Goal: Task Accomplishment & Management: Use online tool/utility

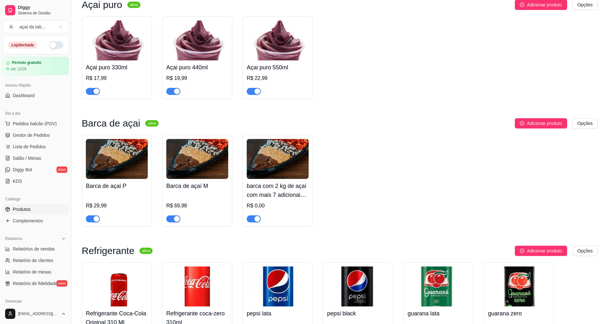
scroll to position [1071, 0]
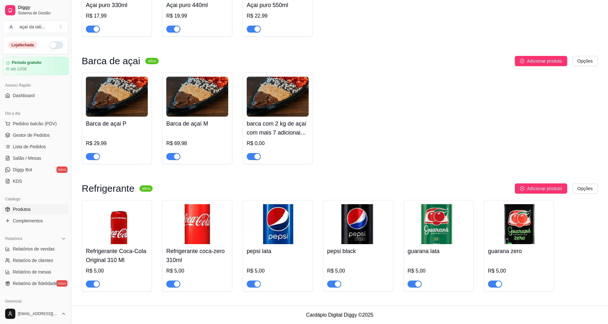
click at [259, 156] on div "button" at bounding box center [257, 157] width 6 height 6
click at [293, 125] on h4 "barca com 2 kg de açaí com mais 7 adicionais grátis - barca de açaí G" at bounding box center [278, 128] width 62 height 18
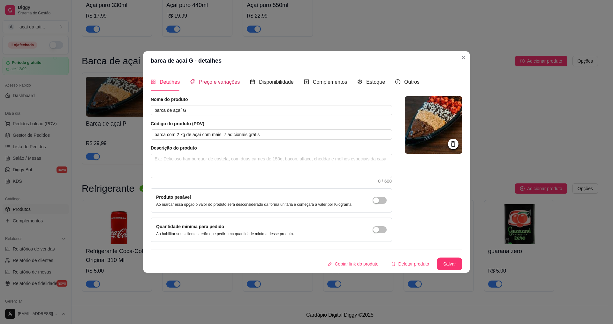
click at [230, 86] on div "Preço e variações" at bounding box center [215, 82] width 50 height 8
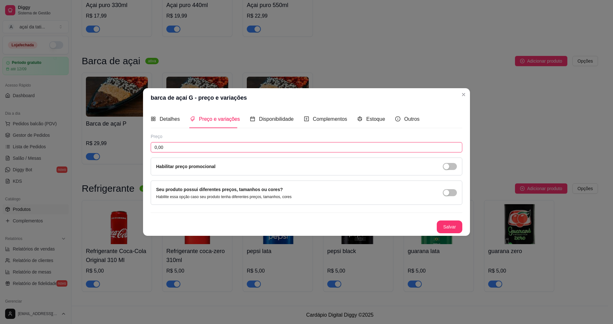
drag, startPoint x: 187, startPoint y: 146, endPoint x: 192, endPoint y: 145, distance: 4.8
click at [188, 145] on input "0,00" at bounding box center [307, 147] width 312 height 10
type input "119,99"
click at [450, 224] on button "Salvar" at bounding box center [450, 226] width 26 height 13
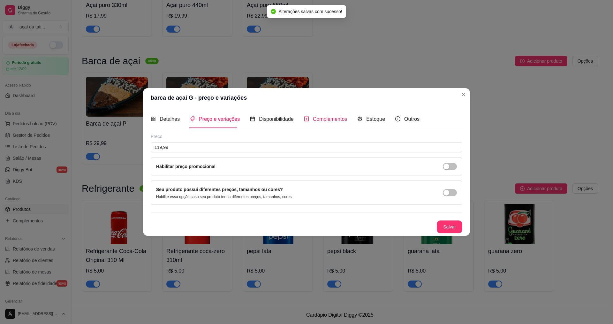
click at [324, 121] on span "Complementos" at bounding box center [330, 118] width 34 height 5
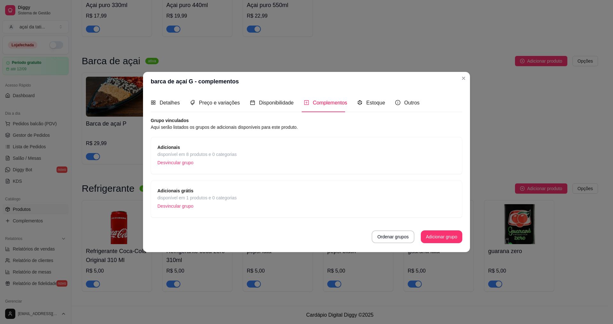
click at [208, 153] on span "disponível em 8 produtos e 0 categorias" at bounding box center [196, 154] width 79 height 7
click at [212, 193] on span "Adicionais grátis" at bounding box center [196, 190] width 79 height 7
click at [359, 88] on header "barca de açaí G - complementos" at bounding box center [306, 81] width 327 height 19
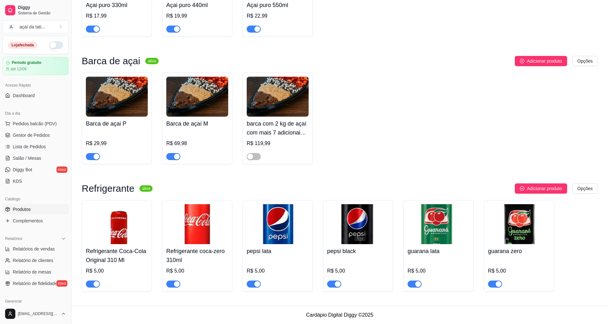
click at [263, 125] on h4 "barca com 2 kg de açaí com mais 7 adicionais grátis - barca de açaí G" at bounding box center [278, 128] width 62 height 18
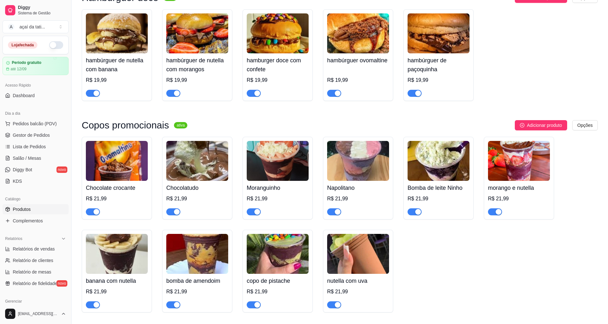
scroll to position [592, 0]
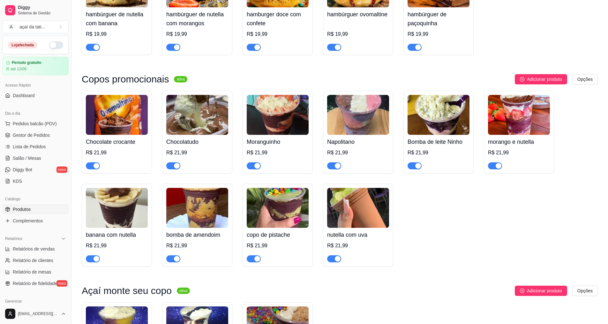
click at [134, 146] on h4 "Chocolate crocante" at bounding box center [117, 141] width 62 height 9
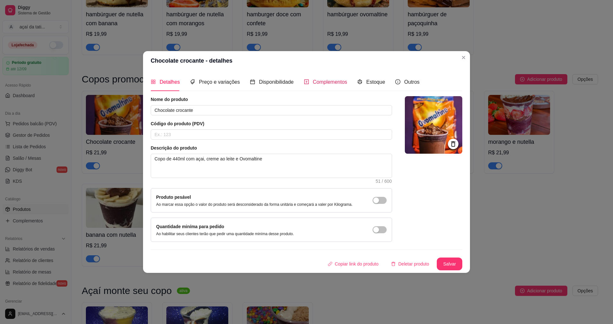
click at [321, 84] on span "Complementos" at bounding box center [330, 81] width 34 height 5
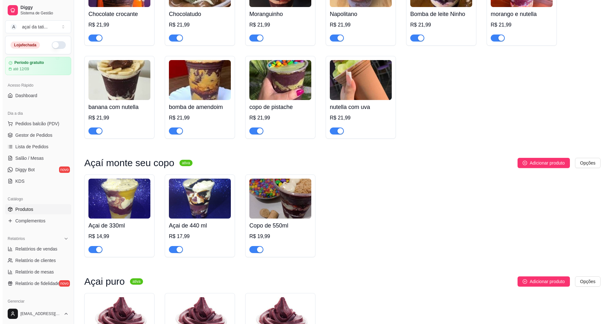
scroll to position [816, 0]
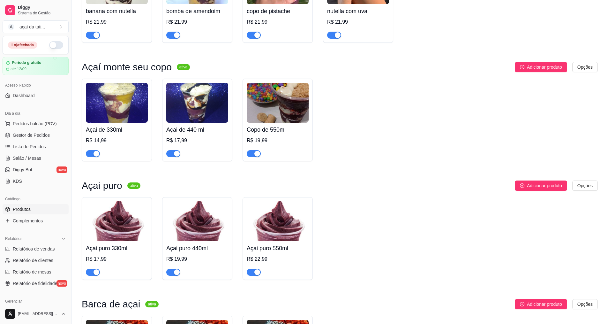
click at [131, 123] on img at bounding box center [117, 103] width 62 height 40
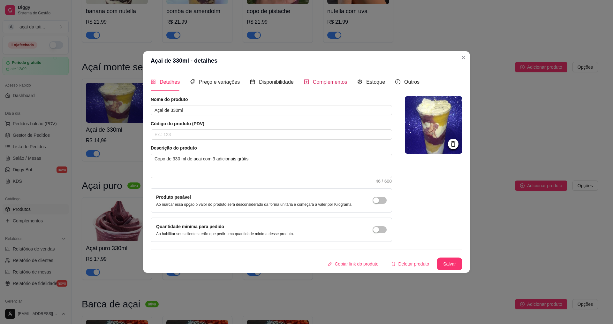
click at [325, 86] on div "Complementos" at bounding box center [325, 82] width 43 height 8
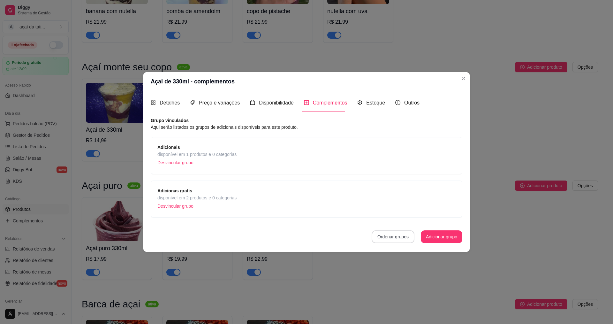
click at [405, 237] on button "Ordenar grupos" at bounding box center [393, 236] width 43 height 13
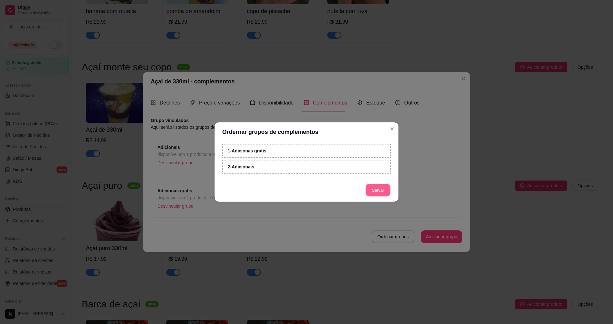
click at [381, 191] on button "Salvar" at bounding box center [378, 190] width 25 height 12
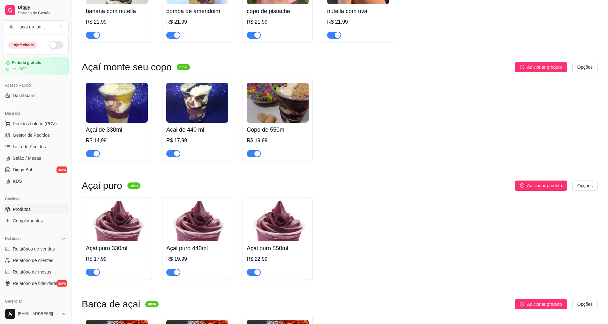
click at [193, 134] on h4 "Açai de 440 ml" at bounding box center [197, 129] width 62 height 9
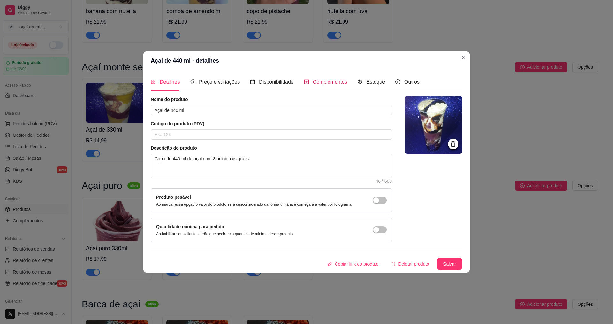
click at [329, 79] on span "Complementos" at bounding box center [330, 81] width 34 height 5
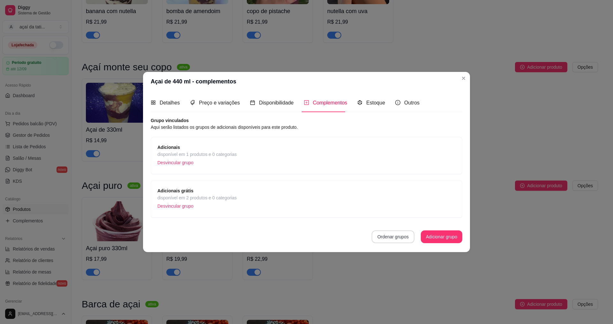
click at [401, 241] on button "Ordenar grupos" at bounding box center [393, 236] width 43 height 13
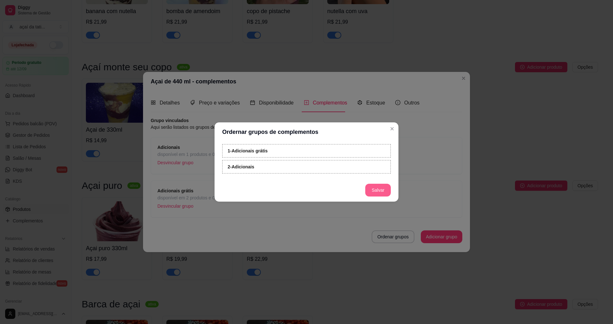
click at [382, 191] on button "Salvar" at bounding box center [378, 190] width 26 height 13
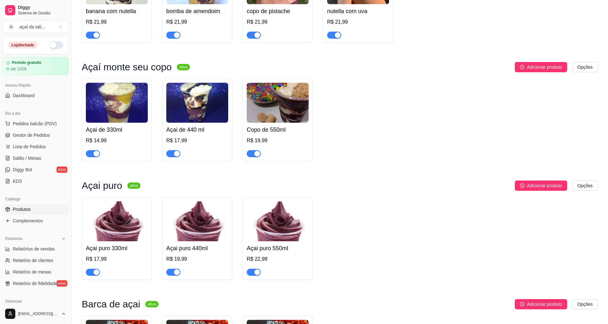
click at [294, 123] on img at bounding box center [278, 103] width 62 height 40
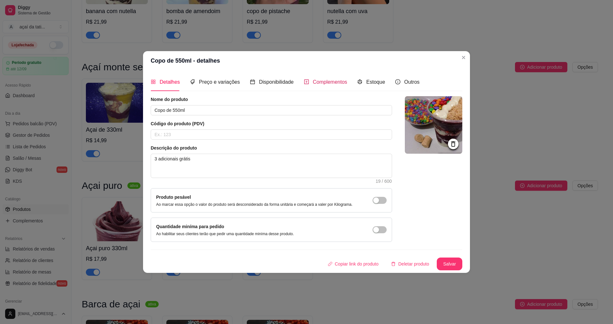
click at [332, 86] on div "Complementos" at bounding box center [325, 82] width 43 height 8
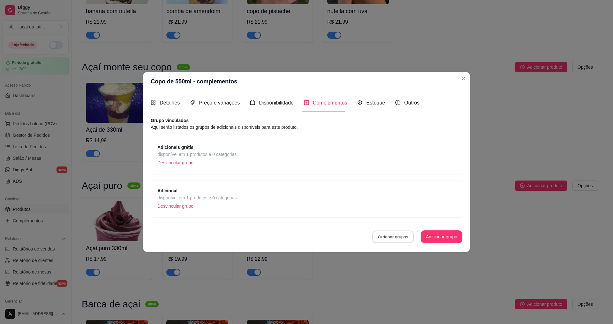
click at [391, 240] on button "Ordenar grupos" at bounding box center [393, 236] width 42 height 12
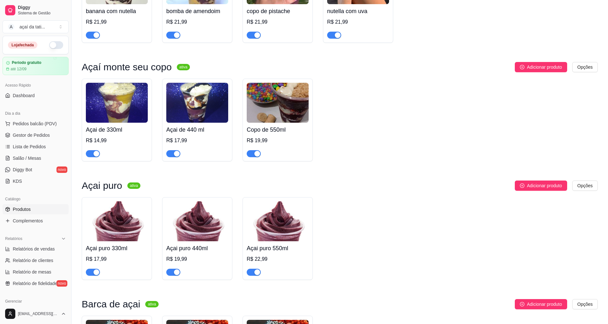
click at [125, 134] on h4 "Açai de 330ml" at bounding box center [117, 129] width 62 height 9
click at [126, 134] on h4 "Açai de 330ml" at bounding box center [117, 129] width 62 height 9
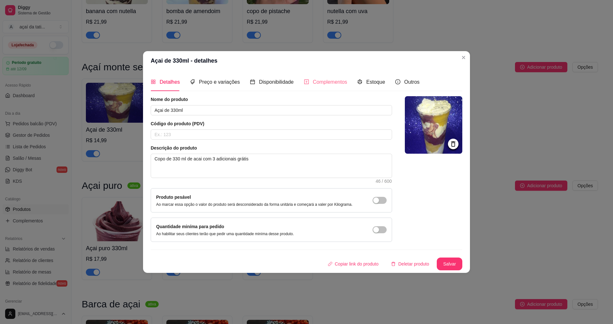
click at [336, 87] on div "Complementos" at bounding box center [325, 82] width 43 height 18
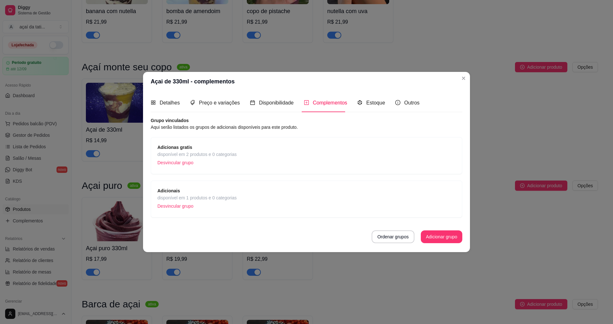
click at [235, 155] on span "disponível em 2 produtos e 0 categorias" at bounding box center [196, 154] width 79 height 7
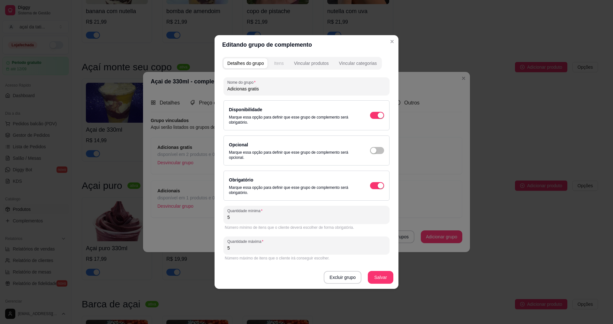
click at [278, 63] on div "Itens" at bounding box center [279, 63] width 10 height 6
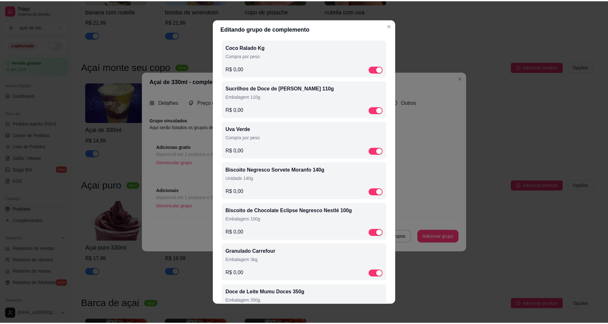
scroll to position [512, 0]
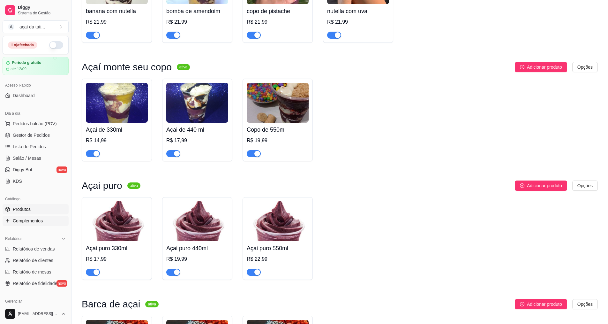
click at [33, 219] on span "Complementos" at bounding box center [28, 220] width 30 height 6
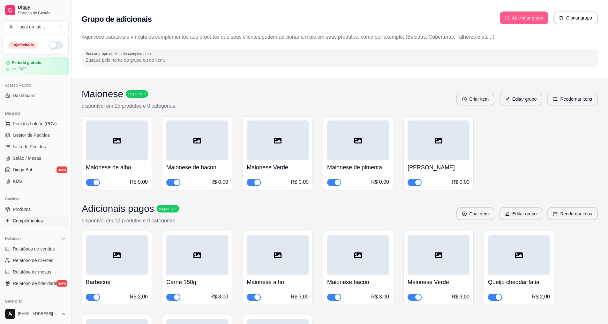
click at [525, 19] on button "Adicionar grupo" at bounding box center [524, 17] width 49 height 13
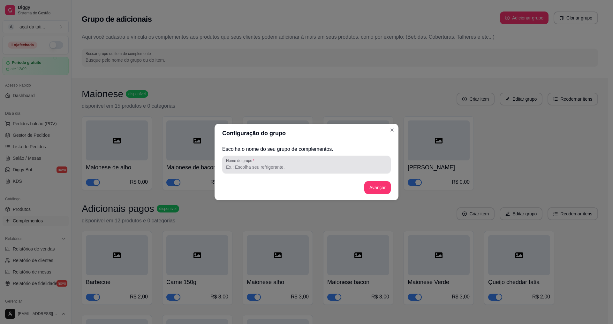
click at [276, 161] on div at bounding box center [306, 164] width 161 height 13
type input "adicionais gratis"
click at [379, 179] on div "Escolha o nome do seu grupo de complementos. Nome do grupo adicionais gratis Av…" at bounding box center [306, 171] width 169 height 52
click at [374, 184] on button "Avançar" at bounding box center [377, 187] width 26 height 13
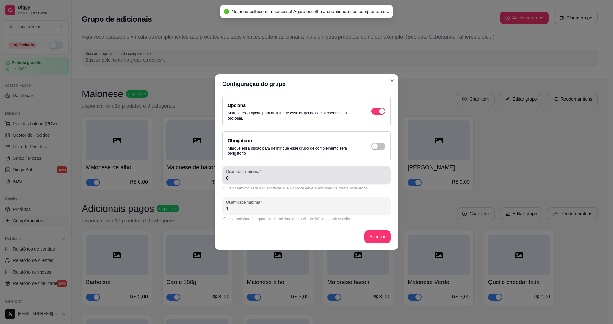
click at [278, 178] on input "0" at bounding box center [306, 178] width 161 height 6
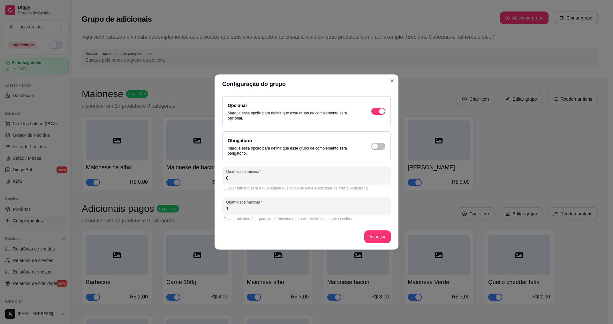
click at [379, 142] on div "Obrigatório Marque essa opção para definir que esse grupo de complemento será o…" at bounding box center [307, 146] width 158 height 19
click at [378, 115] on span "button" at bounding box center [378, 111] width 14 height 7
click at [263, 177] on input "0" at bounding box center [306, 178] width 161 height 6
click at [252, 178] on input "0" at bounding box center [306, 178] width 161 height 6
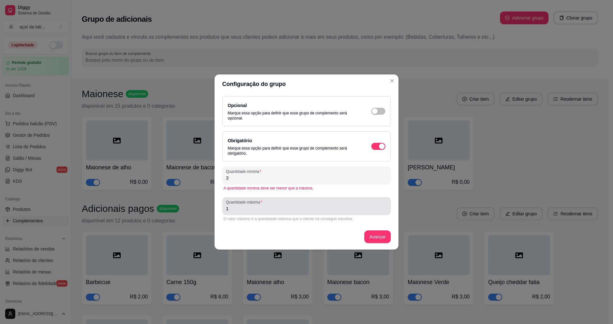
type input "3"
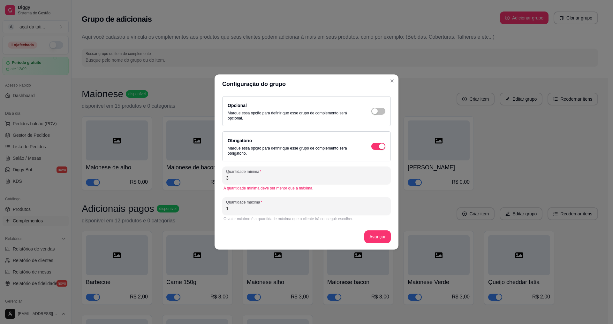
drag, startPoint x: 232, startPoint y: 208, endPoint x: 150, endPoint y: 200, distance: 82.4
click at [150, 200] on div "Configuração do grupo Opcional Marque essa opção para definir que esse grupo de…" at bounding box center [306, 162] width 613 height 324
type input "3"
click at [390, 241] on div "Avançar" at bounding box center [306, 236] width 169 height 13
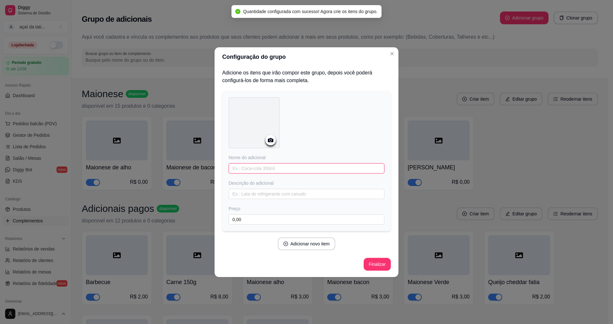
drag, startPoint x: 296, startPoint y: 172, endPoint x: 325, endPoint y: 176, distance: 30.0
click at [297, 172] on input "text" at bounding box center [307, 168] width 156 height 10
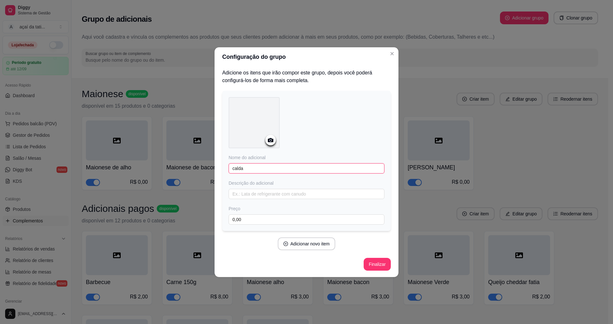
click at [264, 170] on input "calda" at bounding box center [307, 168] width 156 height 10
type input "calda de tutti frutti"
click at [314, 244] on button "Adicionar novo item" at bounding box center [307, 243] width 58 height 13
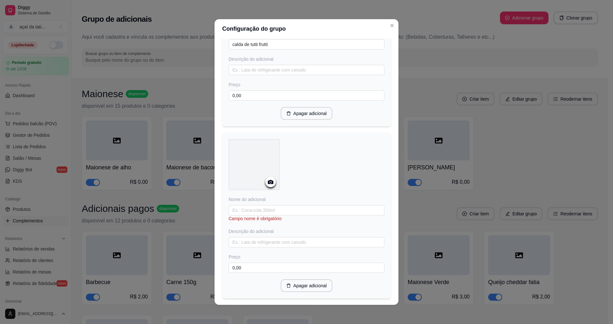
scroll to position [128, 0]
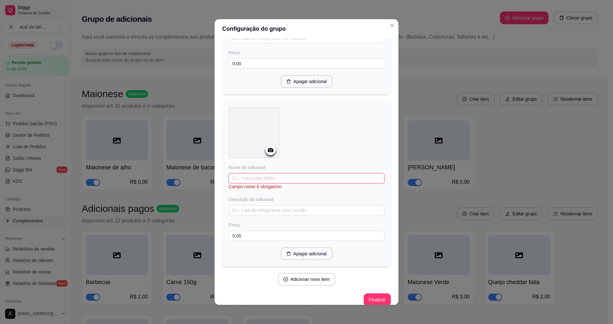
click at [273, 179] on input "text" at bounding box center [307, 178] width 156 height 10
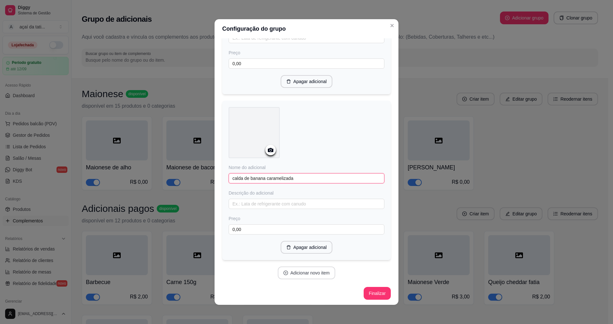
type input "calda de banana caramelizada"
click at [321, 273] on button "Adicionar novo item" at bounding box center [307, 272] width 58 height 13
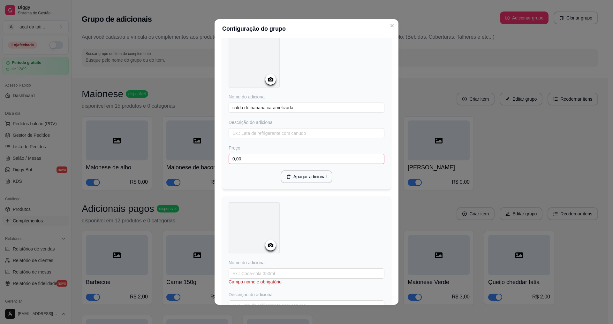
scroll to position [223, 0]
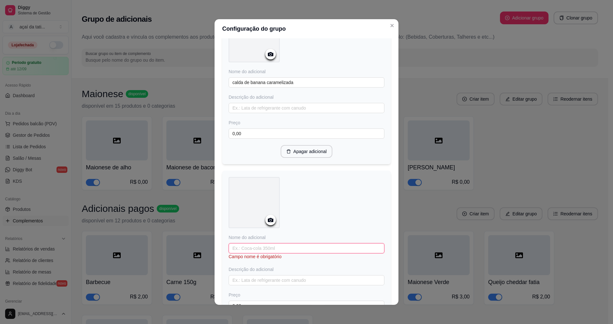
click at [283, 248] on input "text" at bounding box center [307, 248] width 156 height 10
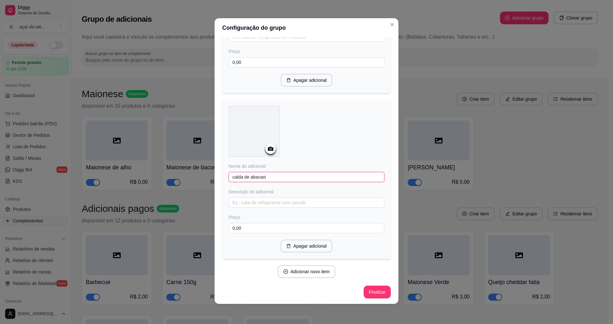
scroll to position [1, 0]
type input "calda de abacaxi"
click at [299, 276] on div "Adicione os itens que irão compor este grupo, depois você poderá configurá-los …" at bounding box center [306, 24] width 169 height 556
click at [300, 275] on button "Adicionar novo item" at bounding box center [306, 271] width 56 height 12
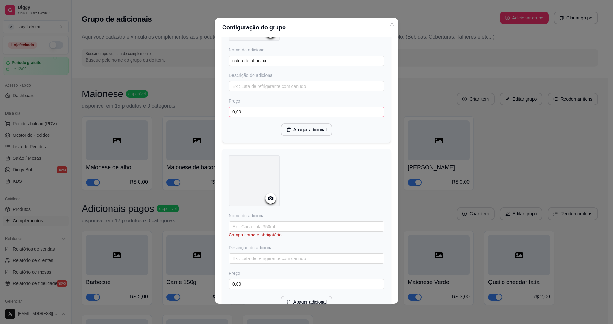
scroll to position [421, 0]
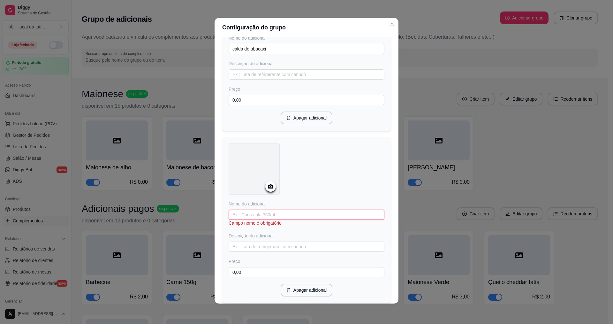
click at [290, 214] on input "text" at bounding box center [307, 214] width 156 height 10
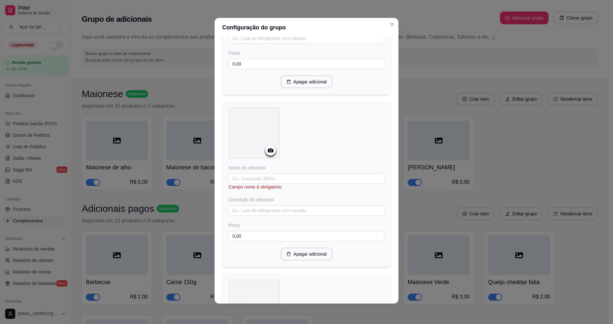
scroll to position [655, 0]
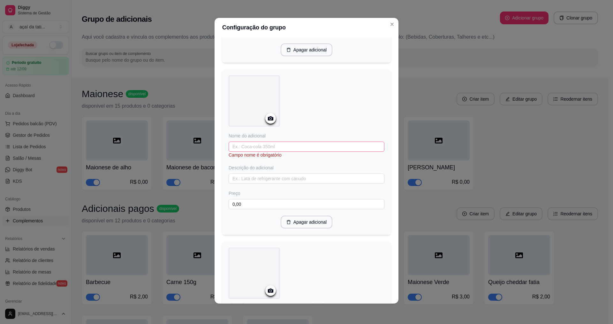
type input "calda de uva"
click at [293, 142] on input "text" at bounding box center [307, 146] width 156 height 10
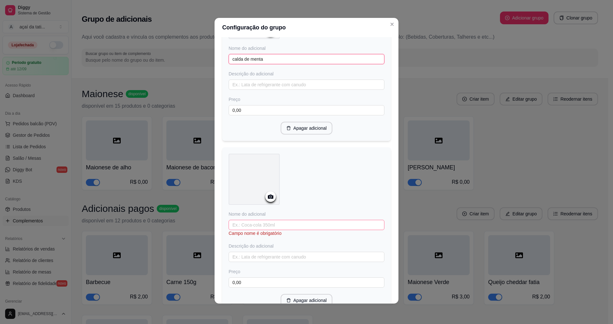
scroll to position [751, 0]
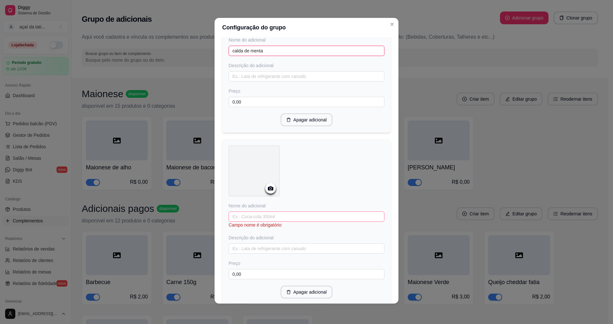
type input "calda de menta"
click at [250, 217] on input "text" at bounding box center [307, 216] width 156 height 10
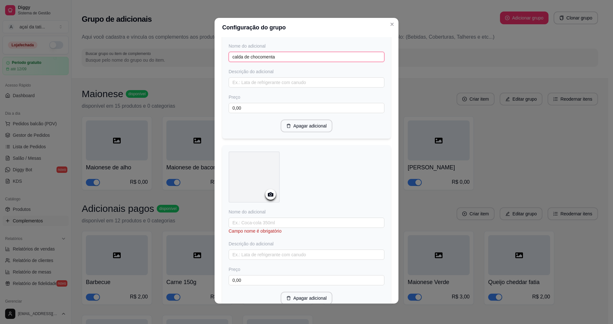
scroll to position [942, 0]
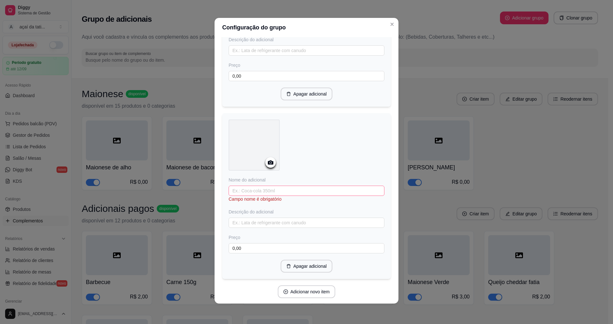
type input "calda de chocomenta"
click at [272, 185] on input "text" at bounding box center [307, 190] width 156 height 10
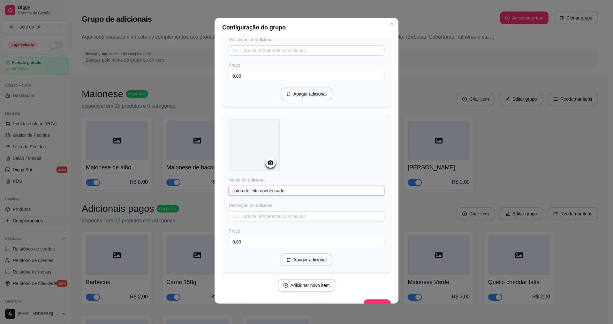
scroll to position [955, 0]
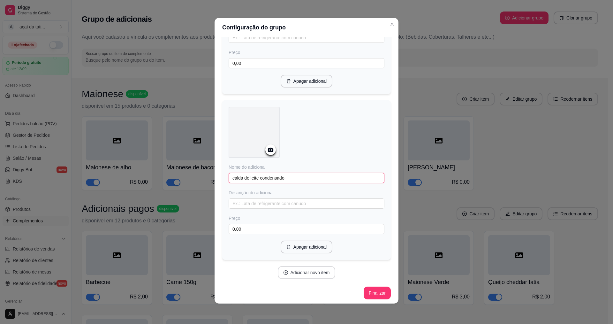
type input "calda de leite condensado"
click at [296, 268] on button "Adicionar novo item" at bounding box center [307, 272] width 58 height 13
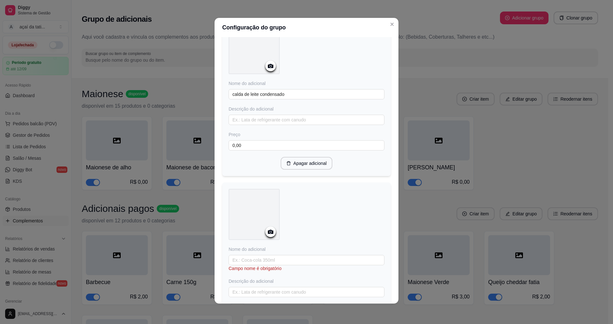
scroll to position [1083, 0]
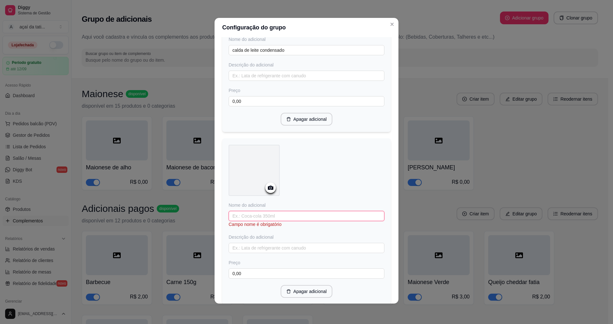
click at [260, 214] on input "text" at bounding box center [307, 216] width 156 height 10
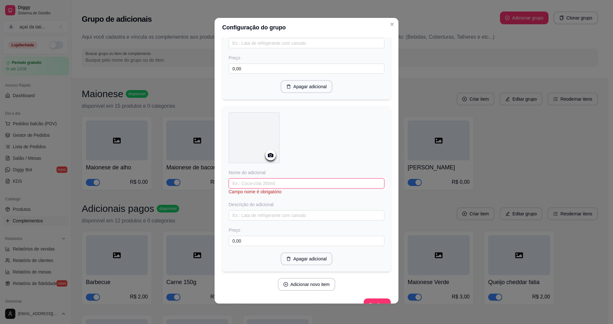
scroll to position [1117, 0]
click at [283, 177] on input "text" at bounding box center [307, 181] width 156 height 10
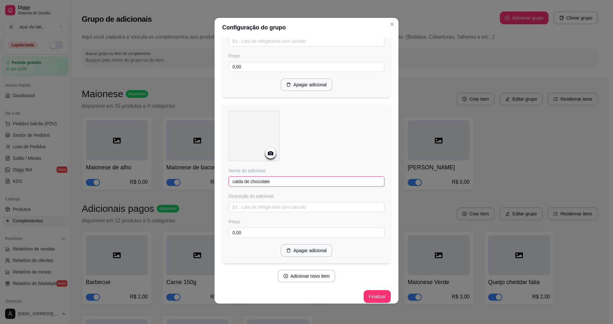
scroll to position [1121, 0]
type input "calda de chocolate"
click at [317, 273] on button "Adicionar novo item" at bounding box center [307, 272] width 58 height 13
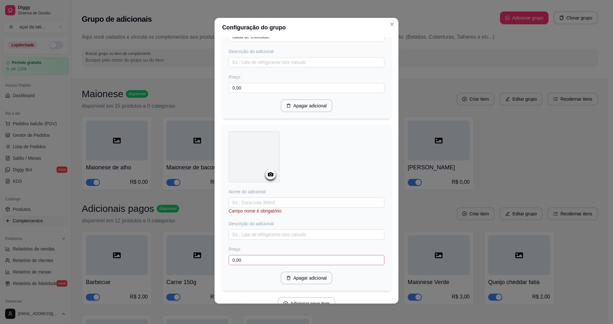
scroll to position [1280, 0]
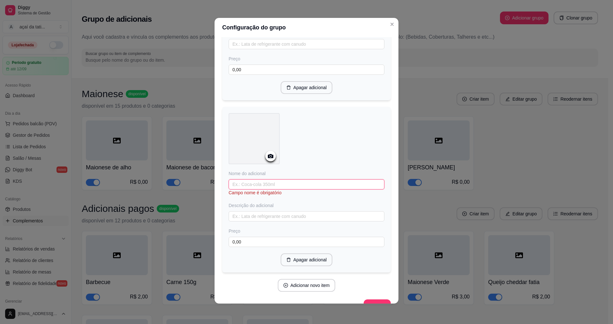
click at [314, 180] on input "text" at bounding box center [307, 184] width 156 height 10
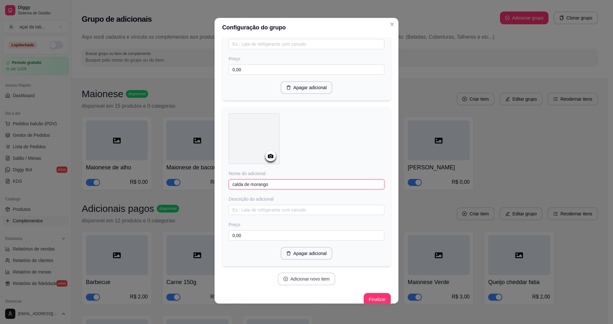
type input "calda de morango"
click at [317, 272] on button "Adicionar novo item" at bounding box center [307, 278] width 58 height 13
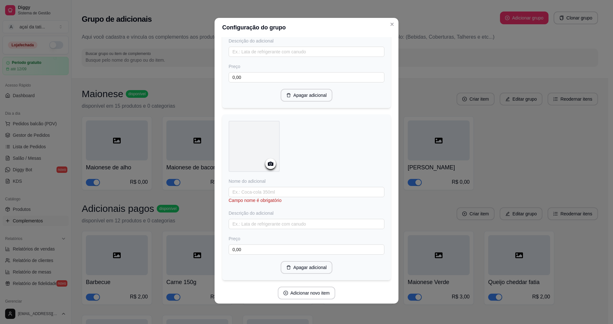
scroll to position [1440, 0]
click at [268, 185] on input "text" at bounding box center [307, 190] width 156 height 10
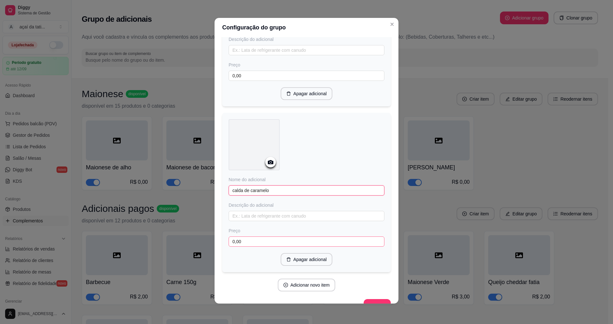
scroll to position [1451, 0]
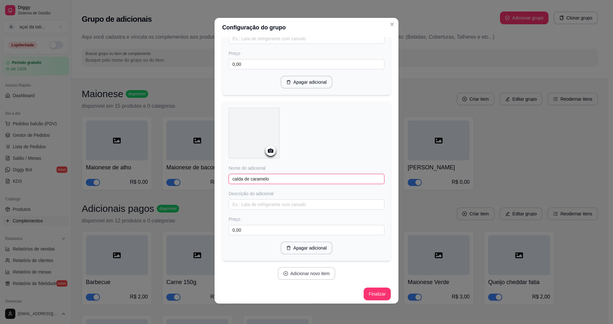
type input "calda de caramelo"
click at [311, 269] on button "Adicionar novo item" at bounding box center [306, 273] width 56 height 12
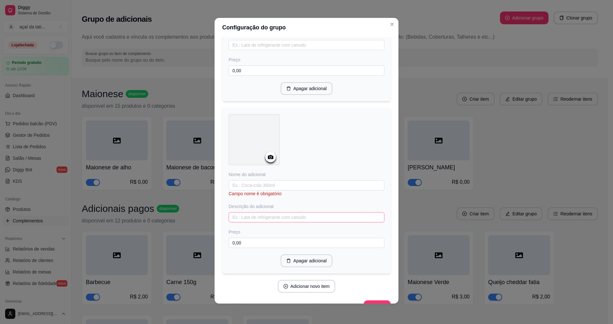
scroll to position [1611, 0]
click at [321, 181] on input "text" at bounding box center [307, 185] width 156 height 10
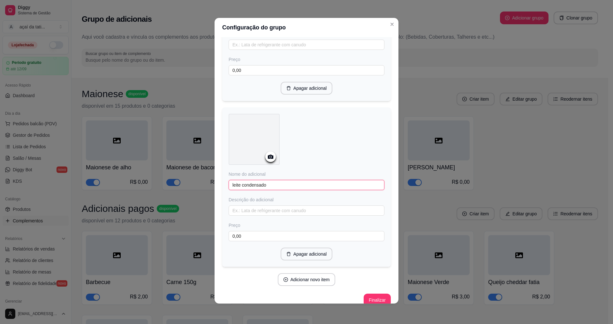
scroll to position [1617, 0]
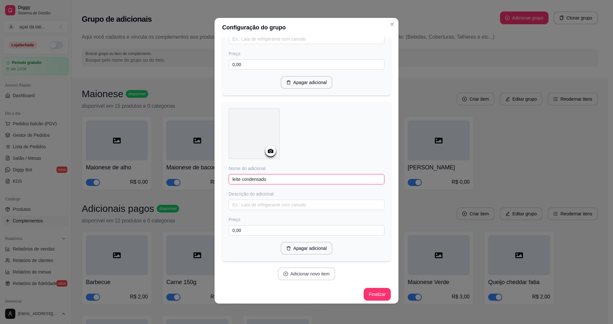
type input "leite condensado"
click at [312, 275] on button "Adicionar novo item" at bounding box center [307, 273] width 58 height 13
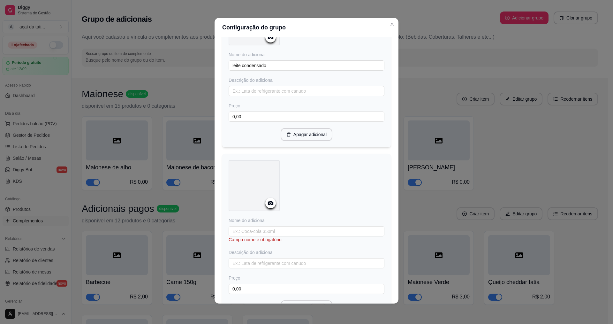
scroll to position [1744, 0]
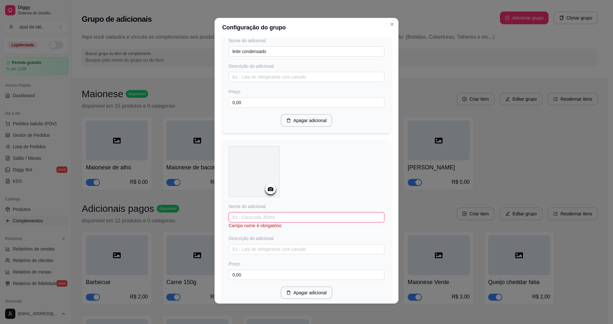
click at [300, 214] on input "text" at bounding box center [307, 217] width 156 height 10
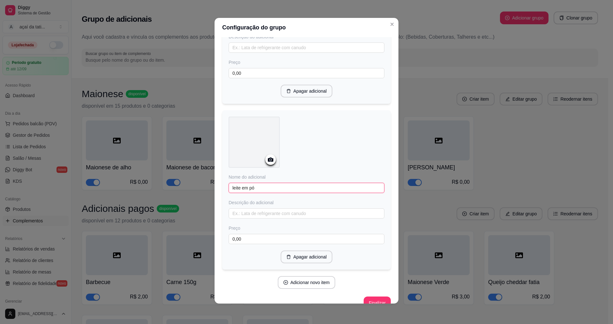
scroll to position [1782, 0]
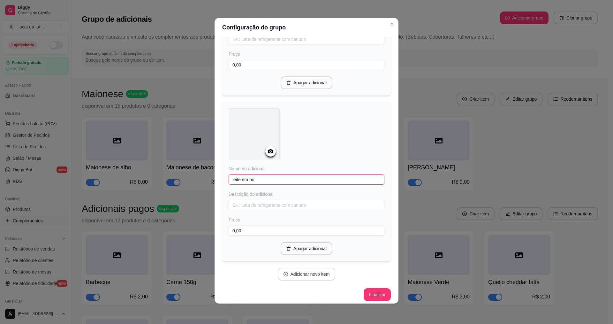
type input "leite em pó"
click at [308, 275] on button "Adicionar novo item" at bounding box center [307, 274] width 58 height 13
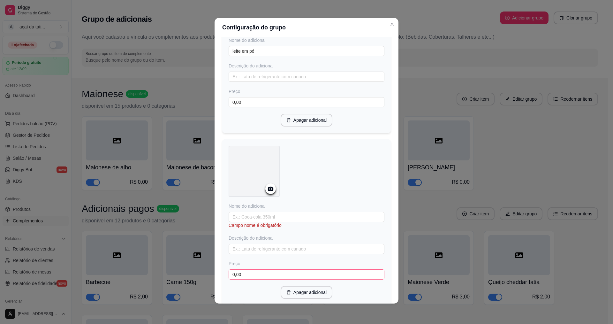
scroll to position [1942, 0]
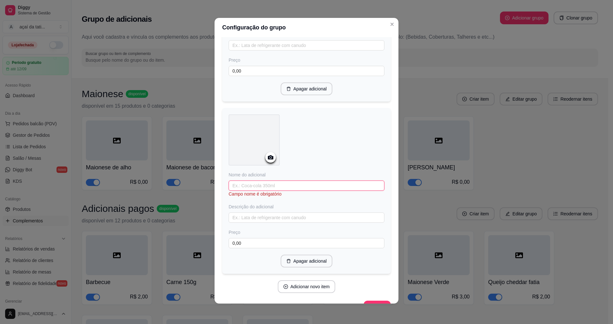
click at [303, 180] on input "text" at bounding box center [307, 185] width 156 height 10
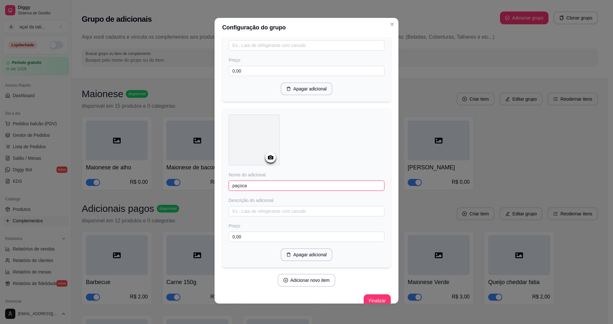
scroll to position [1947, 0]
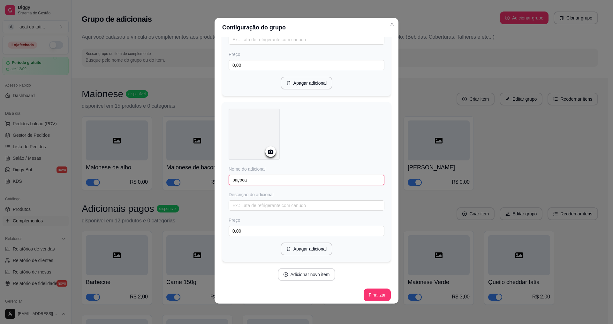
type input "paçoca"
click at [314, 268] on button "Adicionar novo item" at bounding box center [307, 274] width 58 height 13
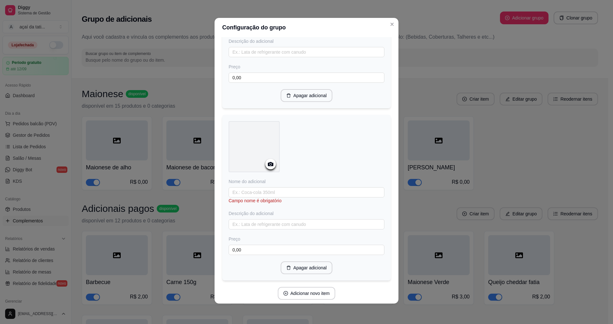
scroll to position [2119, 0]
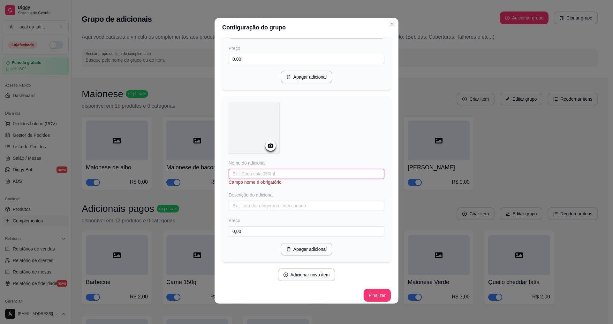
click at [271, 170] on input "text" at bounding box center [307, 174] width 156 height 10
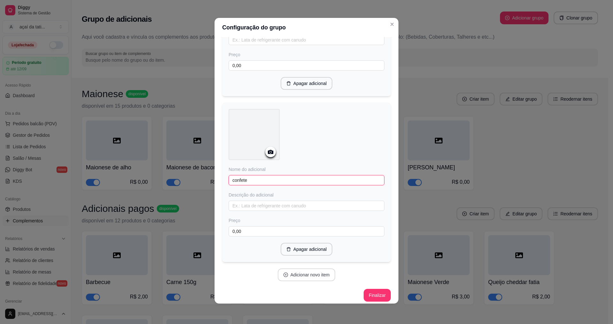
type input "confete"
click at [306, 268] on button "Adicionar novo item" at bounding box center [306, 274] width 56 height 12
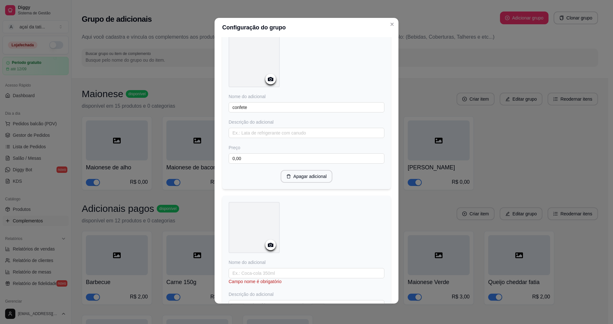
scroll to position [2241, 0]
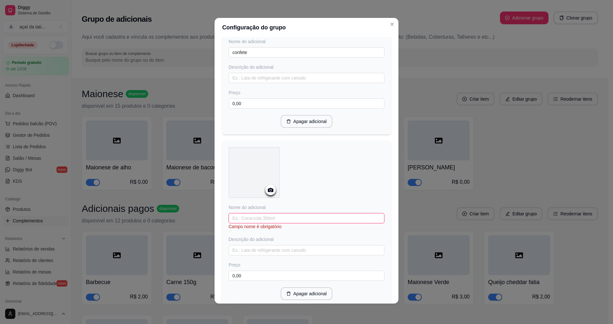
click at [302, 213] on input "text" at bounding box center [307, 218] width 156 height 10
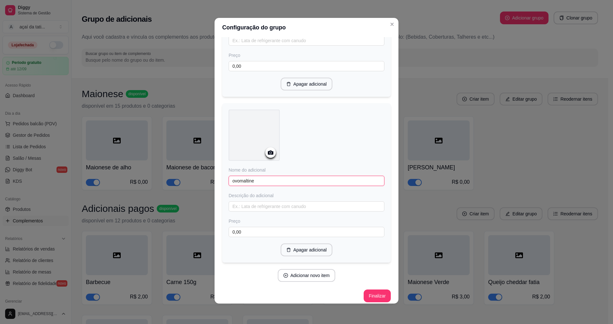
scroll to position [2278, 0]
type input "ovomaltine"
click at [321, 269] on button "Adicionar novo item" at bounding box center [306, 275] width 56 height 12
click at [312, 169] on input "text" at bounding box center [307, 174] width 156 height 10
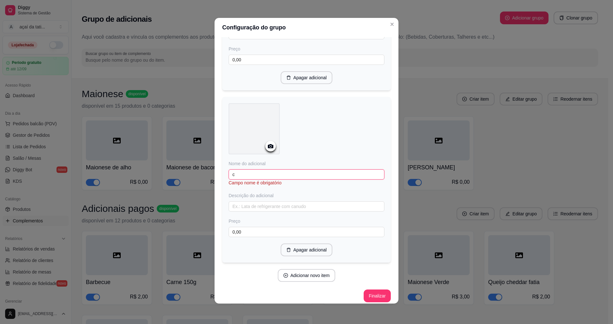
scroll to position [2444, 0]
type input "coco ralado"
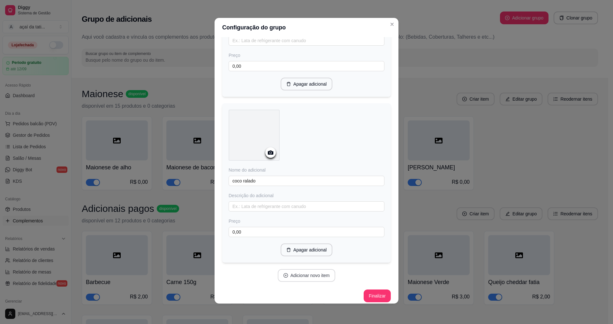
click at [311, 276] on button "Adicionar novo item" at bounding box center [307, 275] width 58 height 13
click at [315, 170] on input "text" at bounding box center [307, 175] width 156 height 10
type input "chocoball"
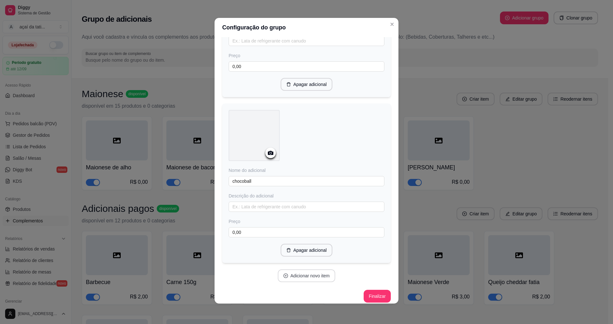
click at [310, 272] on button "Adicionar novo item" at bounding box center [307, 275] width 58 height 13
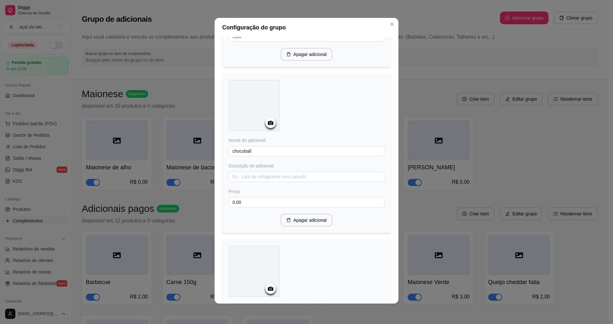
scroll to position [2705, 0]
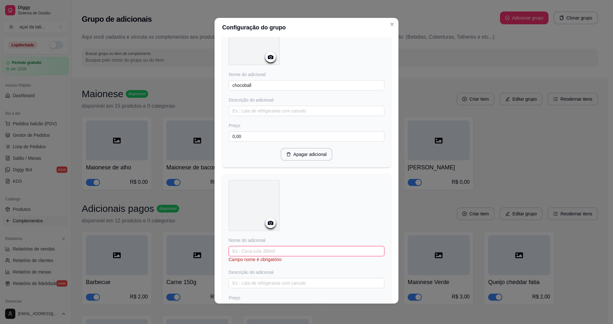
click at [297, 246] on input "text" at bounding box center [307, 251] width 156 height 10
type input "sucrilhos"
drag, startPoint x: 237, startPoint y: 245, endPoint x: 288, endPoint y: 285, distance: 64.6
click at [288, 288] on div "Preço" at bounding box center [307, 291] width 156 height 6
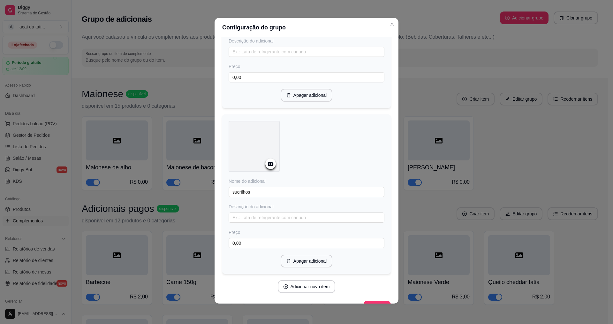
scroll to position [2774, 0]
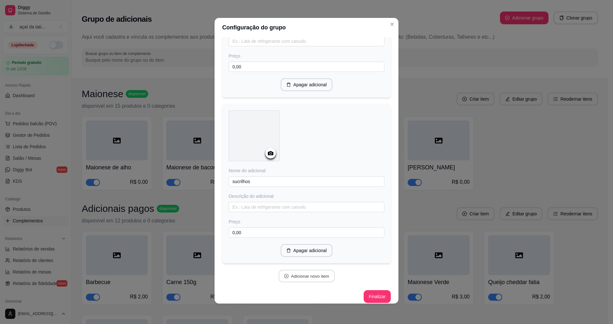
click at [290, 271] on button "Adicionar novo item" at bounding box center [306, 276] width 56 height 12
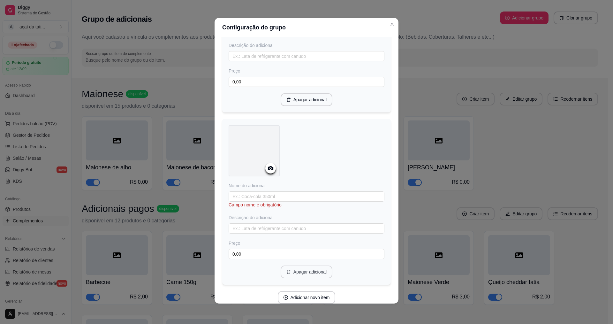
scroll to position [2934, 0]
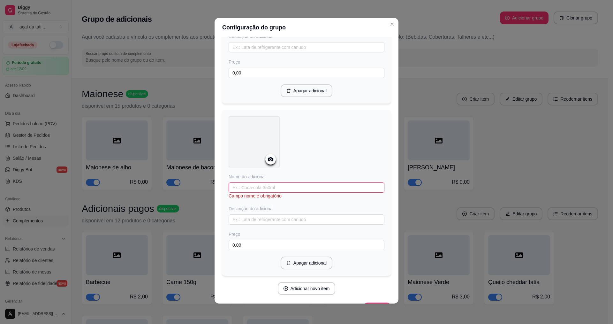
click at [274, 186] on input "text" at bounding box center [307, 187] width 156 height 10
type input "granola"
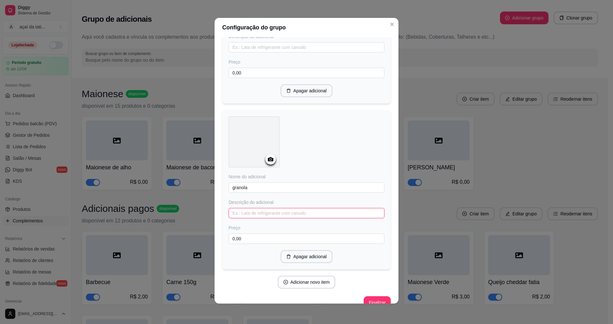
scroll to position [2940, 0]
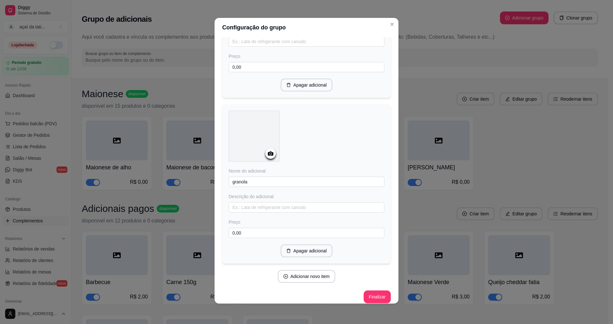
drag, startPoint x: 360, startPoint y: 212, endPoint x: 339, endPoint y: 270, distance: 62.5
click at [339, 270] on div "Adicionar novo item" at bounding box center [306, 276] width 169 height 13
click at [314, 270] on button "Adicionar novo item" at bounding box center [306, 276] width 56 height 12
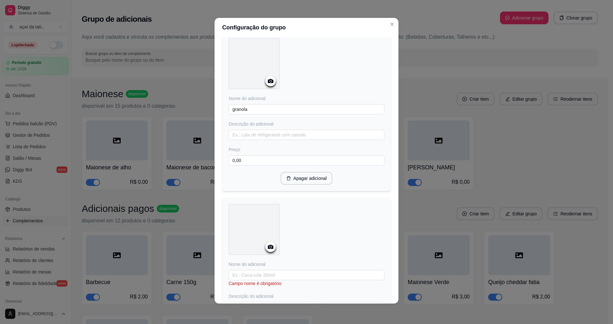
scroll to position [3035, 0]
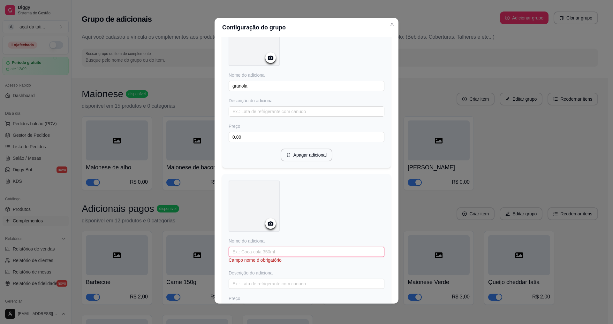
click at [309, 246] on input "text" at bounding box center [307, 251] width 156 height 10
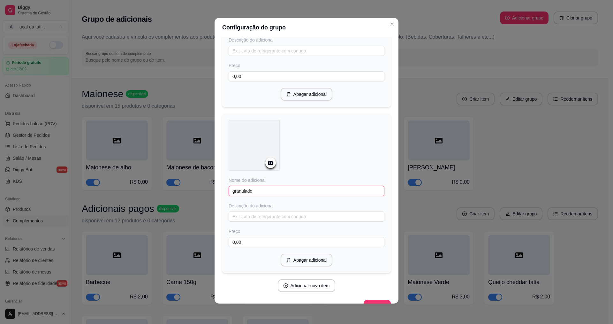
scroll to position [3105, 0]
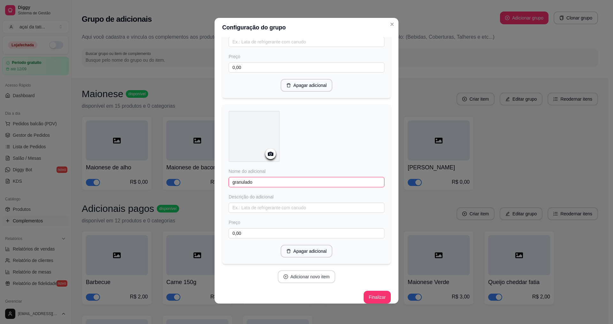
type input "granulado"
click at [295, 270] on button "Adicionar novo item" at bounding box center [307, 276] width 58 height 13
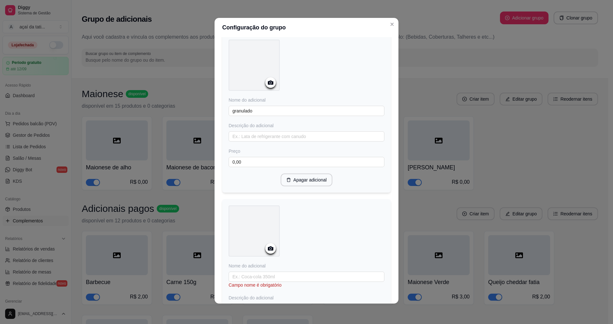
scroll to position [3201, 0]
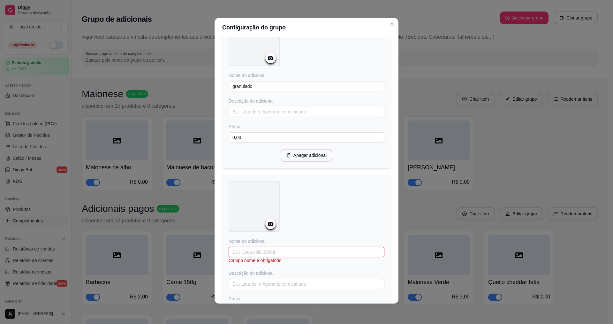
click at [289, 247] on input "text" at bounding box center [307, 252] width 156 height 10
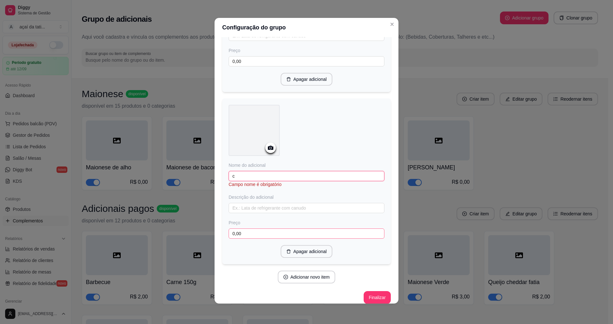
scroll to position [3270, 0]
type input "confete"
click at [316, 271] on button "Adicionar novo item" at bounding box center [306, 277] width 56 height 12
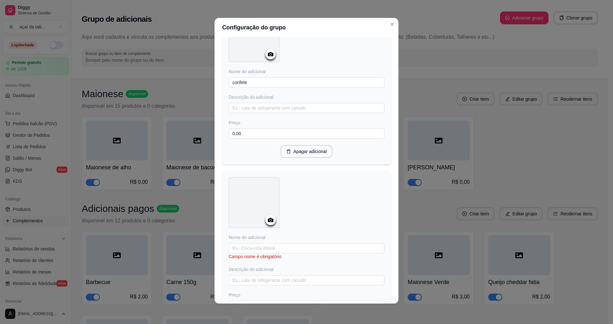
scroll to position [3398, 0]
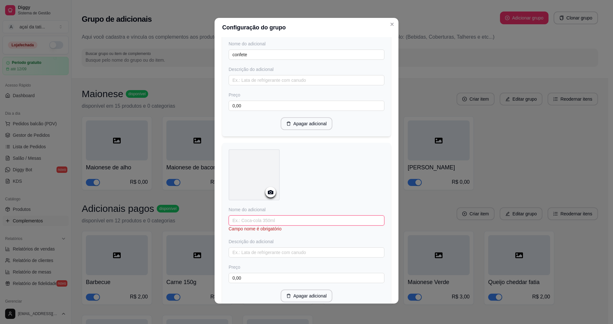
click at [312, 215] on input "text" at bounding box center [307, 220] width 156 height 10
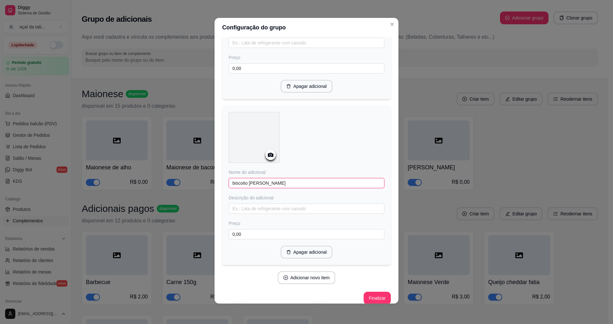
scroll to position [3436, 0]
type input "biscoito negresco morango"
click at [312, 271] on button "Adicionar novo item" at bounding box center [306, 277] width 56 height 12
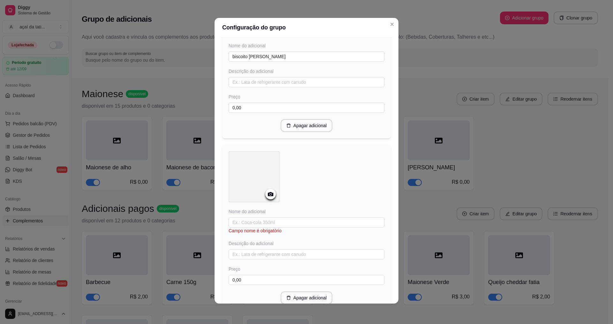
scroll to position [3563, 0]
click at [288, 215] on input "text" at bounding box center [307, 220] width 156 height 10
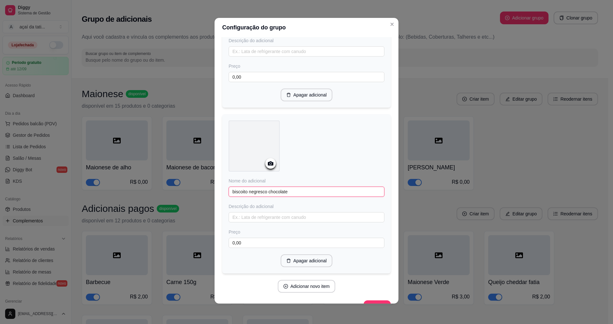
scroll to position [3601, 0]
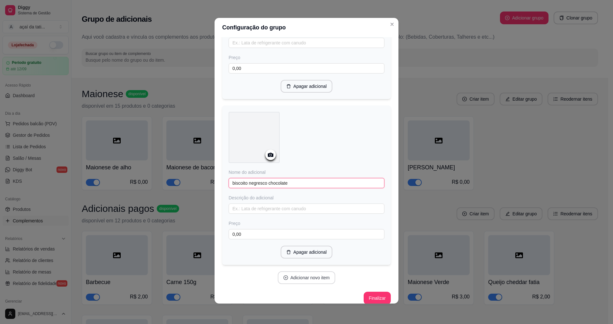
type input "biscoito negresco chocolate"
click at [317, 271] on button "Adicionar novo item" at bounding box center [307, 277] width 58 height 13
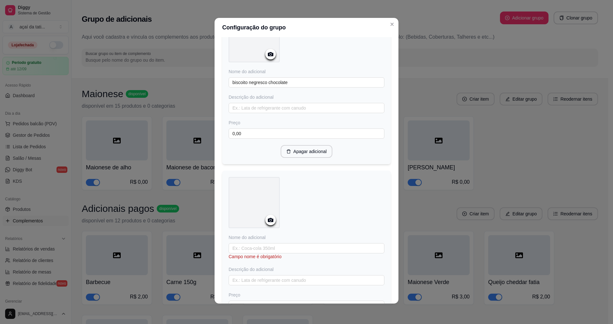
scroll to position [3729, 0]
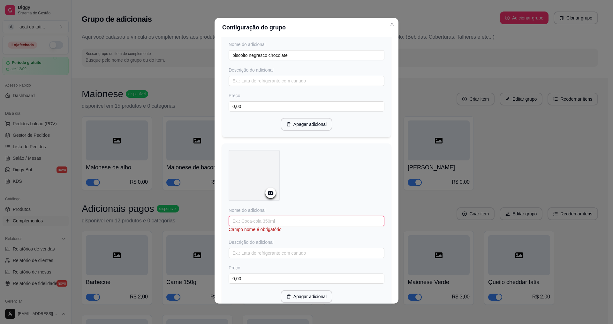
click at [305, 216] on input "text" at bounding box center [307, 221] width 156 height 10
type input "biscoito negresco baunilha"
drag, startPoint x: 261, startPoint y: 215, endPoint x: 256, endPoint y: 281, distance: 66.2
click at [256, 283] on div "Apagar adicional" at bounding box center [307, 289] width 156 height 13
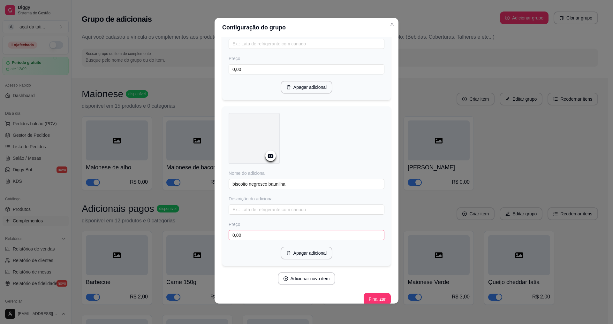
scroll to position [3767, 0]
click at [296, 271] on button "Adicionar novo item" at bounding box center [307, 277] width 58 height 13
click at [304, 172] on input "text" at bounding box center [307, 177] width 156 height 10
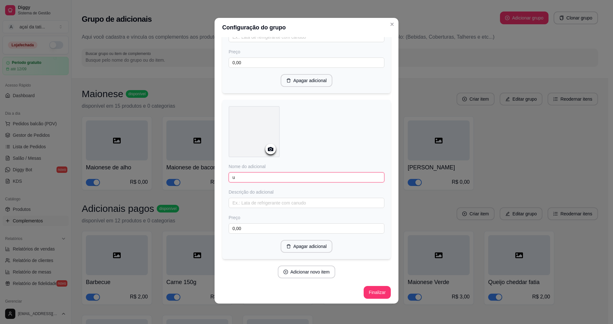
scroll to position [3932, 0]
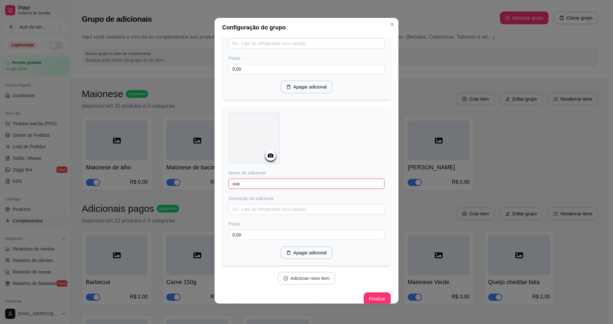
type input "uva"
click at [317, 272] on button "Adicionar novo item" at bounding box center [306, 278] width 56 height 12
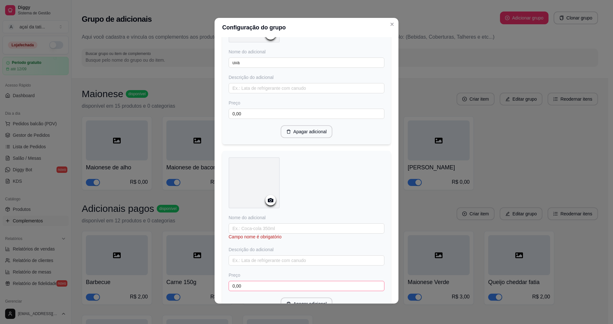
scroll to position [4060, 0]
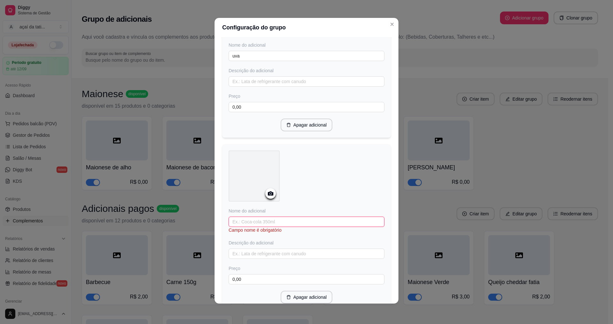
click at [277, 216] on input "text" at bounding box center [307, 221] width 156 height 10
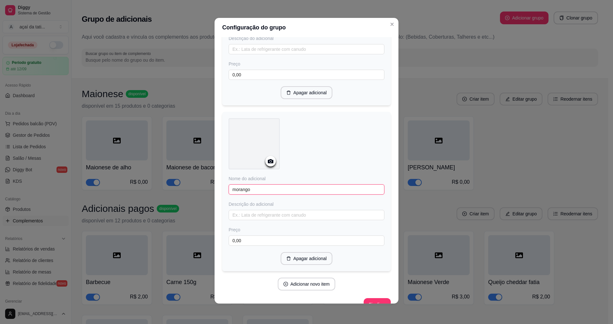
scroll to position [4097, 0]
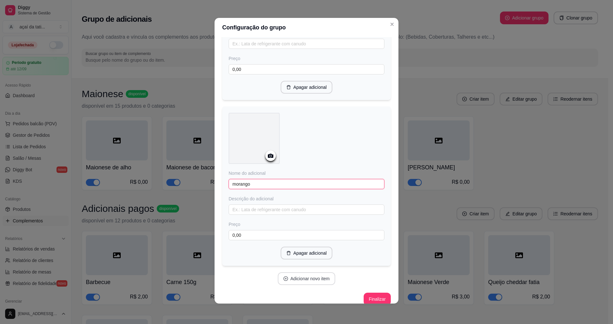
type input "morango"
click at [318, 272] on button "Adicionar novo item" at bounding box center [307, 278] width 58 height 13
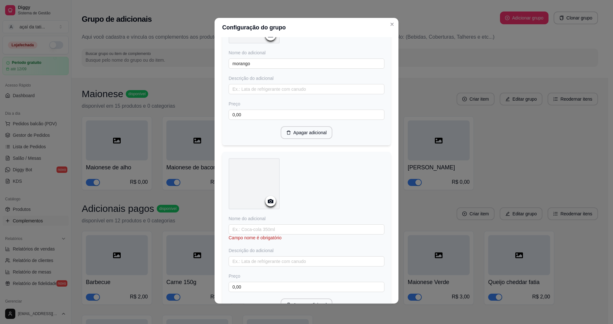
scroll to position [4257, 0]
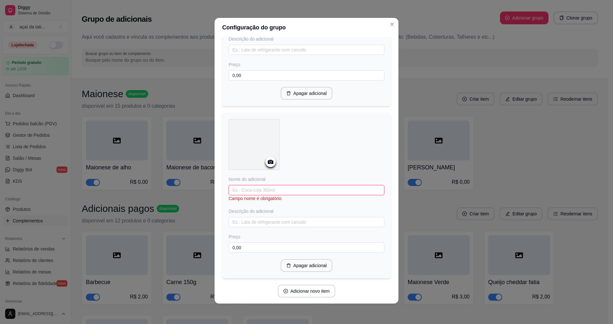
click at [305, 185] on input "text" at bounding box center [307, 190] width 156 height 10
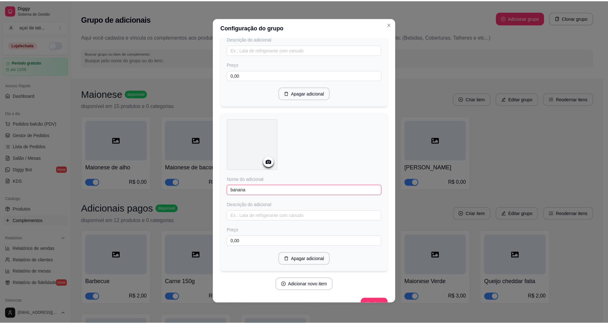
scroll to position [4263, 0]
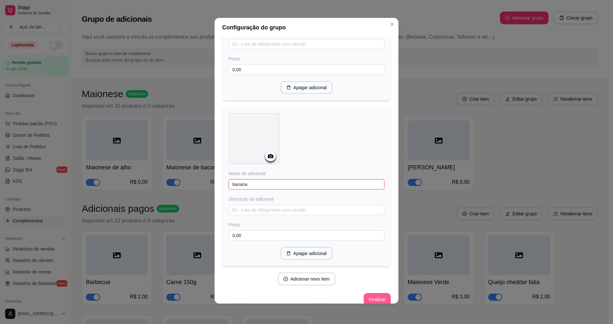
type input "banana"
click at [378, 293] on button "Finalizar" at bounding box center [377, 299] width 27 height 13
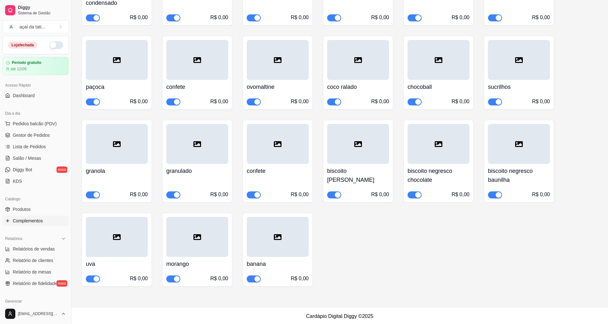
scroll to position [4286, 0]
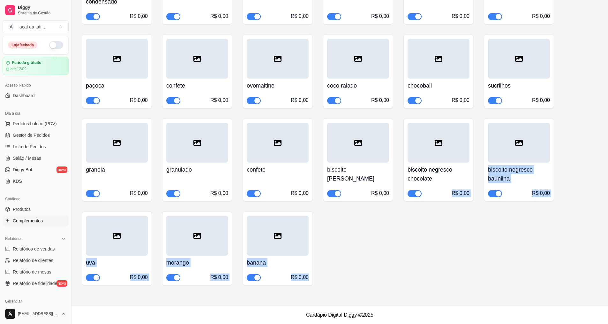
drag, startPoint x: 402, startPoint y: 260, endPoint x: 381, endPoint y: 280, distance: 29.4
click at [376, 281] on div "calda de tutti frutti R$ 0,00 calda de banana caramelizada R$ 0,00 calda de aba…" at bounding box center [340, 67] width 516 height 436
click at [381, 277] on div "calda de tutti frutti R$ 0,00 calda de banana caramelizada R$ 0,00 calda de aba…" at bounding box center [340, 67] width 516 height 436
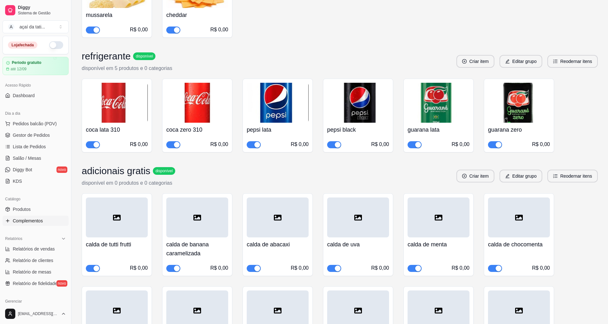
scroll to position [3935, 0]
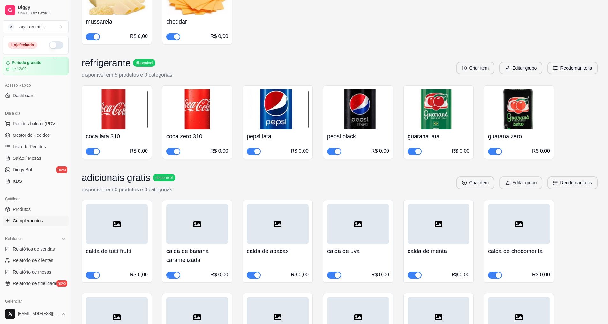
click at [522, 185] on button "Editar grupo" at bounding box center [521, 182] width 43 height 13
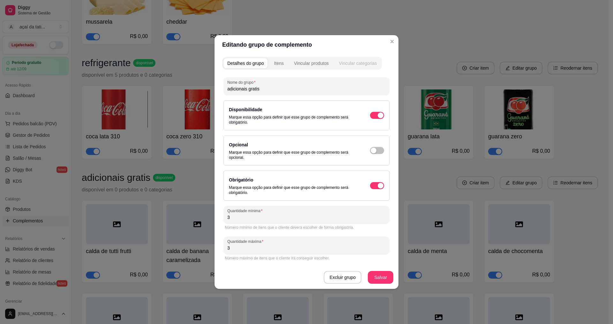
click at [355, 63] on div "Vincular categorias" at bounding box center [358, 63] width 38 height 6
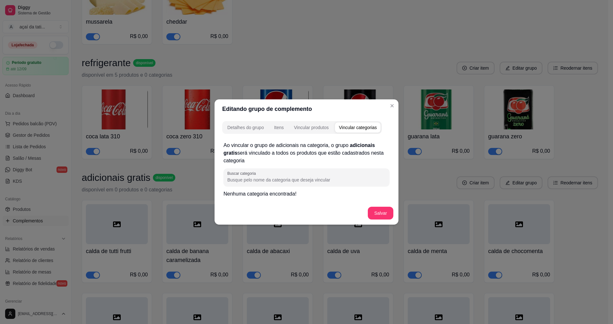
click at [381, 104] on header "Editando grupo de complemento" at bounding box center [307, 108] width 184 height 19
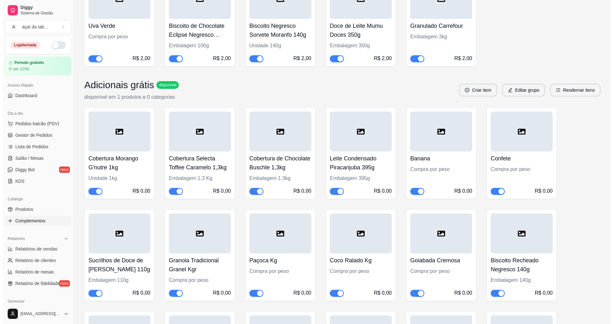
scroll to position [3360, 0]
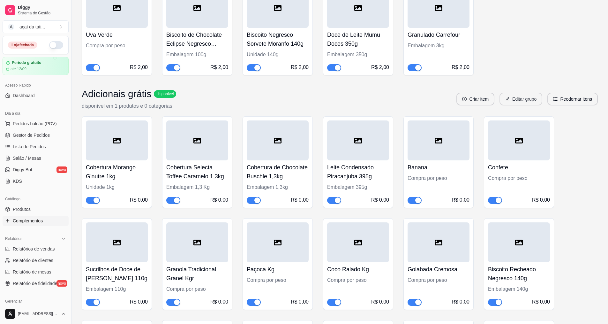
click at [518, 102] on button "Editar grupo" at bounding box center [521, 99] width 43 height 13
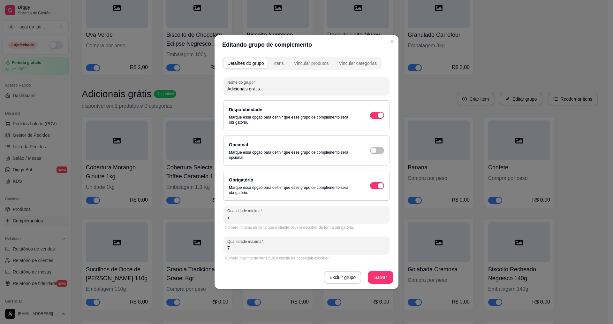
click at [265, 91] on input "Adicionais grátis" at bounding box center [306, 89] width 158 height 6
type input "Adicionais grátis 1"
click at [284, 62] on button "Itens" at bounding box center [278, 63] width 17 height 10
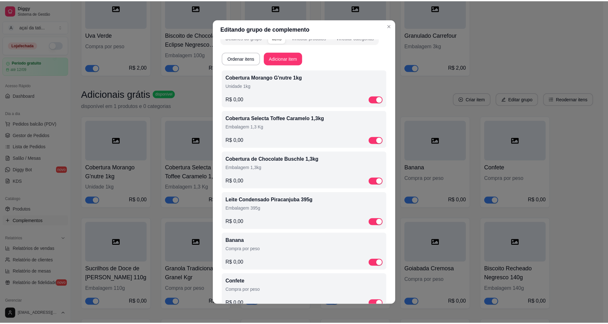
scroll to position [0, 0]
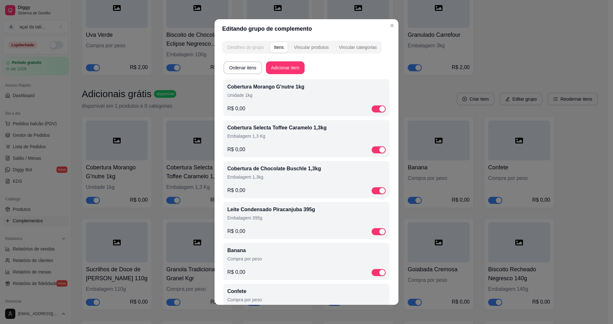
click at [243, 46] on div "Detalhes do grupo" at bounding box center [245, 47] width 36 height 6
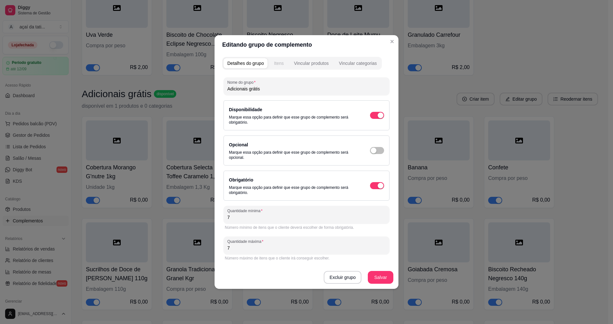
click at [276, 64] on div "Itens" at bounding box center [279, 63] width 10 height 6
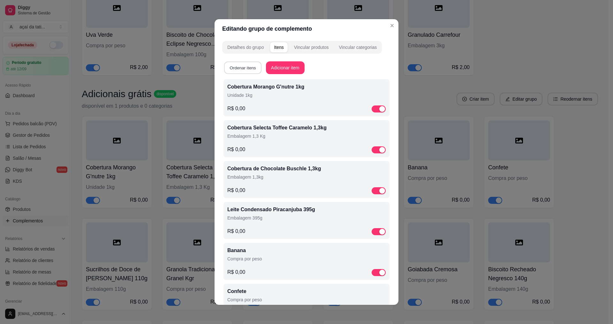
click at [232, 66] on button "Ordenar itens" at bounding box center [242, 68] width 37 height 12
click at [279, 69] on button "Adicionar item" at bounding box center [285, 67] width 39 height 13
click at [310, 49] on div "Vincular produtos" at bounding box center [311, 47] width 35 height 6
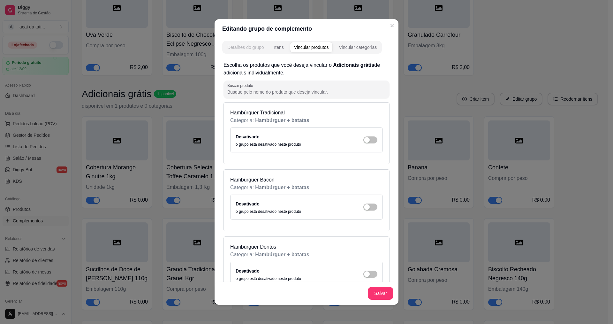
click at [243, 47] on div "Detalhes do grupo" at bounding box center [245, 47] width 36 height 6
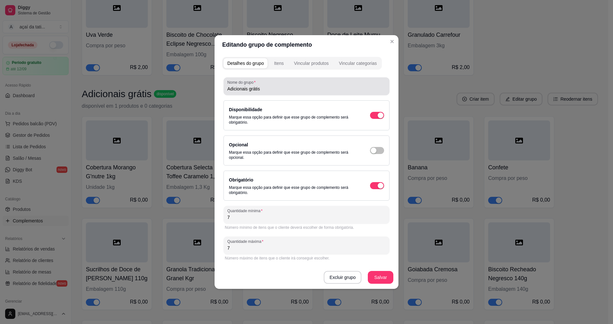
click at [273, 87] on input "Adicionais grátis" at bounding box center [306, 89] width 158 height 6
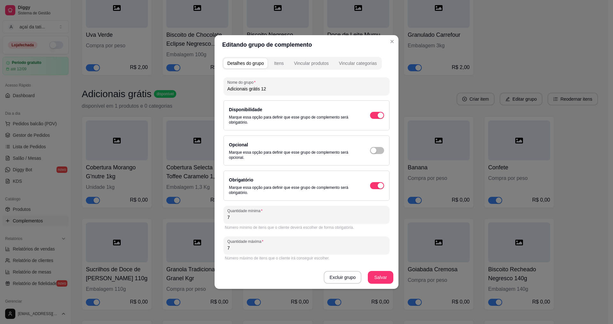
type input "Adicionais grátis 1"
click at [282, 61] on div "Itens" at bounding box center [279, 63] width 10 height 6
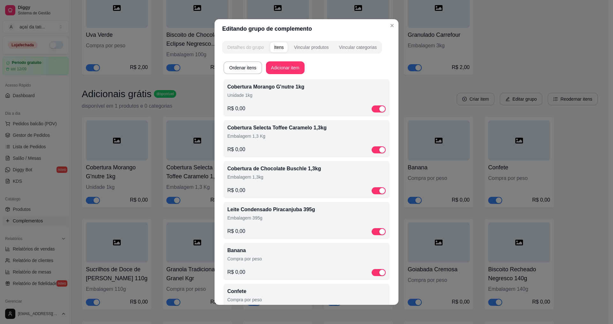
click at [246, 47] on div "Detalhes do grupo" at bounding box center [245, 47] width 36 height 6
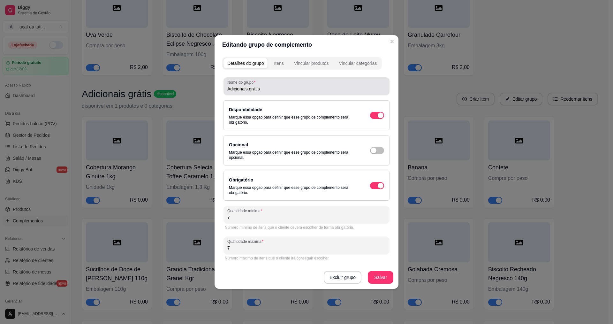
click at [307, 87] on input "Adicionais grátis" at bounding box center [306, 89] width 158 height 6
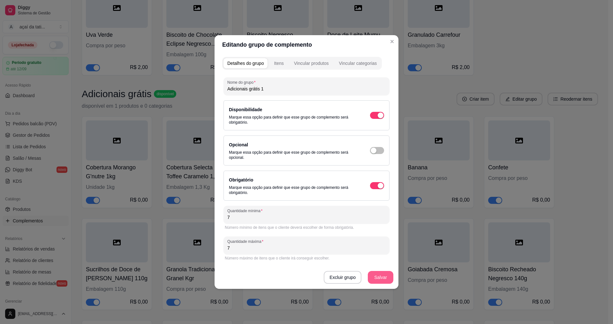
type input "Adicionais grátis 1"
click at [381, 274] on button "Salvar" at bounding box center [380, 277] width 25 height 12
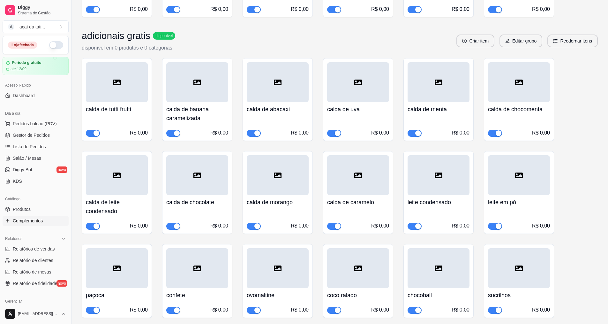
scroll to position [4062, 0]
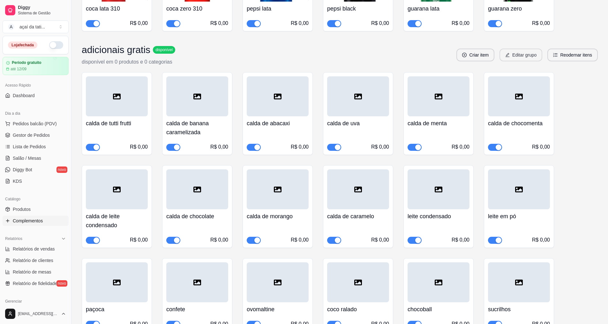
click at [523, 56] on button "Editar grupo" at bounding box center [521, 55] width 43 height 13
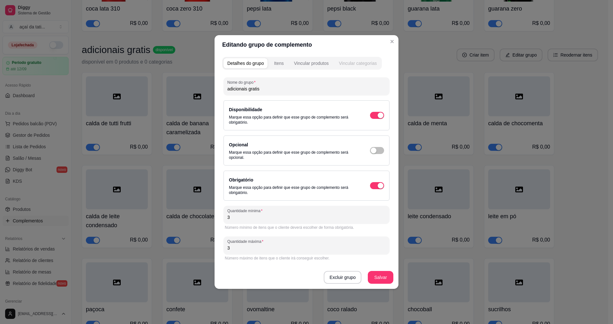
click at [356, 64] on div "Vincular categorias" at bounding box center [358, 63] width 38 height 6
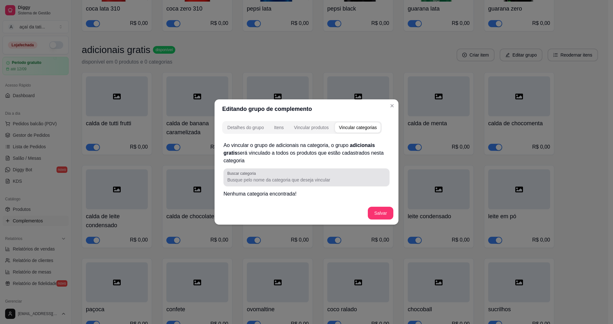
click at [306, 175] on div at bounding box center [306, 177] width 158 height 13
type input "adicionais gratis 1"
click at [389, 210] on button "Salvar" at bounding box center [380, 213] width 25 height 12
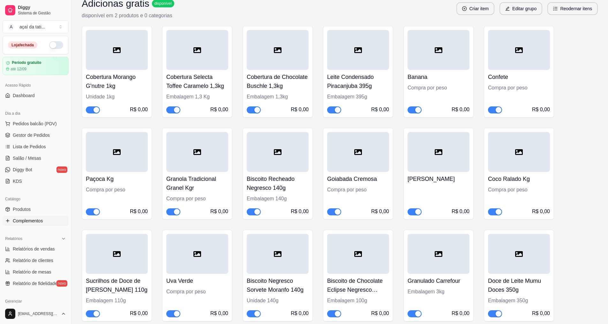
scroll to position [1469, 0]
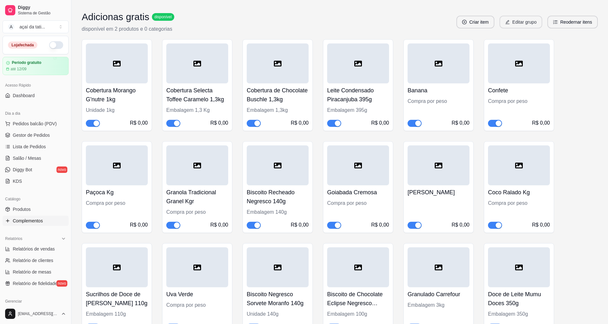
click at [533, 24] on button "Editar grupo" at bounding box center [521, 22] width 43 height 13
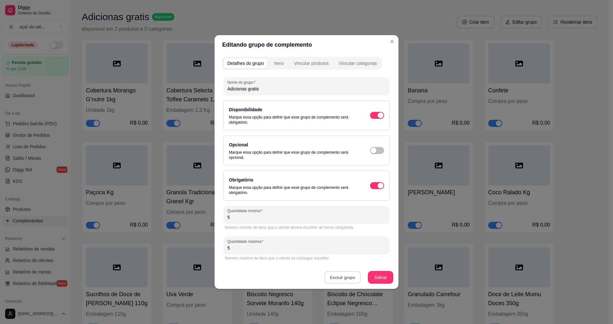
click at [351, 281] on button "Excluir grupo" at bounding box center [342, 277] width 36 height 12
click at [365, 263] on button "Sim" at bounding box center [369, 263] width 19 height 10
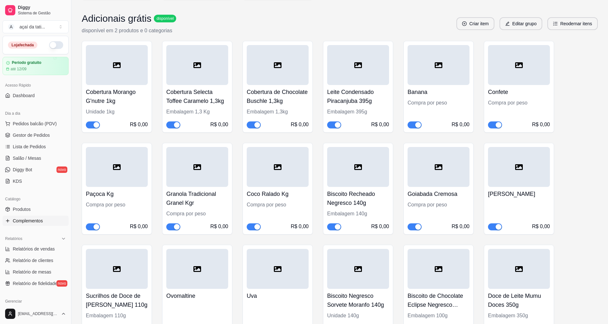
scroll to position [1884, 0]
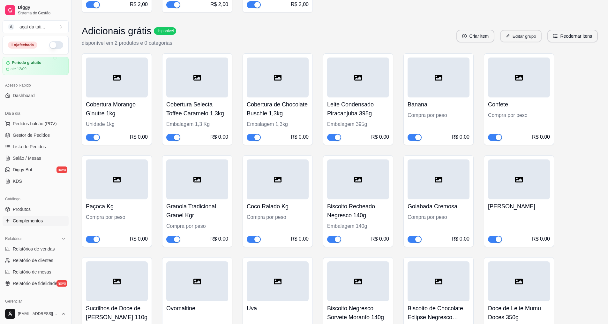
click at [519, 39] on button "Editar grupo" at bounding box center [521, 36] width 42 height 12
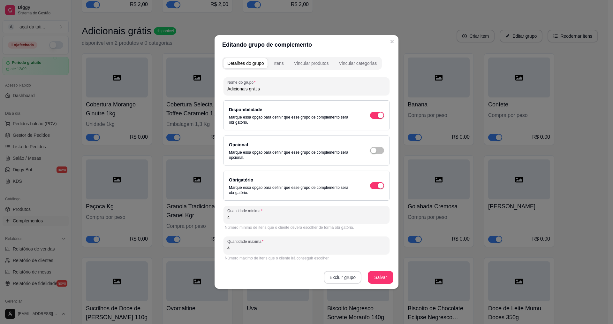
click at [341, 278] on button "Excluir grupo" at bounding box center [343, 277] width 38 height 13
click at [375, 262] on button "Sim" at bounding box center [369, 263] width 19 height 10
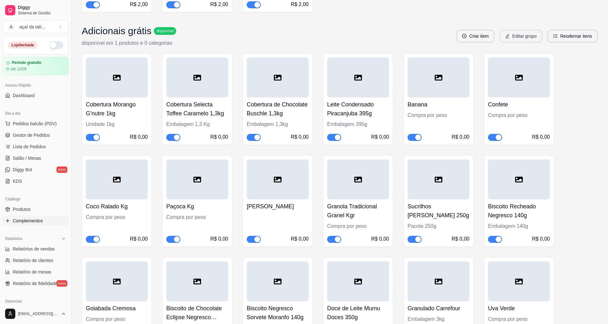
click at [512, 37] on button "Editar grupo" at bounding box center [521, 36] width 43 height 13
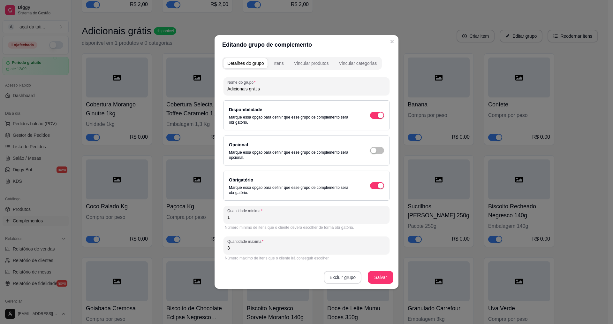
click at [353, 280] on button "Excluir grupo" at bounding box center [343, 277] width 38 height 13
click at [365, 263] on button "Sim" at bounding box center [369, 263] width 19 height 10
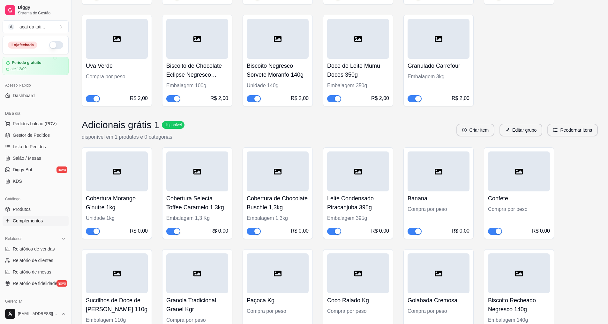
scroll to position [2227, 0]
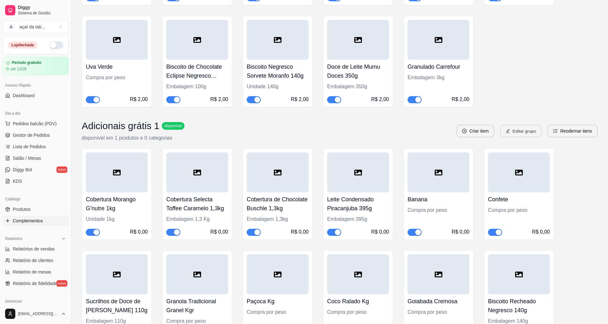
click at [524, 134] on button "Editar grupo" at bounding box center [521, 131] width 42 height 12
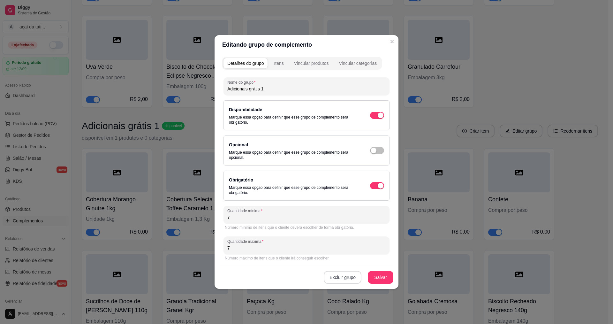
click at [355, 282] on button "Excluir grupo" at bounding box center [343, 277] width 38 height 13
click at [364, 265] on button "Sim" at bounding box center [369, 263] width 19 height 10
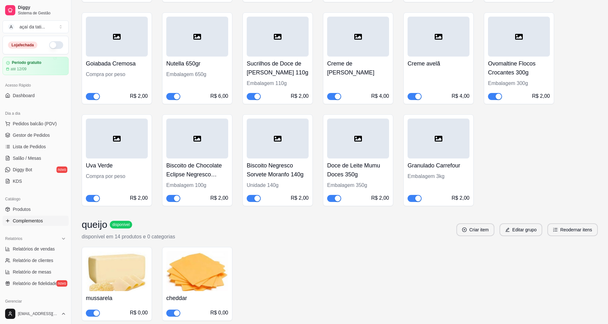
scroll to position [2117, 0]
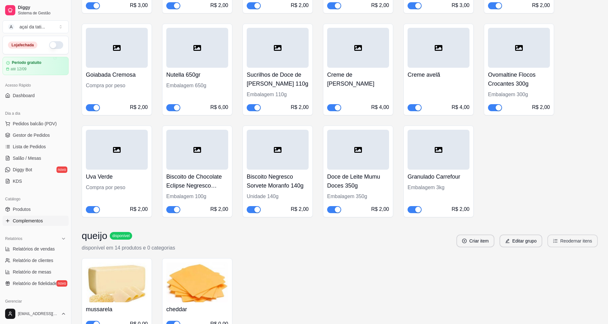
click at [571, 239] on button "Reodernar itens" at bounding box center [573, 240] width 50 height 13
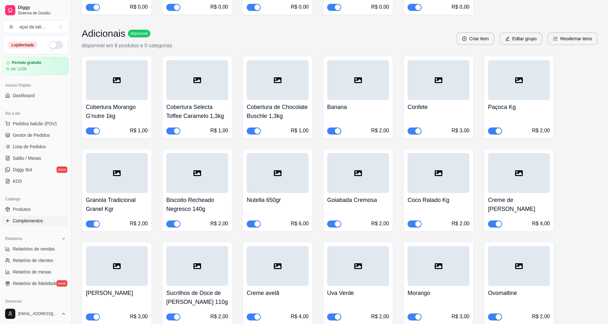
scroll to position [607, 0]
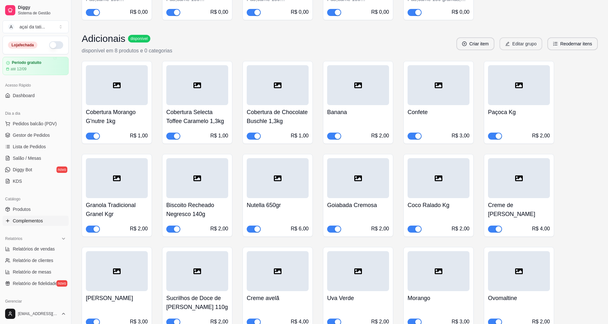
click at [526, 46] on button "Editar grupo" at bounding box center [521, 43] width 43 height 13
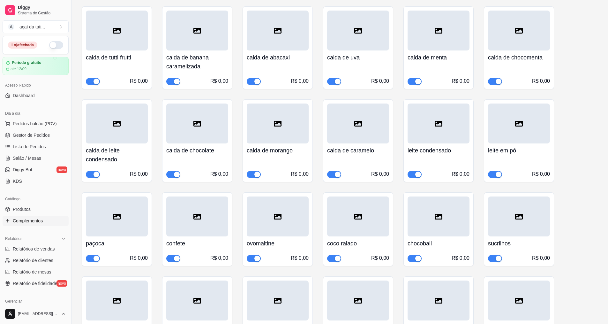
scroll to position [2532, 0]
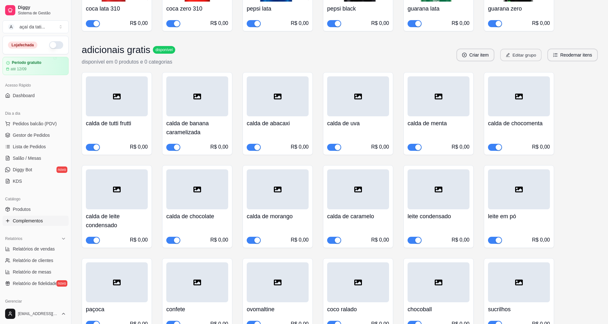
click at [528, 58] on button "Editar grupo" at bounding box center [521, 55] width 42 height 12
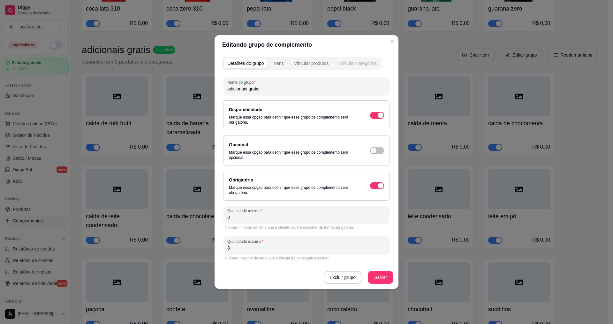
click at [357, 64] on div "Vincular categorias" at bounding box center [358, 63] width 38 height 6
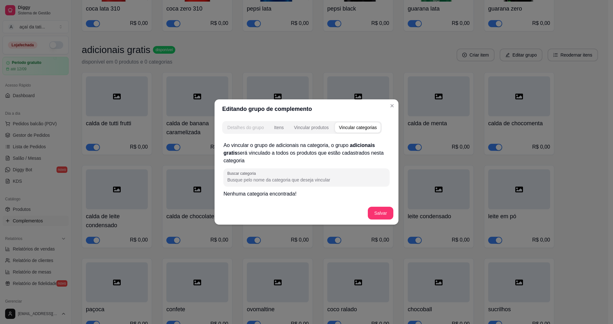
click at [253, 128] on div "Detalhes do grupo" at bounding box center [245, 127] width 36 height 6
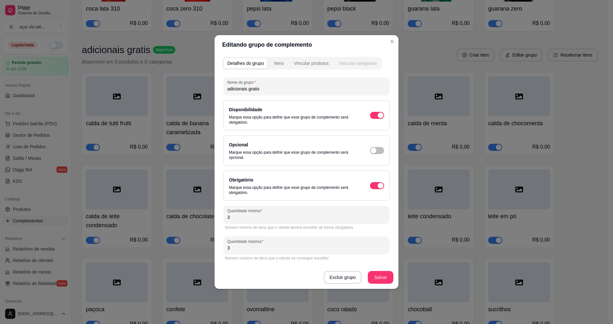
click at [349, 65] on div "Vincular categorias" at bounding box center [358, 63] width 38 height 6
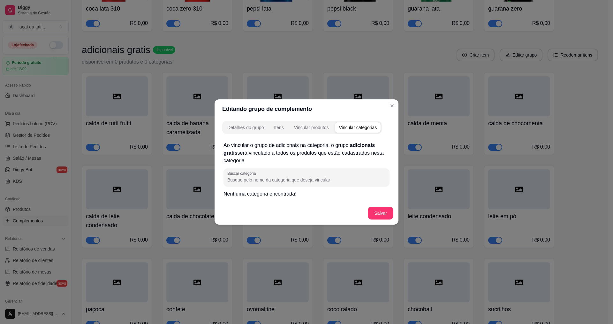
click at [244, 180] on input "Buscar categoria" at bounding box center [306, 180] width 158 height 6
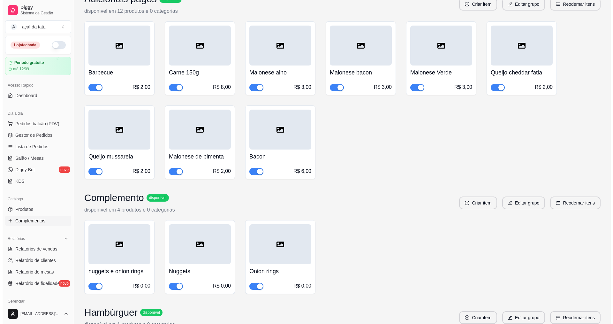
scroll to position [0, 0]
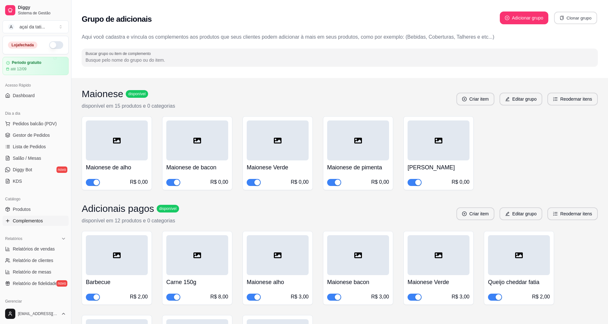
click at [579, 16] on button "Clonar grupo" at bounding box center [575, 18] width 43 height 12
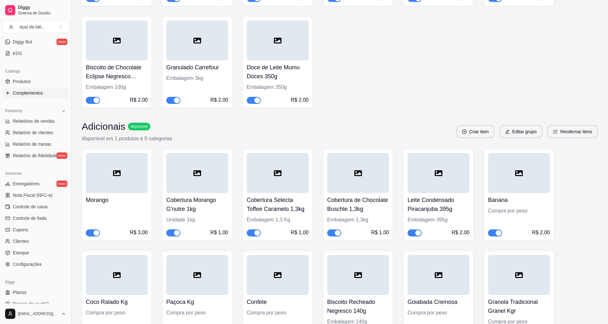
scroll to position [1356, 0]
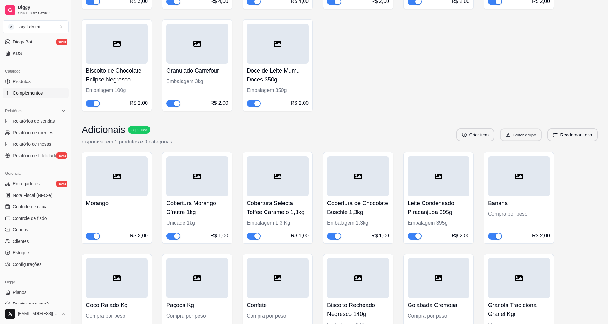
click at [508, 136] on icon "edit" at bounding box center [508, 134] width 4 height 4
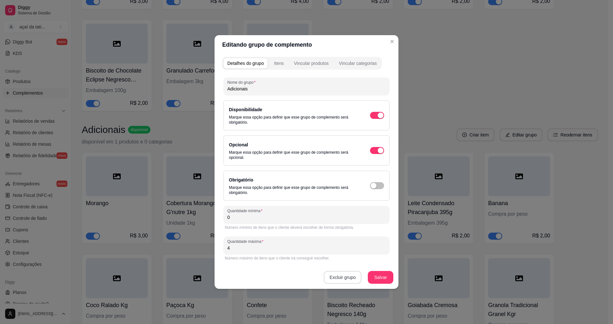
click at [332, 276] on button "Excluir grupo" at bounding box center [343, 277] width 38 height 13
click at [378, 264] on button "Sim" at bounding box center [369, 263] width 19 height 10
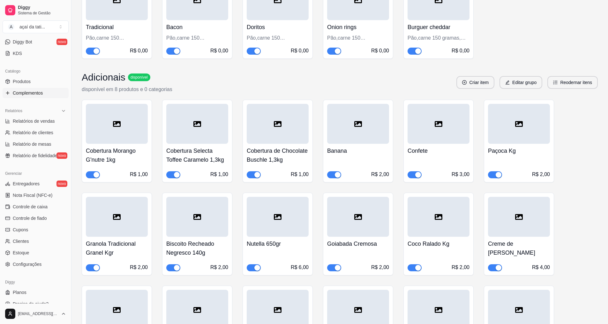
scroll to position [558, 0]
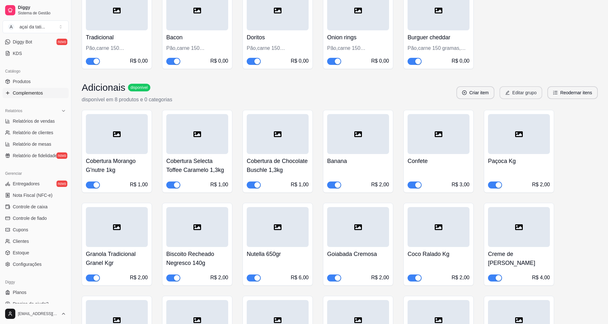
click at [510, 94] on icon "edit" at bounding box center [507, 92] width 4 height 4
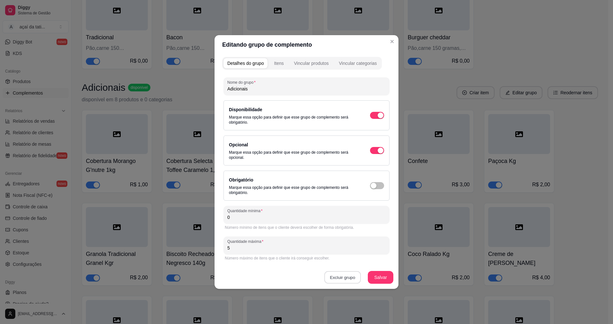
click at [345, 279] on button "Excluir grupo" at bounding box center [342, 277] width 36 height 12
click at [375, 264] on button "Sim" at bounding box center [371, 262] width 20 height 10
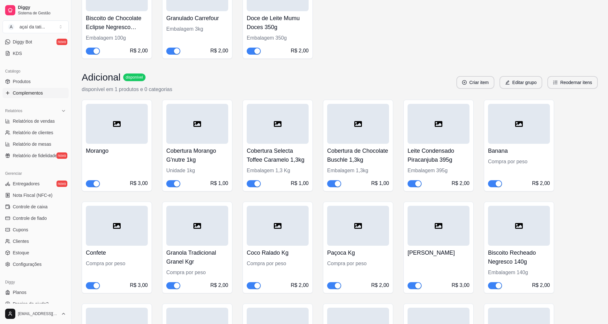
scroll to position [1022, 0]
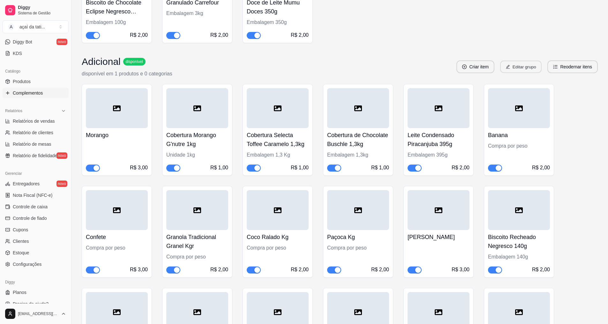
click at [507, 66] on icon "edit" at bounding box center [508, 66] width 4 height 4
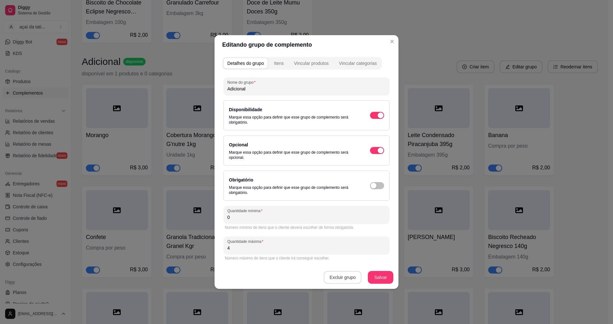
click at [349, 277] on button "Excluir grupo" at bounding box center [343, 277] width 38 height 13
click at [370, 259] on button "Sim" at bounding box center [369, 263] width 19 height 10
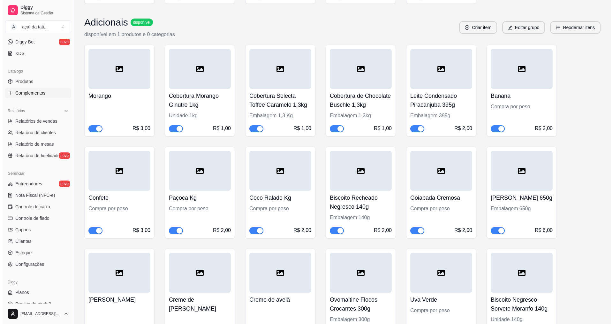
scroll to position [624, 0]
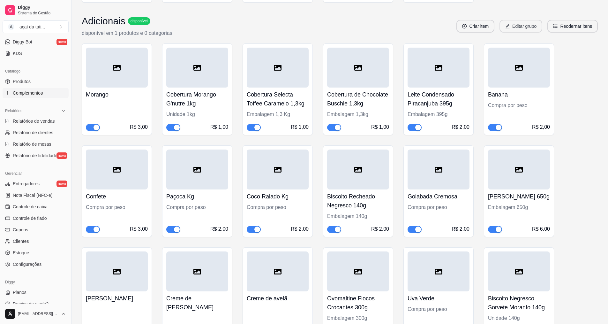
click at [530, 30] on button "Editar grupo" at bounding box center [521, 26] width 43 height 13
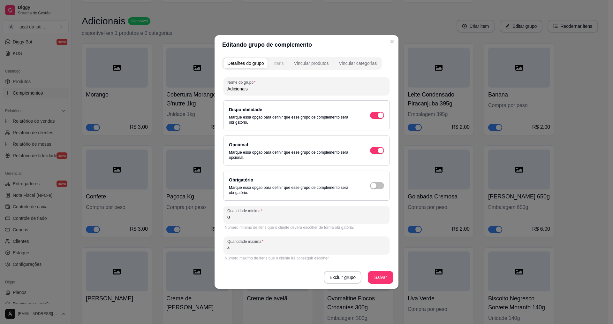
click at [281, 63] on div "Itens" at bounding box center [279, 63] width 10 height 6
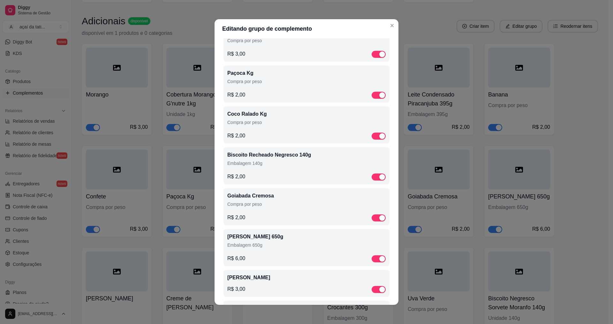
scroll to position [319, 0]
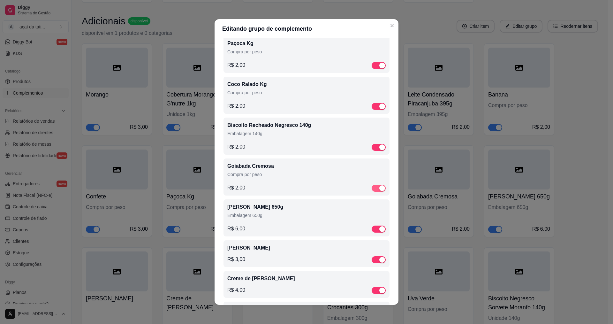
click at [373, 192] on span "button" at bounding box center [379, 188] width 14 height 7
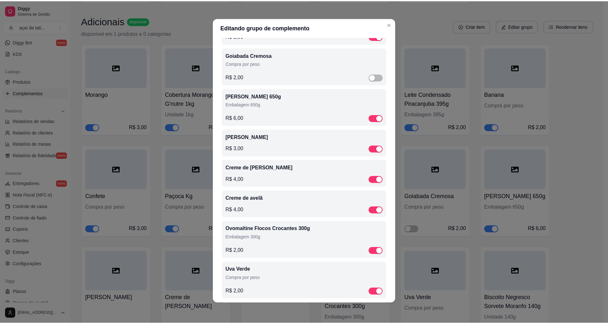
scroll to position [382, 0]
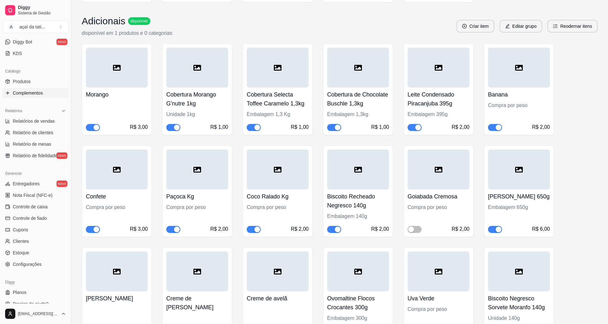
click at [217, 194] on h4 "Paçoca Kg" at bounding box center [197, 196] width 62 height 9
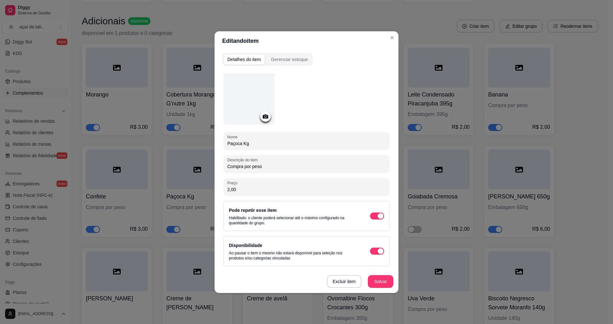
drag, startPoint x: 248, startPoint y: 144, endPoint x: 230, endPoint y: 145, distance: 18.5
click at [229, 144] on input "Paçoca Kg" at bounding box center [306, 143] width 158 height 6
click at [249, 145] on input "Paçoca Kg" at bounding box center [306, 143] width 158 height 6
type input "Paçoca"
click at [382, 283] on button "Salvar" at bounding box center [381, 281] width 26 height 13
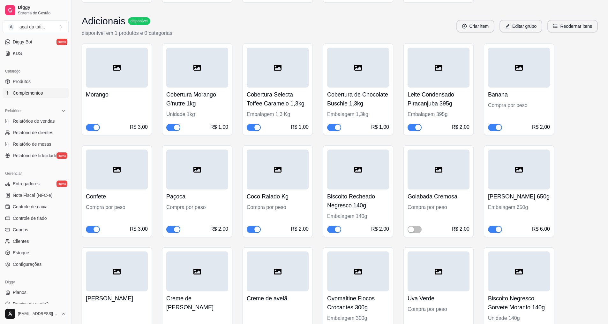
click at [280, 200] on h4 "Coco Ralado Kg" at bounding box center [278, 196] width 62 height 9
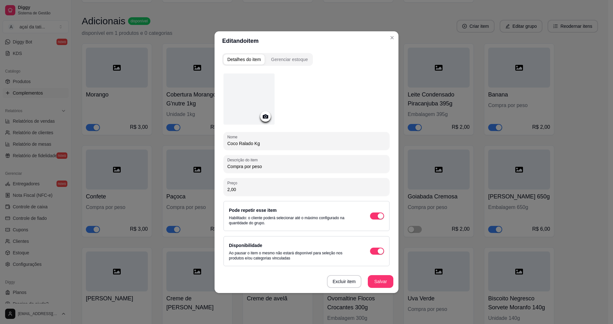
drag, startPoint x: 267, startPoint y: 144, endPoint x: 254, endPoint y: 146, distance: 13.0
click at [254, 146] on input "Coco Ralado Kg" at bounding box center [306, 143] width 158 height 6
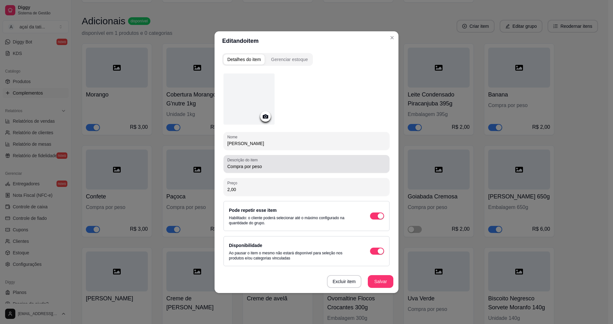
type input "Coco Ralado"
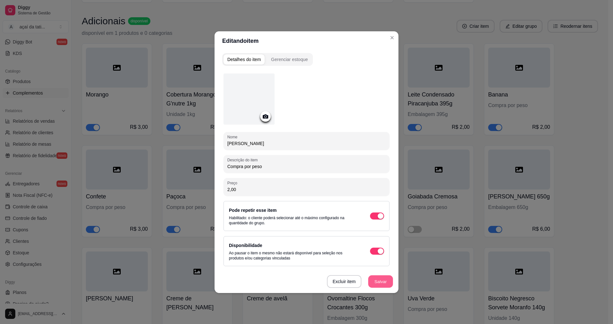
click at [378, 284] on button "Salvar" at bounding box center [380, 281] width 25 height 12
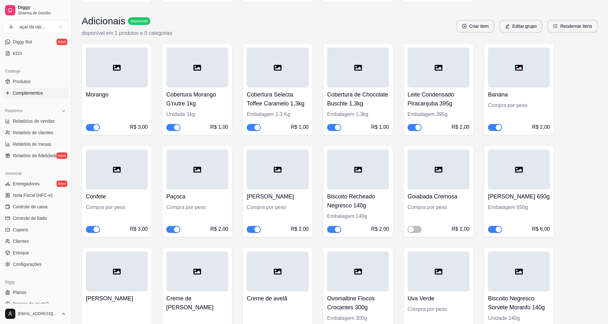
click at [367, 204] on h4 "Biscoito Recheado Negresco 140g" at bounding box center [358, 201] width 62 height 18
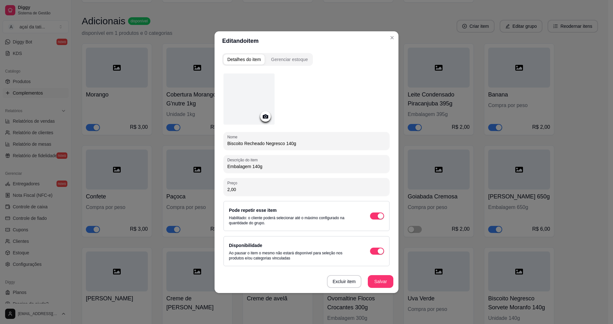
drag, startPoint x: 297, startPoint y: 143, endPoint x: 286, endPoint y: 142, distance: 11.2
click at [286, 142] on input "Biscoito Recheado Negresco 140g" at bounding box center [306, 143] width 158 height 6
type input "Biscoito Recheado Negresco"
click at [380, 283] on button "Salvar" at bounding box center [380, 281] width 25 height 12
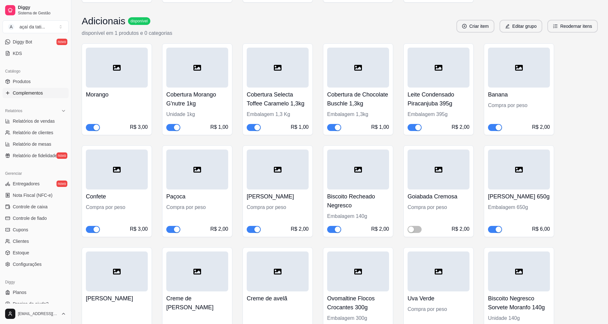
click at [506, 180] on div at bounding box center [519, 169] width 62 height 40
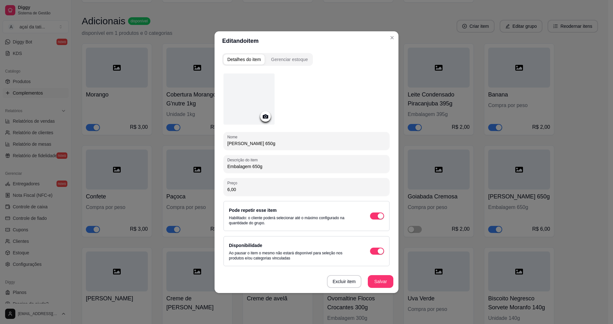
drag, startPoint x: 278, startPoint y: 142, endPoint x: 243, endPoint y: 143, distance: 35.4
click at [243, 143] on input "Nutella Ferrero 650g" at bounding box center [306, 143] width 158 height 6
type input "Nutella"
click at [388, 276] on button "Salvar" at bounding box center [380, 281] width 25 height 12
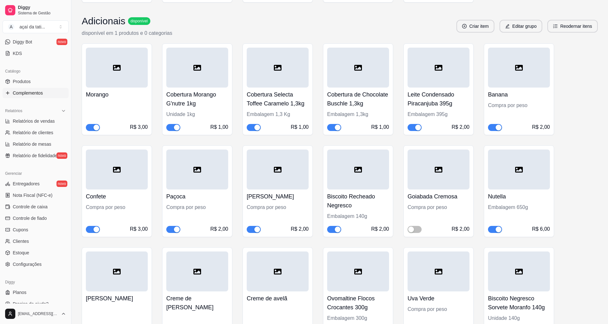
click at [446, 92] on h4 "Leite Condensado Piracanjuba 395g" at bounding box center [439, 99] width 62 height 18
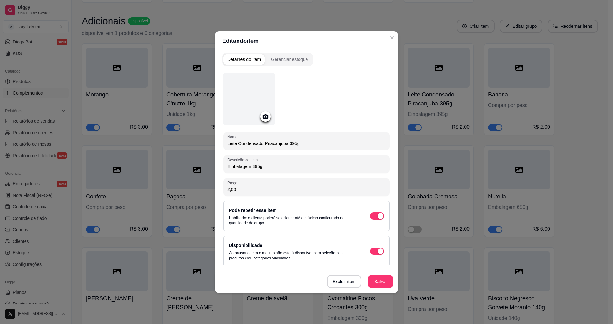
drag, startPoint x: 317, startPoint y: 143, endPoint x: 288, endPoint y: 143, distance: 29.4
click at [288, 143] on input "Leite Condensado Piracanjuba 395g" at bounding box center [306, 143] width 158 height 6
type input "Leite Condensado Piracanjuba"
click at [382, 283] on button "Salvar" at bounding box center [380, 281] width 25 height 12
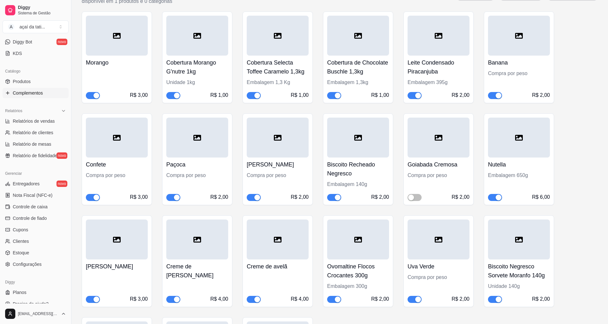
scroll to position [688, 0]
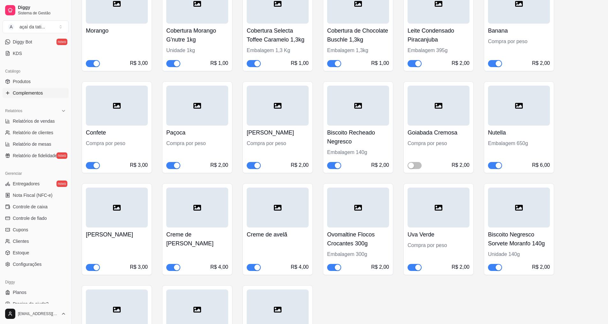
click at [181, 33] on h4 "Cobertura Morango G'nutre 1kg" at bounding box center [197, 35] width 62 height 18
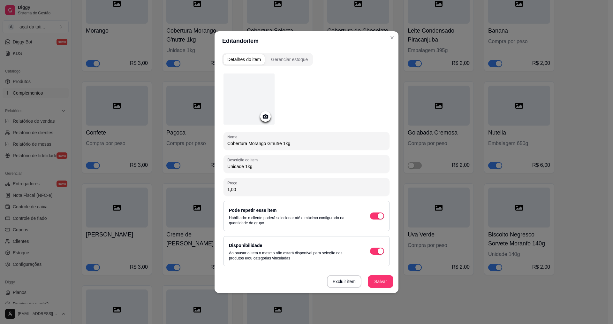
drag, startPoint x: 300, startPoint y: 144, endPoint x: 268, endPoint y: 143, distance: 32.9
click at [268, 143] on input "Cobertura Morango G'nutre 1kg" at bounding box center [306, 143] width 158 height 6
type input "Cobertura Morango"
click at [373, 282] on button "Salvar" at bounding box center [380, 281] width 25 height 12
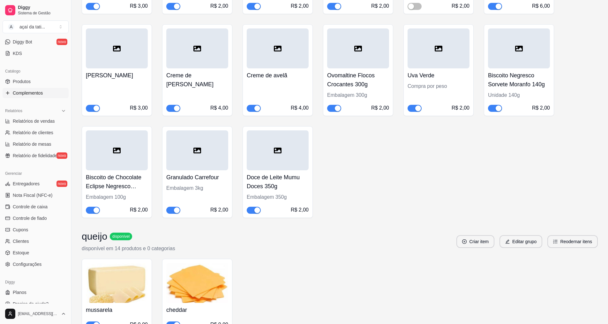
scroll to position [848, 0]
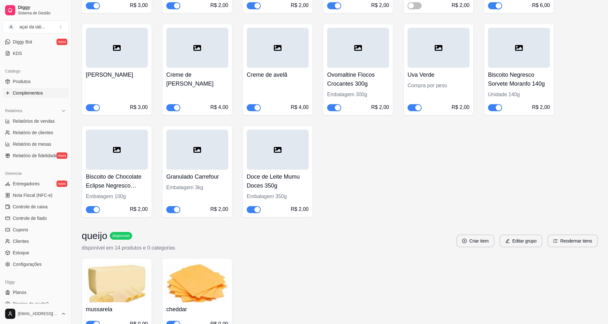
click at [361, 87] on h4 "Ovomaltine Flocos Crocantes 300g" at bounding box center [358, 79] width 62 height 18
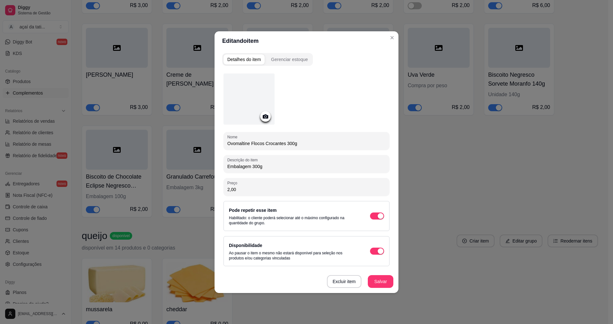
drag, startPoint x: 302, startPoint y: 142, endPoint x: 251, endPoint y: 144, distance: 51.1
click at [251, 144] on input "Ovomaltine Flocos Crocantes 300g" at bounding box center [306, 143] width 158 height 6
click at [309, 143] on input "Ovomaltine Flocos Crocantes 300g" at bounding box center [306, 143] width 158 height 6
click at [304, 143] on input "Ovomaltine Flocos Crocantes 300g" at bounding box center [306, 143] width 158 height 6
drag, startPoint x: 299, startPoint y: 143, endPoint x: 285, endPoint y: 144, distance: 14.1
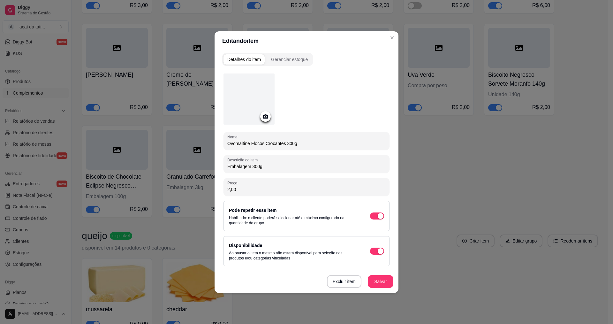
click at [285, 144] on input "Ovomaltine Flocos Crocantes 300g" at bounding box center [306, 143] width 158 height 6
type input "Ovomaltine Flocos Crocantes"
click at [385, 281] on button "Salvar" at bounding box center [381, 281] width 26 height 13
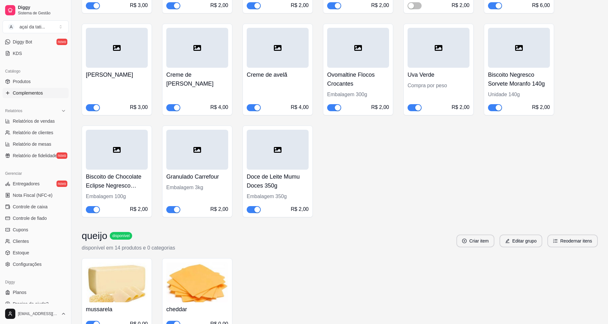
click at [530, 85] on h4 "Biscoito Negresco Sorvete Moranfo 140g" at bounding box center [519, 79] width 62 height 18
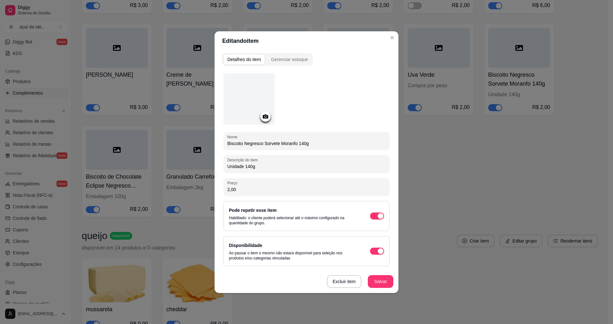
drag, startPoint x: 312, startPoint y: 142, endPoint x: 295, endPoint y: 139, distance: 17.2
click at [295, 139] on div "Biscoito Negresco Sorvete Moranfo 140g" at bounding box center [306, 140] width 158 height 13
click at [323, 145] on input "Biscoito Negresco Sorvete Moranfo 140g" at bounding box center [306, 143] width 158 height 6
drag, startPoint x: 314, startPoint y: 142, endPoint x: 264, endPoint y: 144, distance: 50.2
click at [263, 144] on input "Biscoito Negresco Sorvete Moranfo 140g" at bounding box center [306, 143] width 158 height 6
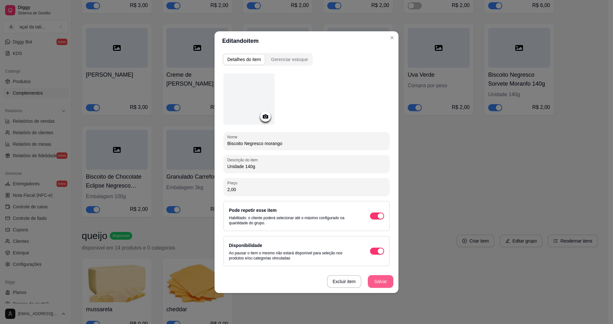
type input "Biscoito Negresco morango"
click at [386, 279] on button "Salvar" at bounding box center [380, 281] width 25 height 12
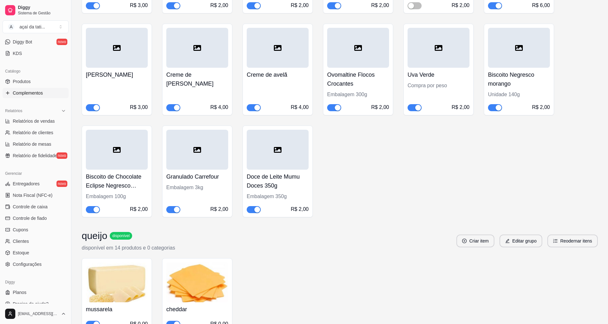
click at [138, 185] on h4 "Biscoito de Chocolate Eclipse Negresco Nestlé 100g" at bounding box center [117, 181] width 62 height 18
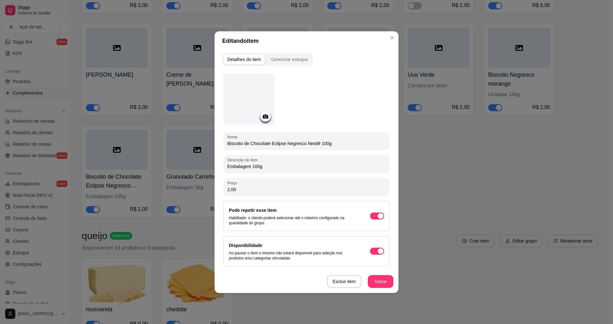
drag, startPoint x: 346, startPoint y: 142, endPoint x: 320, endPoint y: 142, distance: 25.9
click at [320, 142] on input "Biscoito de Chocolate Eclipse Negresco Nestlé 100g" at bounding box center [306, 143] width 158 height 6
type input "Biscoito de Chocolate Eclipse Negresco Nestlé"
click at [382, 279] on button "Salvar" at bounding box center [380, 281] width 25 height 12
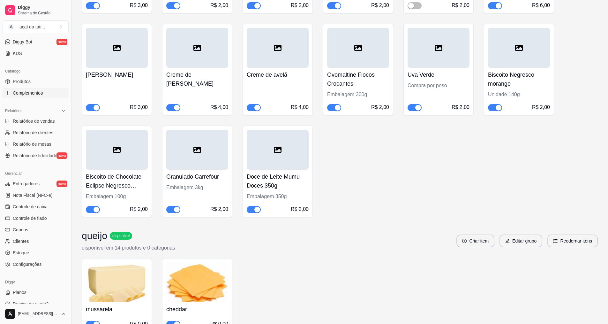
click at [217, 182] on div "Granulado Carrefour Embalagem 3kg R$ 2,00" at bounding box center [197, 191] width 62 height 43
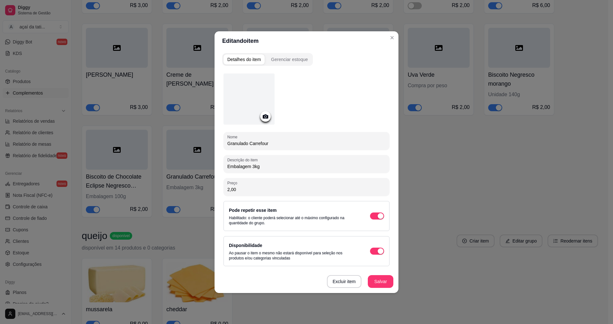
drag, startPoint x: 287, startPoint y: 144, endPoint x: 250, endPoint y: 142, distance: 36.4
click at [250, 142] on input "Granulado Carrefour" at bounding box center [306, 143] width 158 height 6
type input "Granulado"
click at [387, 276] on button "Salvar" at bounding box center [380, 281] width 25 height 12
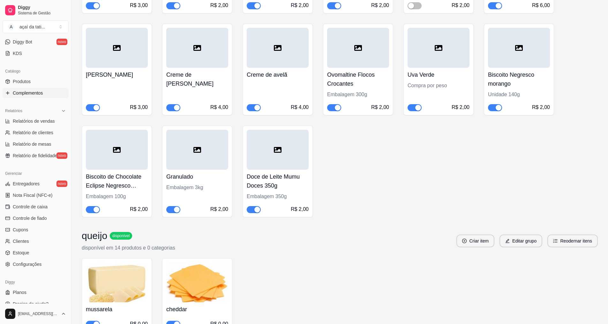
click at [293, 180] on h4 "Doce de Leite Mumu Doces 350g" at bounding box center [278, 181] width 62 height 18
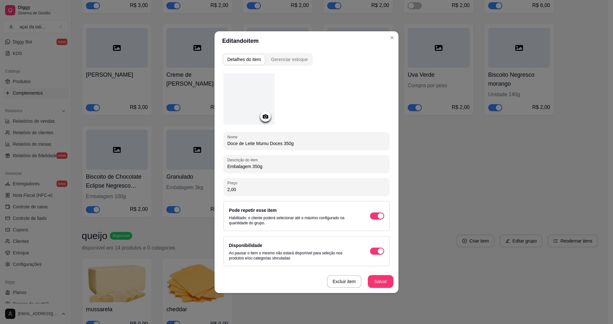
drag, startPoint x: 313, startPoint y: 146, endPoint x: 270, endPoint y: 145, distance: 42.8
click at [270, 145] on input "Doce de Leite Mumu Doces 350g" at bounding box center [306, 143] width 158 height 6
type input "Doce de Leite Mumu"
click at [385, 276] on button "Salvar" at bounding box center [381, 281] width 26 height 13
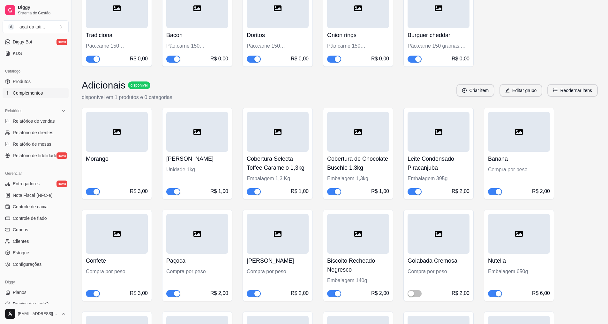
scroll to position [465, 0]
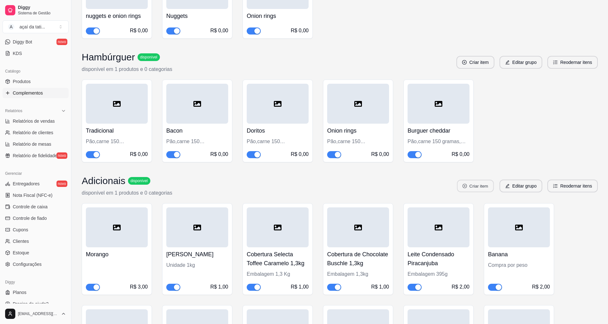
click at [491, 186] on button "Criar item" at bounding box center [475, 186] width 37 height 12
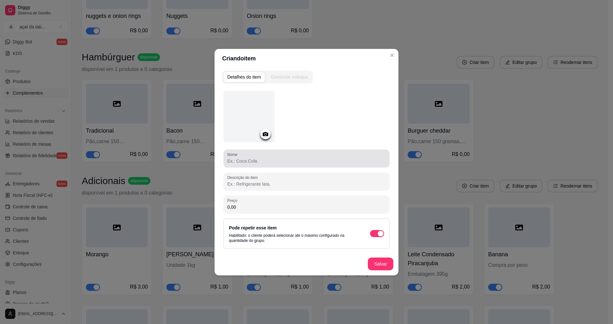
drag, startPoint x: 292, startPoint y: 160, endPoint x: 324, endPoint y: 166, distance: 32.2
click at [293, 161] on input "Nome" at bounding box center [306, 161] width 158 height 6
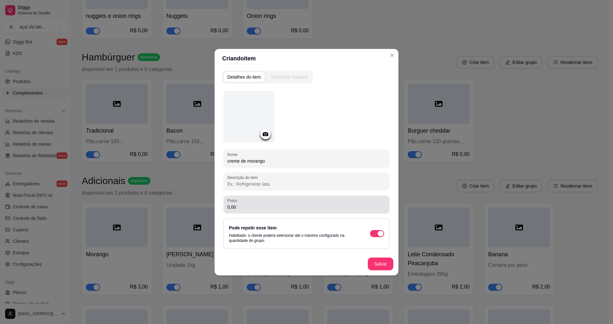
type input "creme de morango"
drag, startPoint x: 346, startPoint y: 204, endPoint x: 420, endPoint y: 228, distance: 77.4
click at [347, 204] on input "0,00" at bounding box center [306, 207] width 158 height 6
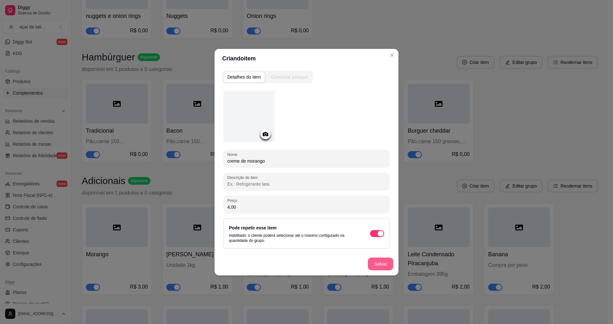
type input "4,00"
click at [389, 260] on button "Salvar" at bounding box center [381, 263] width 26 height 13
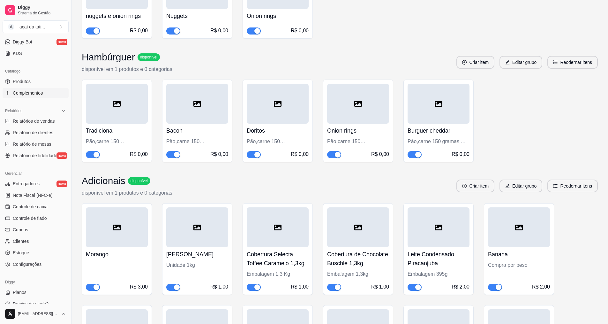
scroll to position [560, 0]
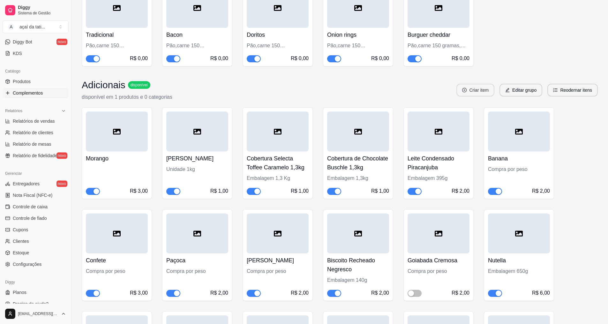
click at [491, 89] on button "Criar item" at bounding box center [476, 90] width 38 height 13
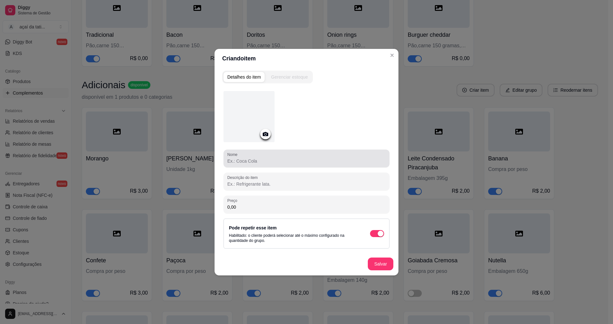
click at [324, 163] on input "Nome" at bounding box center [306, 161] width 158 height 6
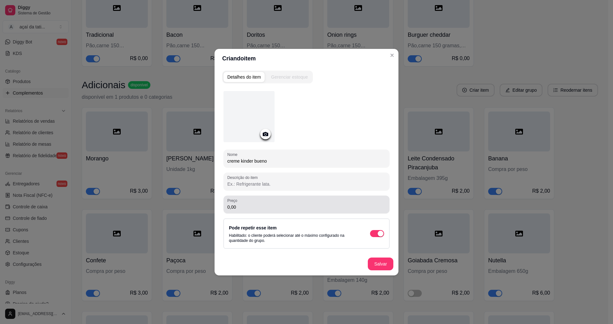
type input "creme kinder bueno"
click at [250, 203] on div "0,00" at bounding box center [306, 204] width 158 height 13
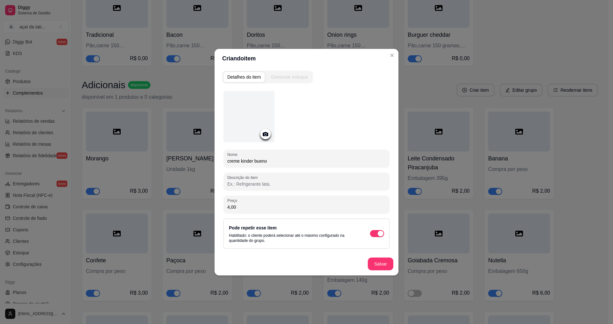
type input "4,00"
click at [390, 264] on button "Salvar" at bounding box center [380, 263] width 25 height 12
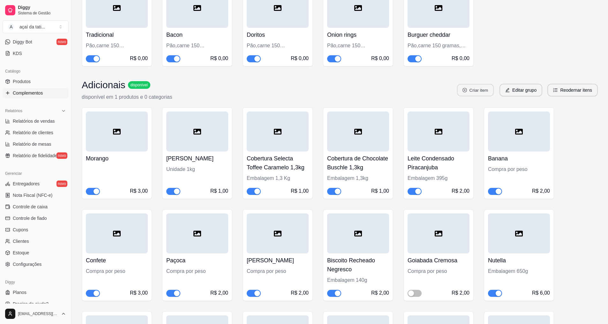
click at [473, 92] on button "Criar item" at bounding box center [475, 90] width 37 height 12
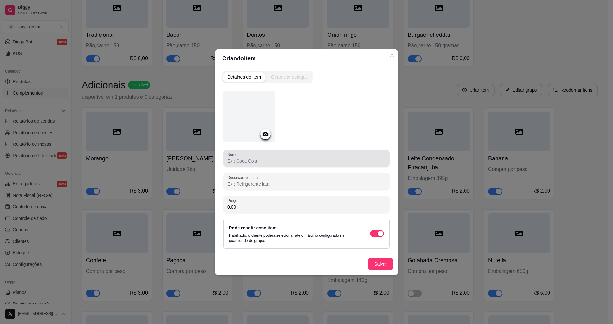
click at [266, 160] on input "Nome" at bounding box center [306, 161] width 158 height 6
drag, startPoint x: 267, startPoint y: 163, endPoint x: 238, endPoint y: 164, distance: 28.5
click at [238, 164] on div "Nome creme ovomaltine" at bounding box center [306, 158] width 166 height 18
click at [258, 161] on input "creme chocowelfer" at bounding box center [306, 161] width 158 height 6
type input "creme chocowafer"
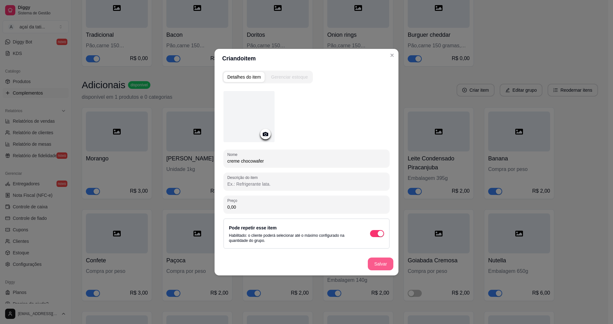
click at [373, 268] on button "Salvar" at bounding box center [381, 263] width 26 height 13
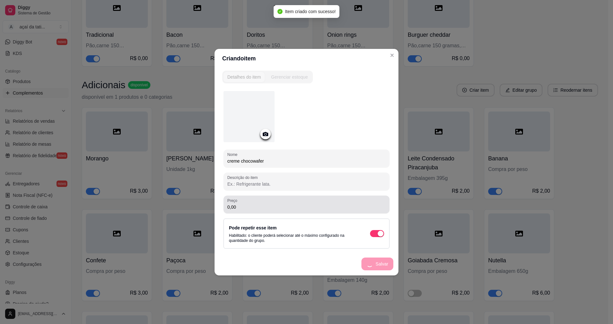
click at [245, 205] on input "0,00" at bounding box center [306, 207] width 158 height 6
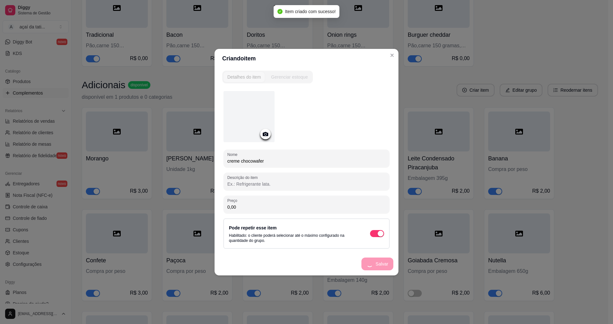
type input "0,00"
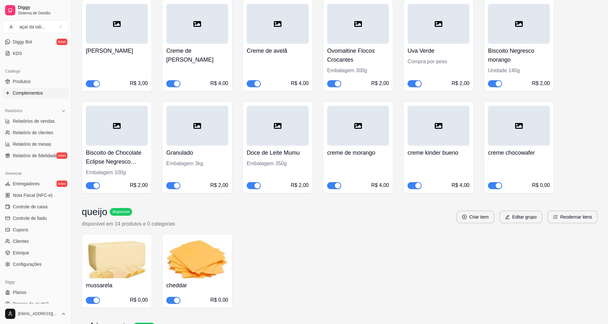
scroll to position [880, 0]
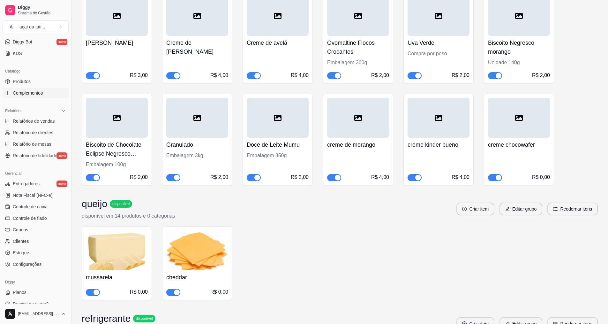
click at [545, 177] on div "R$ 0,00" at bounding box center [541, 177] width 18 height 8
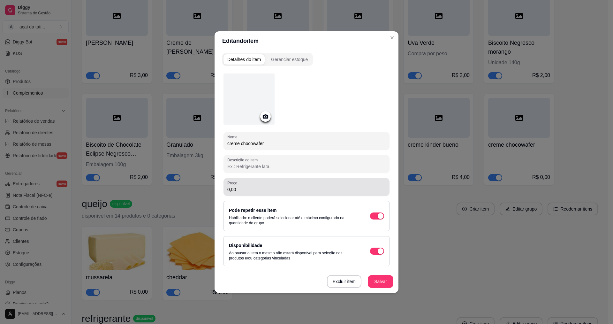
click at [261, 195] on div "Preço 0,00" at bounding box center [306, 187] width 166 height 18
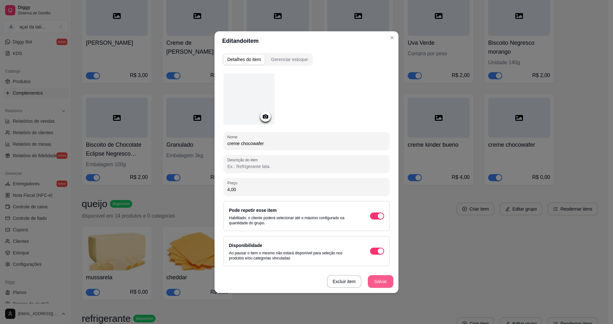
type input "4,00"
click at [378, 285] on button "Salvar" at bounding box center [381, 281] width 26 height 13
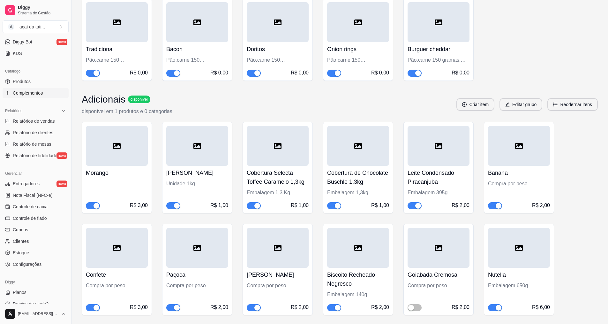
scroll to position [528, 0]
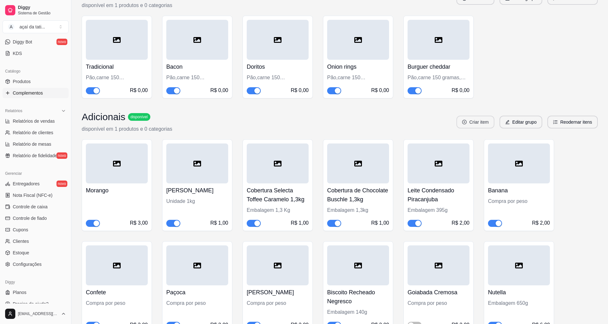
click at [486, 122] on button "Criar item" at bounding box center [476, 122] width 38 height 13
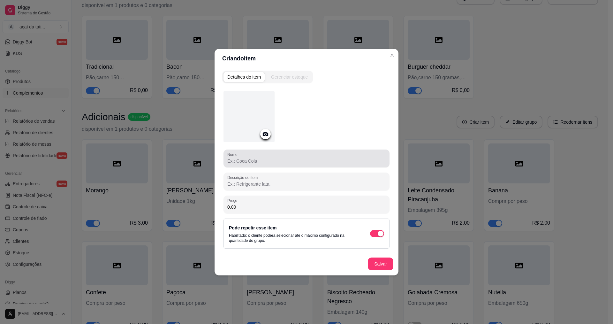
click at [271, 156] on div at bounding box center [306, 158] width 158 height 13
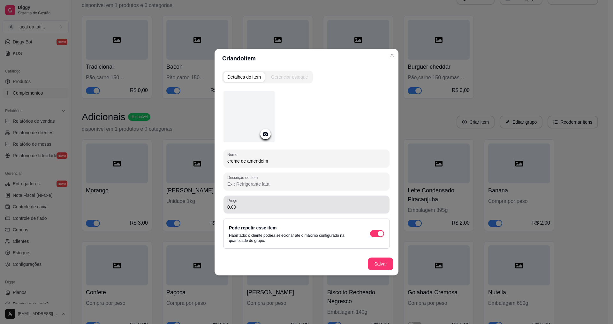
type input "creme de amendoim"
click at [324, 211] on div "Preço 0,00" at bounding box center [306, 204] width 166 height 18
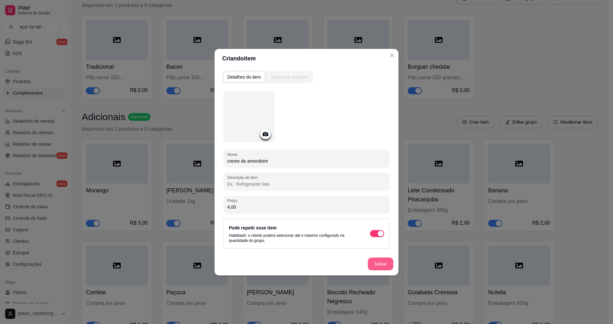
type input "4,00"
click at [381, 268] on button "Salvar" at bounding box center [381, 263] width 26 height 13
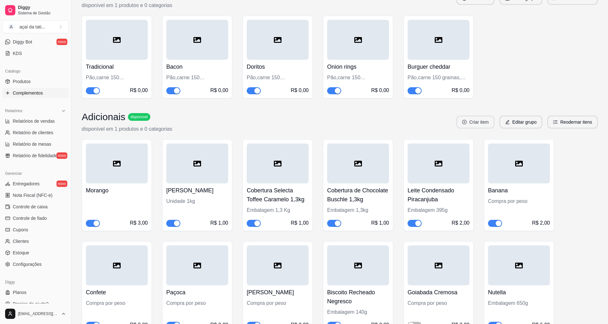
click at [477, 124] on button "Criar item" at bounding box center [476, 122] width 38 height 13
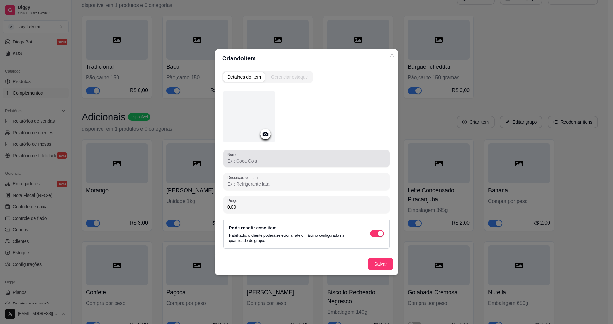
click at [311, 161] on input "Nome" at bounding box center [306, 161] width 158 height 6
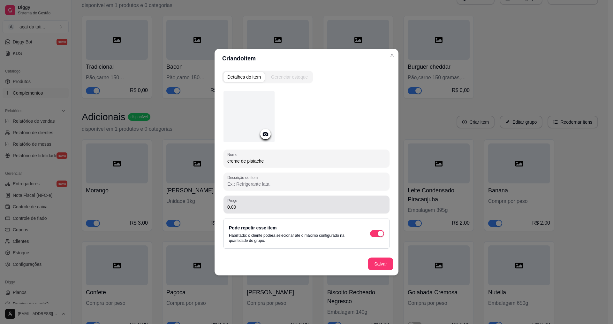
type input "creme de pistache"
click at [314, 213] on div "Preço 0,00" at bounding box center [306, 204] width 166 height 18
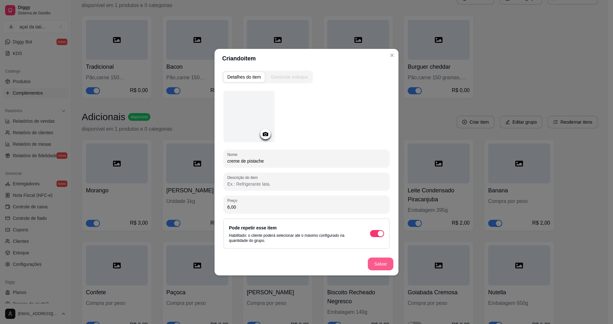
type input "6,00"
click at [383, 263] on button "Salvar" at bounding box center [381, 263] width 26 height 13
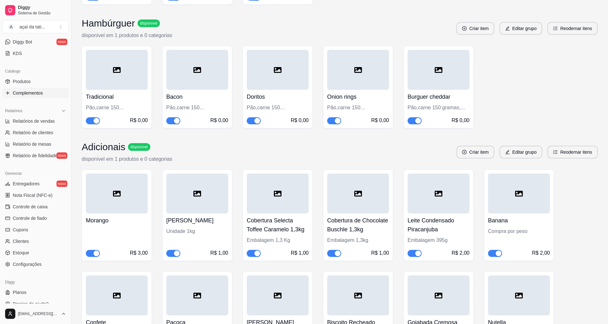
scroll to position [496, 0]
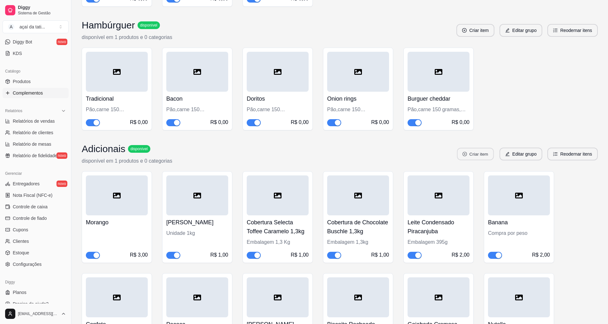
click at [461, 156] on button "Criar item" at bounding box center [475, 154] width 37 height 12
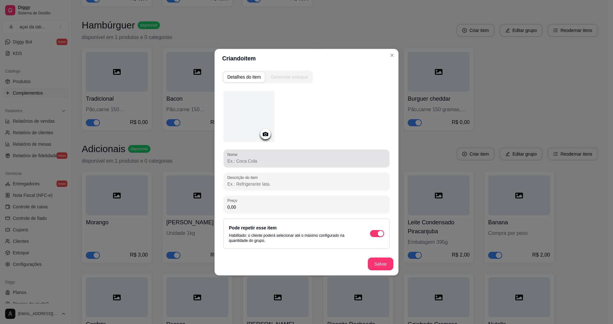
click at [371, 156] on div at bounding box center [306, 158] width 158 height 13
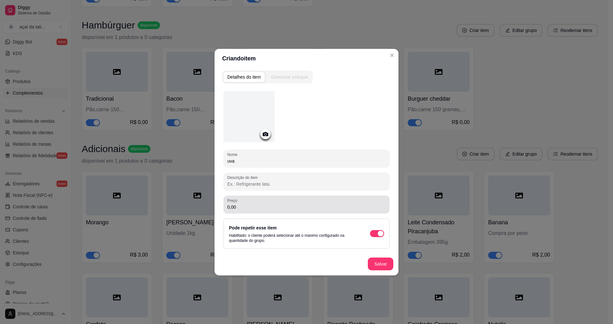
type input "uva"
click at [304, 212] on div "Preço 0,00" at bounding box center [306, 204] width 166 height 18
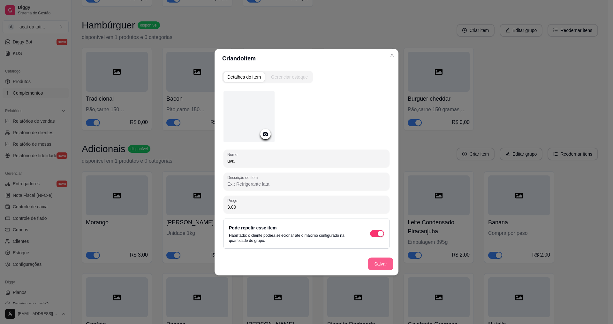
type input "3,00"
click at [372, 267] on button "Salvar" at bounding box center [381, 263] width 26 height 13
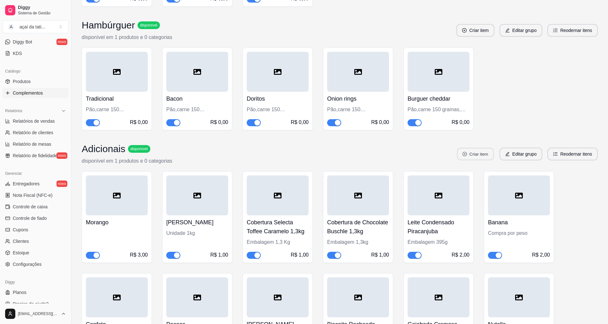
click at [493, 155] on button "Criar item" at bounding box center [475, 154] width 37 height 12
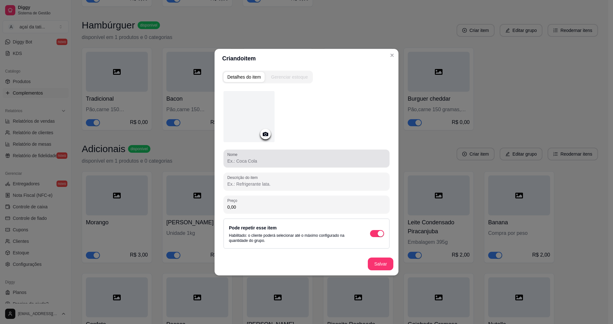
click at [276, 167] on div "Nome" at bounding box center [306, 158] width 166 height 18
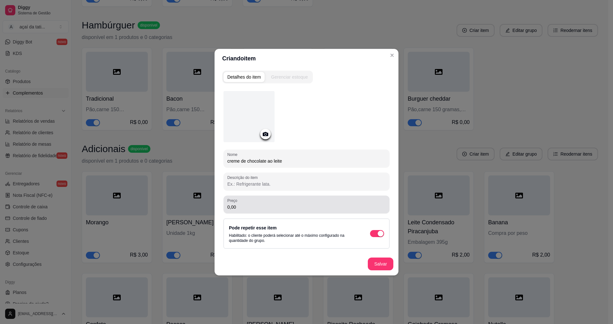
type input "creme de chocolate ao leite"
click at [305, 210] on div "Preço 0,00" at bounding box center [306, 204] width 166 height 18
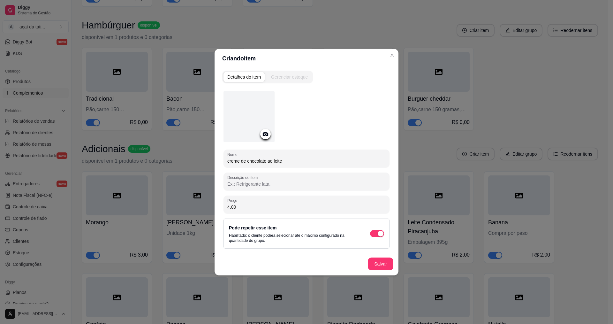
type input "4,00"
click at [388, 264] on button "Salvar" at bounding box center [380, 263] width 25 height 12
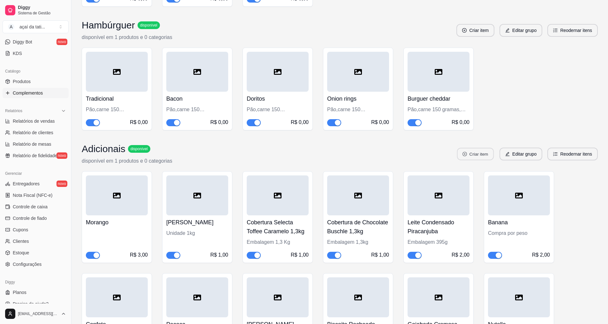
click at [482, 157] on button "Criar item" at bounding box center [475, 154] width 37 height 12
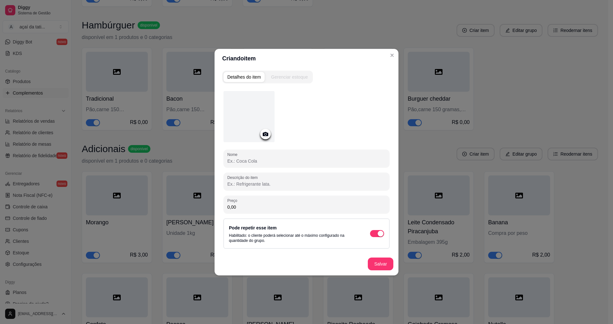
click at [277, 163] on input "Nome" at bounding box center [306, 161] width 158 height 6
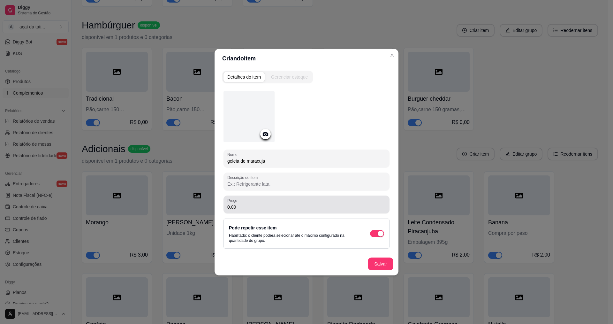
type input "geleia de maracuja"
click at [303, 205] on input "0,00" at bounding box center [306, 207] width 158 height 6
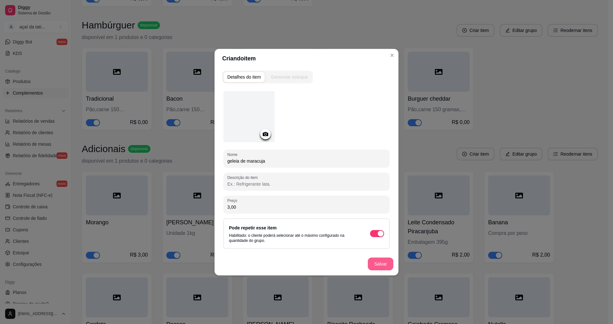
type input "3,00"
click at [371, 261] on button "Salvar" at bounding box center [380, 263] width 25 height 12
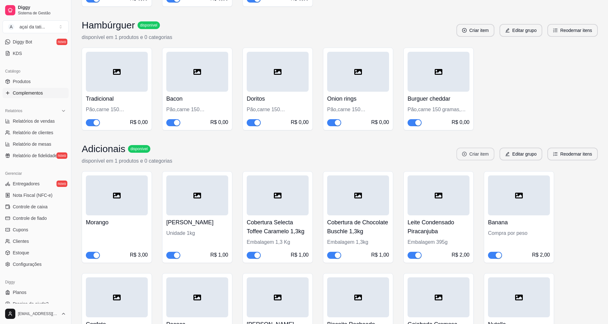
click at [473, 153] on button "Criar item" at bounding box center [476, 153] width 38 height 13
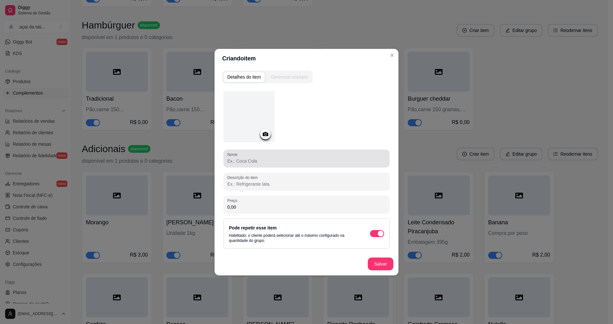
click at [270, 157] on div at bounding box center [306, 158] width 158 height 13
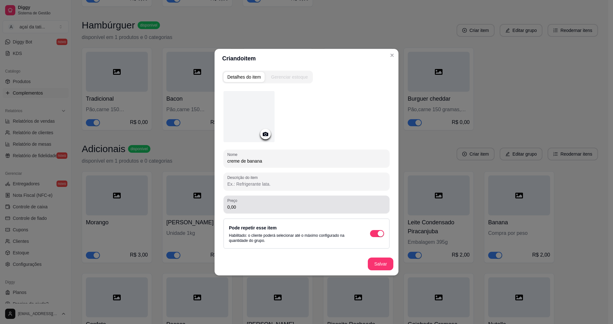
type input "creme de banana"
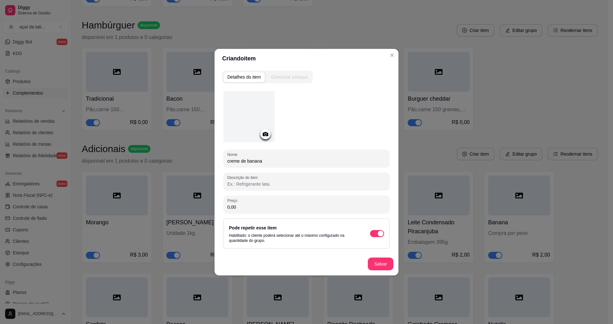
click at [246, 208] on input "0,00" at bounding box center [306, 207] width 158 height 6
type input "5,00"
click at [385, 262] on button "Salvar" at bounding box center [380, 263] width 25 height 12
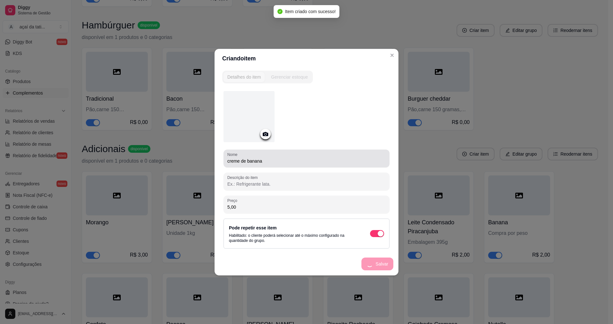
click at [280, 164] on div "creme de banana" at bounding box center [306, 158] width 158 height 13
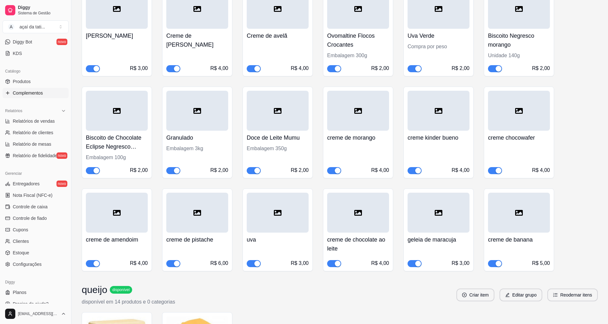
scroll to position [1007, 0]
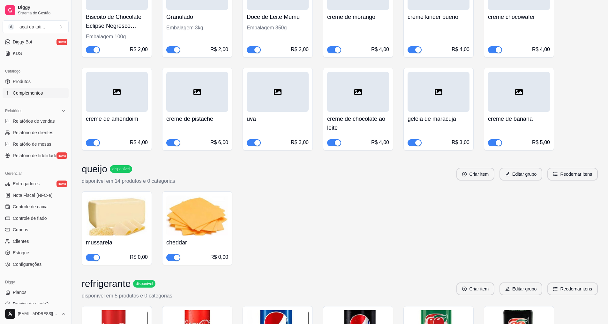
click at [532, 118] on h4 "creme de banana" at bounding box center [519, 118] width 62 height 9
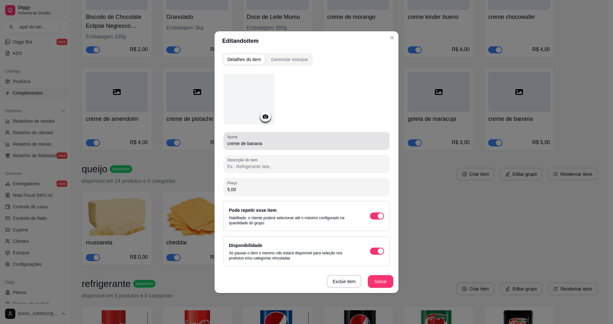
click at [302, 141] on input "creme de banana" at bounding box center [306, 143] width 158 height 6
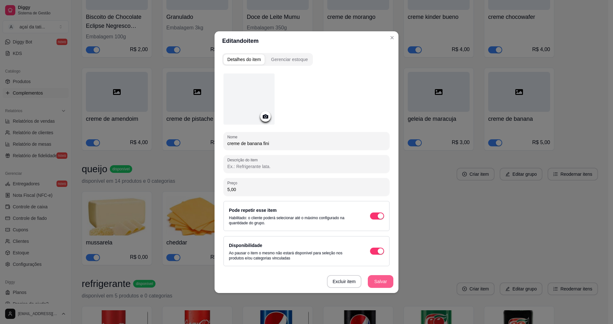
type input "creme de banana fini"
click at [389, 278] on button "Salvar" at bounding box center [380, 281] width 25 height 12
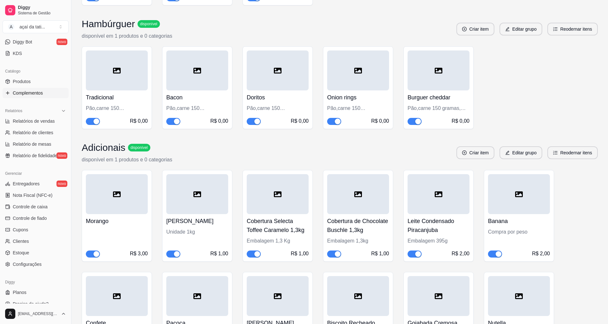
scroll to position [496, 0]
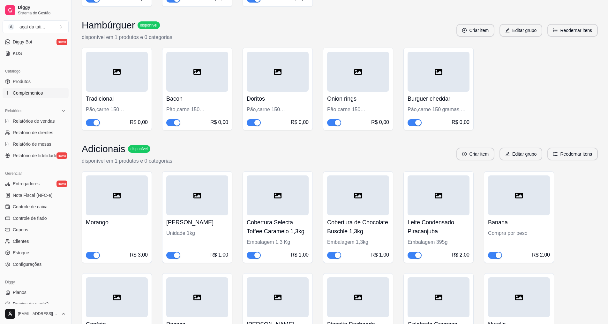
click at [481, 160] on div "Adicionais disponível disponível em 1 produtos e 0 categorias Criar item Editar…" at bounding box center [340, 154] width 516 height 22
click at [481, 157] on button "Criar item" at bounding box center [476, 153] width 38 height 13
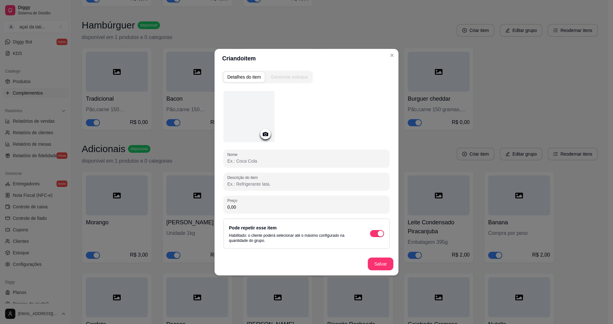
click at [297, 158] on input "Nome" at bounding box center [306, 161] width 158 height 6
type input "creme fini dentadura"
click at [289, 205] on input "0,00" at bounding box center [306, 207] width 158 height 6
type input "5,00"
click at [388, 264] on button "Salvar" at bounding box center [380, 263] width 25 height 12
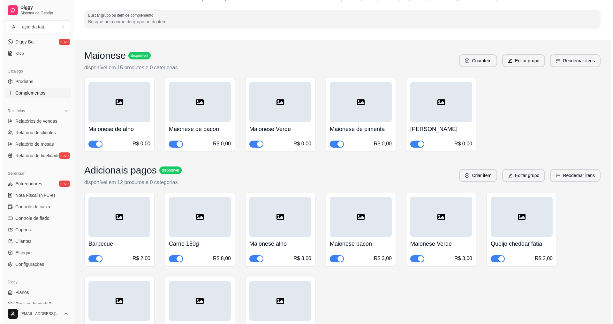
scroll to position [0, 0]
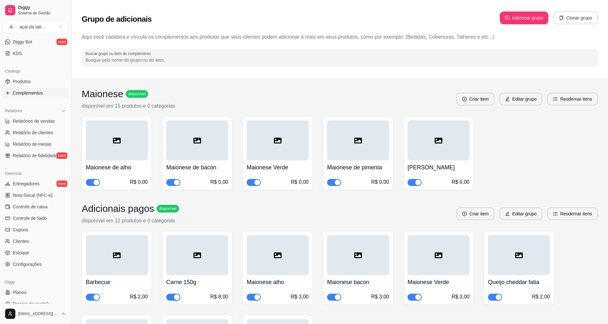
click at [578, 19] on button "Clonar grupo" at bounding box center [576, 17] width 44 height 13
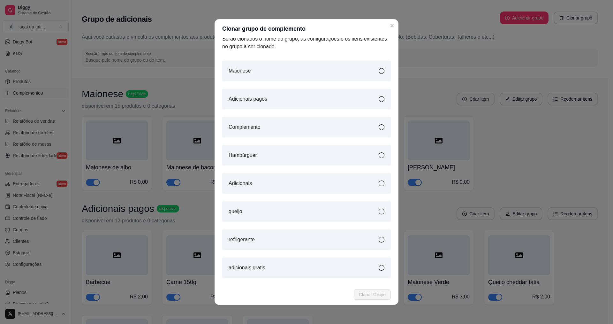
scroll to position [1, 0]
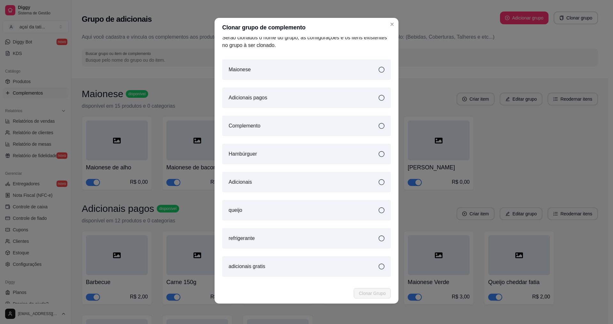
click at [379, 97] on icon at bounding box center [382, 98] width 6 height 6
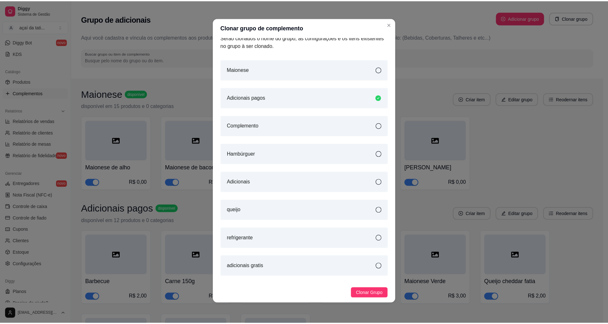
scroll to position [0, 0]
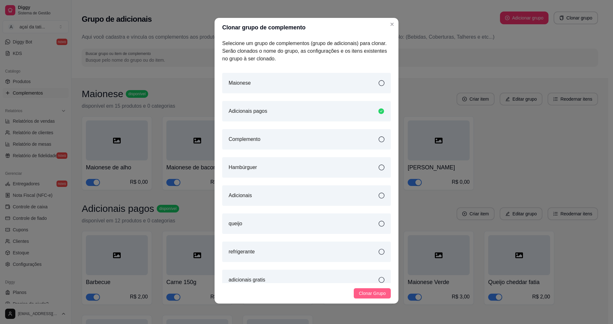
click at [373, 292] on span "Clonar Grupo" at bounding box center [372, 293] width 27 height 7
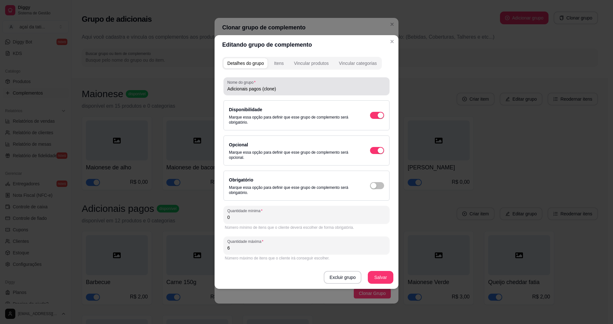
click at [293, 90] on input "Adicionais pagos (clone)" at bounding box center [306, 89] width 158 height 6
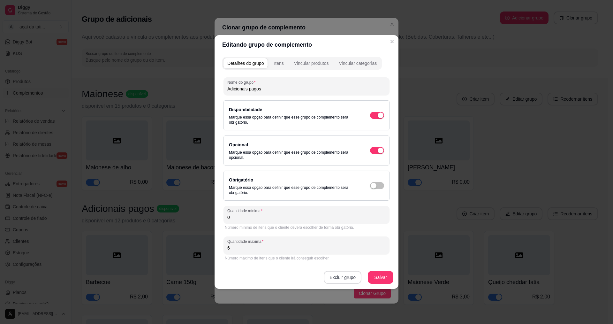
type input "Adicionais pagos"
click at [351, 281] on button "Excluir grupo" at bounding box center [343, 277] width 38 height 13
click at [369, 266] on button "Sim" at bounding box center [369, 263] width 19 height 10
click at [392, 40] on section "Editando grupo de complemento Detalhes do grupo Itens Vincular produtos Vincula…" at bounding box center [307, 161] width 184 height 253
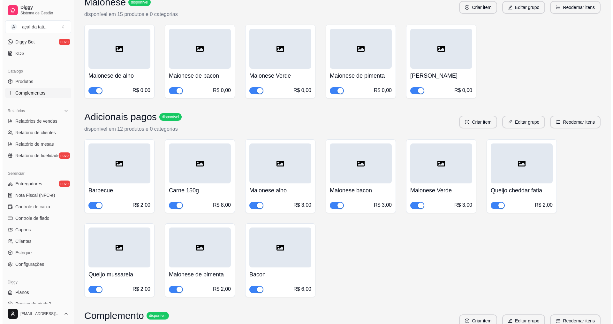
scroll to position [3, 0]
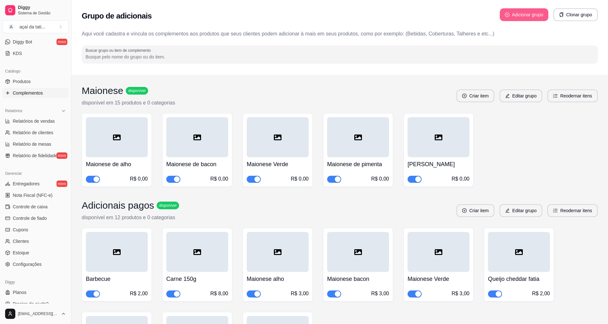
click at [529, 16] on button "Adicionar grupo" at bounding box center [524, 14] width 49 height 13
click at [576, 14] on button "Clonar grupo" at bounding box center [575, 15] width 43 height 12
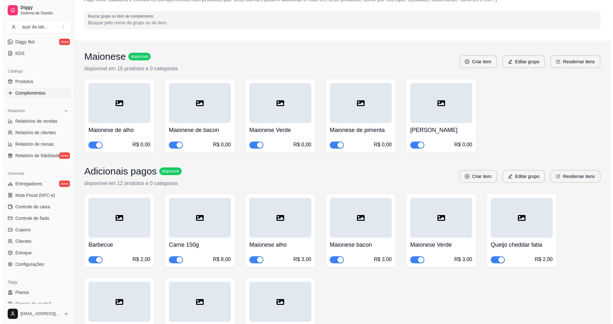
scroll to position [0, 0]
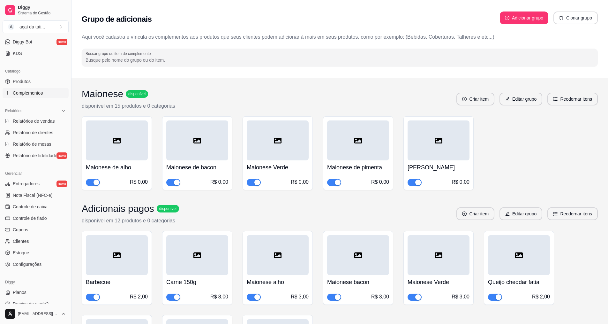
click at [580, 22] on button "Clonar grupo" at bounding box center [576, 17] width 44 height 13
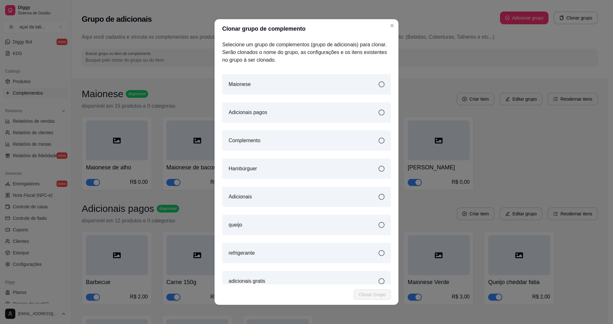
scroll to position [13, 0]
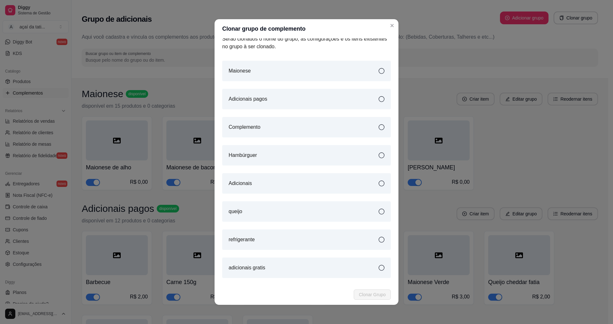
click at [379, 268] on icon at bounding box center [382, 268] width 6 height 6
click at [362, 297] on span "Clonar Grupo" at bounding box center [372, 294] width 27 height 7
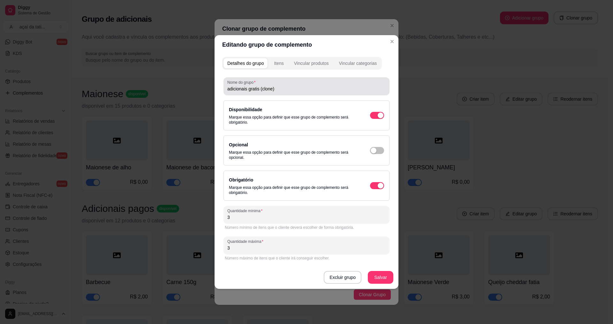
click at [296, 90] on input "adicionais gratis (clone)" at bounding box center [306, 89] width 158 height 6
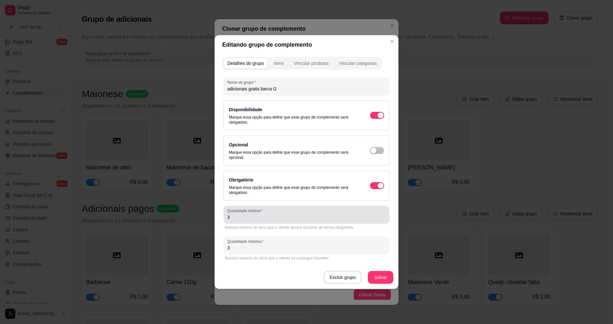
type input "adicionais gratis barca G"
click at [253, 218] on input "3" at bounding box center [306, 217] width 158 height 6
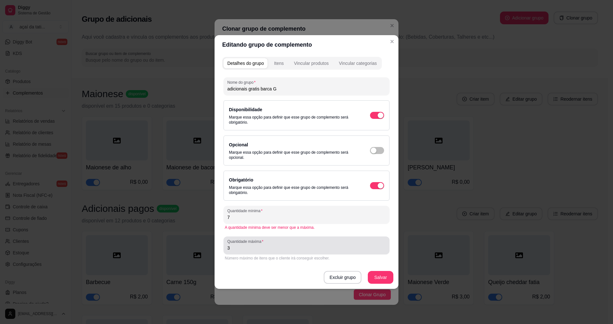
type input "7"
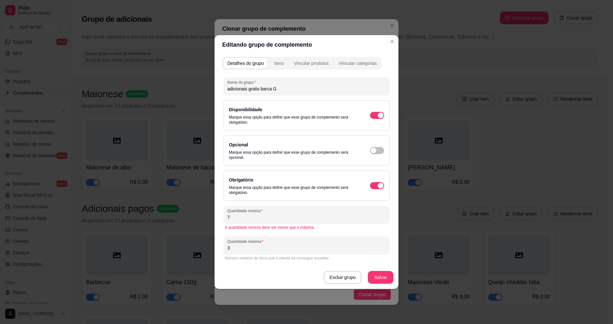
click at [310, 245] on input "3" at bounding box center [306, 248] width 158 height 6
type input "7"
click at [385, 273] on button "Salvar" at bounding box center [381, 277] width 26 height 13
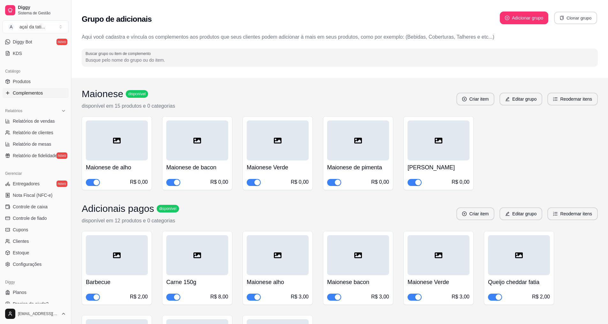
click at [567, 20] on button "Clonar grupo" at bounding box center [575, 18] width 43 height 12
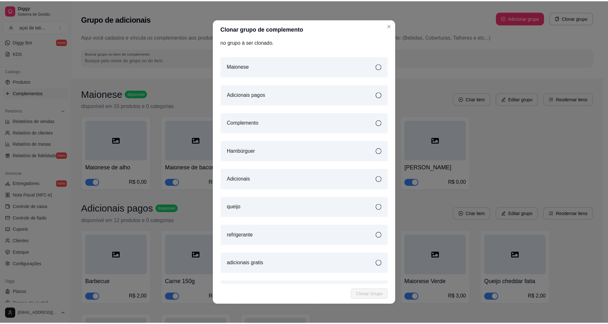
scroll to position [42, 0]
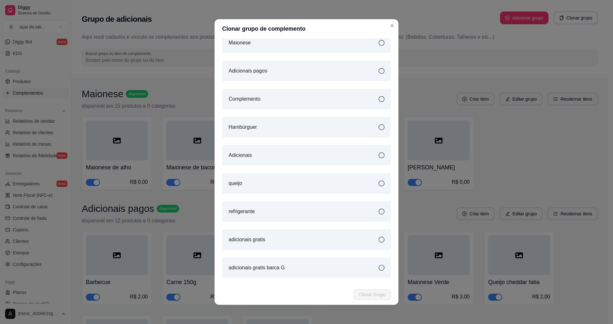
click at [379, 238] on icon at bounding box center [382, 240] width 6 height 6
click at [376, 299] on footer "Clonar Grupo" at bounding box center [307, 294] width 184 height 20
click at [375, 296] on span "Clonar Grupo" at bounding box center [372, 294] width 27 height 7
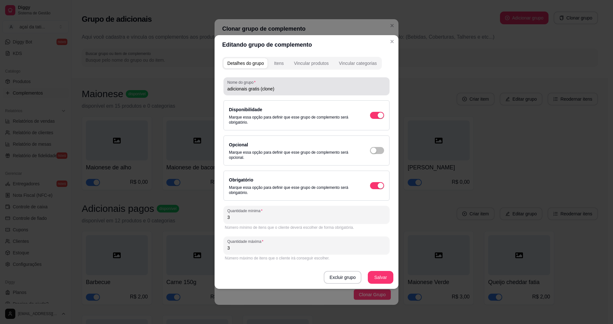
drag, startPoint x: 283, startPoint y: 92, endPoint x: 259, endPoint y: 90, distance: 24.0
click at [259, 90] on div "adicionais gratis (clone)" at bounding box center [306, 86] width 158 height 13
click at [259, 90] on input "adicionais gratis (clone)" at bounding box center [306, 89] width 158 height 6
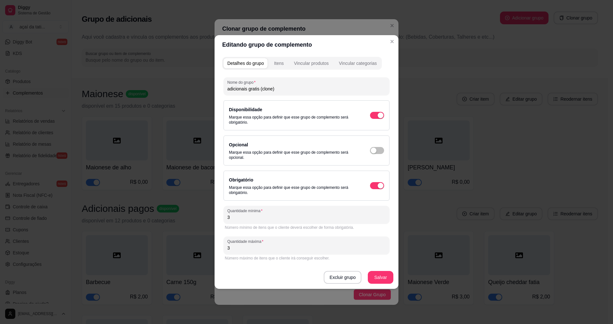
click at [280, 87] on input "adicionais gratis (clone)" at bounding box center [306, 89] width 158 height 6
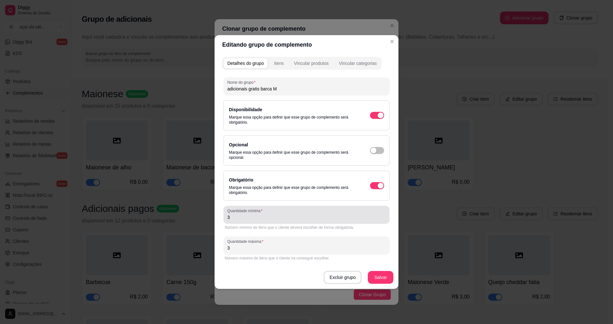
type input "adicionais gratis barca M"
click at [259, 213] on label "Quantidade mínima" at bounding box center [245, 210] width 37 height 5
click at [259, 214] on input "3" at bounding box center [306, 217] width 158 height 6
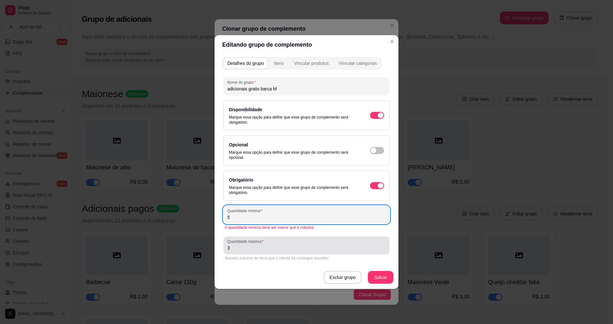
type input "5"
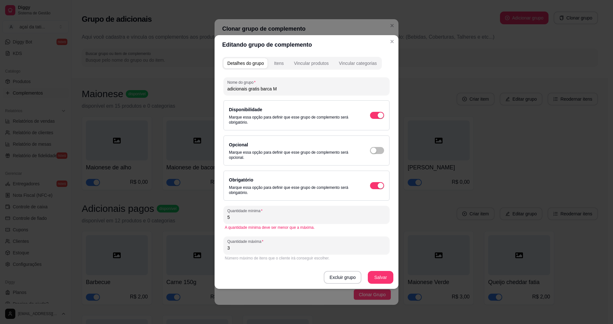
click at [298, 249] on input "3" at bounding box center [306, 248] width 158 height 6
type input "5"
click at [374, 280] on button "Salvar" at bounding box center [381, 277] width 26 height 13
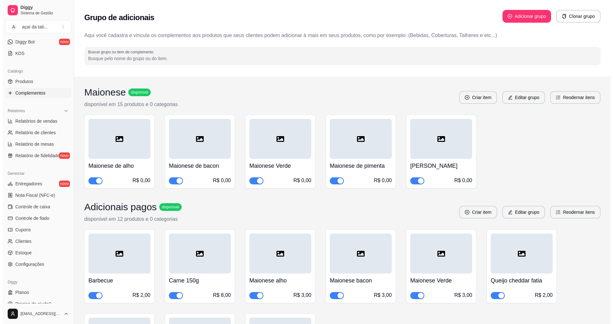
scroll to position [0, 0]
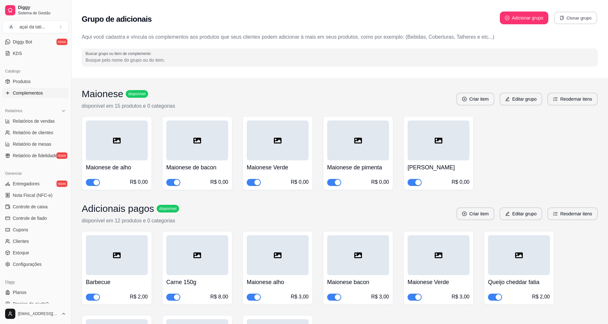
click at [584, 20] on button "Clonar grupo" at bounding box center [575, 18] width 43 height 12
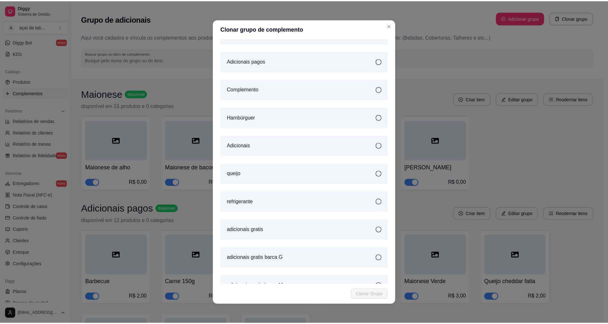
scroll to position [70, 0]
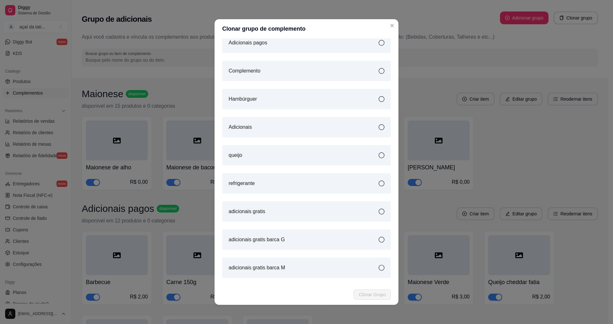
click at [379, 210] on icon at bounding box center [382, 211] width 6 height 6
click at [367, 298] on button "Clonar Grupo" at bounding box center [372, 294] width 37 height 10
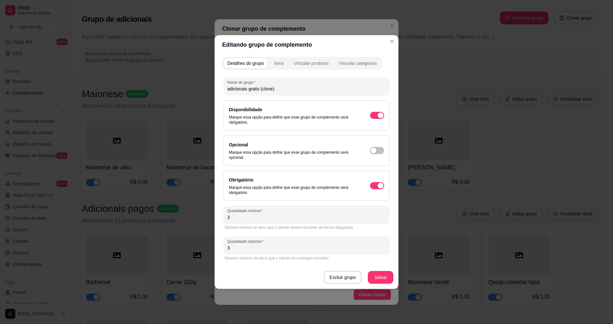
drag, startPoint x: 276, startPoint y: 88, endPoint x: 261, endPoint y: 90, distance: 16.0
click at [261, 90] on input "adicionais gratis (clone)" at bounding box center [306, 89] width 158 height 6
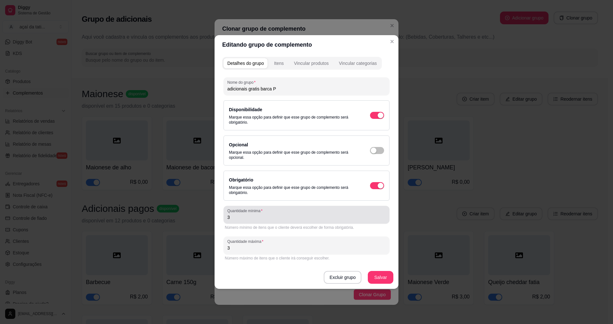
type input "adicionais gratis barca P"
click at [279, 222] on div "Quantidade mínima 3" at bounding box center [306, 215] width 166 height 18
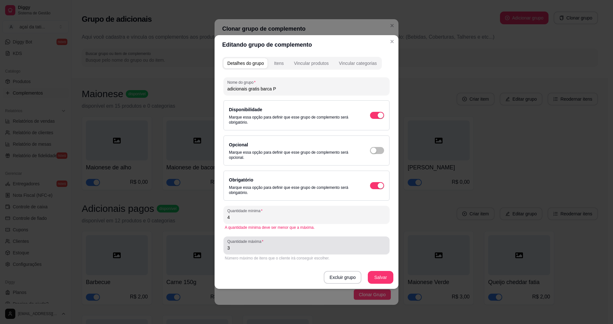
type input "4"
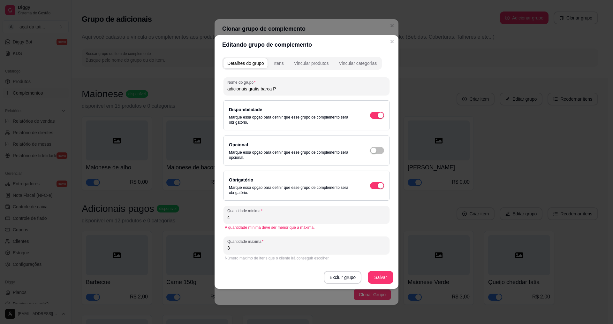
click at [274, 246] on input "3" at bounding box center [306, 248] width 158 height 6
type input "4"
click at [382, 276] on button "Salvar" at bounding box center [380, 277] width 25 height 12
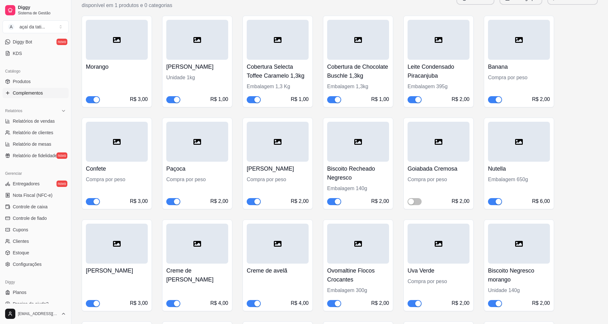
scroll to position [575, 0]
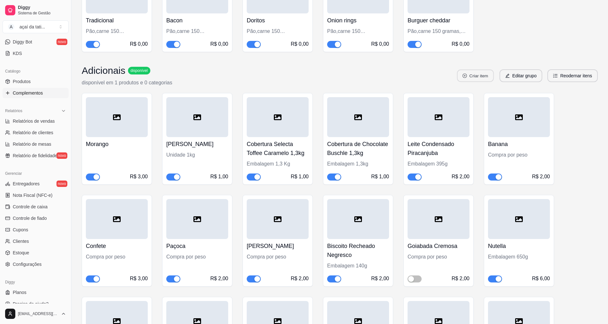
click at [487, 78] on button "Criar item" at bounding box center [475, 76] width 37 height 12
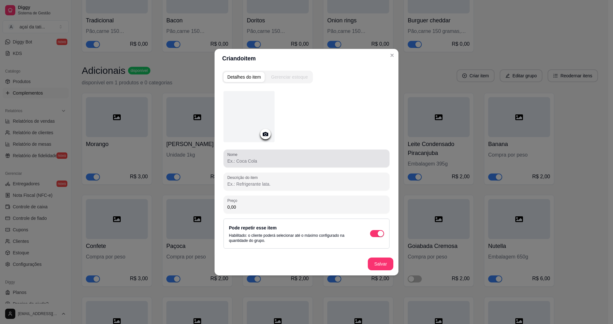
click at [271, 164] on div "Nome" at bounding box center [306, 158] width 166 height 18
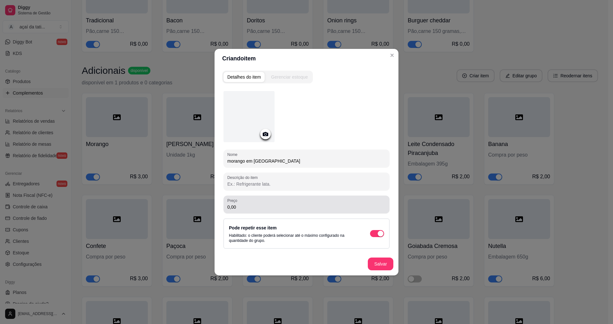
type input "morango em calda"
click at [312, 207] on input "0,00" at bounding box center [306, 207] width 158 height 6
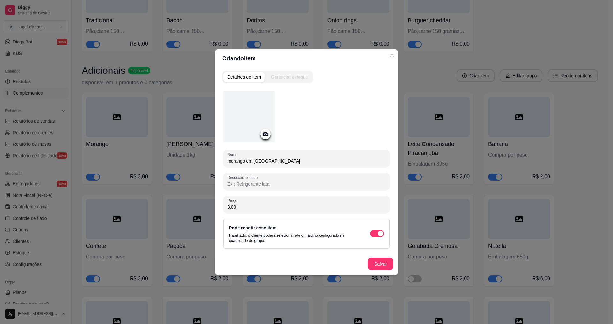
type input "3,00"
click at [386, 265] on button "Salvar" at bounding box center [380, 263] width 25 height 12
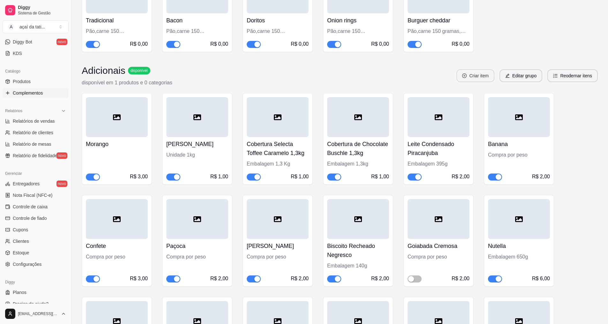
click at [477, 81] on button "Criar item" at bounding box center [476, 75] width 38 height 13
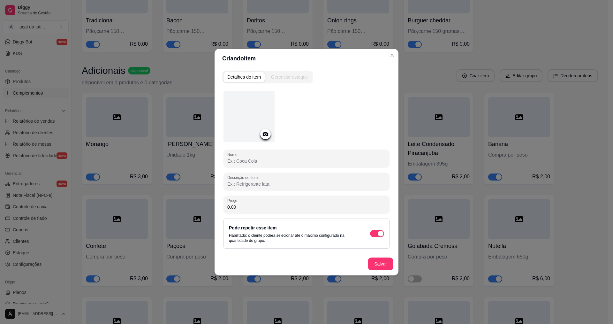
drag, startPoint x: 317, startPoint y: 157, endPoint x: 327, endPoint y: 163, distance: 11.3
click at [319, 159] on input "Nome" at bounding box center [306, 161] width 158 height 6
click at [277, 163] on input "creme de chocolate laka" at bounding box center [306, 161] width 158 height 6
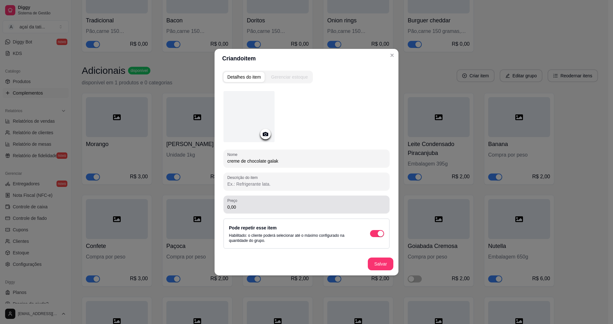
type input "creme de chocolate galak"
click at [251, 212] on div "Preço 0,00" at bounding box center [306, 204] width 166 height 18
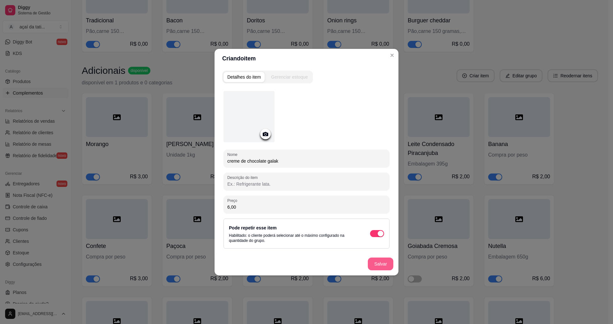
type input "6,00"
click at [369, 264] on button "Salvar" at bounding box center [380, 263] width 25 height 12
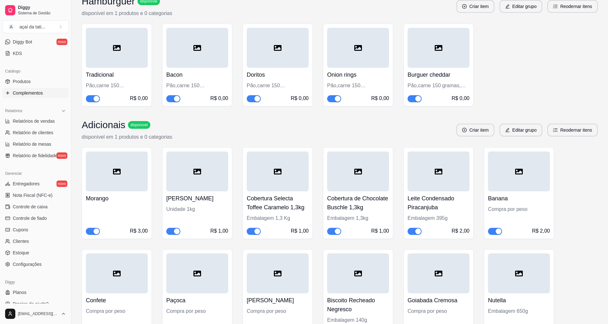
scroll to position [511, 0]
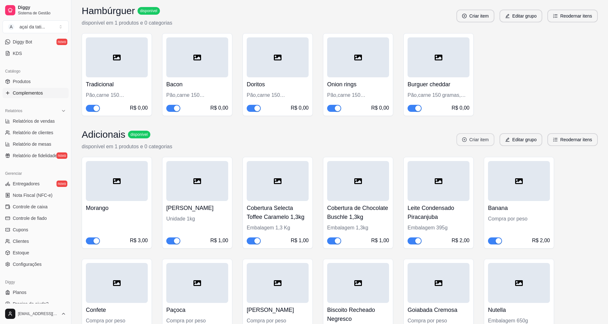
click at [485, 141] on button "Criar item" at bounding box center [476, 139] width 38 height 13
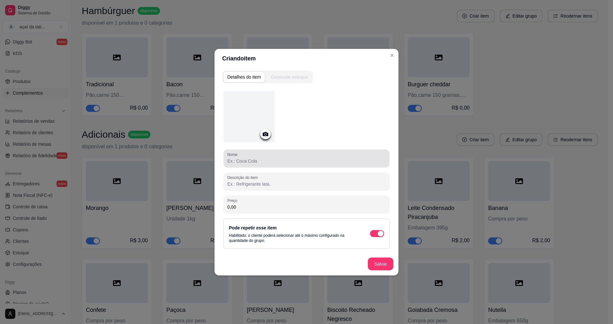
click at [285, 157] on div at bounding box center [306, 158] width 158 height 13
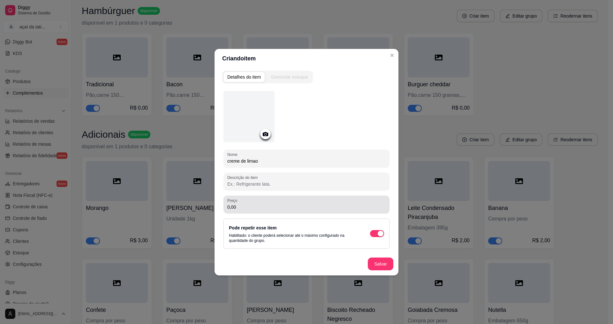
type input "creme de limao"
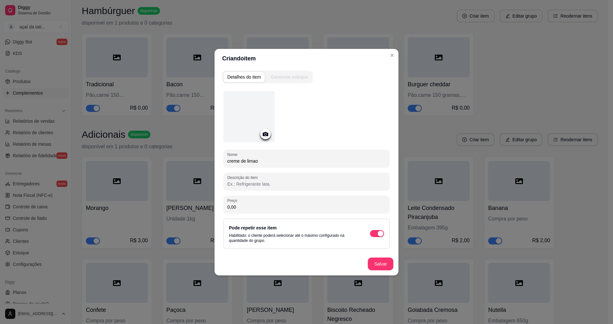
drag, startPoint x: 310, startPoint y: 216, endPoint x: 313, endPoint y: 212, distance: 5.2
click at [312, 216] on div "Nome creme de limao Descrição do item Preço 0,00 Pode repetir esse item Habilit…" at bounding box center [306, 169] width 166 height 157
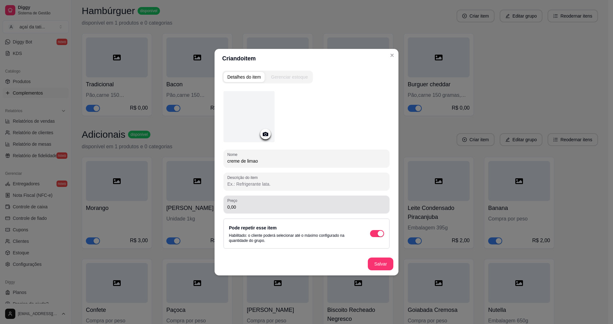
drag, startPoint x: 313, startPoint y: 212, endPoint x: 320, endPoint y: 211, distance: 6.7
click at [314, 212] on div "Preço 0,00" at bounding box center [306, 204] width 166 height 18
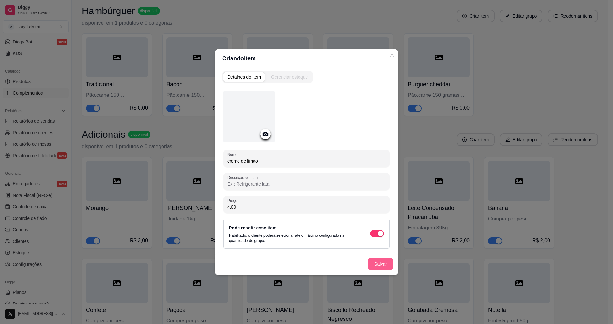
type input "4,00"
click at [390, 260] on button "Salvar" at bounding box center [381, 263] width 26 height 13
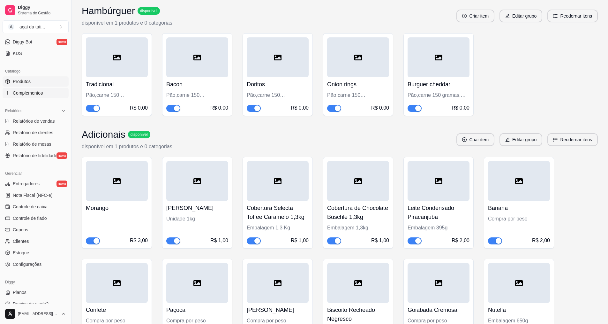
click at [37, 82] on link "Produtos" at bounding box center [36, 81] width 66 height 10
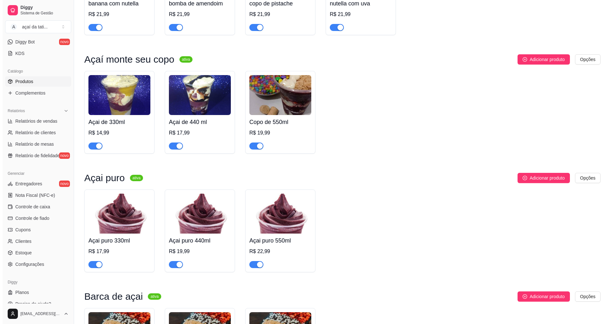
scroll to position [830, 0]
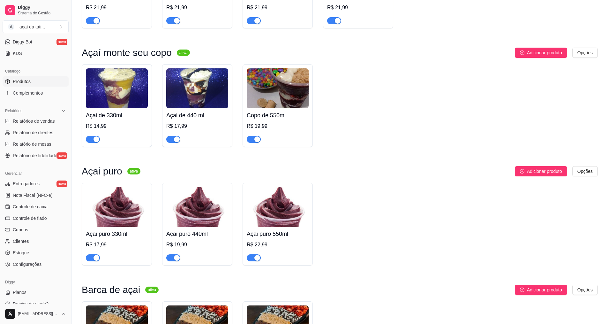
click at [131, 130] on div "R$ 14,99" at bounding box center [117, 126] width 62 height 8
click at [98, 120] on h4 "Açai de 330ml" at bounding box center [117, 115] width 62 height 9
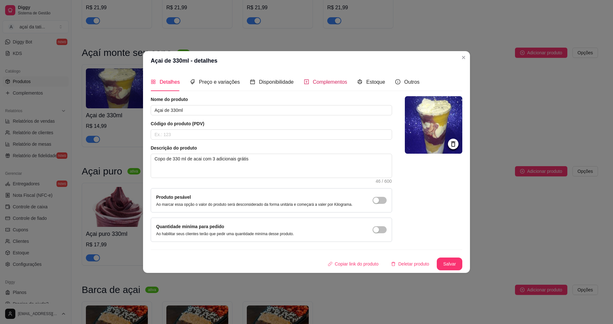
click at [332, 81] on span "Complementos" at bounding box center [330, 81] width 34 height 5
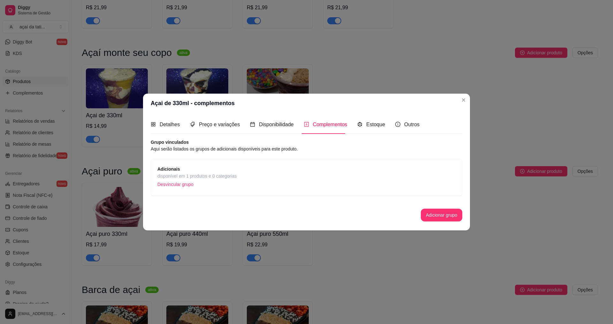
click at [239, 171] on div "Adicionais disponível em 1 produtos e 0 categorias Desvincular grupo" at bounding box center [306, 177] width 298 height 24
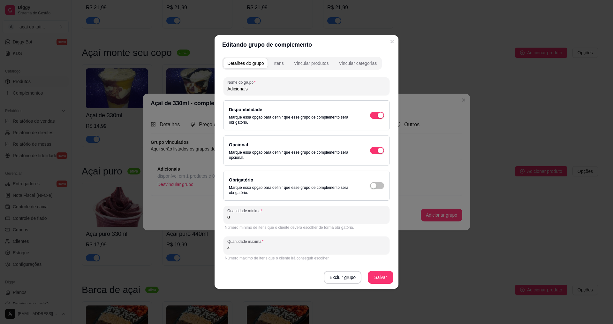
click at [260, 91] on input "Adicionais" at bounding box center [306, 89] width 158 height 6
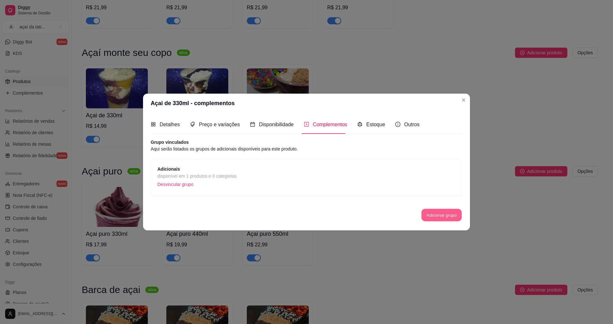
click at [447, 212] on button "Adicionar grupo" at bounding box center [441, 214] width 40 height 12
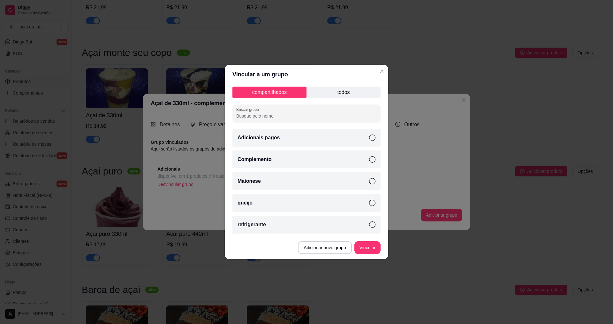
click at [323, 94] on p "todos" at bounding box center [343, 92] width 74 height 11
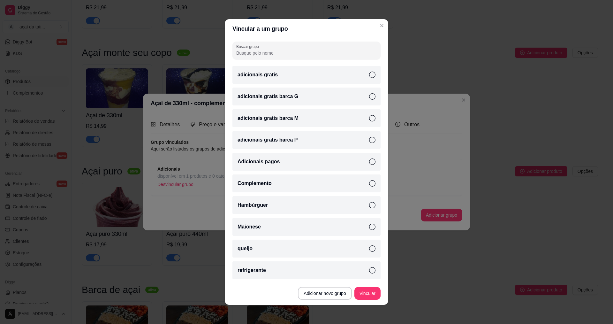
scroll to position [0, 0]
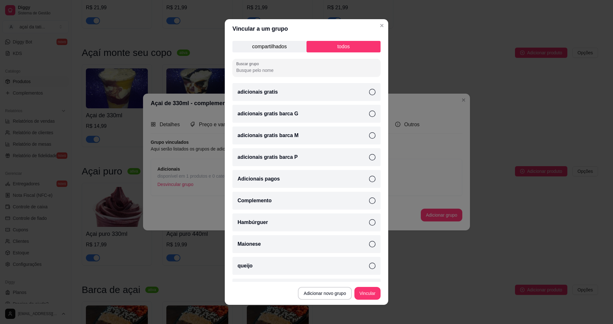
click at [369, 91] on icon at bounding box center [372, 92] width 6 height 6
click at [373, 294] on button "Vincular" at bounding box center [368, 293] width 26 height 12
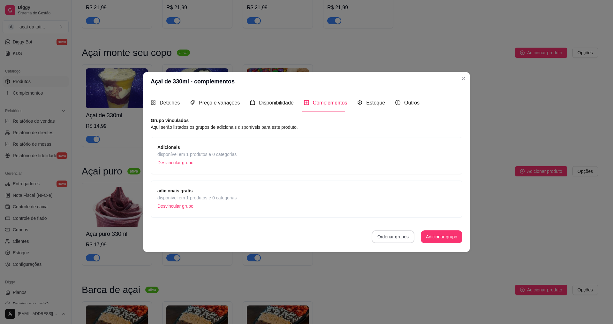
click at [395, 235] on button "Ordenar grupos" at bounding box center [393, 236] width 43 height 13
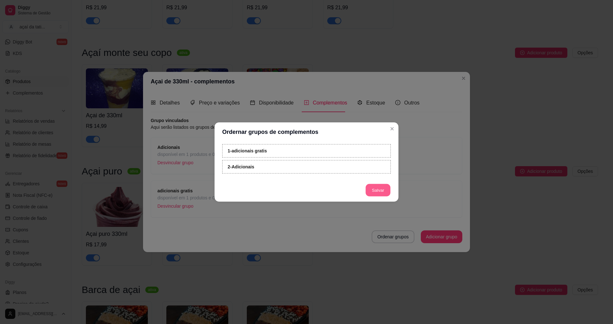
click at [381, 187] on button "Salvar" at bounding box center [378, 190] width 25 height 12
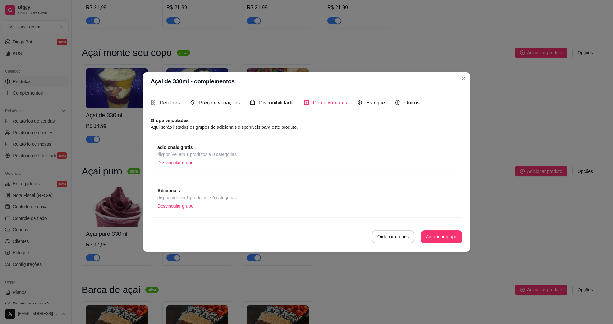
click at [229, 156] on span "disponível em 1 produtos e 0 categorias" at bounding box center [196, 154] width 79 height 7
click at [227, 145] on span "adicionais gratis" at bounding box center [196, 147] width 79 height 7
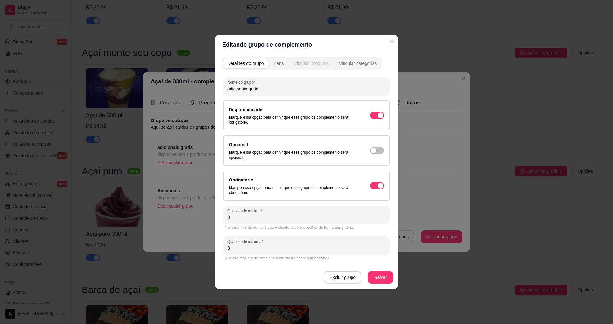
click at [306, 64] on div "Vincular produtos" at bounding box center [311, 63] width 35 height 6
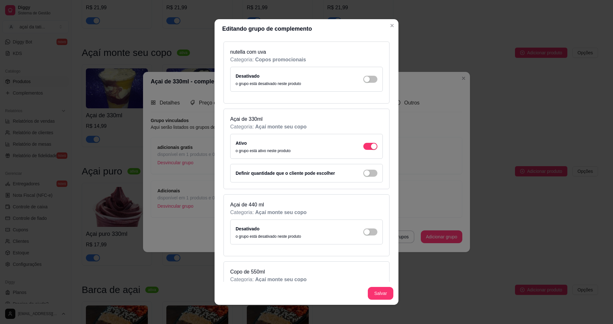
scroll to position [2171, 0]
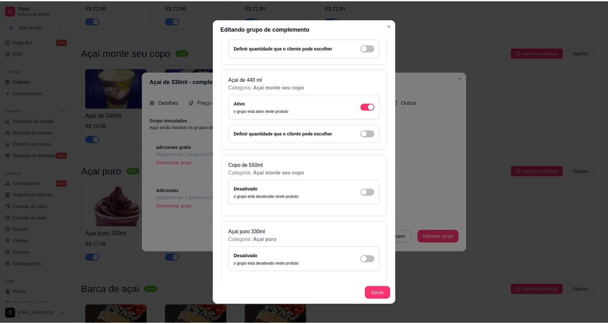
scroll to position [2267, 0]
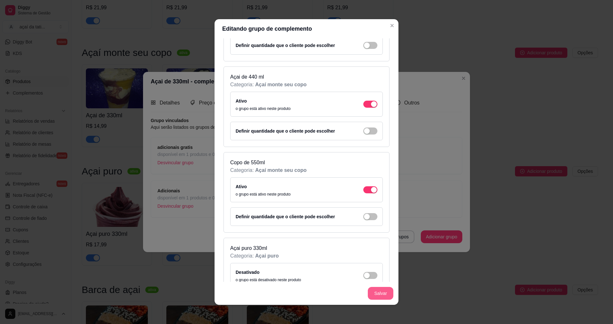
click at [378, 300] on div "Salvar" at bounding box center [307, 293] width 184 height 23
click at [373, 295] on button "Salvar" at bounding box center [381, 293] width 26 height 13
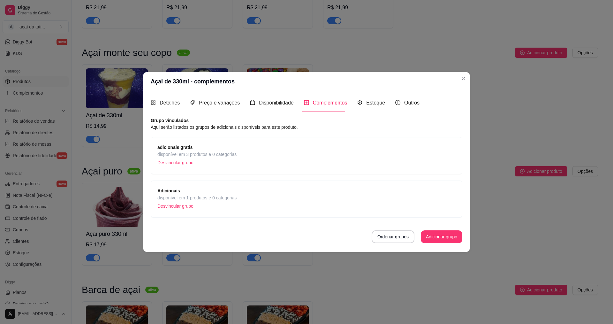
click at [228, 153] on span "disponível em 3 produtos e 0 categorias" at bounding box center [196, 154] width 79 height 7
click at [203, 193] on span "Adicionais" at bounding box center [196, 190] width 79 height 7
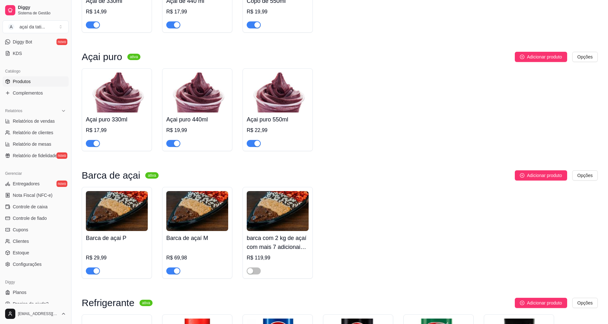
scroll to position [958, 0]
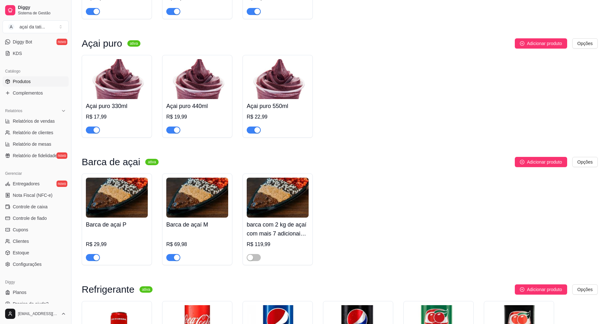
click at [145, 92] on img at bounding box center [117, 79] width 62 height 40
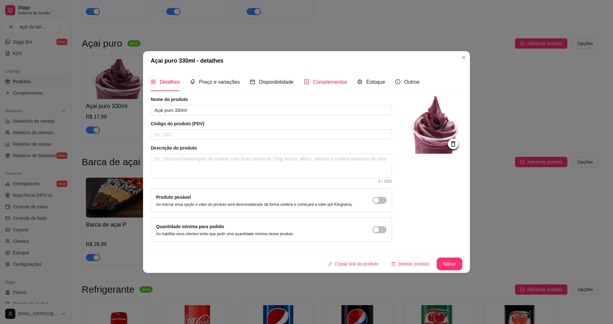
click at [315, 79] on span "Complementos" at bounding box center [330, 81] width 34 height 5
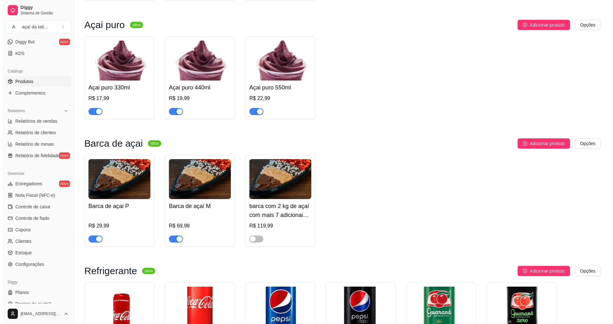
scroll to position [990, 0]
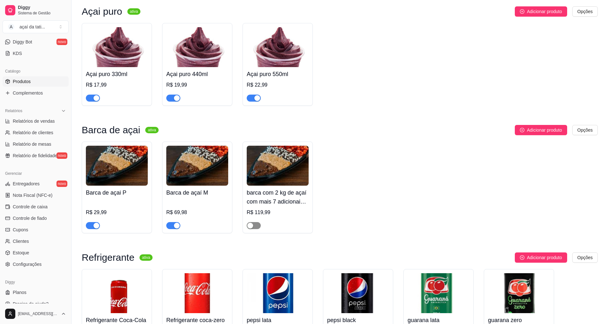
click at [249, 228] on div "button" at bounding box center [250, 226] width 6 height 6
click at [273, 206] on h4 "barca com 2 kg de açaí com mais 7 adicionais grátis - barca de açaí G" at bounding box center [278, 197] width 62 height 18
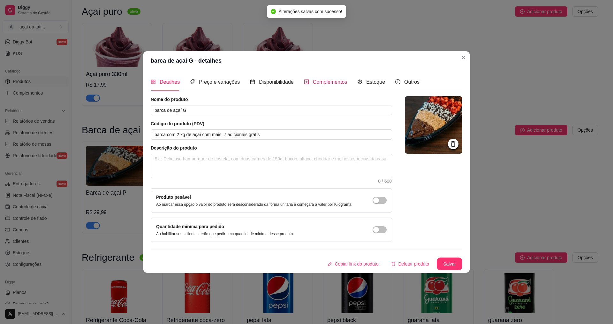
click at [319, 82] on span "Complementos" at bounding box center [330, 81] width 34 height 5
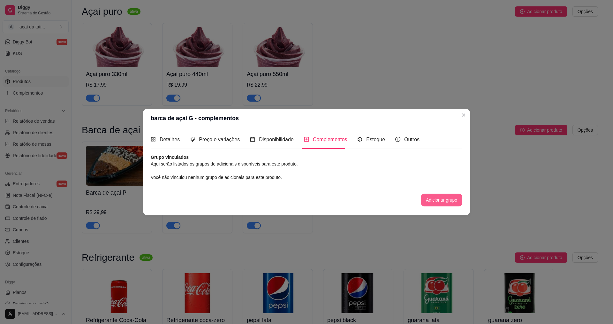
click at [431, 200] on button "Adicionar grupo" at bounding box center [442, 199] width 42 height 13
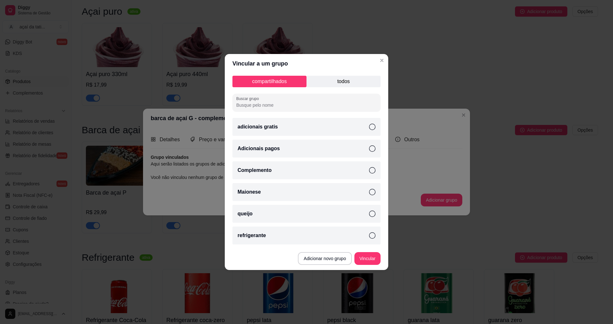
click at [323, 83] on p "todos" at bounding box center [343, 81] width 74 height 11
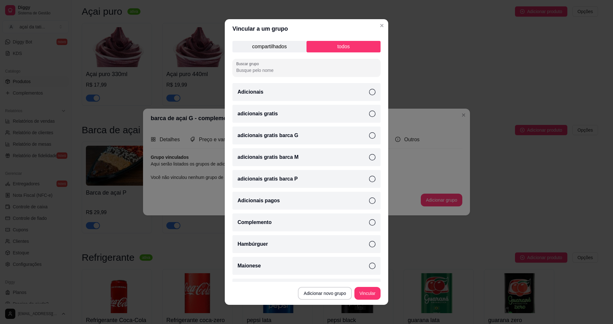
click at [310, 137] on div "adicionais gratis barca G" at bounding box center [306, 135] width 148 height 18
click at [359, 296] on button "Vincular" at bounding box center [368, 293] width 26 height 12
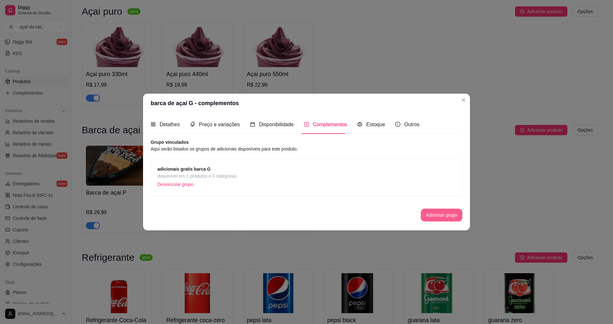
click at [453, 218] on button "Adicionar grupo" at bounding box center [442, 214] width 42 height 13
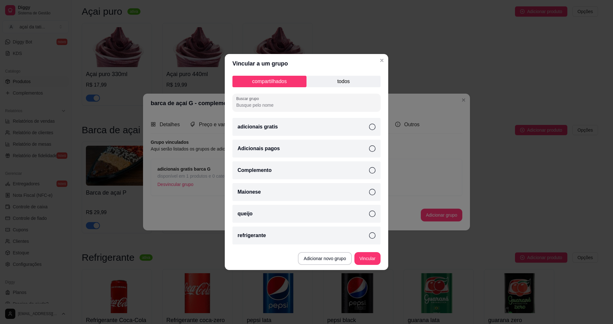
click at [347, 83] on p "todos" at bounding box center [343, 81] width 74 height 11
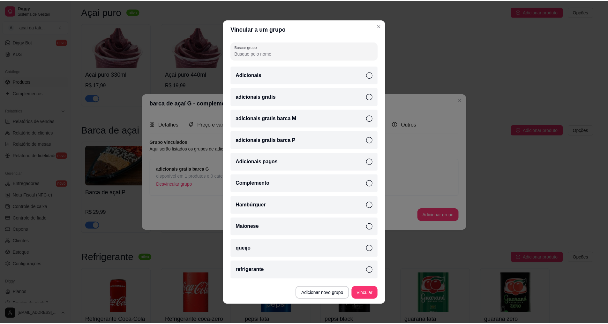
scroll to position [0, 0]
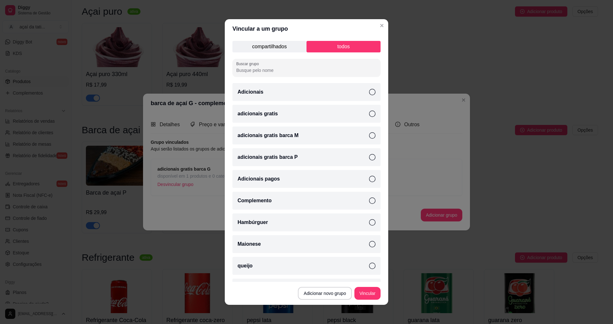
click at [369, 90] on icon at bounding box center [372, 92] width 6 height 6
click at [362, 289] on button "Vincular" at bounding box center [367, 293] width 26 height 13
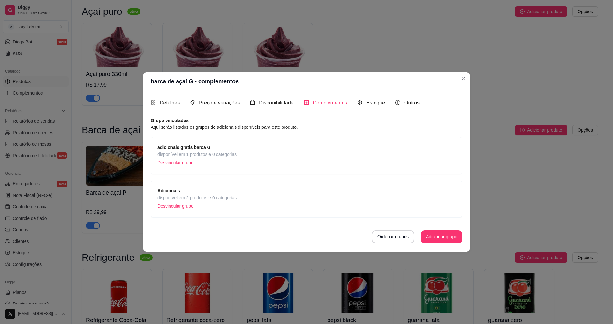
click at [167, 191] on strong "Adicionais" at bounding box center [168, 190] width 23 height 5
click at [255, 149] on div "adicionais gratis barca G disponível em 1 produtos e 0 categorias Desvincular g…" at bounding box center [306, 156] width 298 height 24
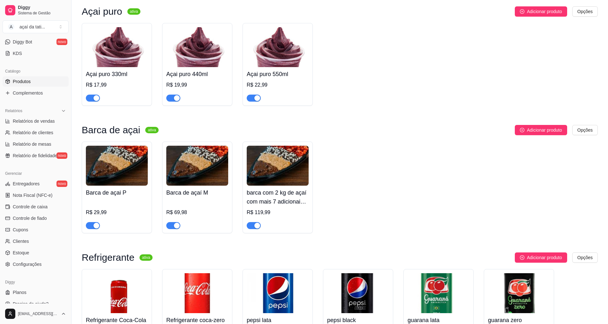
click at [202, 185] on img at bounding box center [197, 166] width 62 height 40
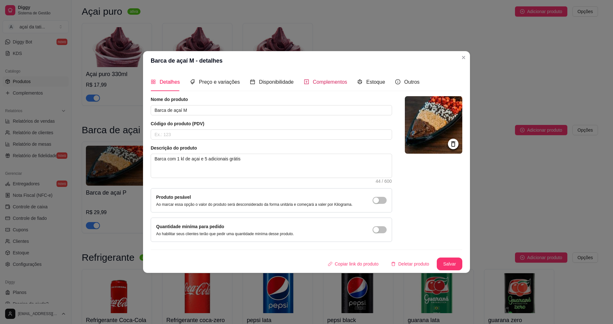
click at [315, 80] on span "Complementos" at bounding box center [330, 81] width 34 height 5
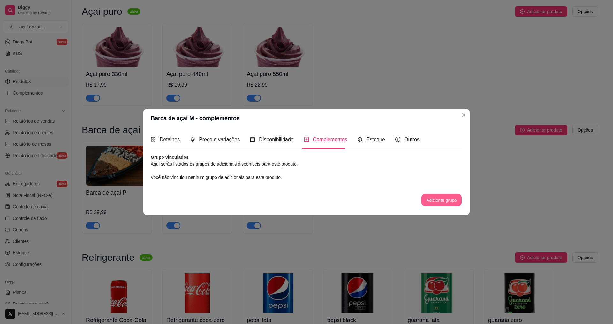
click at [433, 198] on button "Adicionar grupo" at bounding box center [441, 199] width 40 height 12
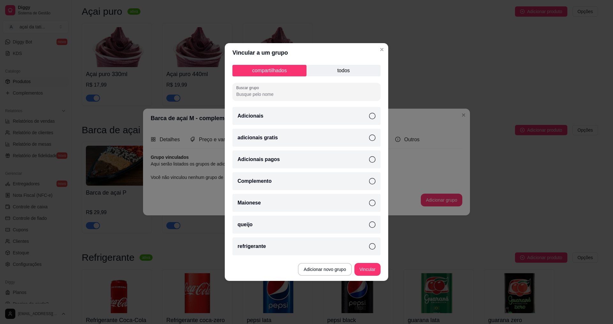
click at [329, 69] on p "todos" at bounding box center [343, 70] width 74 height 11
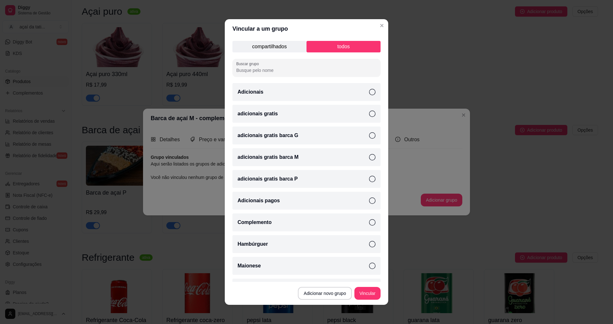
click at [369, 158] on icon at bounding box center [372, 157] width 6 height 6
click at [369, 92] on icon at bounding box center [372, 92] width 6 height 6
click at [348, 42] on p "todos" at bounding box center [343, 46] width 74 height 11
click at [349, 47] on p "todos" at bounding box center [343, 46] width 74 height 11
click at [360, 291] on button "Vincular" at bounding box center [367, 293] width 26 height 13
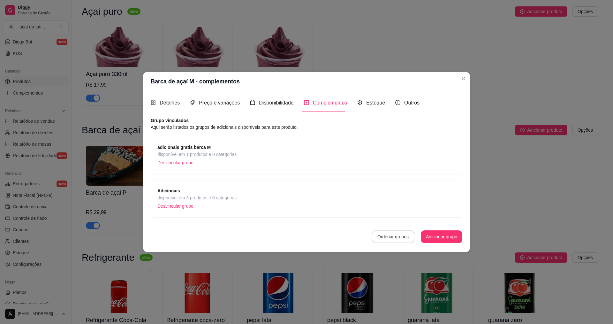
click at [392, 236] on button "Ordenar grupos" at bounding box center [393, 236] width 43 height 13
click at [219, 148] on span "adicionais gratis barca M" at bounding box center [196, 147] width 79 height 7
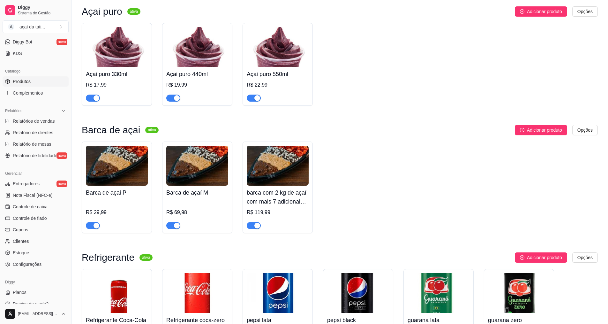
click at [132, 197] on h4 "Barca de açai P" at bounding box center [117, 192] width 62 height 9
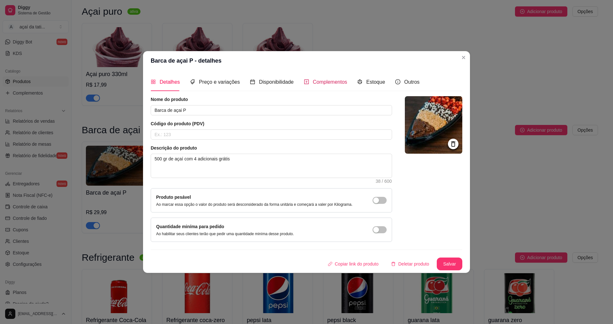
click at [320, 85] on div "Complementos" at bounding box center [325, 82] width 43 height 8
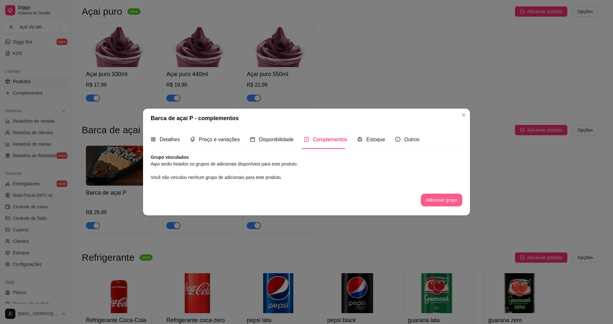
click at [435, 204] on button "Adicionar grupo" at bounding box center [442, 199] width 42 height 13
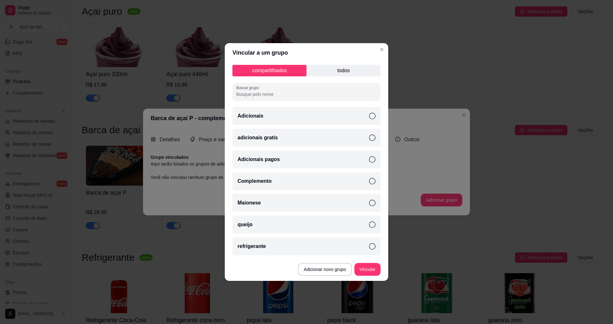
click at [345, 74] on p "todos" at bounding box center [343, 70] width 74 height 11
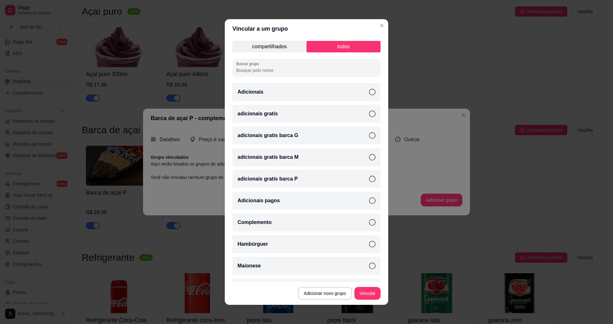
click at [369, 180] on icon at bounding box center [372, 179] width 6 height 6
click at [369, 89] on icon at bounding box center [372, 92] width 6 height 6
click at [365, 293] on button "Vincular" at bounding box center [367, 293] width 26 height 13
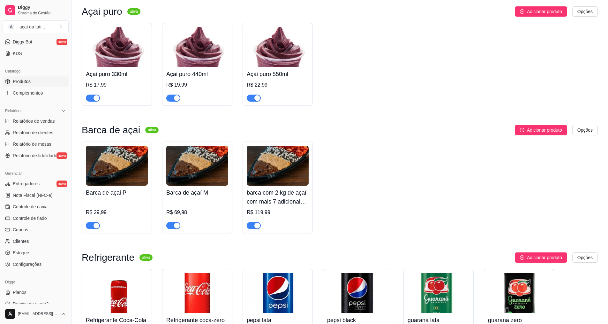
click at [368, 171] on div "Barca de açai P R$ 29,99 Barca de açaí M R$ 69,98 barca com 2 kg de açaí com ma…" at bounding box center [340, 187] width 516 height 92
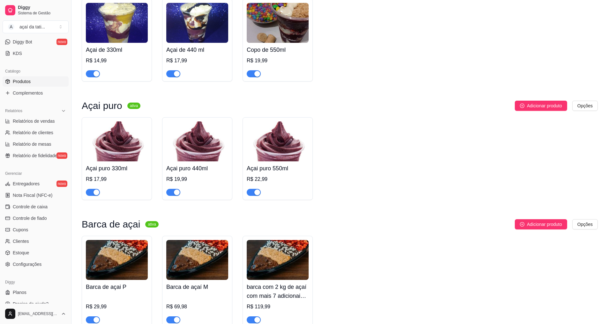
scroll to position [880, 0]
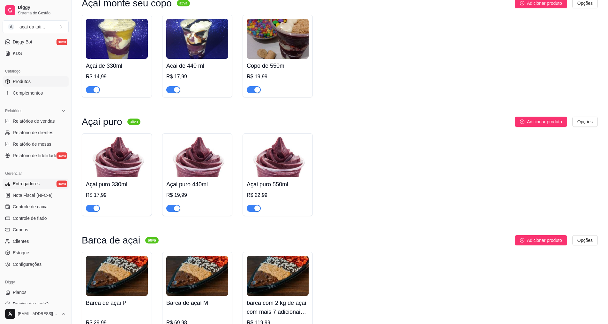
click at [31, 178] on link "Entregadores novo" at bounding box center [36, 183] width 66 height 10
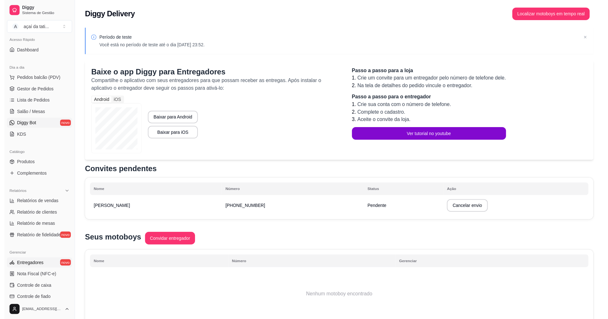
scroll to position [32, 0]
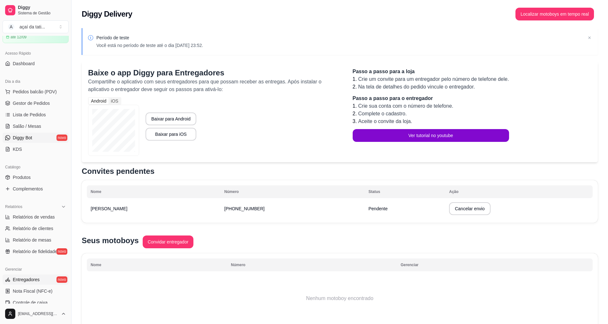
click at [46, 138] on link "Diggy Bot novo" at bounding box center [36, 137] width 66 height 10
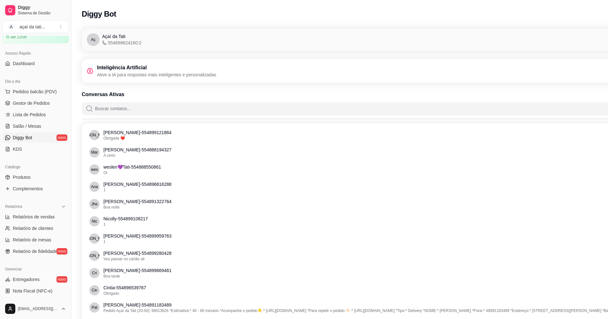
click at [134, 65] on h3 "Inteligência Artificial" at bounding box center [156, 68] width 119 height 8
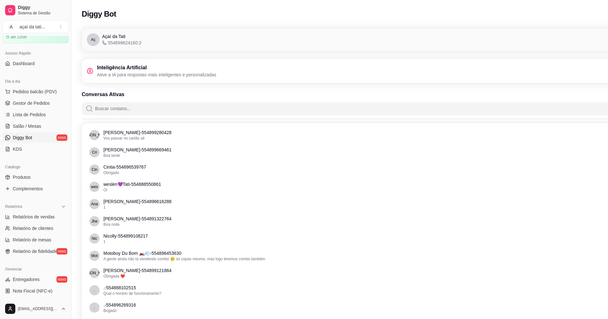
click at [225, 31] on div "Aç Açaí da Tati 554899624160:2 Conectado" at bounding box center [376, 39] width 588 height 23
click at [198, 73] on p "Ative a IA para respostas mais inteligentes e personalizadas" at bounding box center [156, 75] width 119 height 6
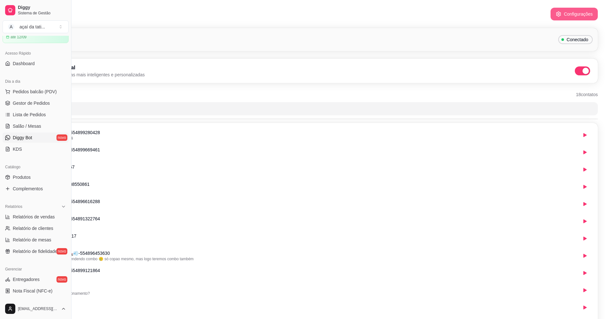
click at [568, 15] on button "Configurações" at bounding box center [574, 14] width 47 height 13
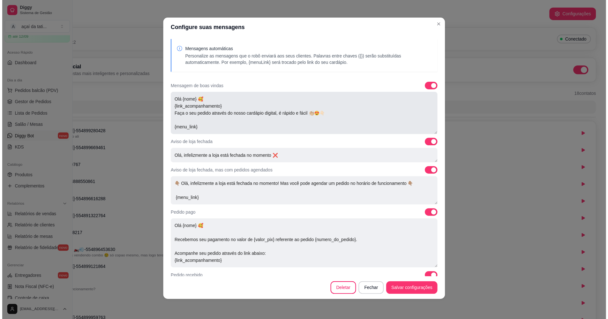
scroll to position [0, 0]
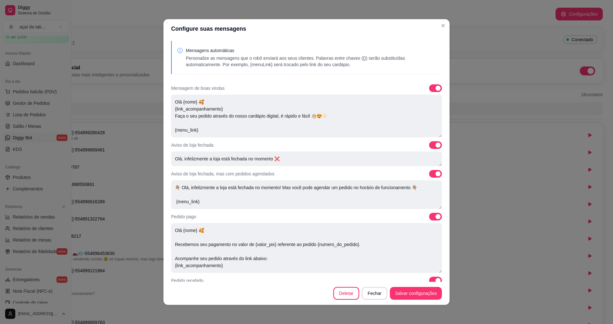
drag, startPoint x: 194, startPoint y: 144, endPoint x: 200, endPoint y: 143, distance: 6.1
click at [194, 144] on p "Aviso de loja fechada" at bounding box center [192, 145] width 42 height 6
click at [223, 140] on div "Mensagens automáticas Personalize as mensagens que o robô enviará aos seus clie…" at bounding box center [306, 159] width 286 height 243
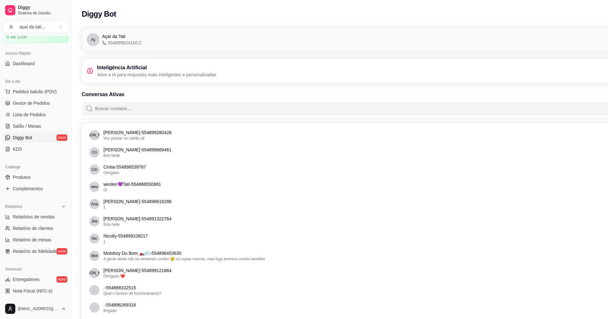
scroll to position [0, 72]
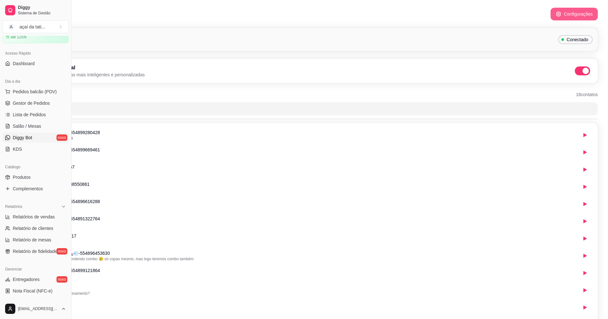
click at [574, 17] on button "Configurações" at bounding box center [574, 14] width 47 height 13
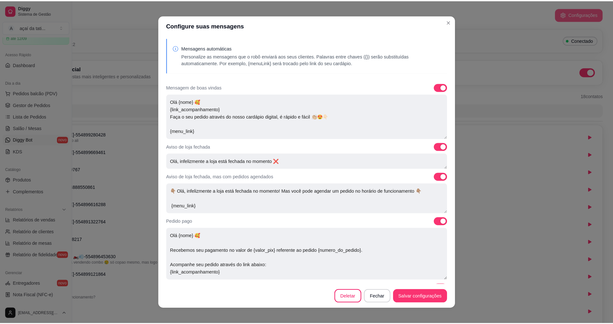
scroll to position [0, 67]
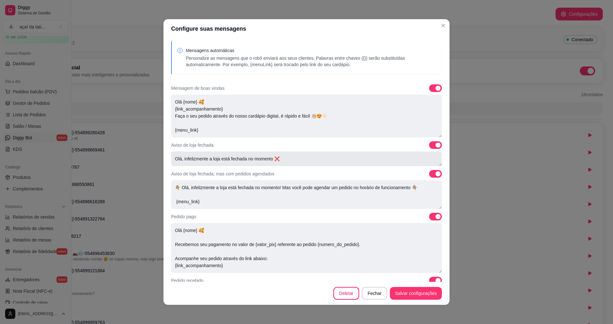
click at [299, 161] on textarea "Olá, infelizmente a loja está fechada no momento ❌" at bounding box center [306, 158] width 271 height 15
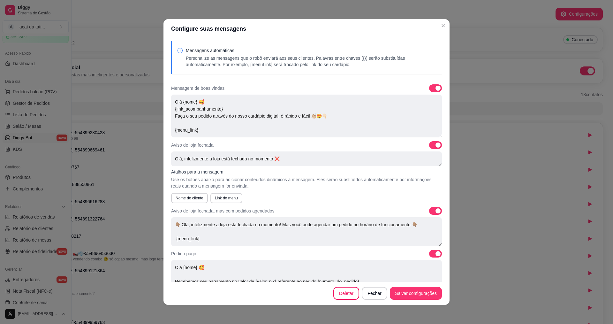
scroll to position [3, 0]
type textarea "Olá, infelizmente a loja está fechada no momento ❌"
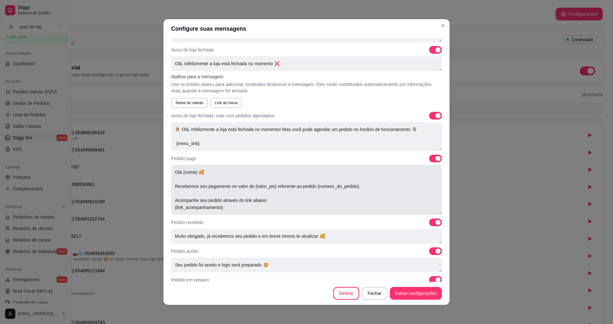
scroll to position [96, 0]
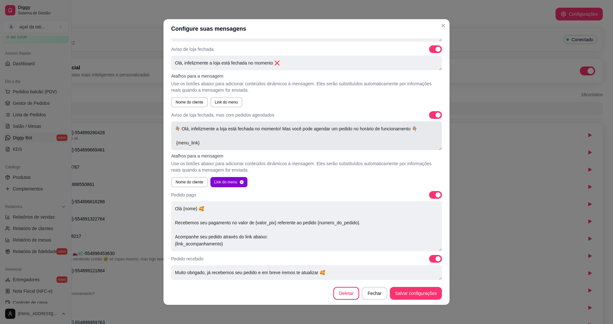
click at [423, 132] on textarea "👇🏽 Olá, infelizmente a loja está fechada no momento! Mas você pode agendar um p…" at bounding box center [306, 135] width 271 height 29
click at [408, 124] on textarea "👇🏽 Olá, infelizmente a loja está fechada no momento! Mas você pode agendar um p…" at bounding box center [306, 135] width 271 height 29
click at [417, 129] on textarea "👇🏽 Olá, infelizmente a loja está fechada no momento! Mas você pode agendar um p…" at bounding box center [306, 135] width 271 height 29
click at [185, 132] on textarea "👇🏽 Olá, infelizmente a loja está fechada no momento! Mas você pode agendar um p…" at bounding box center [306, 135] width 271 height 29
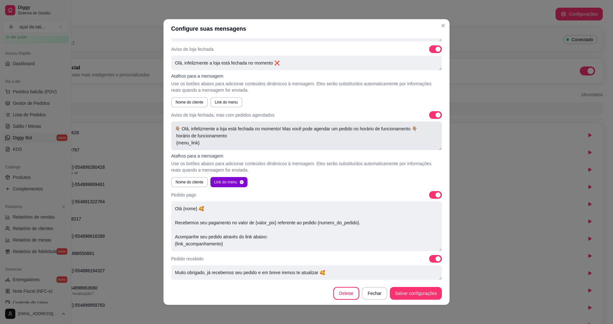
click at [233, 135] on textarea "👇🏽 Olá, infelizmente a loja está fechada no momento! Mas você pode agendar um p…" at bounding box center [306, 135] width 271 height 29
click at [243, 140] on textarea "👇🏽 Olá, infelizmente a loja está fechada no momento! Mas você pode agendar um p…" at bounding box center [306, 135] width 271 height 29
click at [227, 136] on textarea "👇🏽 Olá, infelizmente a loja está fechada no momento! Mas você pode agendar um p…" at bounding box center [306, 135] width 271 height 29
drag, startPoint x: 415, startPoint y: 127, endPoint x: 411, endPoint y: 127, distance: 4.2
click at [411, 127] on textarea "👇🏽 Olá, infelizmente a loja está fechada no momento! Mas você pode agendar um p…" at bounding box center [306, 135] width 271 height 29
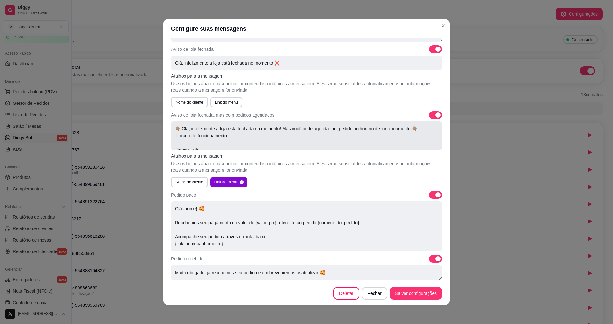
click at [263, 135] on textarea "👇🏽 Olá, infelizmente a loja está fechada no momento! Mas você pode agendar um p…" at bounding box center [306, 135] width 271 height 29
paste textarea "👇🏽"
click at [237, 138] on textarea "👇🏽 Olá, infelizmente a loja está fechada no momento! Mas você pode agendar um p…" at bounding box center [306, 135] width 271 height 29
click at [172, 128] on textarea "👇🏽 Olá, infelizmente a loja está fechada no momento! Mas você pode agendar um p…" at bounding box center [306, 135] width 271 height 29
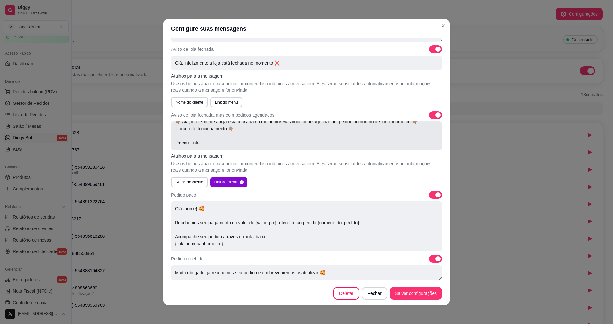
paste textarea "👇🏽"
click at [244, 140] on textarea "👇🏽 Olá, infelizmente a loja está fechada no momento! Mas você pode agendar um p…" at bounding box center [306, 135] width 271 height 29
click at [235, 143] on textarea "👇🏽 Olá, infelizmente a loja está fechada no momento! Mas você pode agendar um p…" at bounding box center [306, 135] width 271 height 29
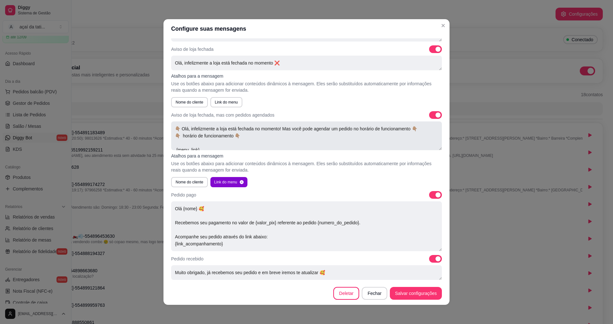
paste textarea "Nossos horários de Atendimento são: Domingo: 18:30 - 23:00 Segunda: Fechados! T…"
drag, startPoint x: 223, startPoint y: 127, endPoint x: 174, endPoint y: 131, distance: 49.7
click at [174, 131] on textarea "👇🏽 Olá, infelizmente a loja está fechada no momento! Mas você pode agendar um p…" at bounding box center [306, 135] width 271 height 29
drag, startPoint x: 177, startPoint y: 131, endPoint x: 171, endPoint y: 127, distance: 6.9
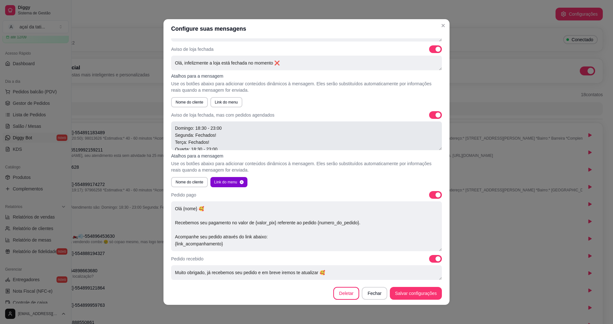
click at [171, 127] on textarea "👇🏽 Olá, infelizmente a loja está fechada no momento! Mas você pode agendar um p…" at bounding box center [306, 135] width 271 height 29
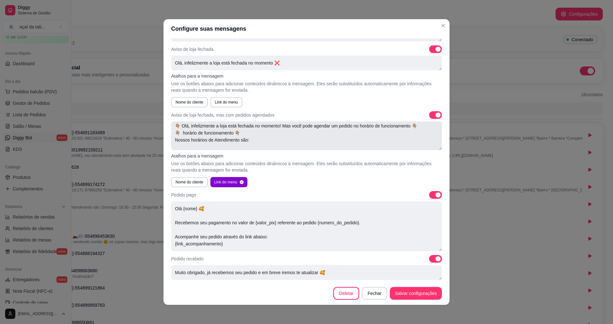
drag, startPoint x: 248, startPoint y: 140, endPoint x: 174, endPoint y: 137, distance: 74.5
click at [174, 137] on textarea "👇🏽 Olá, infelizmente a loja está fechada no momento! Mas você pode agendar um p…" at bounding box center [306, 135] width 271 height 29
click at [239, 143] on textarea "👇🏽 Olá, infelizmente a loja está fechada no momento! Mas você pode agendar um p…" at bounding box center [306, 135] width 271 height 29
click at [203, 144] on textarea "👇🏽 Olá, infelizmente a loja está fechada no momento! Mas você pode agendar um p…" at bounding box center [306, 135] width 271 height 29
type textarea "👇🏽 Olá, infelizmente a loja está fechada no momento! Mas você pode agendar um p…"
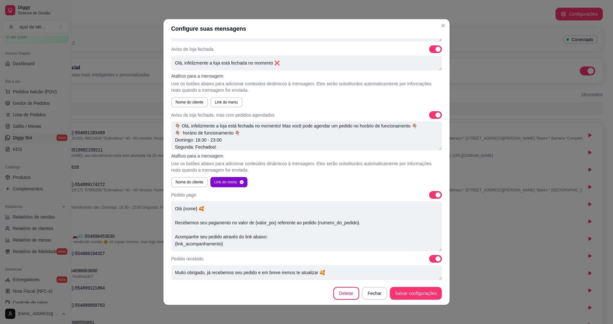
click at [311, 103] on div "Nome do cliente Link do menu" at bounding box center [306, 102] width 271 height 10
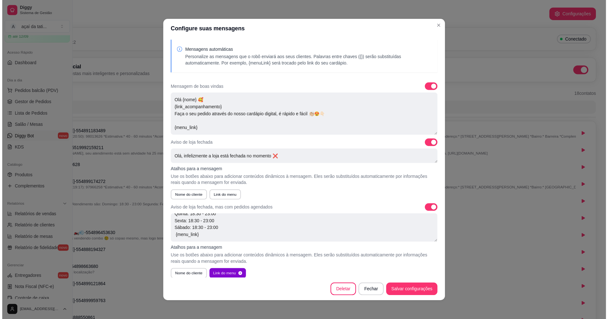
scroll to position [0, 0]
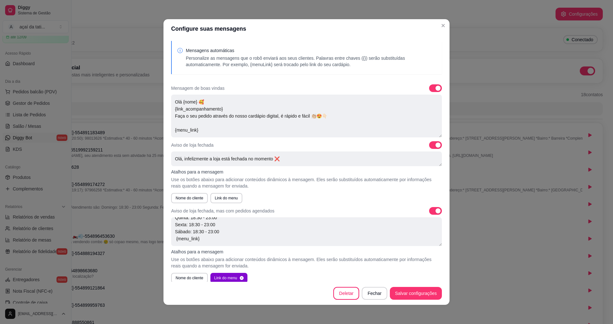
click at [216, 61] on p "Personalize as mensagens que o robô enviará aos seus clientes. Palavras entre c…" at bounding box center [311, 61] width 251 height 13
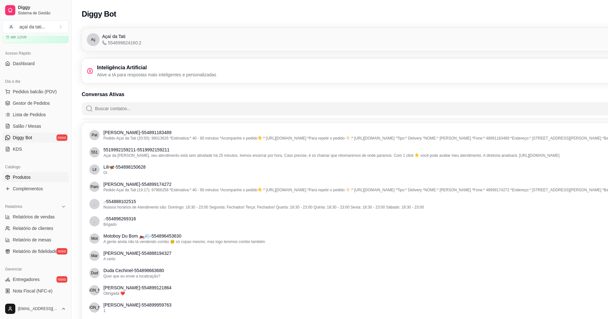
click at [25, 178] on span "Produtos" at bounding box center [22, 177] width 18 height 6
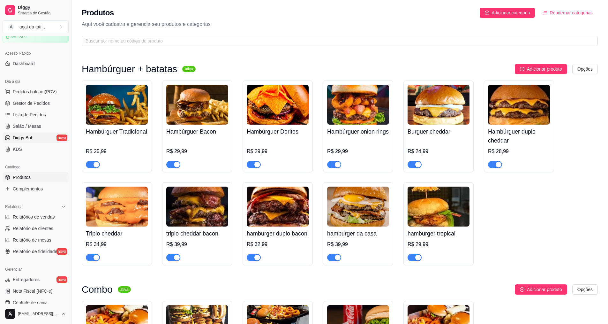
click at [27, 136] on span "Diggy Bot" at bounding box center [22, 137] width 19 height 6
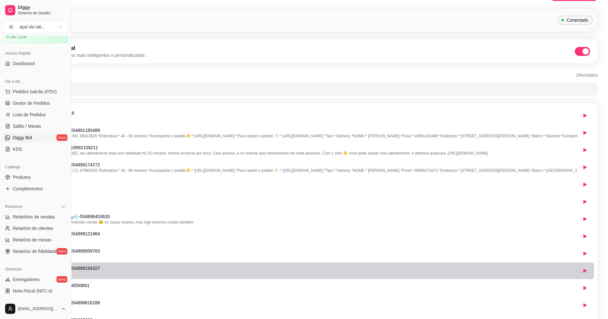
scroll to position [0, 72]
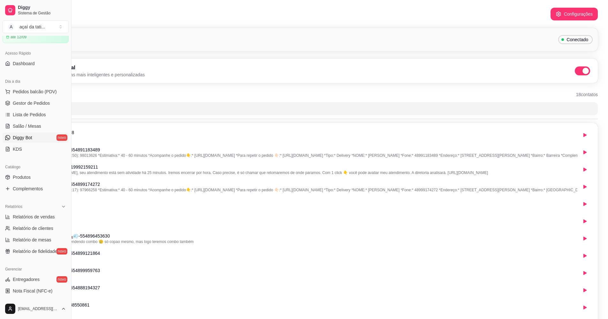
click at [581, 40] on span "Conectado" at bounding box center [577, 39] width 27 height 6
click at [573, 13] on button "Configurações" at bounding box center [574, 14] width 47 height 13
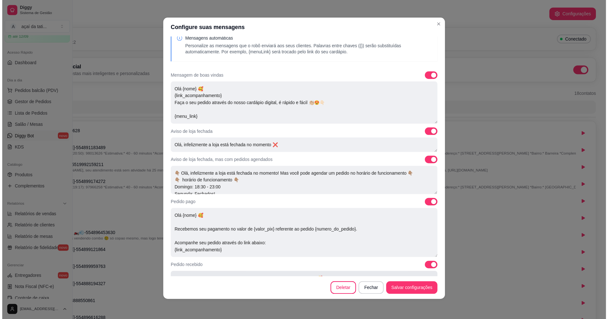
scroll to position [0, 0]
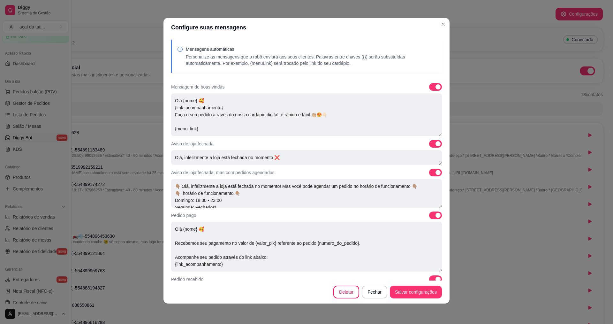
click at [190, 49] on p "Mensagens automáticas" at bounding box center [311, 49] width 251 height 6
click at [188, 57] on p "Personalize as mensagens que o robô enviará aos seus clientes. Palavras entre c…" at bounding box center [311, 60] width 251 height 13
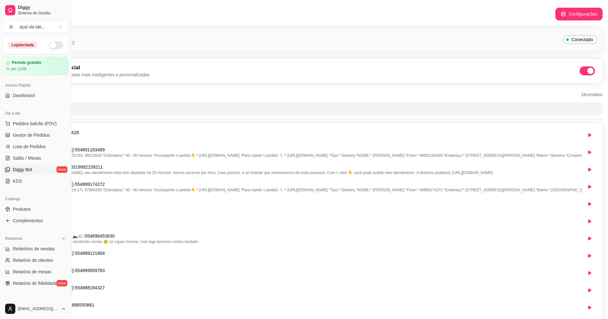
click at [49, 44] on button "button" at bounding box center [56, 45] width 14 height 8
click at [26, 206] on span "Produtos" at bounding box center [22, 209] width 18 height 6
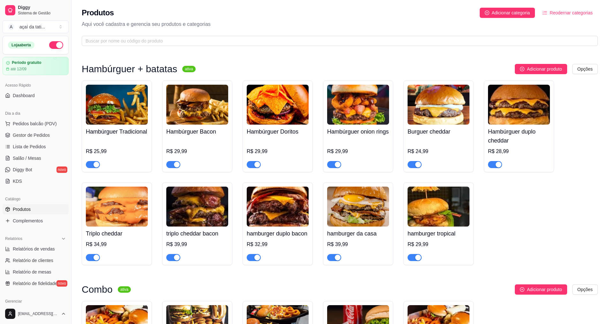
click at [27, 41] on div "Loja aberta" at bounding box center [35, 45] width 65 height 18
click at [39, 48] on div "Loja aberta" at bounding box center [35, 45] width 55 height 8
click at [53, 26] on button "A açaí da tati ..." at bounding box center [36, 26] width 66 height 13
click at [46, 27] on button "A açaí da tati ..." at bounding box center [36, 26] width 66 height 13
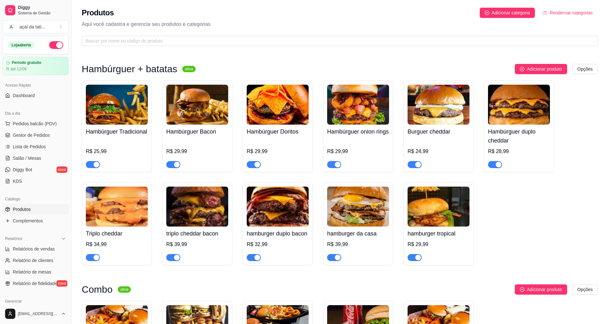
click at [55, 44] on button "button" at bounding box center [56, 45] width 14 height 8
click at [44, 37] on div "Loja fechada" at bounding box center [35, 45] width 65 height 18
click at [35, 126] on span "Pedidos balcão (PDV)" at bounding box center [35, 123] width 44 height 6
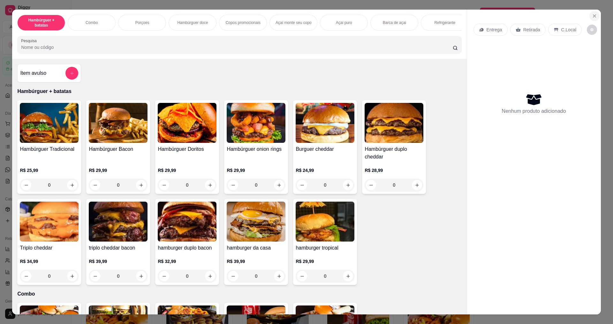
click at [589, 17] on button "Close" at bounding box center [594, 16] width 10 height 10
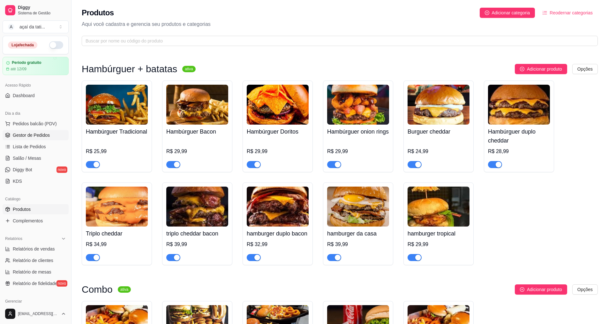
click at [39, 132] on span "Gestor de Pedidos" at bounding box center [31, 135] width 37 height 6
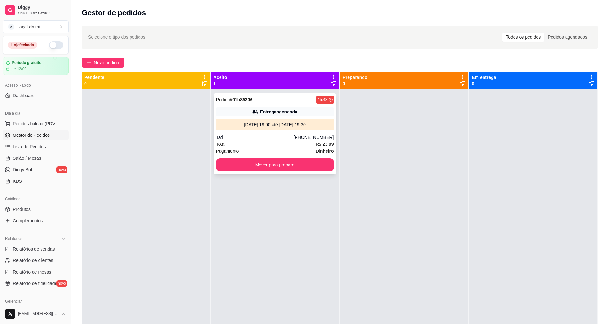
click at [241, 109] on div "Entrega agendada" at bounding box center [275, 111] width 118 height 9
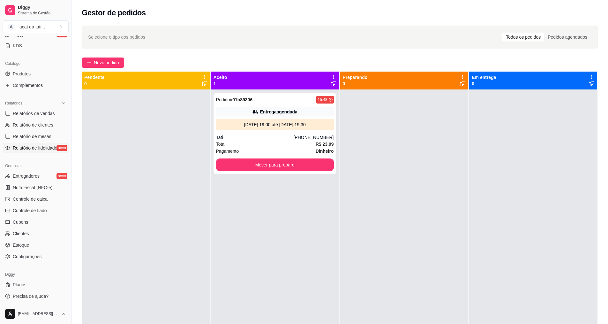
scroll to position [136, 0]
click at [29, 254] on span "Configurações" at bounding box center [27, 256] width 29 height 6
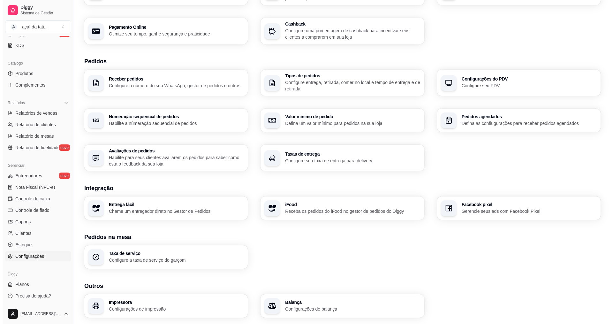
scroll to position [115, 0]
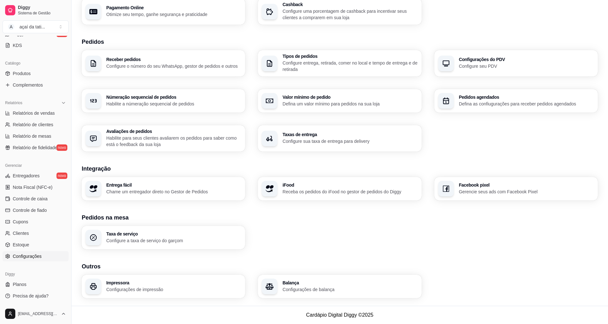
click at [173, 281] on h3 "Impressora" at bounding box center [173, 282] width 135 height 4
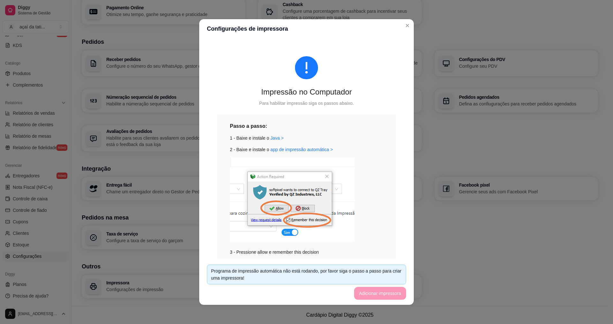
scroll to position [38, 0]
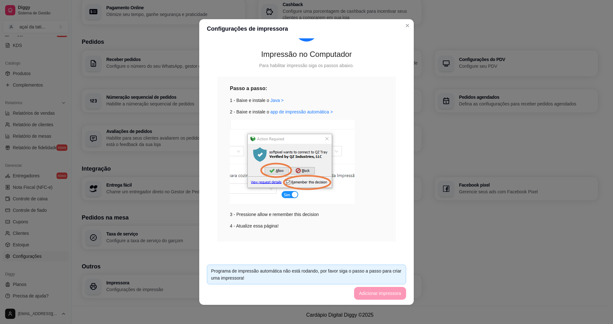
click at [379, 295] on footer "Programa de impressão automática não está rodando, por favor siga o passo a pas…" at bounding box center [306, 281] width 215 height 45
click at [290, 274] on div "Programa de impressão automática não está rodando, por favor siga o passo a pas…" at bounding box center [306, 274] width 191 height 14
drag, startPoint x: 296, startPoint y: 273, endPoint x: 303, endPoint y: 272, distance: 6.5
click at [298, 273] on div "Programa de impressão automática não está rodando, por favor siga o passo a pas…" at bounding box center [306, 274] width 191 height 14
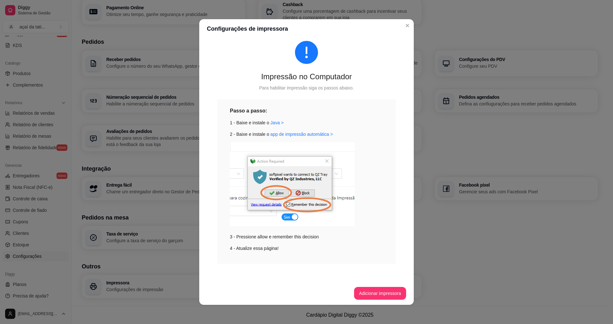
scroll to position [15, 0]
click at [378, 290] on button "Adicionar impressora" at bounding box center [380, 293] width 52 height 13
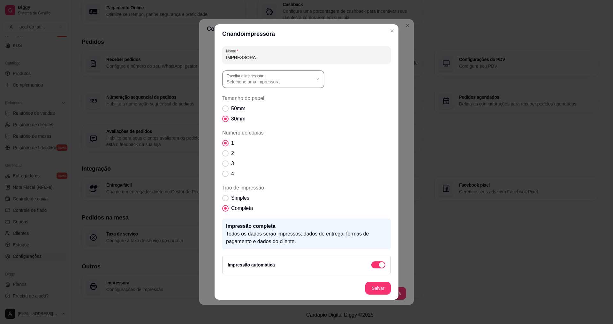
click at [305, 75] on div "Selecione uma impressora" at bounding box center [270, 78] width 86 height 11
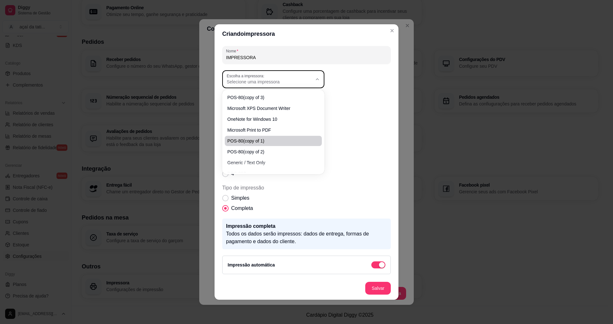
scroll to position [18, 0]
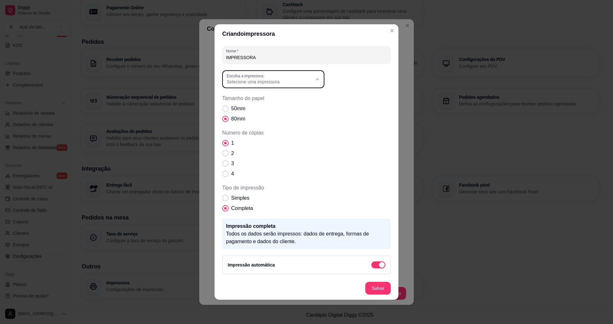
click at [236, 155] on span "POS-80C" at bounding box center [270, 153] width 82 height 6
type input "POS-80C"
select select "POS-80C"
click at [223, 153] on span "Número de cópias" at bounding box center [225, 153] width 6 height 6
click at [223, 155] on input "2" at bounding box center [224, 157] width 4 height 4
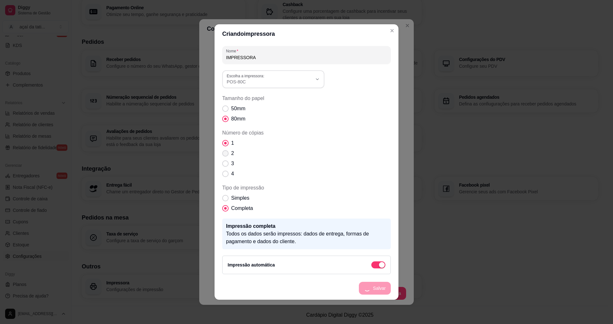
radio input "true"
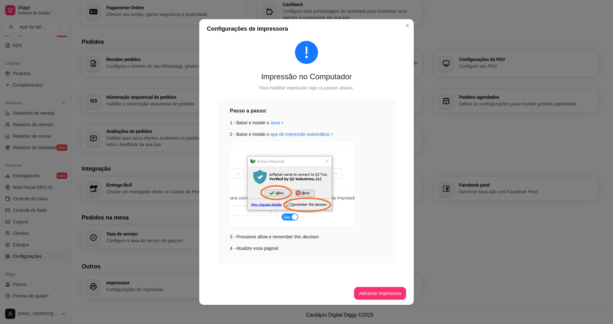
scroll to position [1, 0]
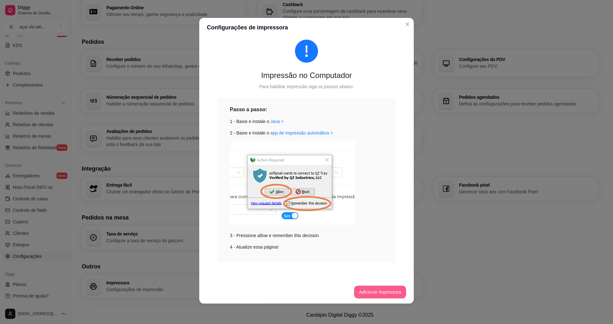
click at [390, 293] on button "Adicionar impressora" at bounding box center [380, 291] width 52 height 13
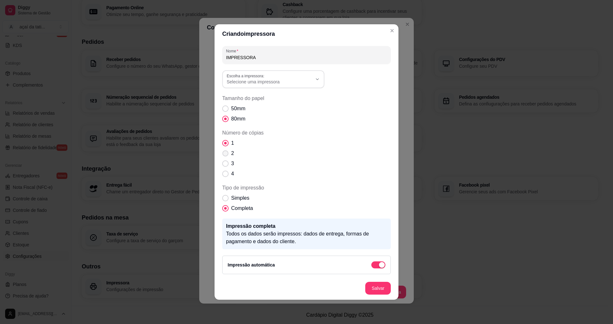
click at [228, 154] on span "Número de cópias" at bounding box center [226, 153] width 6 height 6
click at [226, 155] on input "2" at bounding box center [224, 157] width 4 height 4
radio input "true"
click at [318, 79] on icon "button" at bounding box center [317, 79] width 5 height 5
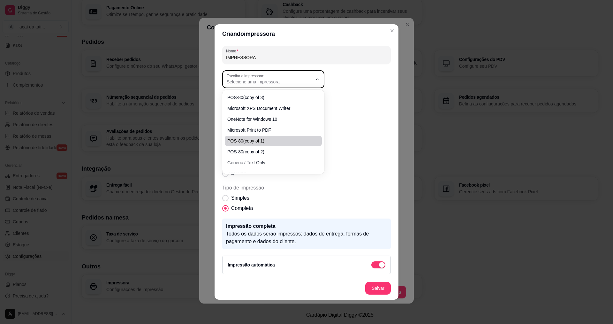
scroll to position [18, 0]
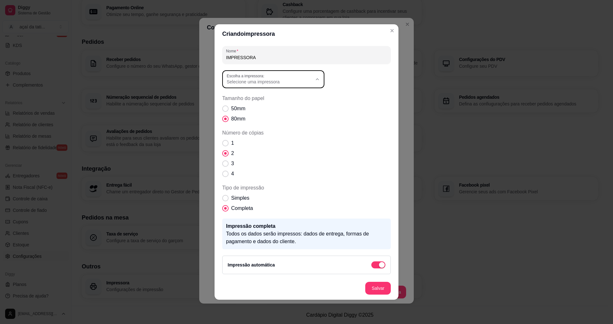
click at [248, 156] on span "POS-80C" at bounding box center [270, 153] width 82 height 6
type input "POS-80C"
select select "POS-80C"
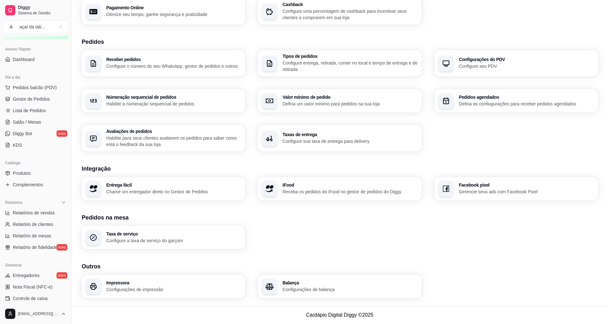
scroll to position [8, 0]
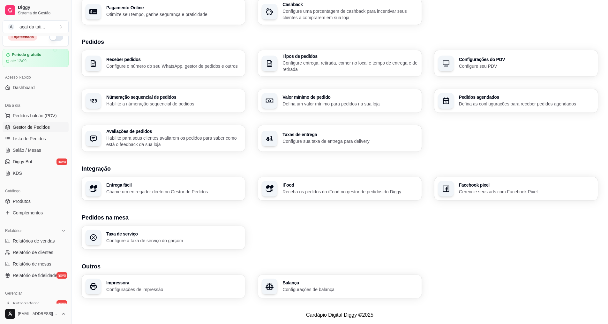
click at [33, 128] on span "Gestor de Pedidos" at bounding box center [31, 127] width 37 height 6
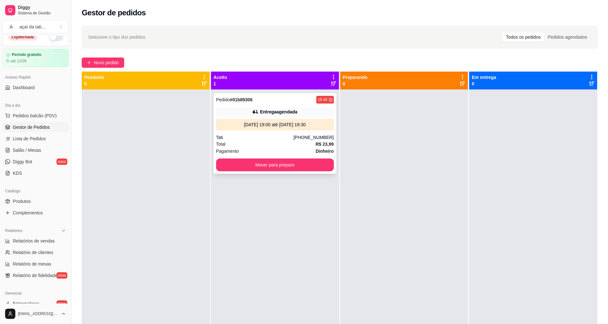
click at [290, 102] on div "Pedido # 01b89306 15:48" at bounding box center [275, 100] width 118 height 8
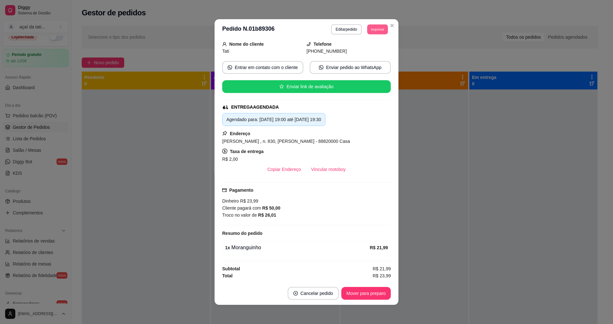
click at [371, 30] on button "Imprimir" at bounding box center [377, 29] width 21 height 10
click at [376, 50] on button "IMPRESSORA" at bounding box center [363, 52] width 46 height 10
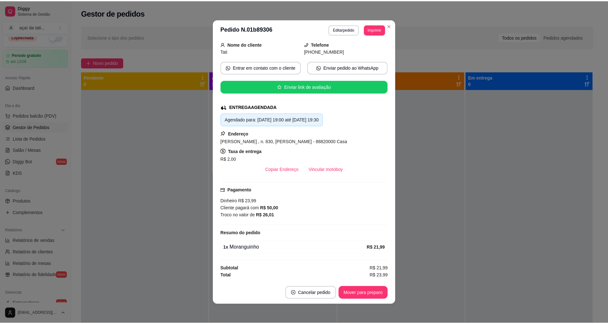
scroll to position [1, 0]
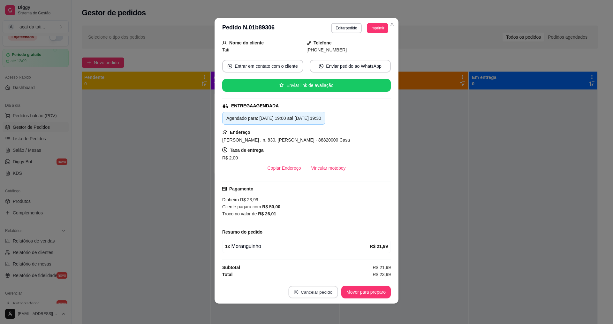
click at [321, 292] on button "Cancelar pedido" at bounding box center [312, 292] width 49 height 12
click at [318, 278] on button "Sim" at bounding box center [329, 275] width 26 height 13
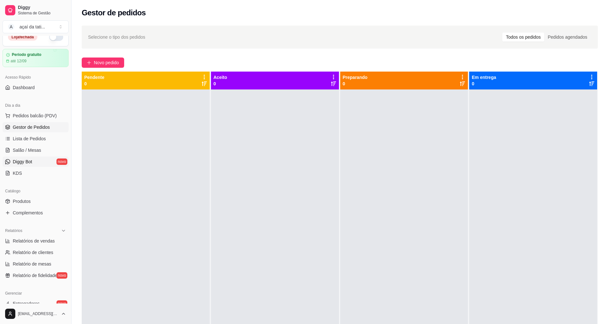
scroll to position [0, 0]
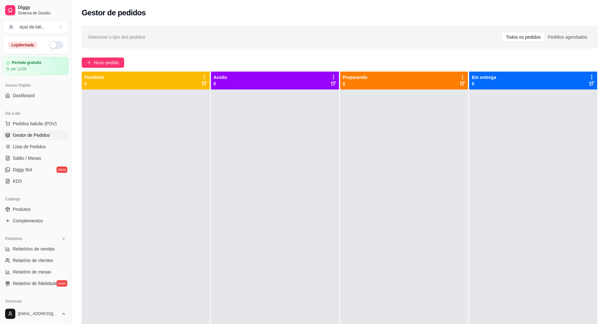
click at [53, 45] on button "button" at bounding box center [56, 45] width 14 height 8
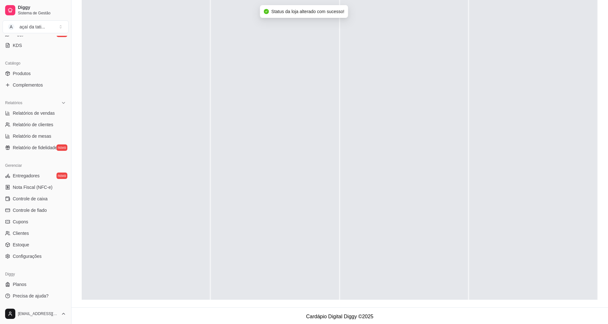
scroll to position [97, 0]
click at [34, 255] on span "Configurações" at bounding box center [27, 256] width 29 height 6
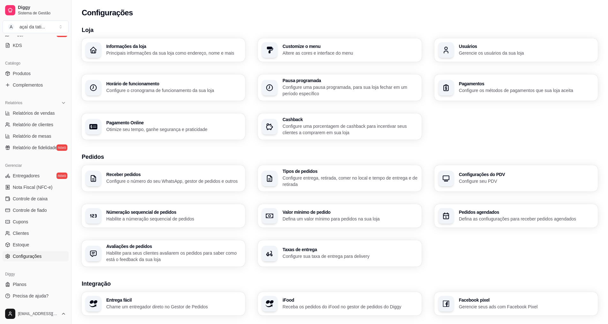
click at [168, 88] on p "Configure o cronograma de funcionamento da sua loja" at bounding box center [173, 90] width 135 height 6
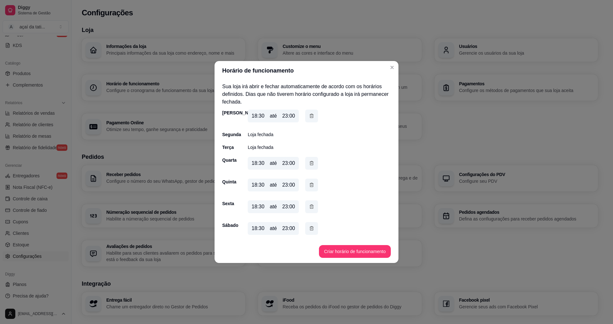
click at [259, 118] on div "18:30" at bounding box center [258, 116] width 13 height 8
click at [265, 116] on div "18:30 até 23:00" at bounding box center [273, 116] width 51 height 13
click at [262, 115] on div "18:30" at bounding box center [258, 116] width 13 height 8
click at [354, 249] on button "Criar horário de funcionamento" at bounding box center [355, 251] width 70 height 12
click at [288, 118] on div "23:00" at bounding box center [288, 116] width 13 height 8
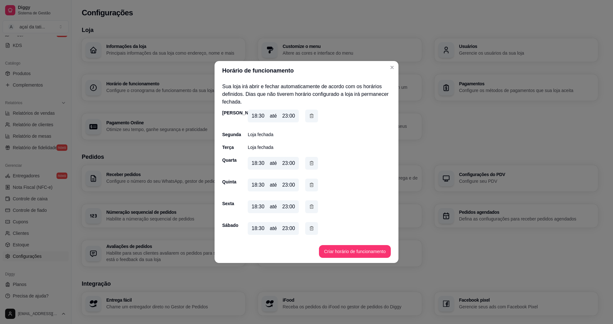
click at [248, 115] on div "18:30 até 23:00" at bounding box center [273, 116] width 51 height 13
click at [361, 254] on button "Criar horário de funcionamento" at bounding box center [355, 251] width 72 height 13
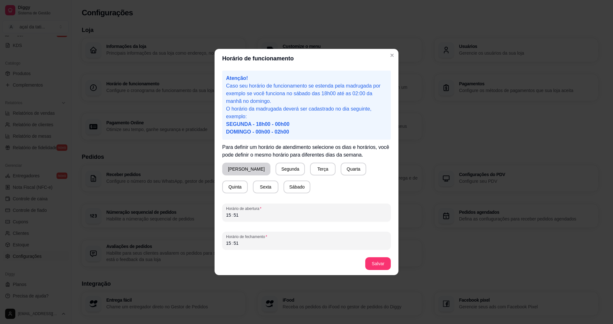
click at [243, 168] on button "Domingo" at bounding box center [246, 168] width 48 height 13
click at [241, 244] on div "15 : 51" at bounding box center [306, 243] width 161 height 8
click at [374, 261] on button "Salvar" at bounding box center [378, 263] width 26 height 13
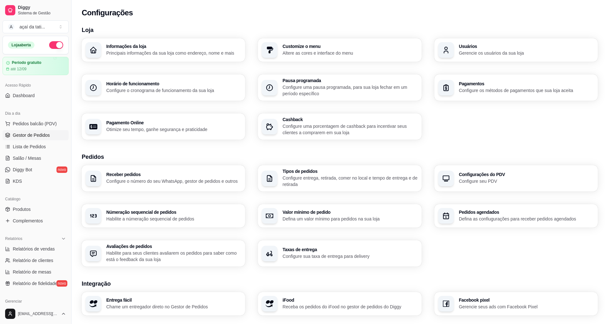
click at [39, 134] on span "Gestor de Pedidos" at bounding box center [31, 135] width 37 height 6
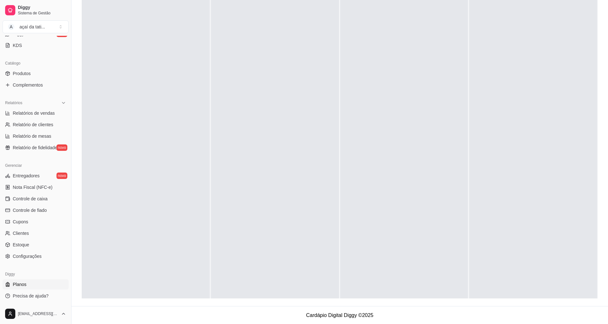
scroll to position [97, 0]
click at [37, 257] on span "Configurações" at bounding box center [27, 256] width 29 height 6
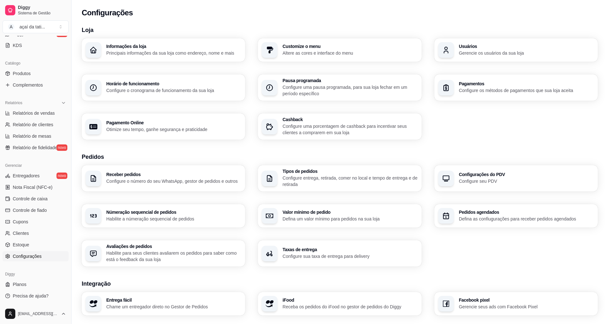
click at [164, 49] on div "Informações da loja Principais informações da sua loja como endereço, nome e ma…" at bounding box center [173, 50] width 135 height 12
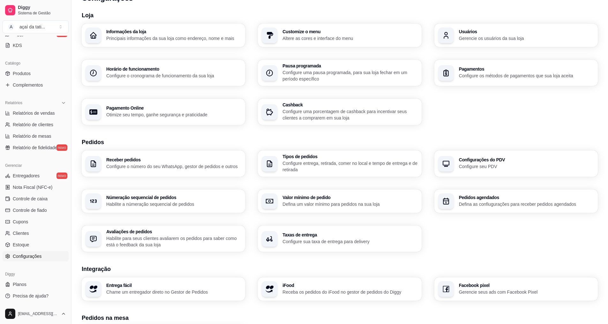
scroll to position [32, 0]
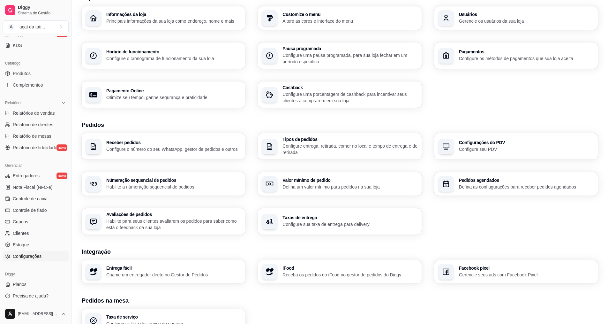
click at [223, 148] on p "Configure o número do seu WhatsApp, gestor de pedidos e outros" at bounding box center [173, 149] width 135 height 6
click at [473, 180] on h3 "Pedidos agendados" at bounding box center [526, 180] width 131 height 4
click at [389, 185] on p "Defina um valor mínimo para pedidos na sua loja" at bounding box center [349, 187] width 131 height 6
click at [365, 222] on p "Configure sua taxa de entrega para delivery" at bounding box center [350, 224] width 135 height 6
click at [219, 219] on p "Habilite para seus clientes avaliarem os pedidos para saber como está o feedbac…" at bounding box center [173, 224] width 131 height 12
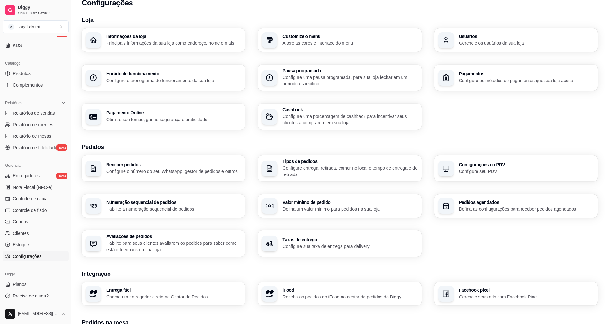
scroll to position [0, 0]
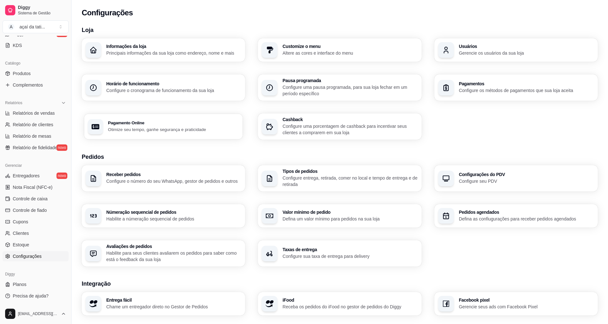
click at [202, 119] on div "Pagamento Online Otimize seu tempo, ganhe segurança e praticidade" at bounding box center [163, 127] width 159 height 26
select select "4.98"
click at [106, 84] on div "Horário de funcionamento Configure o cronograma de funcionamento da sua loja" at bounding box center [163, 87] width 163 height 26
click at [181, 52] on p "Principais informações da sua loja como endereço, nome e mais" at bounding box center [173, 53] width 131 height 6
click at [339, 50] on p "Altere as cores e interface do menu" at bounding box center [350, 53] width 135 height 6
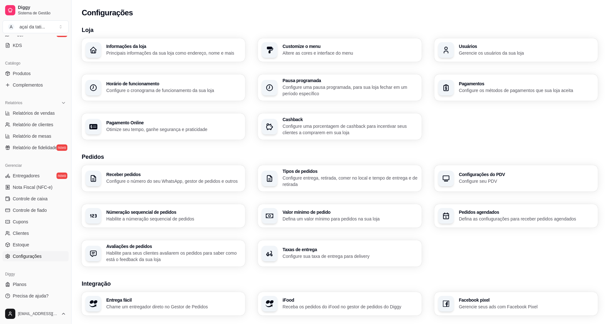
click at [451, 44] on div "button" at bounding box center [446, 50] width 16 height 16
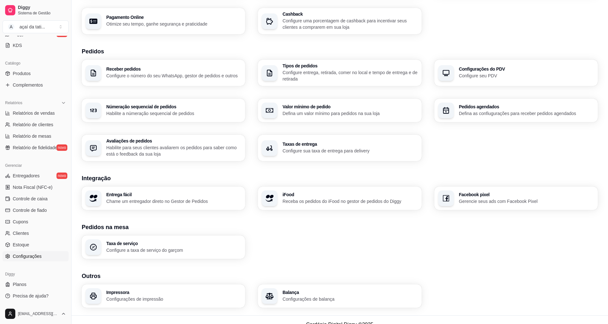
scroll to position [115, 0]
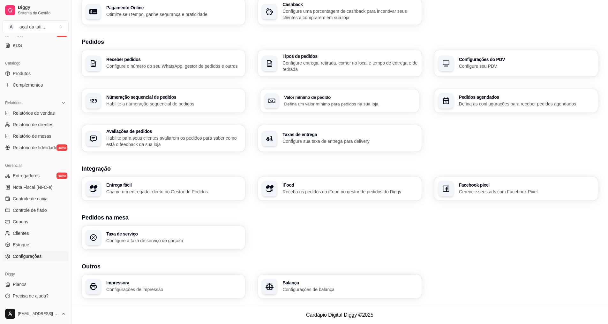
click at [295, 101] on p "Defina um valor mínimo para pedidos na sua loja" at bounding box center [349, 104] width 131 height 6
click at [129, 61] on h3 "Receber pedidos" at bounding box center [173, 59] width 135 height 4
click at [142, 109] on div "Númeração sequencial de pedidos Habilite a númeração sequencial de pedidos" at bounding box center [163, 100] width 163 height 23
click at [145, 137] on p "Habilite para seus clientes avaliarem os pedidos para saber como está o feedbac…" at bounding box center [173, 141] width 135 height 13
click at [344, 63] on p "Configure entrega, retirada, comer no local e tempo de entrega e de retirada" at bounding box center [349, 66] width 131 height 12
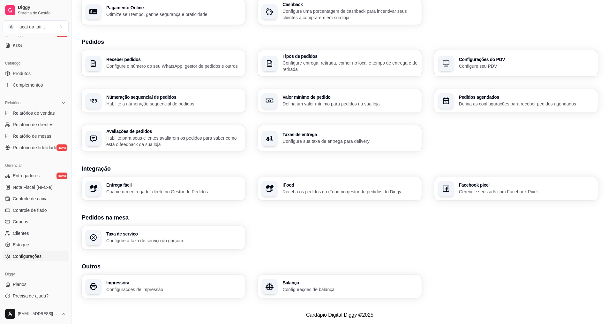
click at [461, 62] on h3 "Configurações do PDV" at bounding box center [526, 59] width 135 height 4
click at [302, 129] on div "Taxas de entrega Configure sua taxa de entrega para delivery" at bounding box center [339, 138] width 163 height 26
click at [311, 54] on h3 "Tipos de pedidos" at bounding box center [349, 56] width 131 height 4
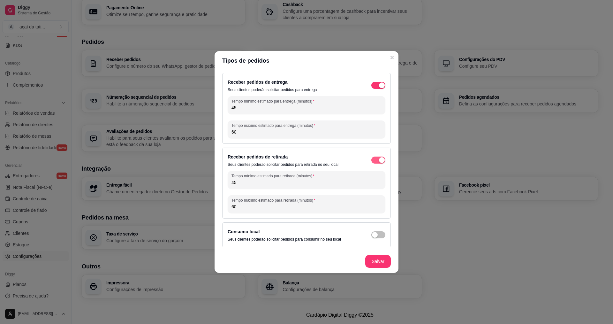
click at [381, 88] on div "button" at bounding box center [382, 85] width 6 height 6
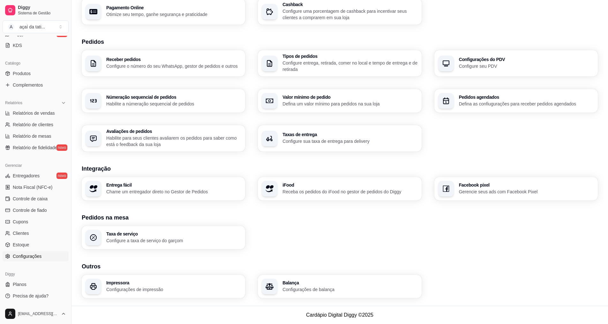
click at [21, 257] on span "Configurações" at bounding box center [27, 256] width 29 height 6
click at [166, 290] on p "Configurações de impressão" at bounding box center [173, 289] width 135 height 6
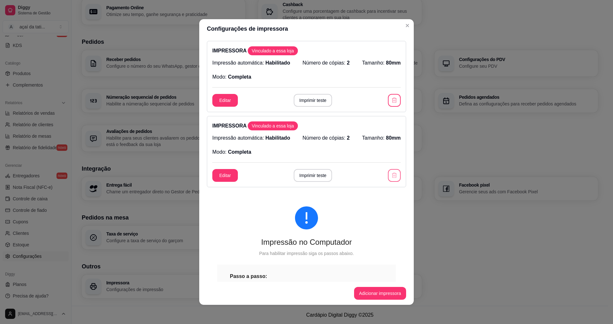
click at [391, 175] on icon "button" at bounding box center [394, 175] width 6 height 6
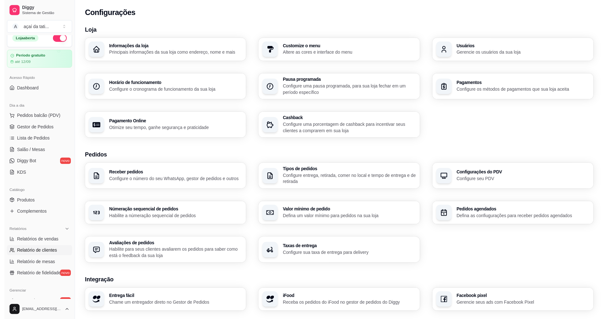
scroll to position [0, 0]
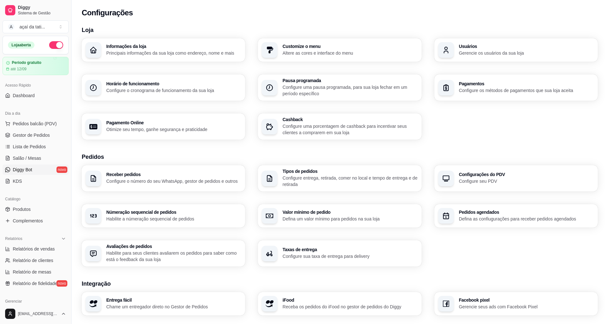
click at [37, 171] on link "Diggy Bot novo" at bounding box center [36, 169] width 66 height 10
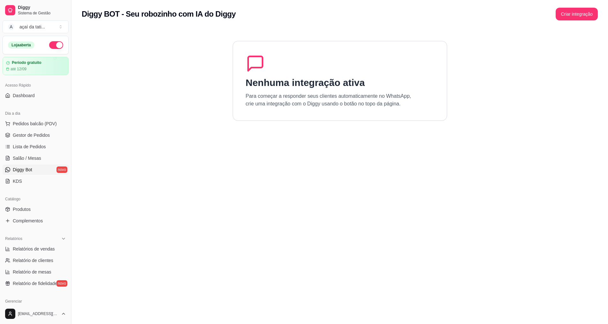
click at [305, 75] on div "Nenhuma integração ativa Para começar a responder seus clientes automaticamente…" at bounding box center [340, 81] width 215 height 80
click at [288, 214] on section "Nenhuma integração ativa Para começar a responder seus clientes automaticamente…" at bounding box center [340, 190] width 516 height 324
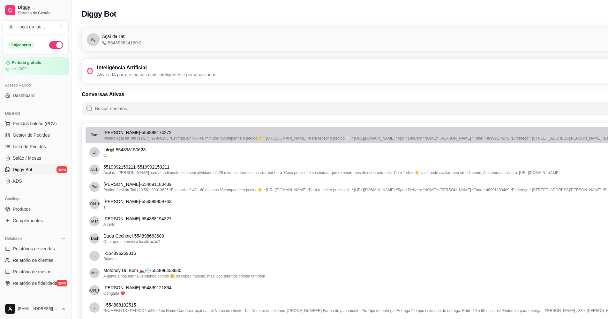
click at [244, 141] on li "Pam Pamela Gislon - 554899174272 Pedido Açaí da Tati (19:17): 97966258 *Estimat…" at bounding box center [376, 135] width 580 height 17
click at [171, 133] on p "Pamela Gislon - 554899174272" at bounding box center [376, 132] width 546 height 6
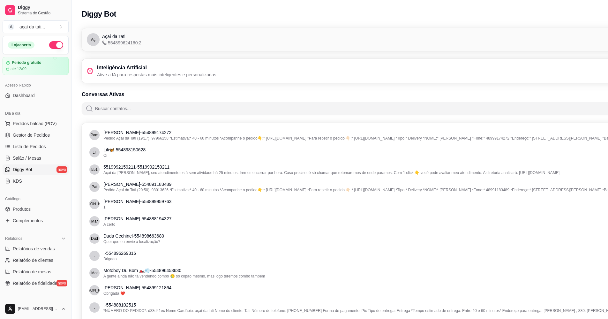
click at [166, 143] on ul "Pam Pamela Gislon - 554899174272 Pedido Açaí da Tati (19:17): 97966258 *Estimat…" at bounding box center [376, 282] width 580 height 310
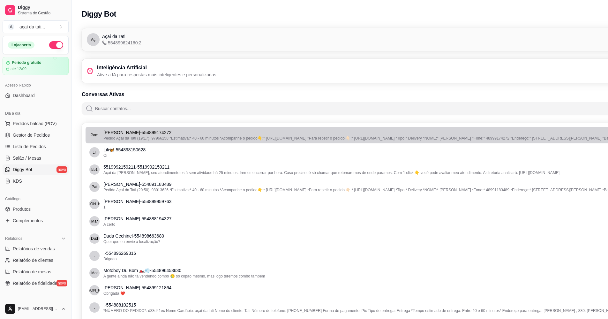
click at [166, 141] on li "Pam Pamela Gislon - 554899174272 Pedido Açaí da Tati (19:17): 97966258 *Estimat…" at bounding box center [376, 135] width 580 height 17
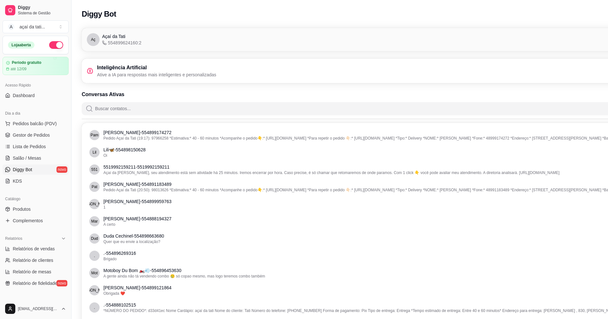
click at [127, 70] on h3 "Inteligência Artificial" at bounding box center [156, 68] width 119 height 8
click at [128, 33] on div "Açaí da Tati 554899624160:2" at bounding box center [121, 39] width 39 height 13
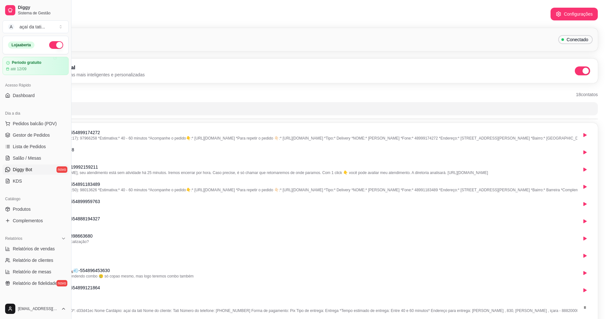
click at [573, 43] on div "Conectado" at bounding box center [575, 39] width 34 height 9
click at [573, 38] on span "Conectado" at bounding box center [577, 39] width 27 height 6
click at [571, 12] on button "Configurações" at bounding box center [574, 14] width 47 height 13
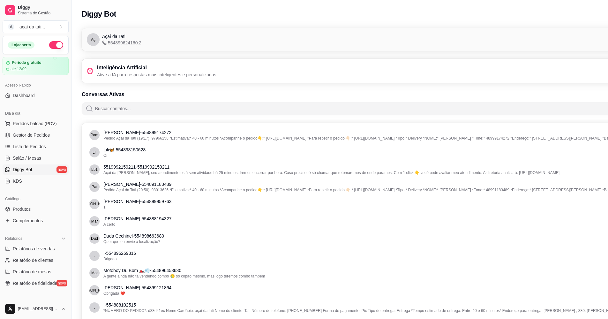
click at [143, 66] on h3 "Inteligência Artificial" at bounding box center [156, 68] width 119 height 8
drag, startPoint x: 96, startPoint y: 66, endPoint x: 177, endPoint y: 74, distance: 80.5
click at [177, 74] on div "Inteligência Artificial Ative a IA para respostas mais inteligentes e personali…" at bounding box center [152, 71] width 130 height 14
click at [191, 67] on h3 "Inteligência Artificial" at bounding box center [156, 68] width 119 height 8
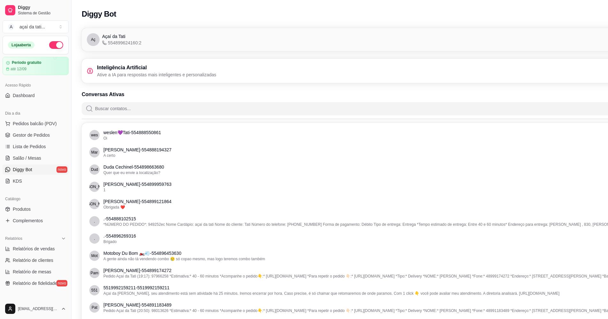
scroll to position [0, 72]
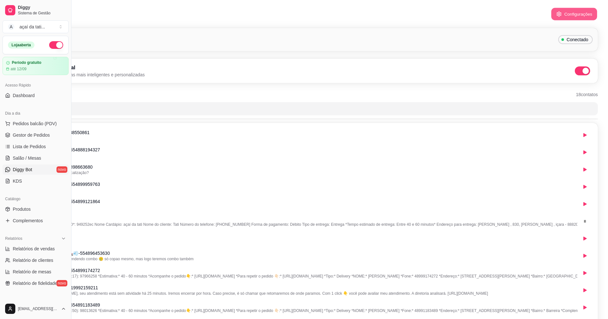
click at [571, 17] on button "Configurações" at bounding box center [574, 14] width 46 height 12
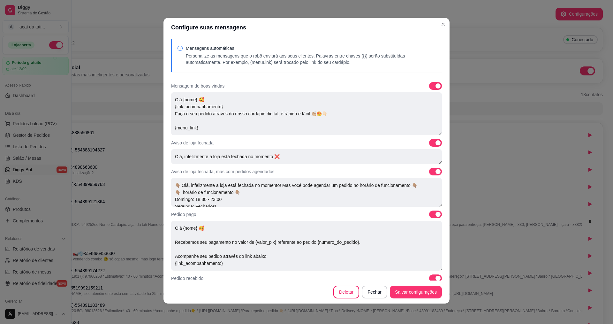
scroll to position [0, 0]
click at [234, 98] on textarea "Olá {nome} 🥰 {link_acompanhamento} Faça o seu pedido através do nosso cardápio …" at bounding box center [306, 114] width 271 height 43
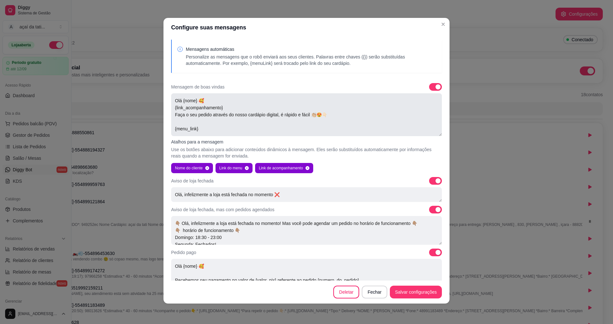
click at [250, 123] on textarea "Olá {nome} 🥰 {link_acompanhamento} Faça o seu pedido através do nosso cardápio …" at bounding box center [306, 114] width 271 height 43
click at [267, 95] on textarea "Olá {nome} 🥰 {link_acompanhamento} Faça o seu pedido através do nosso cardápio …" at bounding box center [306, 114] width 271 height 43
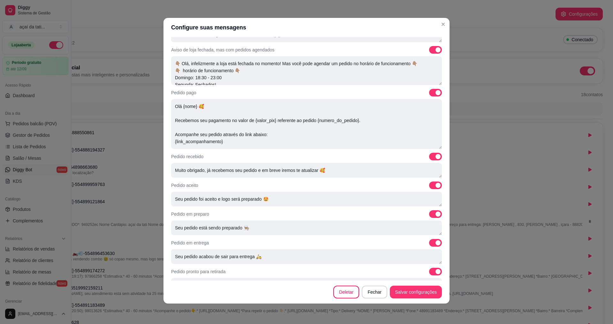
scroll to position [174, 0]
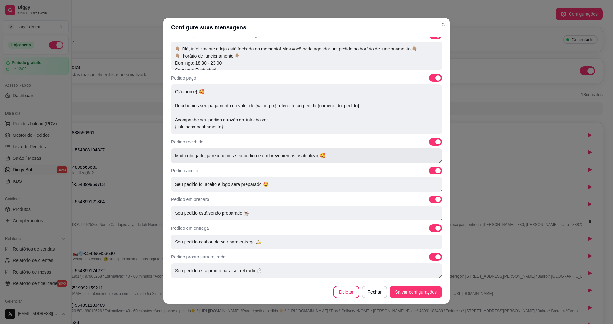
click at [434, 161] on textarea "Muito obrigado, já recebemos seu pedido e em breve iremos te atualizar 🥰" at bounding box center [306, 155] width 271 height 15
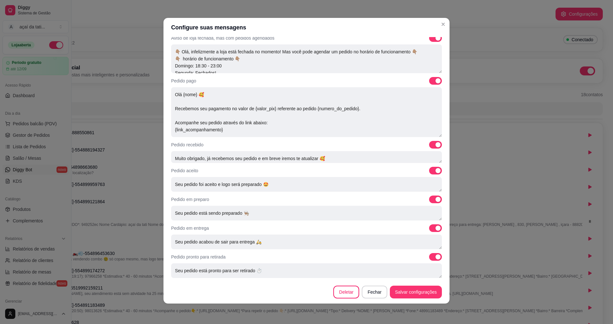
scroll to position [171, 0]
drag, startPoint x: 434, startPoint y: 161, endPoint x: 437, endPoint y: 158, distance: 4.8
click at [437, 158] on div "Mensagens automáticas Personalize as mensagens que o robô enviará aos seus clie…" at bounding box center [306, 158] width 286 height 243
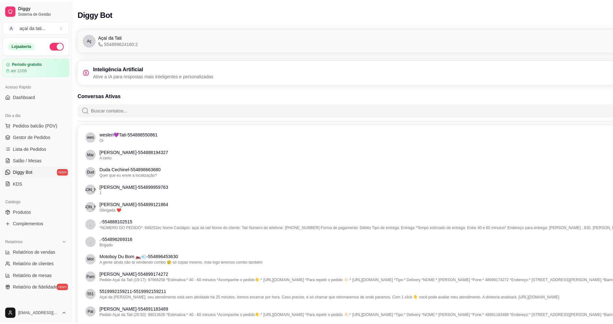
scroll to position [0, 0]
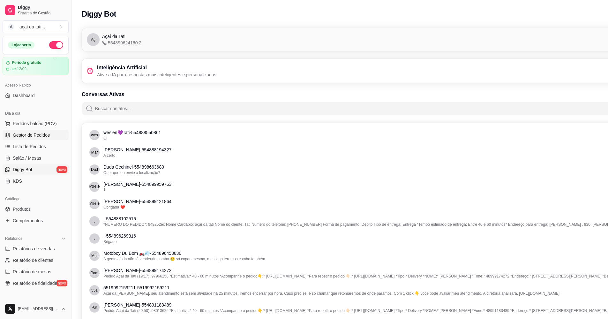
click at [13, 138] on span "Gestor de Pedidos" at bounding box center [31, 135] width 37 height 6
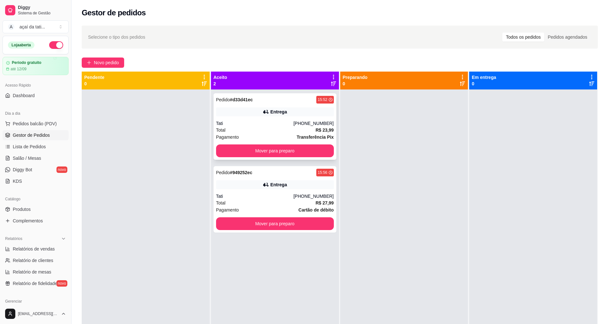
click at [282, 122] on div "Tati" at bounding box center [255, 123] width 78 height 6
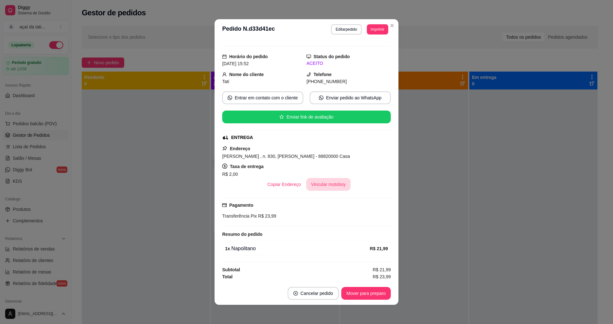
scroll to position [11, 0]
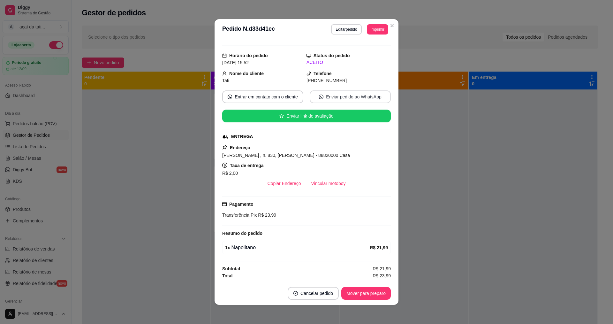
click at [327, 97] on button "Enviar pedido ao WhatsApp" at bounding box center [350, 96] width 81 height 13
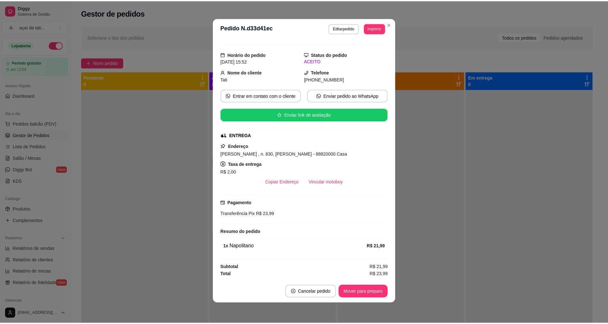
scroll to position [0, 0]
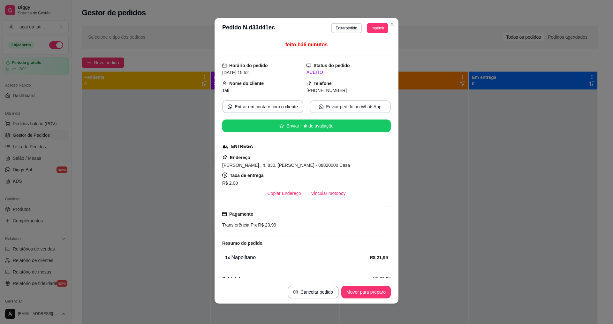
click at [357, 108] on button "Enviar pedido ao WhatsApp" at bounding box center [350, 106] width 81 height 13
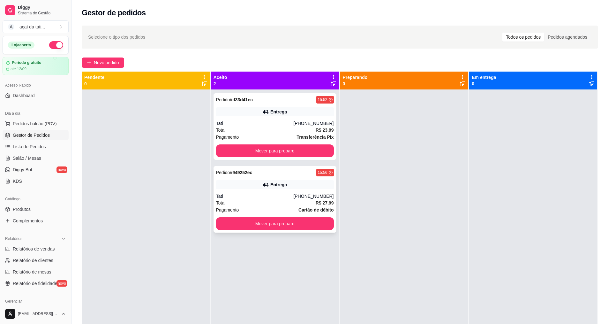
drag, startPoint x: 273, startPoint y: 198, endPoint x: 251, endPoint y: 174, distance: 32.6
click at [251, 174] on strong "# 949252ec" at bounding box center [241, 172] width 22 height 5
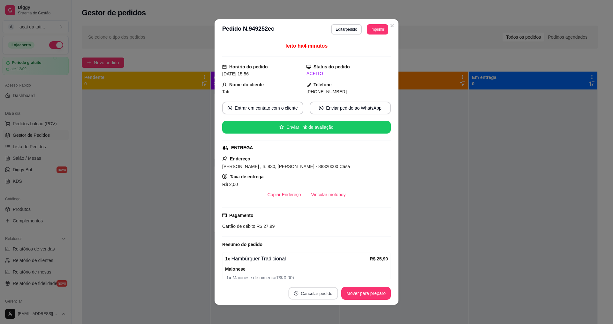
click at [329, 295] on button "Cancelar pedido" at bounding box center [312, 293] width 49 height 12
click at [330, 278] on button "Sim" at bounding box center [329, 277] width 26 height 13
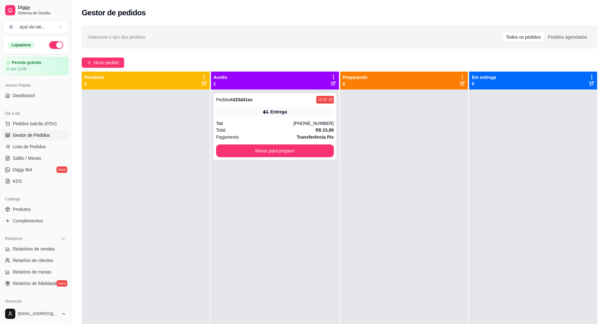
drag, startPoint x: 294, startPoint y: 121, endPoint x: 259, endPoint y: 185, distance: 73.0
click at [259, 185] on div "Pedido # d33d41ec 15:52 Entrega Tati (48) 98810-2515 Total R$ 23,99 Pagamento T…" at bounding box center [275, 251] width 128 height 324
click at [262, 124] on div "Tati" at bounding box center [255, 123] width 78 height 6
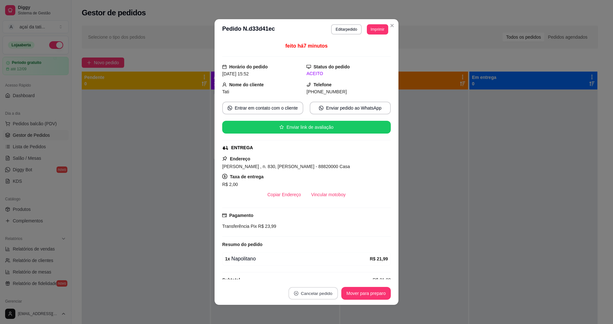
click at [322, 293] on button "Cancelar pedido" at bounding box center [312, 293] width 49 height 12
click at [323, 277] on button "Sim" at bounding box center [329, 277] width 26 height 13
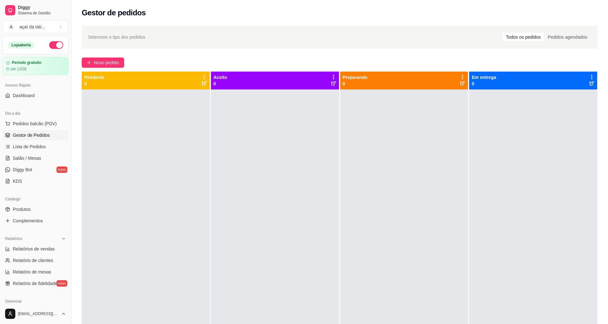
click at [273, 165] on div at bounding box center [275, 251] width 128 height 324
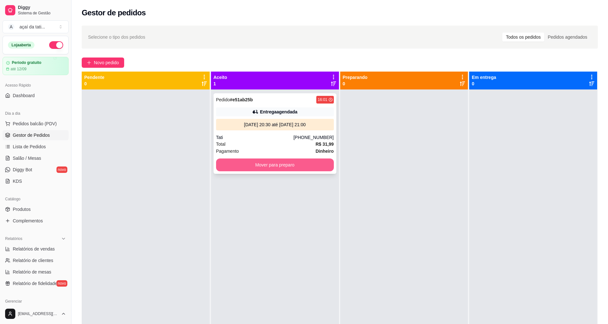
click at [272, 164] on button "Mover para preparo" at bounding box center [275, 164] width 118 height 13
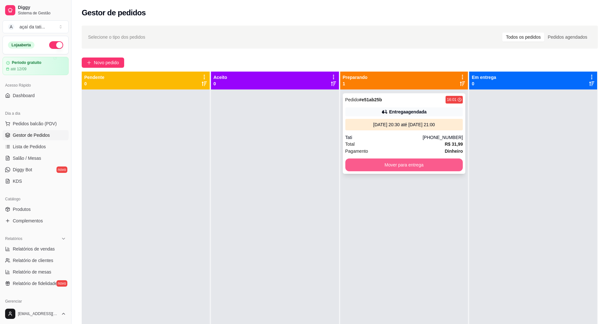
click at [373, 167] on button "Mover para entrega" at bounding box center [404, 164] width 118 height 13
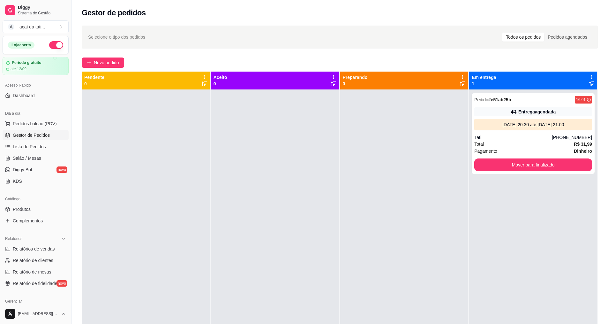
drag, startPoint x: 530, startPoint y: 147, endPoint x: 422, endPoint y: 132, distance: 109.6
click at [422, 132] on div at bounding box center [404, 251] width 128 height 324
click at [544, 151] on div "Pagamento Dinheiro" at bounding box center [533, 150] width 118 height 7
click at [506, 132] on div "Pedido # e51ab25b 16:01 Entrega agendada 17/08/25 às 20:30 até 17/08/25 às 21:0…" at bounding box center [533, 133] width 123 height 80
click at [521, 139] on div "Tati" at bounding box center [513, 137] width 78 height 6
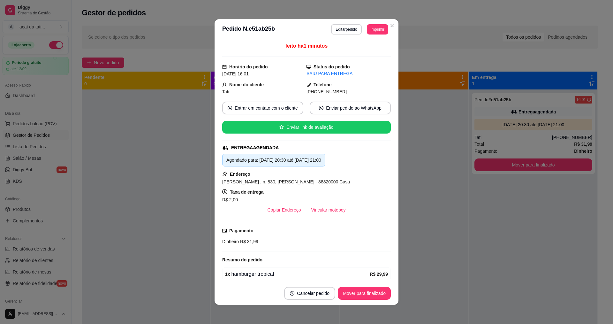
scroll to position [64, 0]
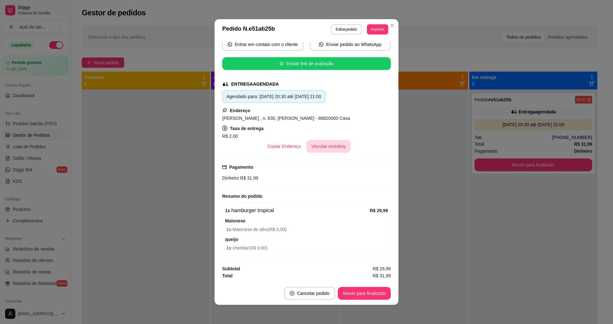
click at [328, 145] on button "Vincular motoboy" at bounding box center [328, 146] width 45 height 13
click at [335, 148] on button "Vincular motoboy" at bounding box center [328, 146] width 43 height 12
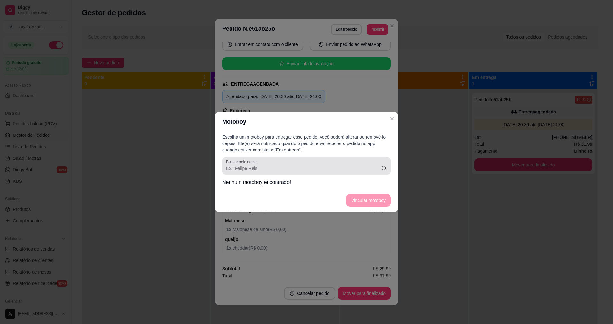
click at [347, 169] on input "Buscar pelo nome" at bounding box center [303, 168] width 155 height 6
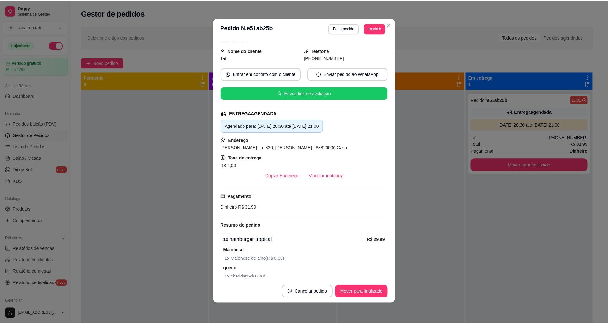
scroll to position [32, 0]
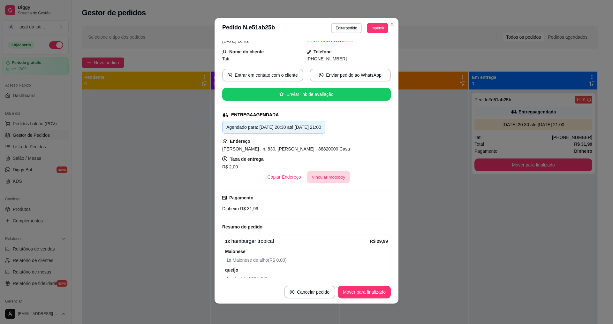
click at [330, 178] on button "Vincular motoboy" at bounding box center [328, 177] width 43 height 12
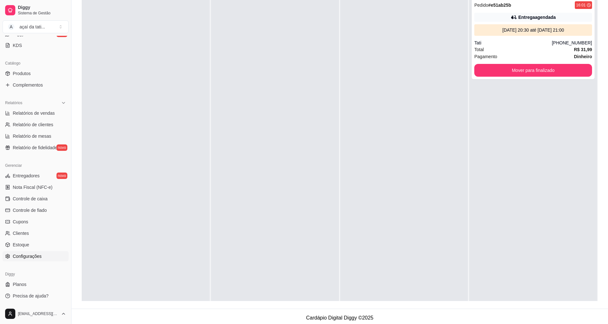
scroll to position [97, 0]
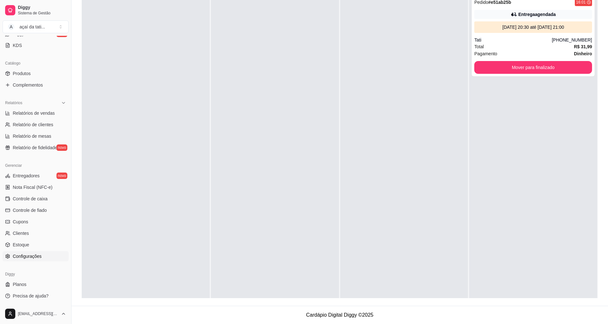
click at [40, 257] on span "Configurações" at bounding box center [27, 256] width 29 height 6
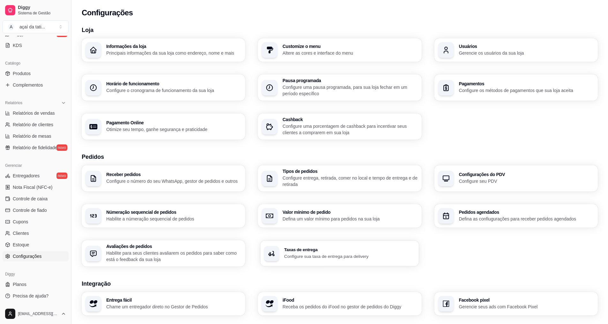
click at [332, 256] on p "Configure sua taxa de entrega para delivery" at bounding box center [349, 256] width 131 height 6
click at [33, 173] on span "Entregadores" at bounding box center [26, 175] width 27 height 6
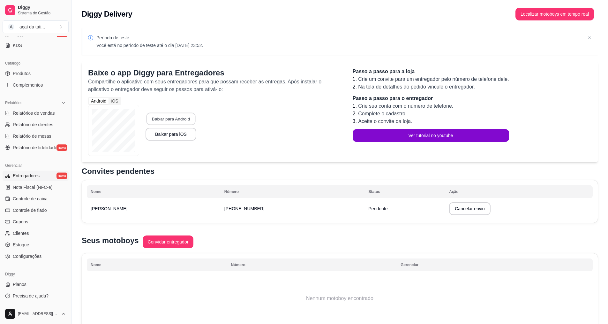
click at [183, 119] on button "Baixar para Android" at bounding box center [170, 119] width 49 height 12
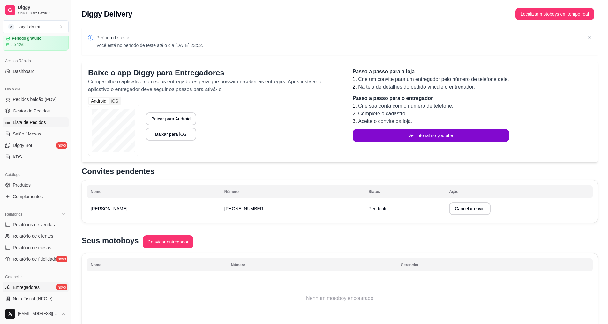
scroll to position [8, 0]
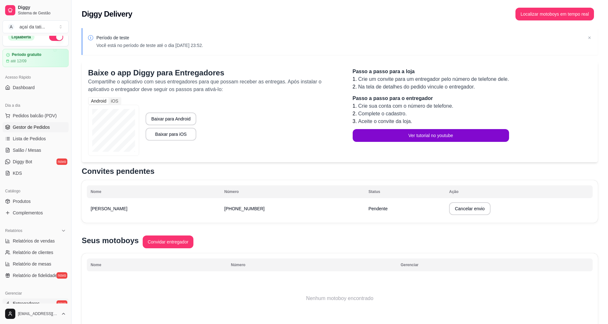
click at [46, 129] on span "Gestor de Pedidos" at bounding box center [31, 127] width 37 height 6
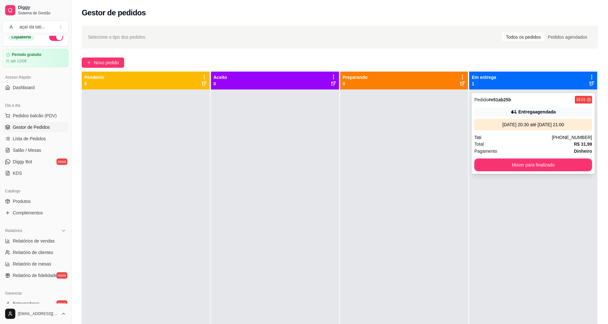
click at [542, 145] on div "Total R$ 31,99" at bounding box center [533, 143] width 118 height 7
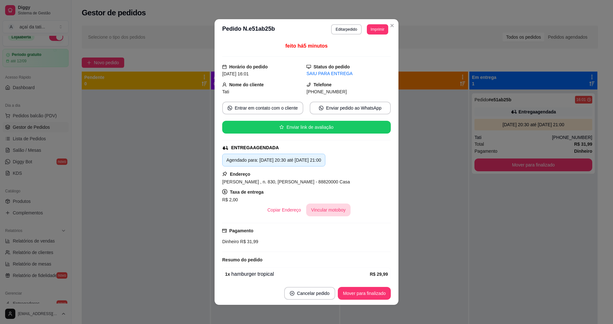
click at [328, 208] on button "Vincular motoboy" at bounding box center [328, 209] width 45 height 13
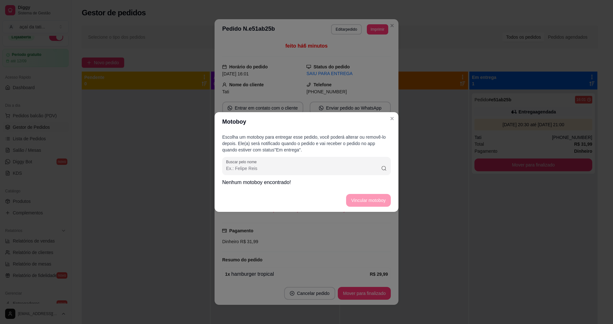
click at [351, 166] on input "Buscar pelo nome" at bounding box center [303, 168] width 155 height 6
drag, startPoint x: 253, startPoint y: 194, endPoint x: 267, endPoint y: 186, distance: 16.0
click at [254, 194] on footer "Vincular motoboy" at bounding box center [307, 200] width 184 height 23
click at [276, 181] on p "Nenhum motoboy encontrado!" at bounding box center [306, 182] width 169 height 8
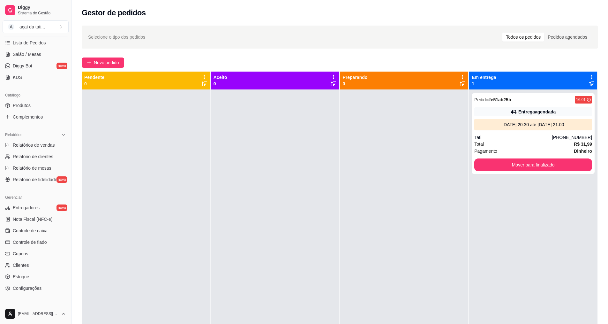
scroll to position [136, 0]
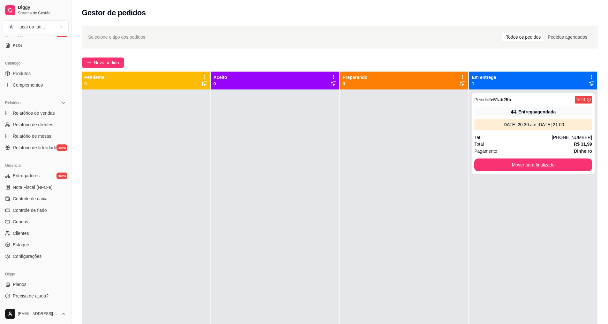
click at [28, 182] on ul "Entregadores novo Nota Fiscal (NFC-e) Controle de caixa Controle de fiado Cupon…" at bounding box center [36, 215] width 66 height 91
click at [29, 170] on div "Gerenciar" at bounding box center [36, 165] width 66 height 10
click at [29, 178] on span "Entregadores" at bounding box center [26, 175] width 27 height 6
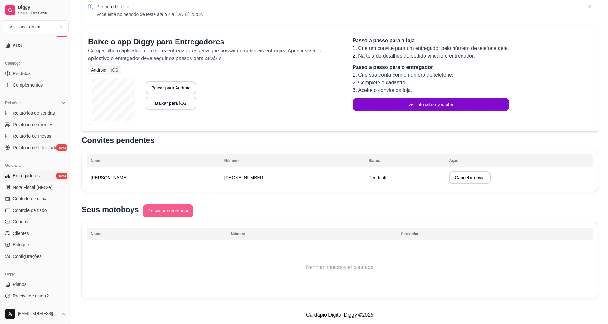
scroll to position [31, 0]
click at [178, 207] on button "Convidar entregador" at bounding box center [167, 211] width 49 height 12
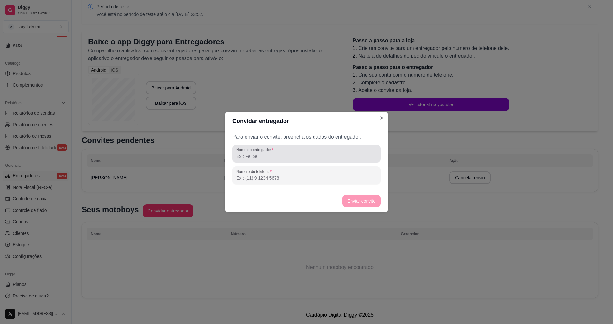
click at [286, 153] on input "Nome do entregador" at bounding box center [306, 156] width 140 height 6
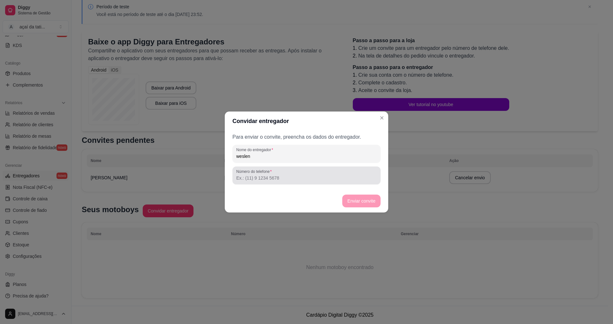
type input "weslen"
click at [271, 179] on input "Número do telefone" at bounding box center [306, 178] width 140 height 6
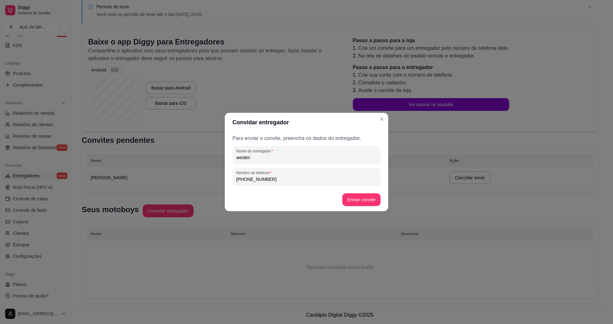
type input "[PHONE_NUMBER]"
click at [381, 203] on footer "Enviar convite" at bounding box center [306, 199] width 163 height 23
click at [374, 200] on button "Enviar convite" at bounding box center [361, 199] width 38 height 13
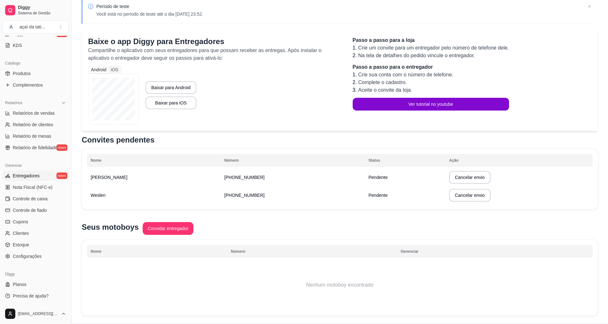
click at [365, 195] on td "Pendente" at bounding box center [405, 195] width 81 height 18
click at [369, 197] on span "Pendente" at bounding box center [378, 195] width 19 height 5
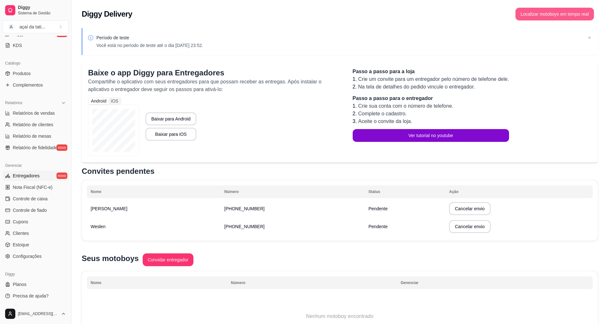
click at [557, 13] on button "Localizar motoboys em tempo real" at bounding box center [555, 14] width 79 height 13
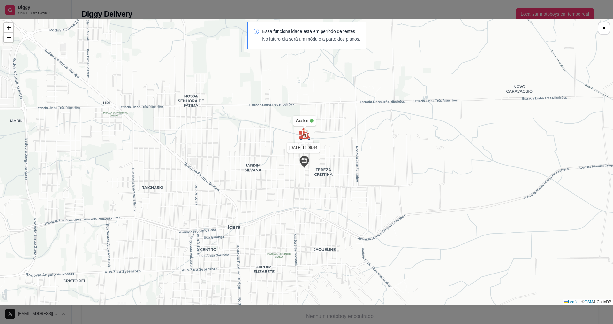
drag, startPoint x: 310, startPoint y: 140, endPoint x: 287, endPoint y: 143, distance: 23.8
click at [298, 140] on img at bounding box center [304, 134] width 13 height 13
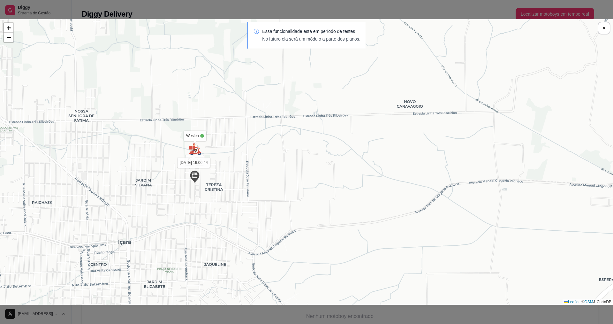
drag, startPoint x: 424, startPoint y: 178, endPoint x: 355, endPoint y: 177, distance: 69.0
click at [353, 178] on div "Sua loja luiz 17/08 às 16:09:49 Weslen 17/08 às 16:06:44 + − Leaflet | © OSM & …" at bounding box center [306, 161] width 613 height 285
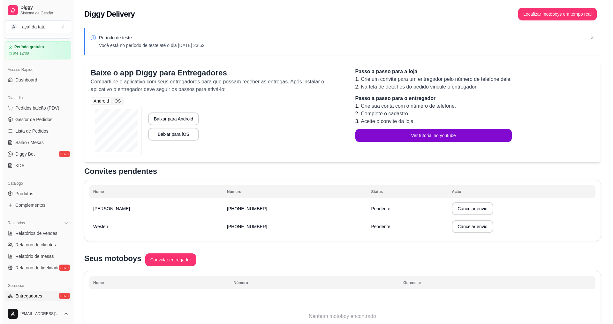
scroll to position [8, 0]
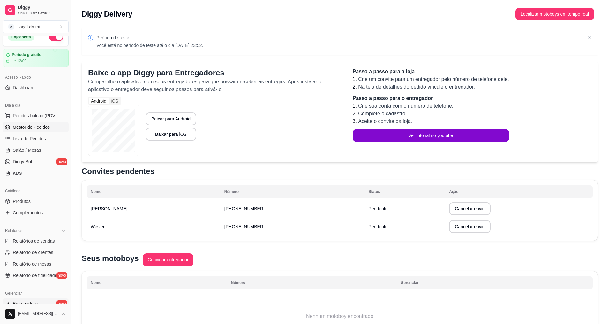
click at [47, 129] on span "Gestor de Pedidos" at bounding box center [31, 127] width 37 height 6
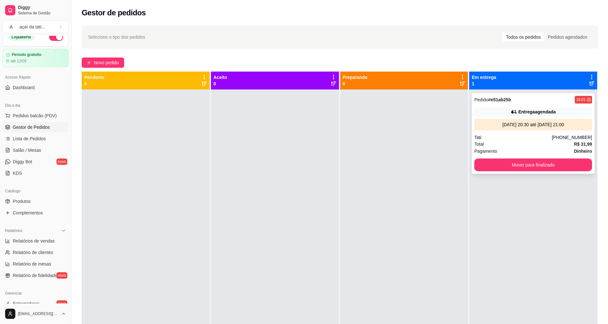
click at [483, 102] on span "Pedido" at bounding box center [481, 99] width 14 height 5
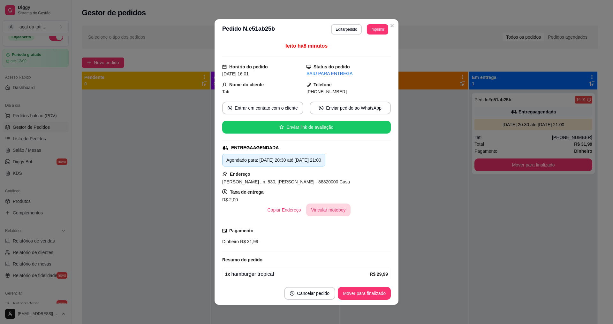
click at [330, 212] on button "Vincular motoboy" at bounding box center [328, 209] width 45 height 13
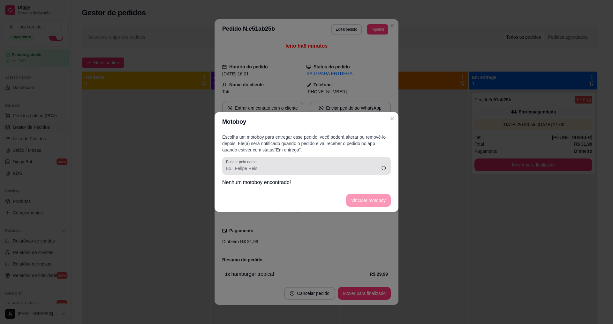
click at [267, 168] on input "Buscar pelo nome" at bounding box center [303, 168] width 155 height 6
type input "weslen"
click at [365, 202] on footer "Vincular motoboy" at bounding box center [307, 200] width 184 height 23
drag, startPoint x: 365, startPoint y: 202, endPoint x: 374, endPoint y: 200, distance: 8.7
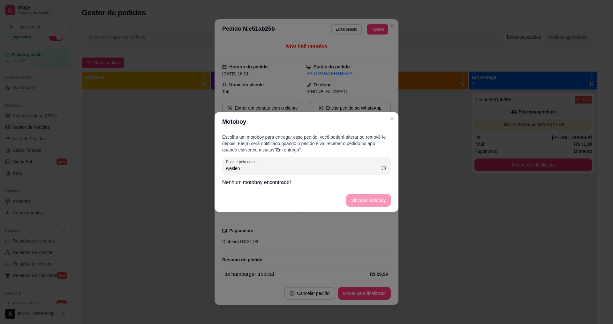
click at [372, 201] on footer "Vincular motoboy" at bounding box center [307, 200] width 184 height 23
click at [383, 167] on icon at bounding box center [384, 168] width 6 height 6
click at [383, 168] on icon at bounding box center [384, 168] width 6 height 6
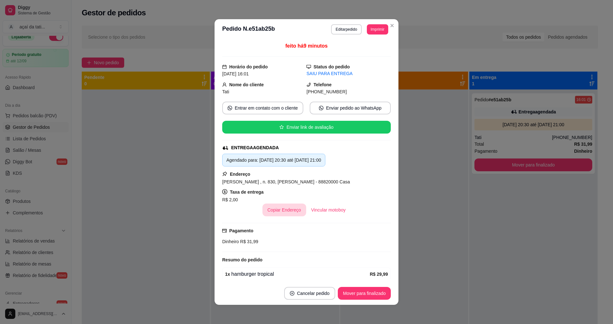
click at [279, 210] on button "Copiar Endereço" at bounding box center [284, 209] width 44 height 13
click at [321, 209] on button "Vincular motoboy" at bounding box center [328, 209] width 45 height 13
click at [340, 30] on button "Editar pedido" at bounding box center [346, 29] width 30 height 10
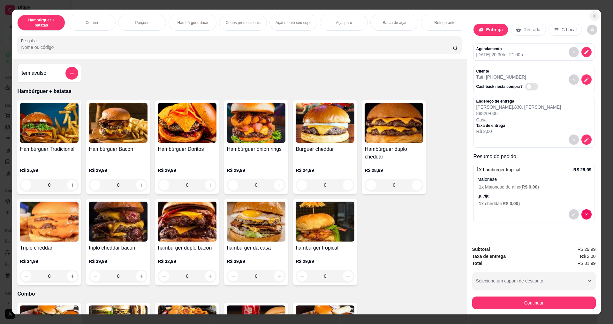
click at [593, 17] on icon "Close" at bounding box center [594, 15] width 5 height 5
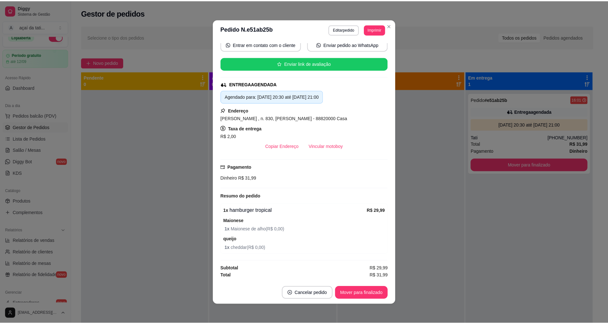
scroll to position [1, 0]
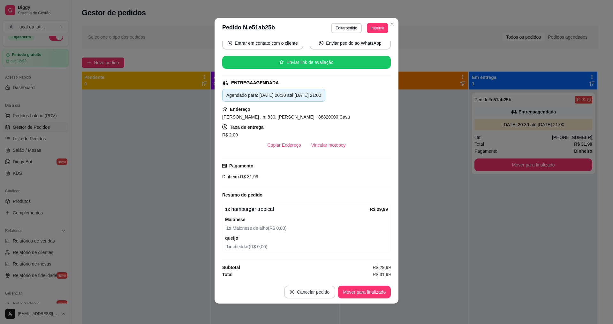
click at [321, 290] on button "Cancelar pedido" at bounding box center [309, 291] width 51 height 13
click at [322, 276] on button "Sim" at bounding box center [325, 275] width 26 height 13
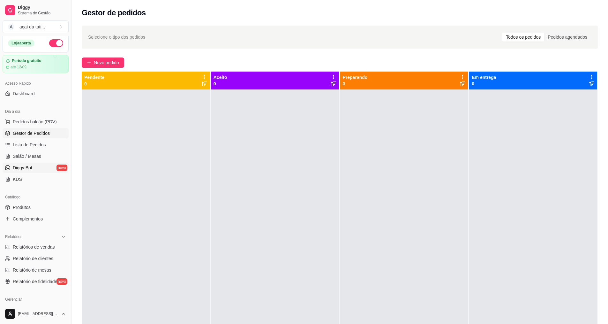
scroll to position [0, 0]
click at [51, 63] on div "Período gratuito" at bounding box center [36, 62] width 60 height 5
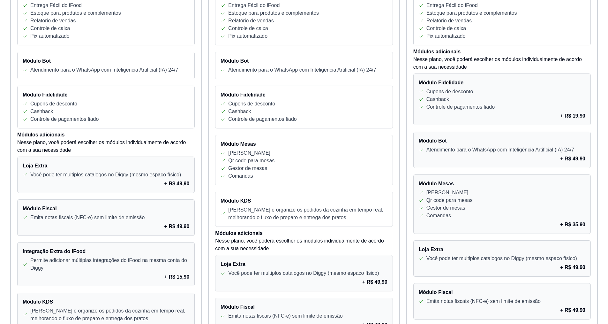
scroll to position [257, 0]
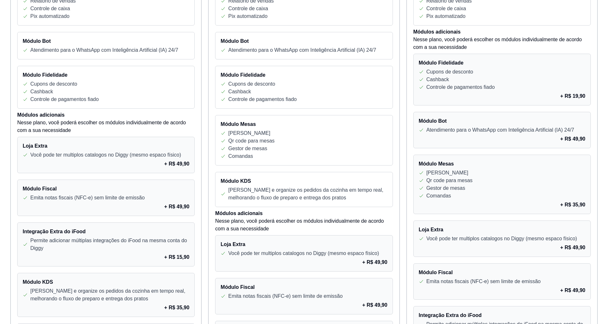
click at [463, 125] on div "Módulo Bot Atendimento para o WhatsApp com Inteligência Artificial (IA) 24/7 + …" at bounding box center [502, 130] width 178 height 36
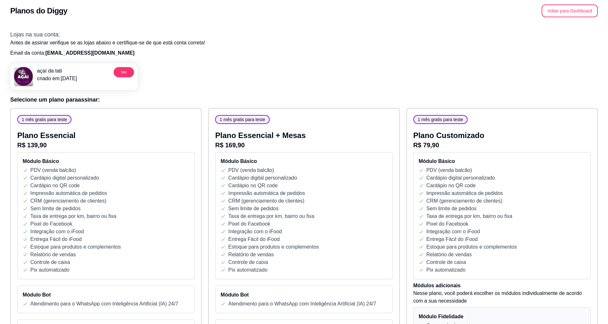
scroll to position [0, 0]
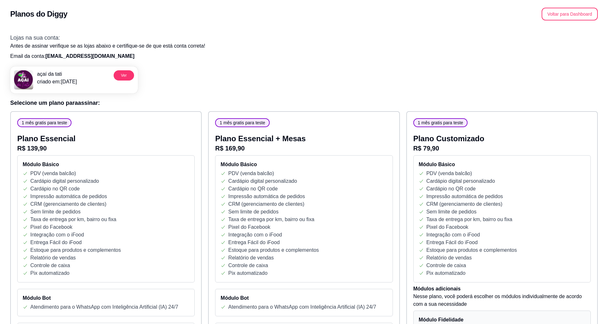
drag, startPoint x: 534, startPoint y: 80, endPoint x: 562, endPoint y: 47, distance: 42.6
click at [536, 79] on div "açaí da tati criado em: [DATE] Ver" at bounding box center [304, 77] width 588 height 32
click at [561, 12] on button "Voltar para Dashboard" at bounding box center [570, 14] width 55 height 12
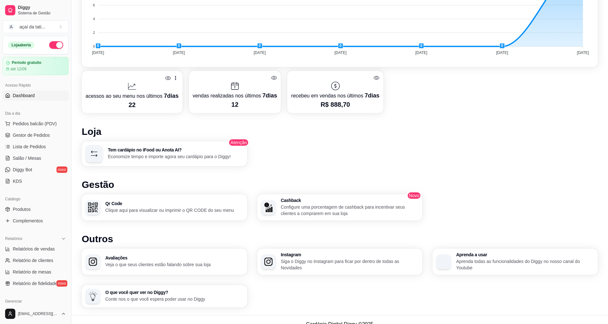
scroll to position [278, 0]
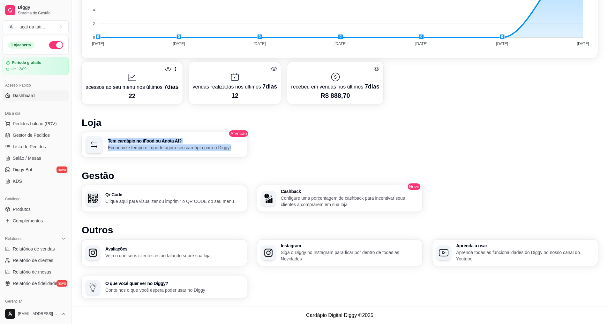
drag, startPoint x: 285, startPoint y: 145, endPoint x: 403, endPoint y: 114, distance: 121.3
click at [403, 114] on div "Desempenho Últimos 7 dias Número de pedidos Você está vendo os pedidos recebido…" at bounding box center [340, 100] width 516 height 396
click at [407, 124] on h1 "Loja" at bounding box center [340, 122] width 516 height 11
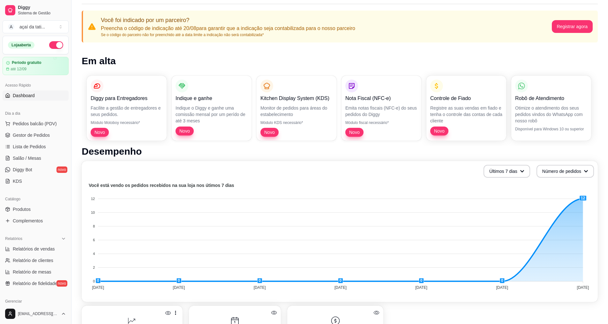
scroll to position [0, 0]
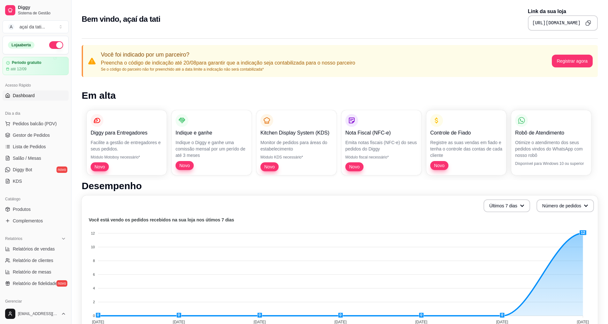
click at [304, 187] on h1 "Desempenho" at bounding box center [340, 185] width 516 height 11
click at [39, 132] on span "Gestor de Pedidos" at bounding box center [31, 135] width 37 height 6
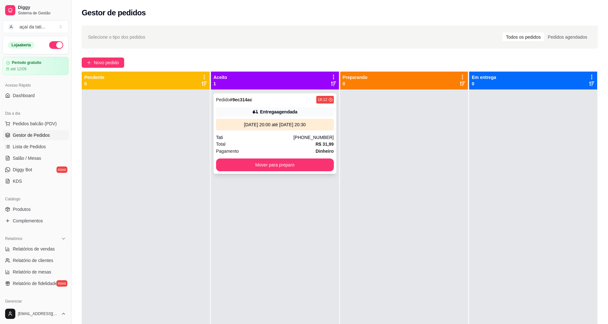
click at [292, 136] on div "Tati" at bounding box center [255, 137] width 78 height 6
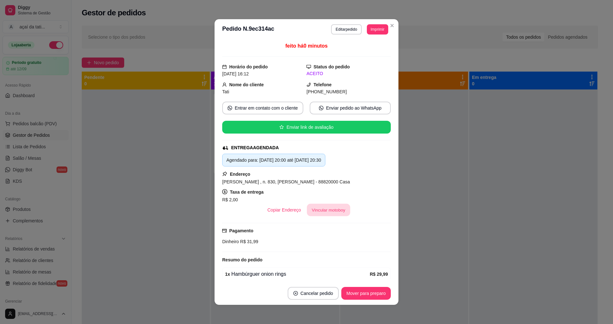
click at [313, 209] on button "Vincular motoboy" at bounding box center [328, 210] width 43 height 12
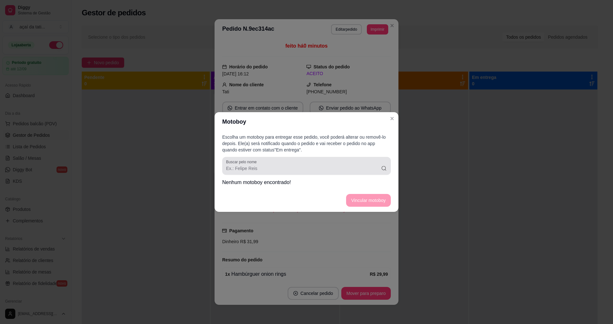
click at [275, 169] on input "Buscar pelo nome" at bounding box center [303, 168] width 155 height 6
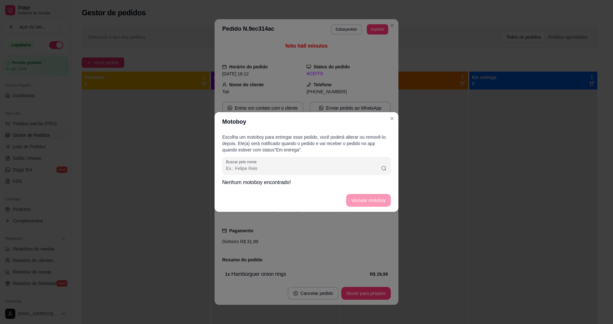
click at [275, 169] on input "Buscar pelo nome" at bounding box center [303, 168] width 155 height 6
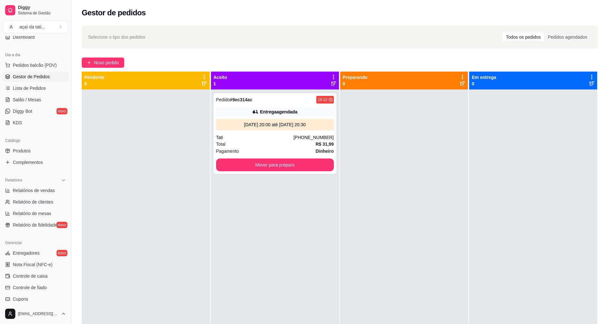
scroll to position [64, 0]
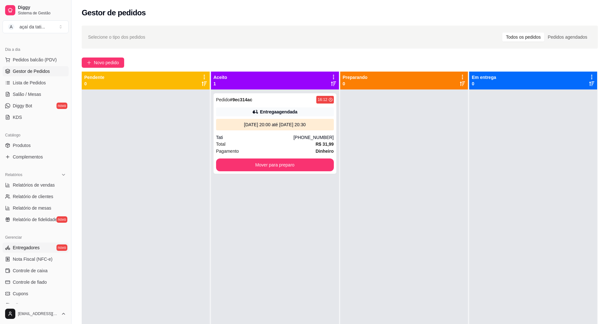
click at [49, 248] on link "Entregadores novo" at bounding box center [36, 247] width 66 height 10
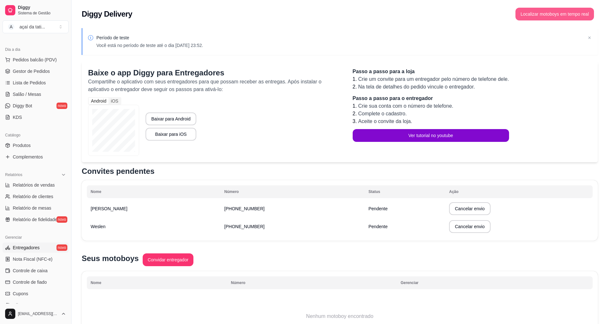
click at [536, 15] on button "Localizar motoboys em tempo real" at bounding box center [555, 14] width 79 height 13
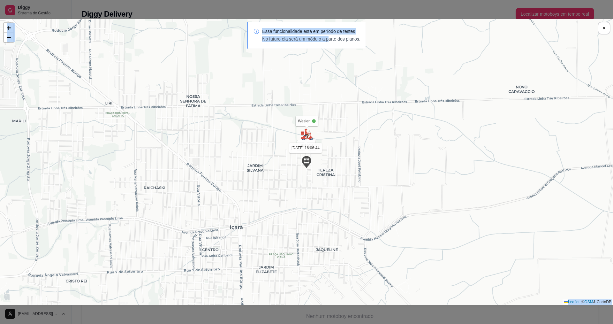
drag, startPoint x: 328, startPoint y: 39, endPoint x: 289, endPoint y: 79, distance: 55.5
click at [292, 72] on section "Sua loja luiz 17/08 às 16:12:44 Weslen 17/08 às 16:06:44 + − Leaflet | © OSM & …" at bounding box center [306, 161] width 613 height 285
drag, startPoint x: 295, startPoint y: 93, endPoint x: 269, endPoint y: 104, distance: 28.7
click at [269, 104] on div "Sua loja luiz 17/08 às 16:12:44 Weslen 17/08 às 16:06:44 + − Leaflet | © OSM & …" at bounding box center [306, 161] width 613 height 285
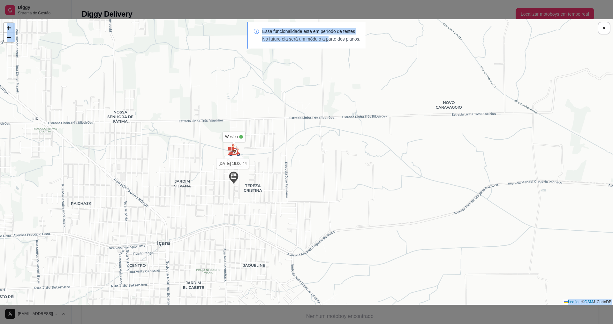
drag, startPoint x: 270, startPoint y: 89, endPoint x: 225, endPoint y: 89, distance: 44.7
click at [225, 89] on div "Sua loja luiz 17/08 às 16:12:44 Weslen 17/08 às 16:06:44 + − Leaflet | © OSM & …" at bounding box center [306, 161] width 613 height 285
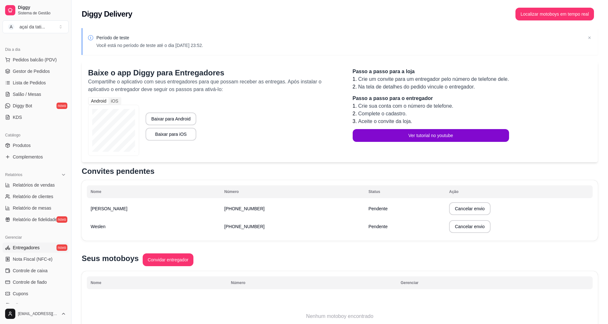
click at [242, 173] on p "Convites pendentes" at bounding box center [340, 171] width 516 height 10
drag, startPoint x: 216, startPoint y: 210, endPoint x: 161, endPoint y: 211, distance: 54.9
click at [161, 211] on tr "luiz (48) 9 9928-0428 Pendente Cancelar envio" at bounding box center [340, 209] width 506 height 18
click at [252, 171] on p "Convites pendentes" at bounding box center [340, 171] width 516 height 10
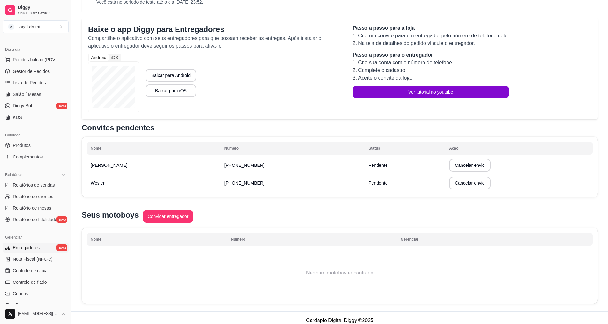
scroll to position [49, 0]
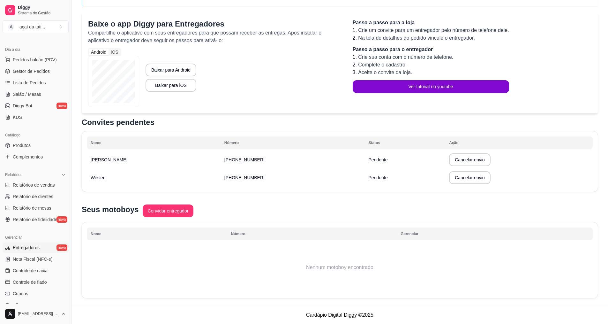
click at [224, 176] on span "[PHONE_NUMBER]" at bounding box center [244, 177] width 40 height 5
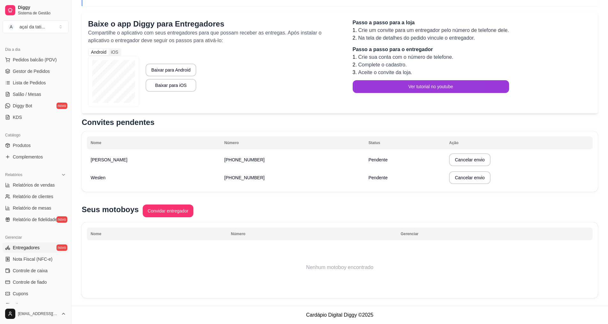
click at [425, 82] on button "Ver tutorial no youtube" at bounding box center [431, 86] width 156 height 13
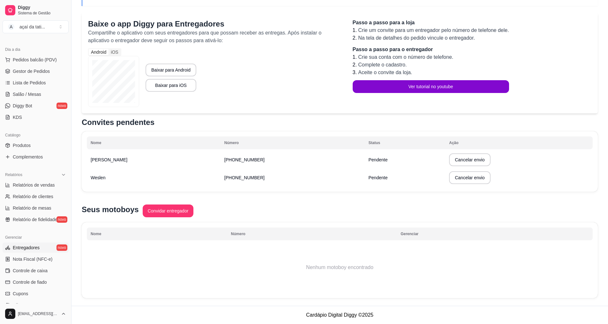
click at [233, 206] on div "Seus motoboys Convidar entregador" at bounding box center [340, 211] width 516 height 14
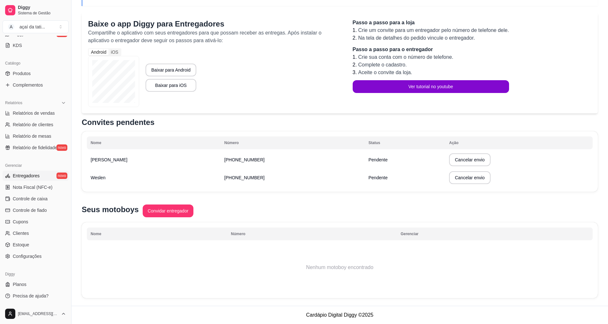
scroll to position [104, 0]
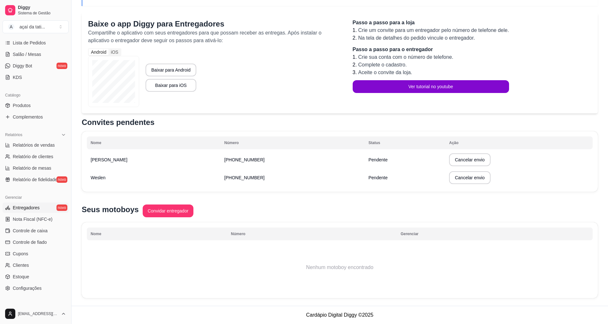
click at [40, 209] on link "Entregadores novo" at bounding box center [36, 207] width 66 height 10
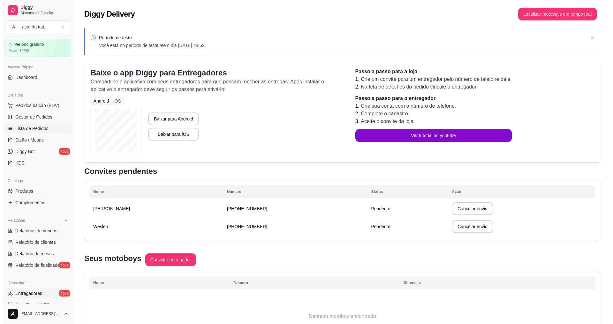
scroll to position [8, 0]
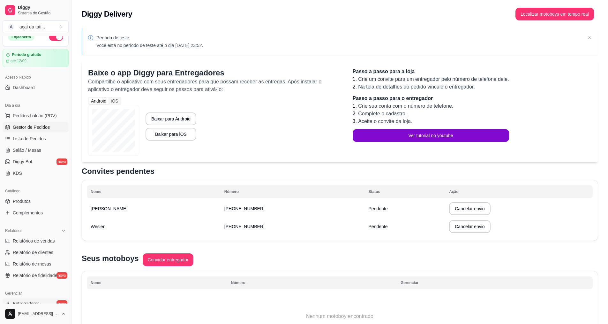
click at [41, 130] on span "Gestor de Pedidos" at bounding box center [31, 127] width 37 height 6
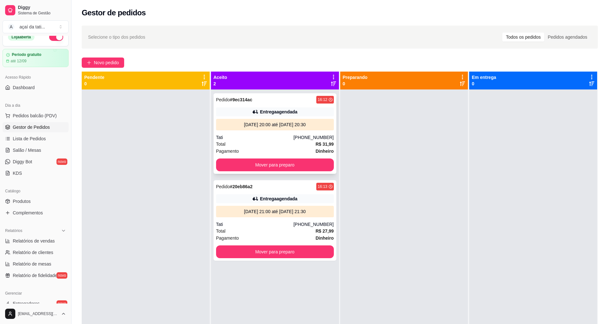
click at [292, 133] on div "Pedido # 9ec314ac 16:12 Entrega agendada 17/08/25 às 20:00 até 17/08/25 às 20:3…" at bounding box center [275, 133] width 123 height 80
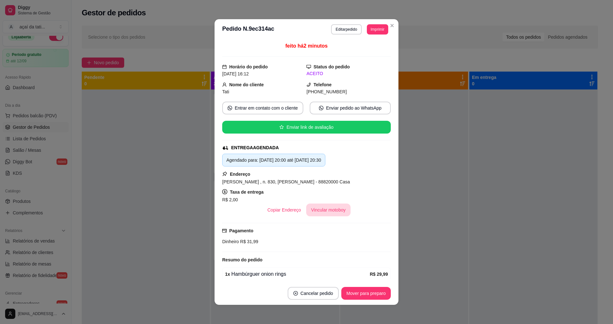
click at [319, 205] on button "Vincular motoboy" at bounding box center [328, 209] width 45 height 13
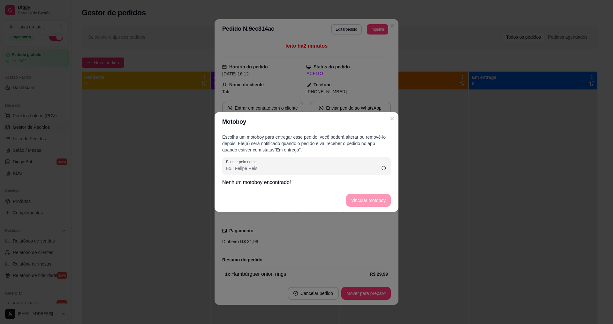
click at [264, 168] on input "Buscar pelo nome" at bounding box center [303, 168] width 155 height 6
click at [281, 184] on p "Nenhum motoboy encontrado!" at bounding box center [306, 182] width 169 height 8
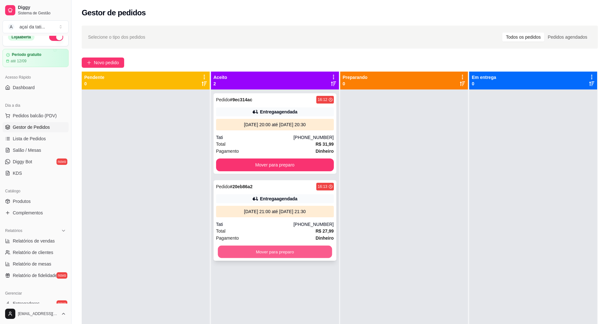
click at [289, 254] on button "Mover para preparo" at bounding box center [275, 252] width 114 height 12
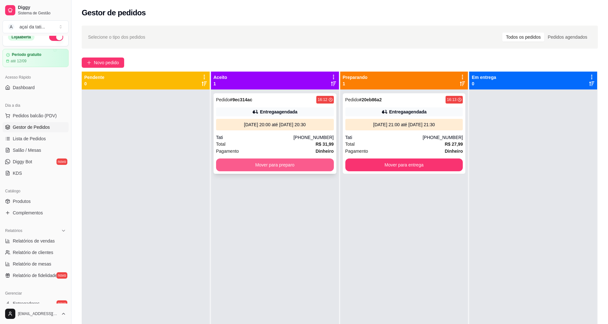
click at [286, 166] on button "Mover para preparo" at bounding box center [275, 164] width 118 height 13
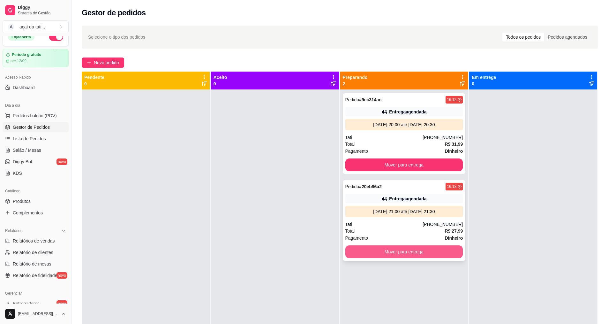
click at [425, 253] on button "Mover para entrega" at bounding box center [404, 251] width 118 height 13
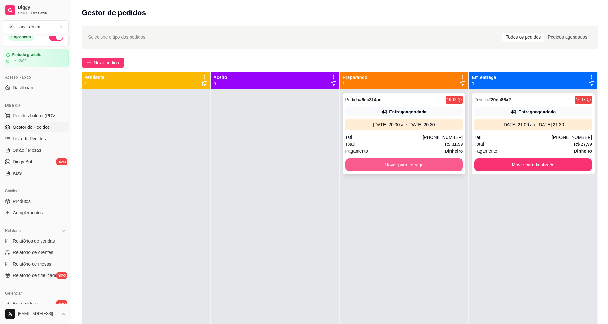
click at [427, 168] on button "Mover para entrega" at bounding box center [404, 164] width 118 height 13
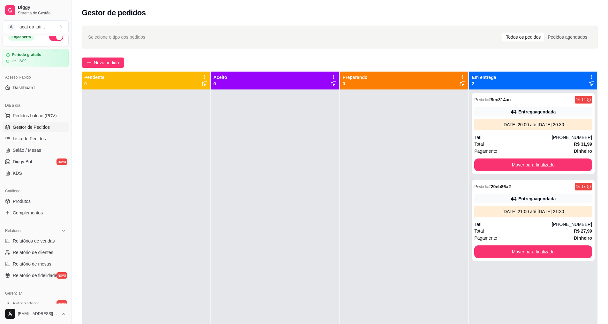
drag, startPoint x: 522, startPoint y: 189, endPoint x: 460, endPoint y: 206, distance: 64.6
click at [460, 206] on div at bounding box center [404, 251] width 128 height 324
click at [522, 185] on div "Pedido # 20eb86a2 16:13" at bounding box center [533, 187] width 118 height 8
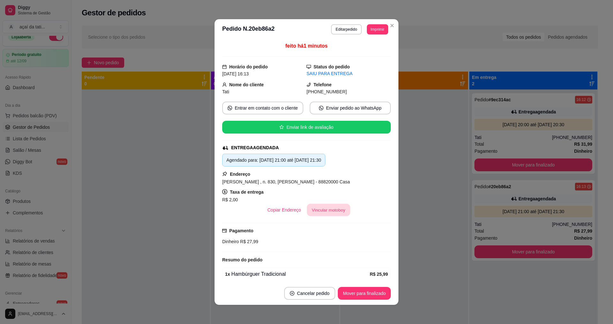
click at [334, 213] on button "Vincular motoboy" at bounding box center [328, 210] width 43 height 12
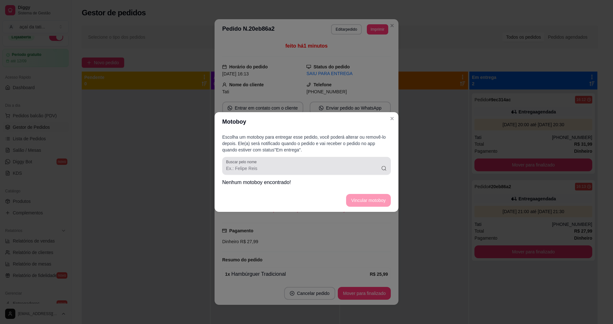
click at [281, 168] on input "Buscar pelo nome" at bounding box center [303, 168] width 155 height 6
click at [265, 202] on footer "Vincular motoboy" at bounding box center [307, 200] width 184 height 23
drag, startPoint x: 276, startPoint y: 188, endPoint x: 322, endPoint y: 188, distance: 46.3
click at [322, 188] on div "Escolha um motoboy para entregar esse pedido, você poderá alterar ou removê-lo …" at bounding box center [307, 159] width 184 height 57
drag, startPoint x: 244, startPoint y: 186, endPoint x: 247, endPoint y: 193, distance: 7.2
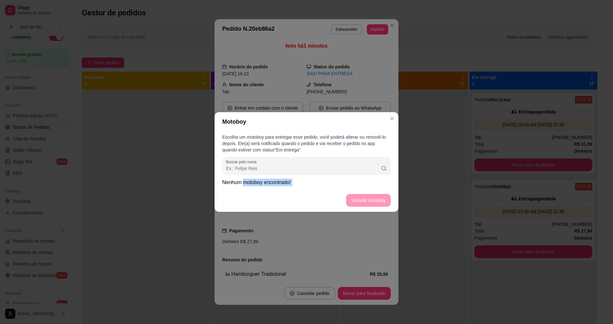
click at [245, 191] on section "Motoboy Escolha um motoboy para entregar esse pedido, você poderá alterar ou re…" at bounding box center [307, 162] width 184 height 100
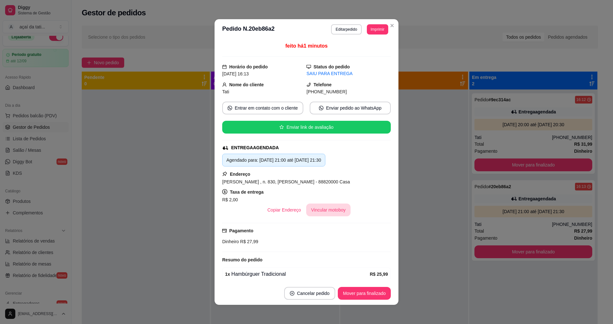
click at [321, 210] on button "Vincular motoboy" at bounding box center [328, 209] width 45 height 13
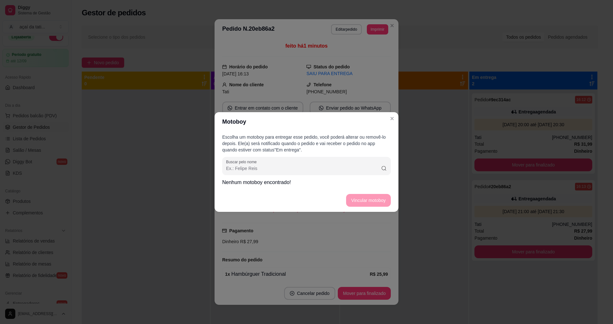
click at [358, 203] on footer "Vincular motoboy" at bounding box center [307, 200] width 184 height 23
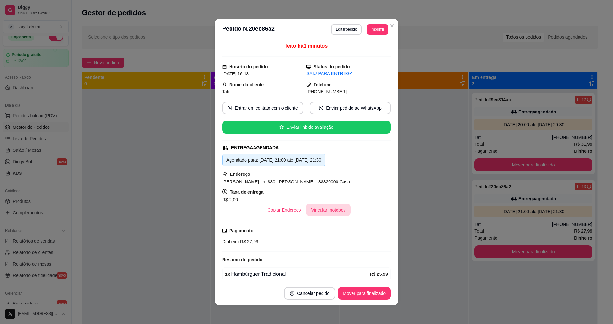
click at [328, 211] on button "Vincular motoboy" at bounding box center [328, 209] width 45 height 13
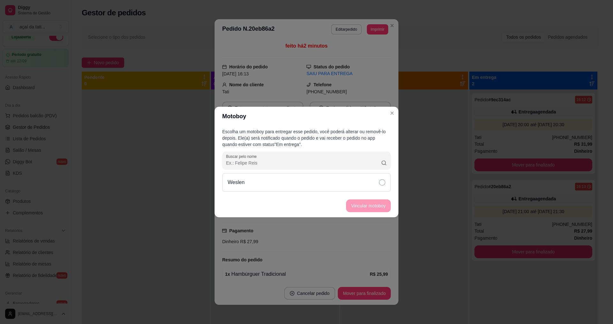
click at [282, 184] on div "Weslen" at bounding box center [306, 182] width 169 height 19
click at [371, 206] on button "Vincular motoboy" at bounding box center [368, 206] width 43 height 12
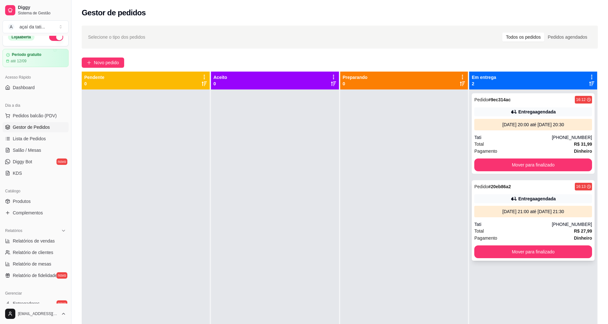
click at [535, 192] on div "Pedido # 20eb86a2 16:13 Entrega agendada 17/08/25 às 21:00 até 17/08/25 às 21:3…" at bounding box center [533, 220] width 123 height 80
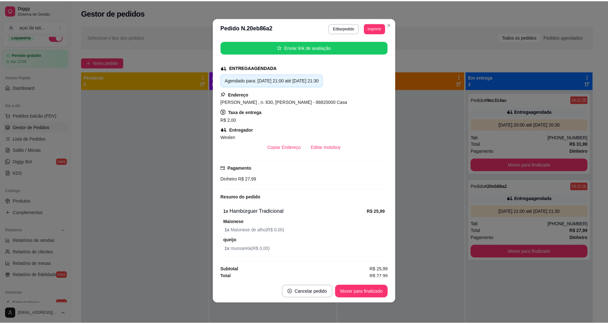
scroll to position [81, 0]
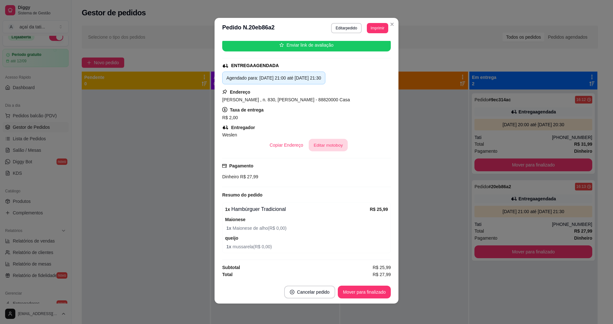
click at [329, 146] on button "Editar motoboy" at bounding box center [328, 145] width 39 height 12
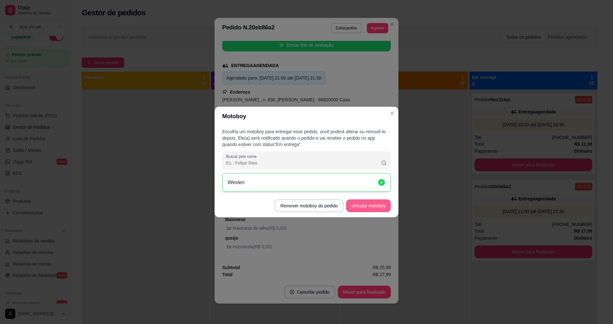
click at [383, 206] on button "Vincular motoboy" at bounding box center [368, 205] width 45 height 13
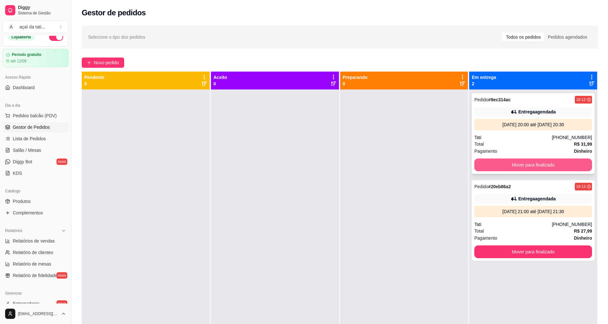
click at [518, 167] on button "Mover para finalizado" at bounding box center [533, 164] width 118 height 13
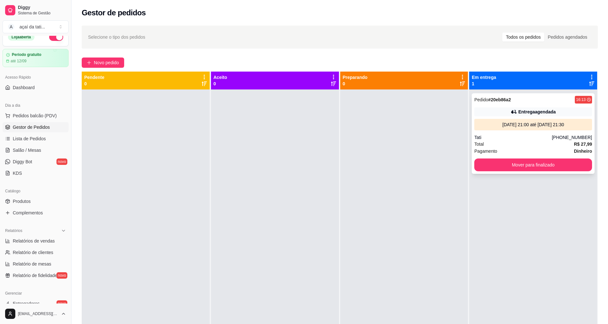
click at [525, 140] on div "Tati" at bounding box center [513, 137] width 78 height 6
click at [521, 165] on button "Mover para finalizado" at bounding box center [533, 164] width 118 height 13
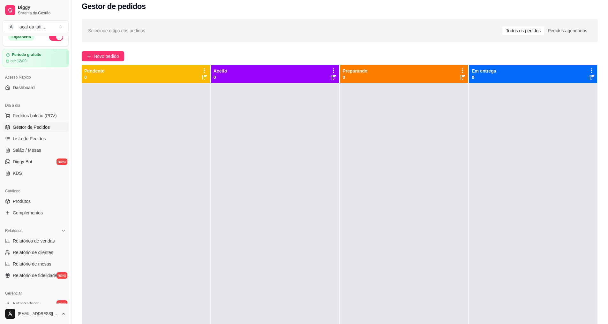
scroll to position [0, 0]
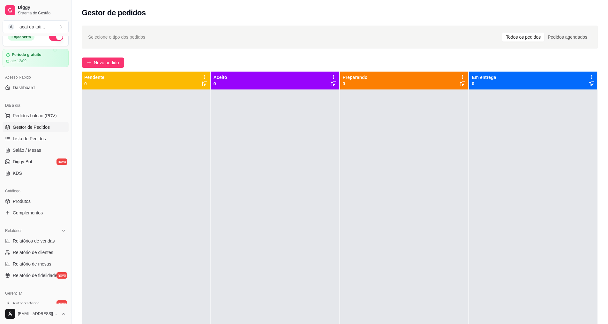
click at [523, 35] on div "Todos os pedidos" at bounding box center [524, 37] width 42 height 9
click at [503, 33] on input "Todos os pedidos" at bounding box center [503, 33] width 0 height 0
click at [565, 35] on div "Pedidos agendados" at bounding box center [567, 37] width 47 height 9
click at [544, 33] on input "Pedidos agendados" at bounding box center [544, 33] width 0 height 0
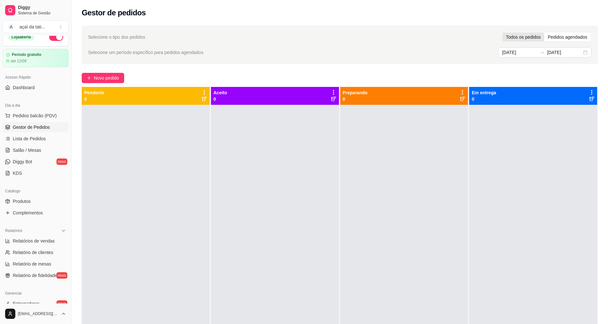
click at [515, 38] on div "Todos os pedidos" at bounding box center [524, 37] width 42 height 9
click at [503, 33] on input "Todos os pedidos" at bounding box center [503, 33] width 0 height 0
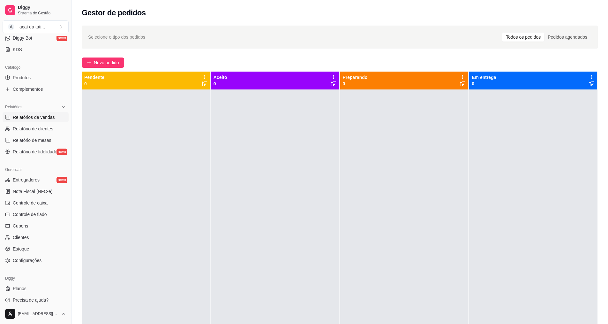
scroll to position [136, 0]
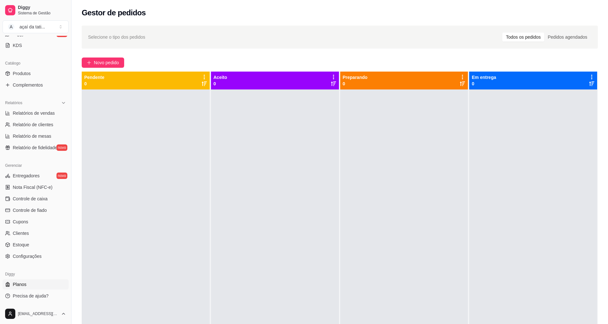
click at [28, 284] on link "Planos" at bounding box center [36, 284] width 66 height 10
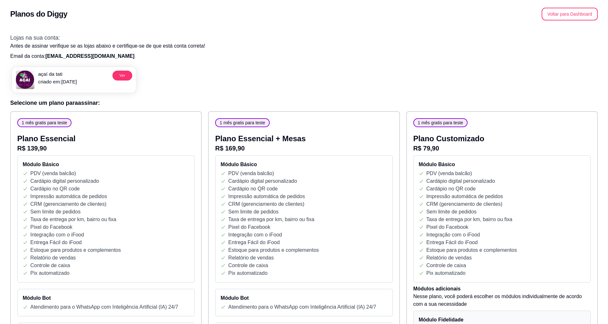
click at [46, 75] on p "açaí da tati" at bounding box center [57, 74] width 39 height 7
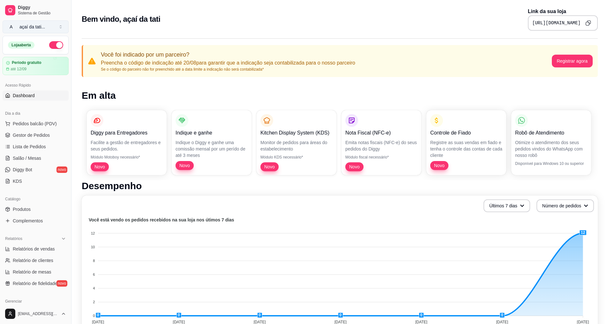
click at [34, 26] on div "açaí da tati ..." at bounding box center [32, 27] width 26 height 6
click at [39, 107] on div "Dia a dia Pedidos balcão (PDV) Gestor de Pedidos Lista de Pedidos Salão / Mesas…" at bounding box center [35, 147] width 71 height 83
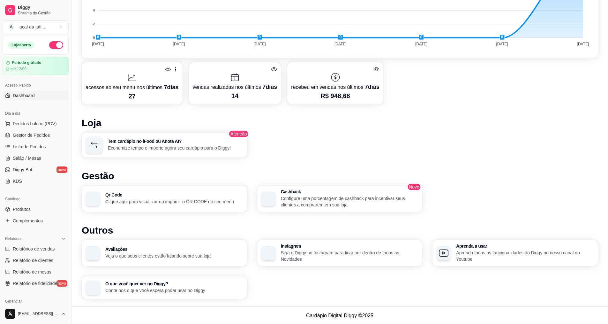
scroll to position [278, 0]
click at [30, 171] on span "Diggy Bot" at bounding box center [22, 169] width 19 height 6
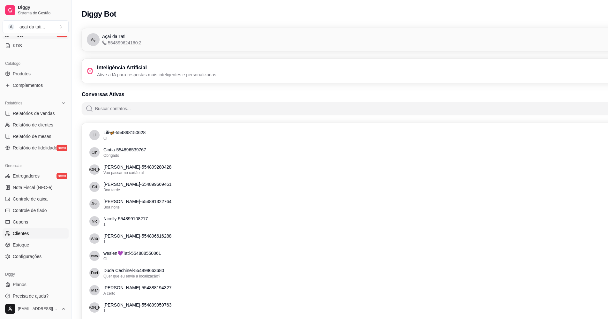
scroll to position [136, 0]
click at [44, 296] on span "Precisa de ajuda?" at bounding box center [31, 295] width 36 height 6
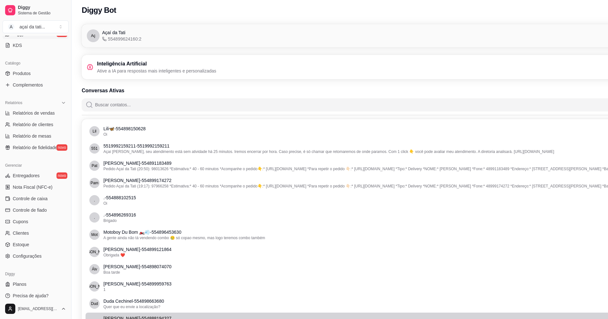
scroll to position [0, 0]
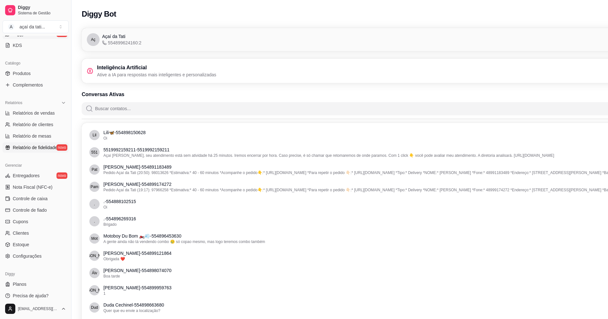
click at [32, 150] on span "Relatório de fidelidade" at bounding box center [35, 147] width 44 height 6
click at [37, 146] on span "Relatório de fidelidade" at bounding box center [35, 147] width 44 height 6
click at [24, 178] on span "Entregadores" at bounding box center [26, 175] width 27 height 6
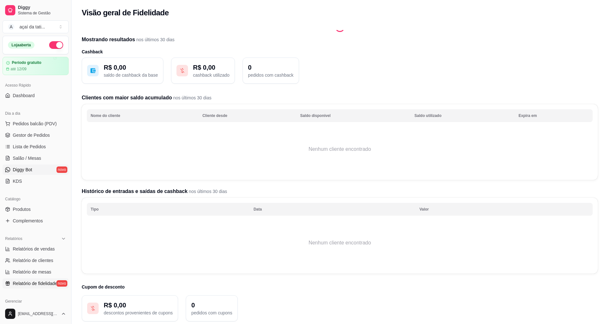
click at [41, 171] on link "Diggy Bot novo" at bounding box center [36, 169] width 66 height 10
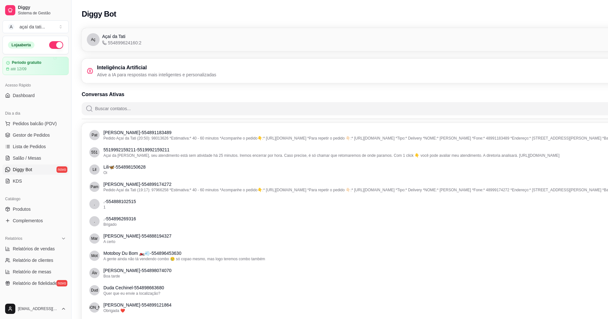
scroll to position [0, 72]
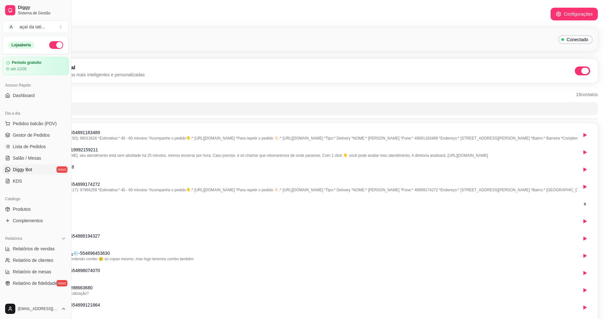
click at [580, 72] on span at bounding box center [582, 70] width 15 height 9
click at [579, 72] on input "checkbox" at bounding box center [577, 74] width 4 height 4
click at [573, 13] on button "Configurações" at bounding box center [574, 14] width 47 height 13
click at [582, 37] on span "Conectado" at bounding box center [577, 39] width 27 height 6
click at [578, 44] on div "Aç Açaí da Tati 554899624160:2 Conectado" at bounding box center [304, 39] width 578 height 13
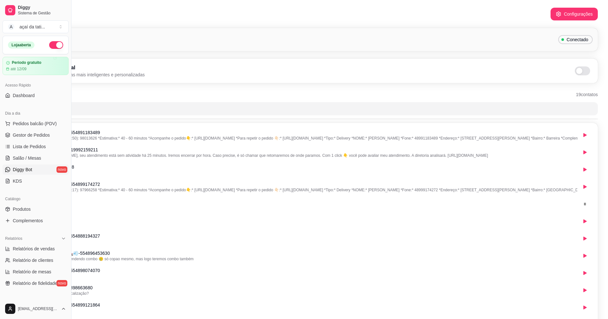
click at [578, 42] on span "Conectado" at bounding box center [577, 39] width 27 height 6
click at [587, 72] on span at bounding box center [582, 70] width 15 height 9
click at [579, 72] on input "checkbox" at bounding box center [577, 74] width 4 height 4
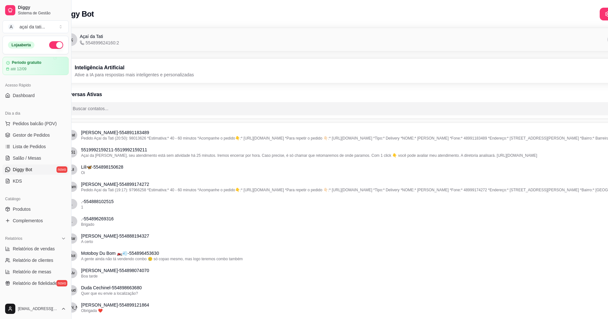
scroll to position [0, 0]
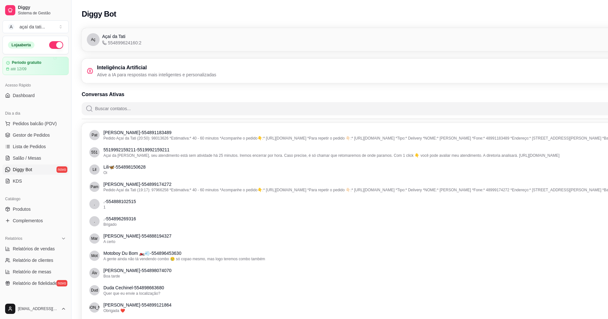
click at [298, 77] on div "Inteligência Artificial Ative a IA para respostas mais inteligentes e personali…" at bounding box center [376, 71] width 578 height 14
drag, startPoint x: 179, startPoint y: 60, endPoint x: 172, endPoint y: 69, distance: 11.9
click at [179, 61] on div "Inteligência Artificial Ative a IA para respostas mais inteligentes e personali…" at bounding box center [376, 71] width 588 height 24
click at [170, 76] on p "Ative a IA para respostas mais inteligentes e personalizadas" at bounding box center [156, 75] width 119 height 6
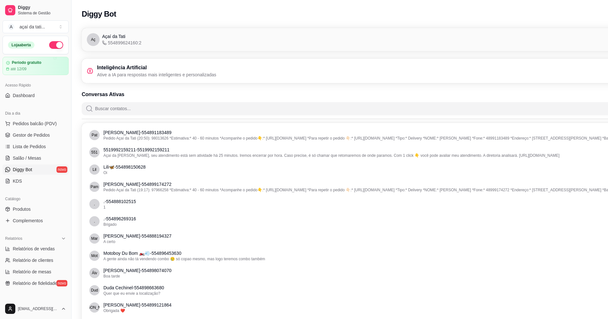
click at [171, 65] on h3 "Inteligência Artificial" at bounding box center [156, 68] width 119 height 8
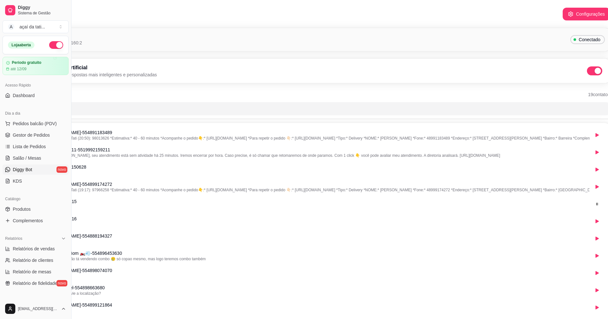
scroll to position [0, 72]
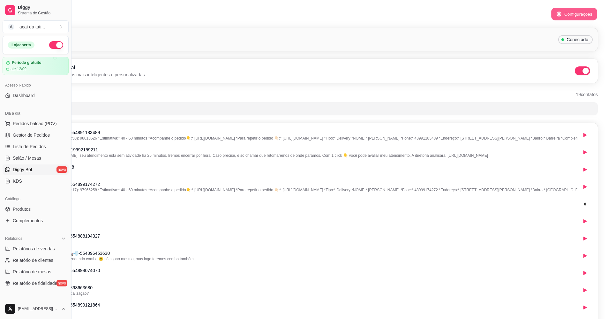
click at [574, 13] on button "Configurações" at bounding box center [574, 14] width 46 height 12
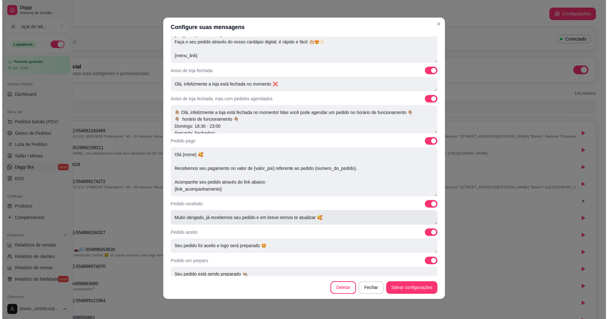
scroll to position [0, 0]
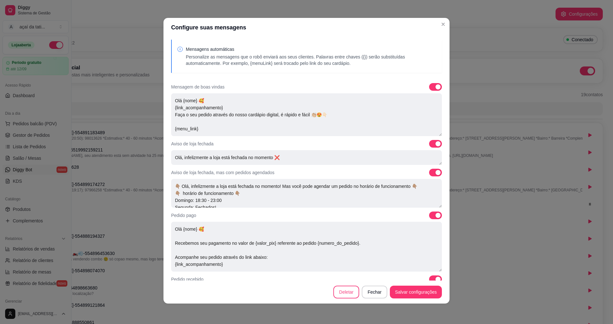
click at [353, 294] on button "Deletar" at bounding box center [346, 291] width 26 height 13
click at [490, 253] on div "Confirmar exclusão Tem certeza que deseja deletar o bot do WhatsApp? Esta ação …" at bounding box center [306, 162] width 613 height 324
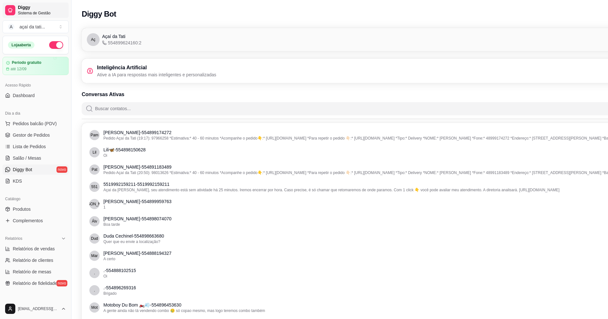
click at [23, 9] on span "Diggy" at bounding box center [42, 8] width 48 height 6
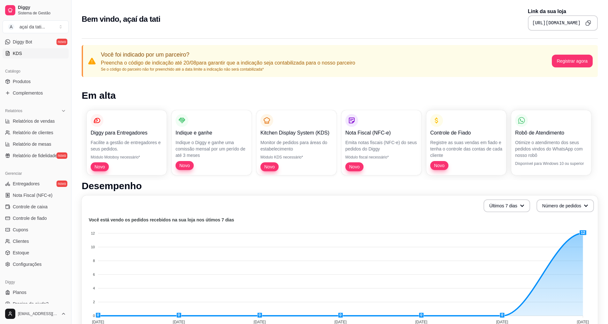
scroll to position [136, 0]
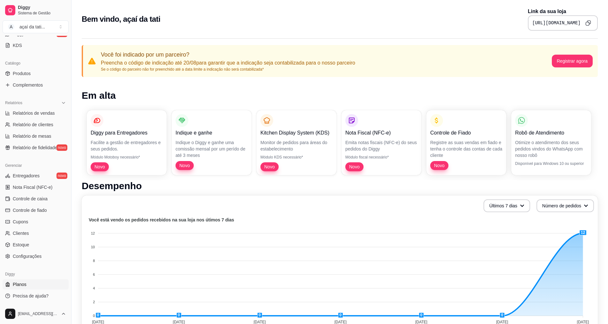
click at [44, 282] on link "Planos" at bounding box center [36, 284] width 66 height 10
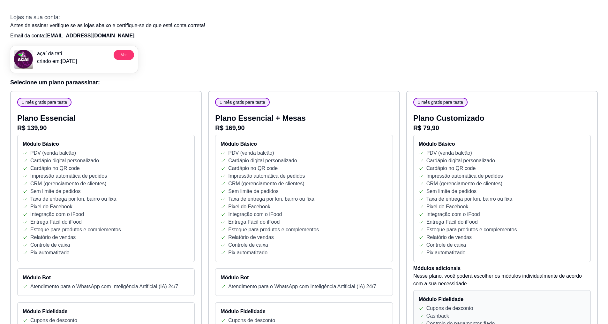
scroll to position [32, 0]
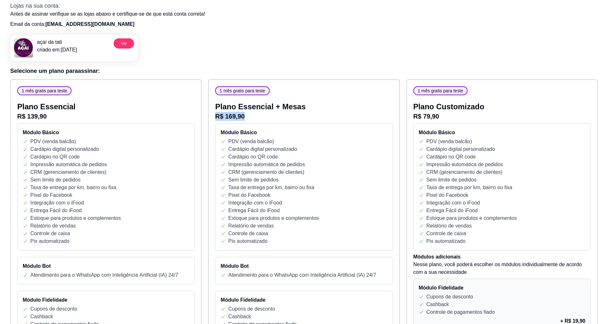
drag, startPoint x: 215, startPoint y: 114, endPoint x: 246, endPoint y: 116, distance: 31.0
click at [246, 116] on p "R$ 169,90" at bounding box center [304, 116] width 178 height 9
click at [249, 116] on p "R$ 169,90" at bounding box center [304, 116] width 178 height 9
drag, startPoint x: 268, startPoint y: 120, endPoint x: 220, endPoint y: 118, distance: 48.6
click at [220, 118] on p "R$ 169,90" at bounding box center [304, 116] width 178 height 9
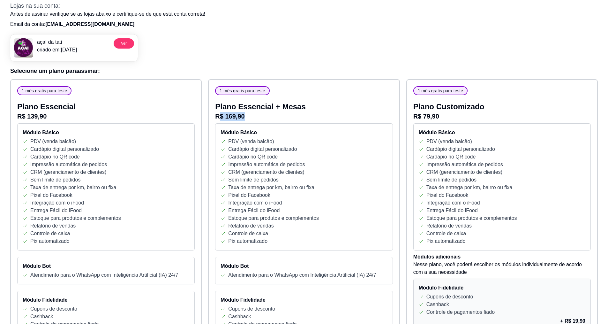
click at [256, 120] on p "R$ 169,90" at bounding box center [304, 116] width 178 height 9
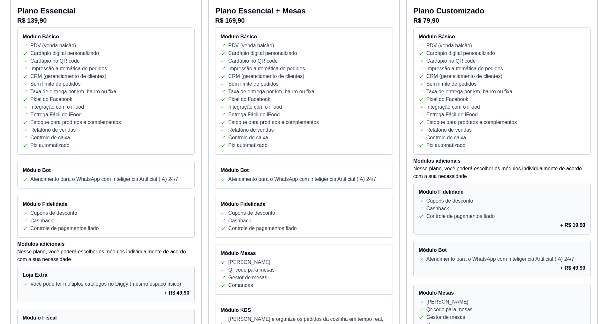
scroll to position [0, 0]
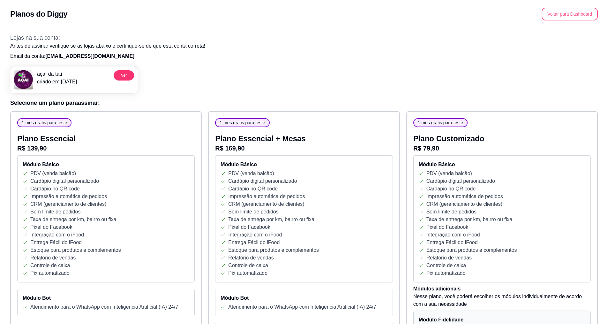
click at [563, 14] on button "Voltar para Dashboard" at bounding box center [570, 14] width 56 height 13
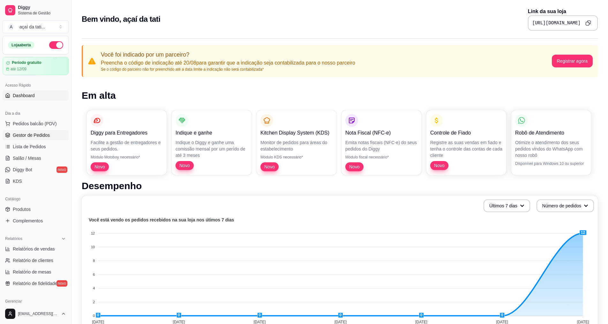
click at [46, 138] on span "Gestor de Pedidos" at bounding box center [31, 135] width 37 height 6
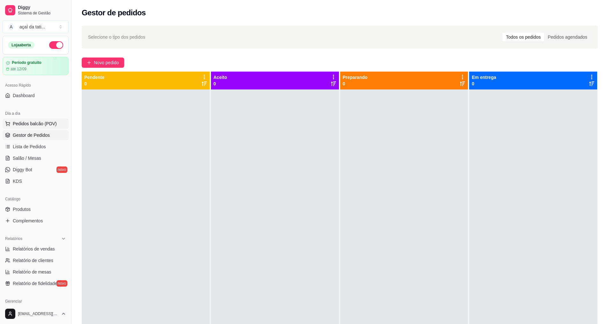
click at [31, 128] on button "Pedidos balcão (PDV)" at bounding box center [36, 123] width 66 height 10
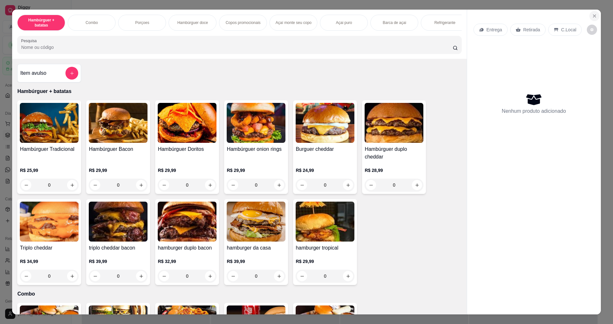
click at [595, 12] on button "Close" at bounding box center [594, 16] width 10 height 10
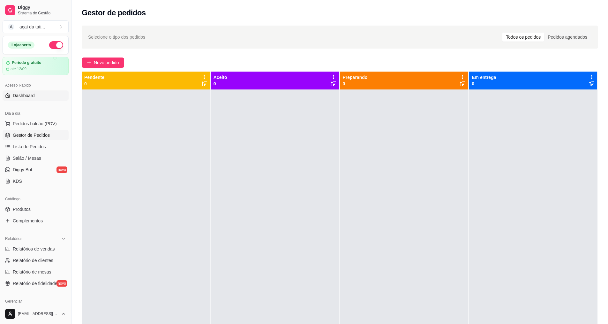
click at [26, 98] on span "Dashboard" at bounding box center [24, 95] width 22 height 6
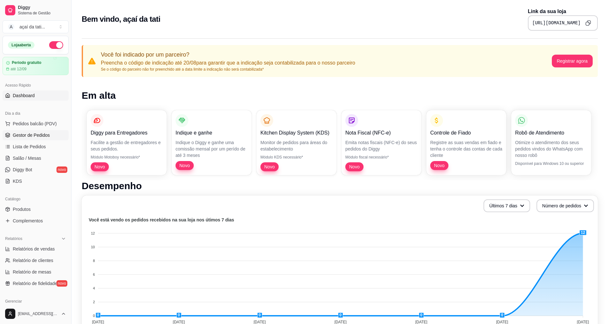
click at [36, 136] on span "Gestor de Pedidos" at bounding box center [31, 135] width 37 height 6
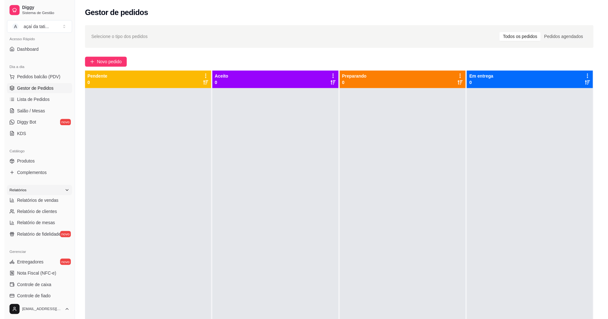
scroll to position [40, 0]
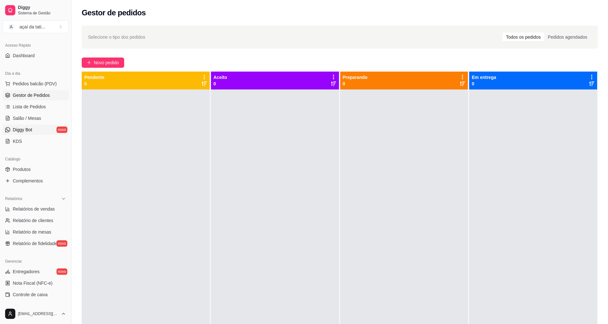
click at [42, 129] on link "Diggy Bot novo" at bounding box center [36, 130] width 66 height 10
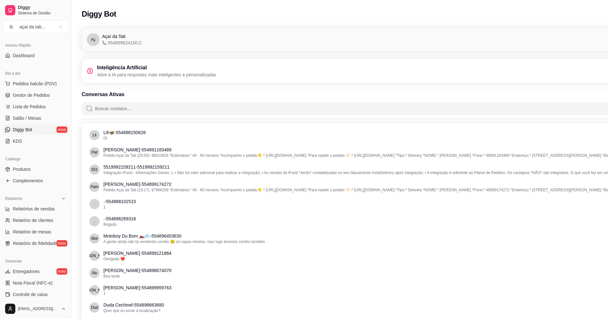
scroll to position [0, 72]
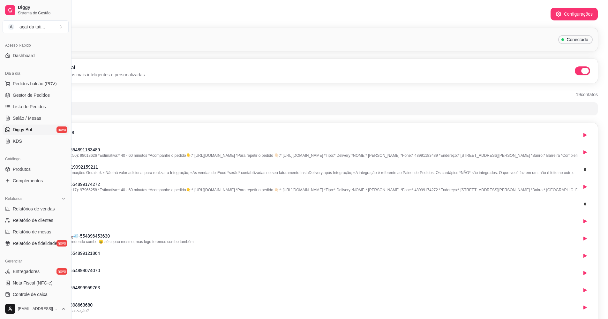
click at [586, 70] on span at bounding box center [585, 71] width 8 height 6
click at [579, 72] on input "checkbox" at bounding box center [577, 74] width 4 height 4
click at [587, 69] on span at bounding box center [582, 70] width 15 height 9
click at [579, 72] on input "checkbox" at bounding box center [577, 74] width 4 height 4
click at [578, 70] on span at bounding box center [582, 70] width 15 height 9
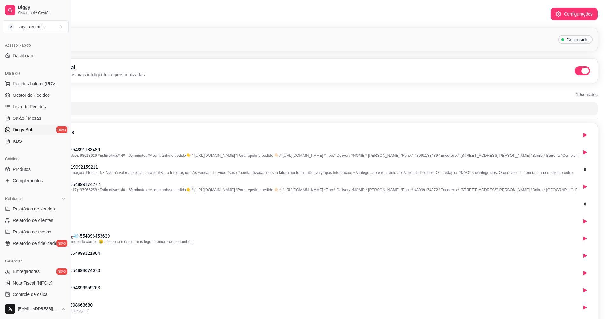
click at [578, 72] on input "checkbox" at bounding box center [577, 74] width 4 height 4
click at [589, 17] on button "Configurações" at bounding box center [574, 14] width 46 height 12
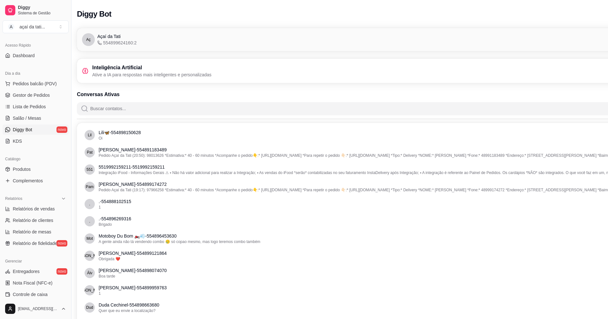
scroll to position [0, 0]
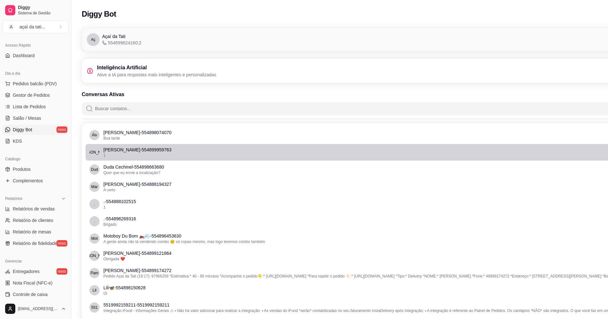
click at [120, 152] on p "[PERSON_NAME] - 554899959763" at bounding box center [376, 150] width 546 height 6
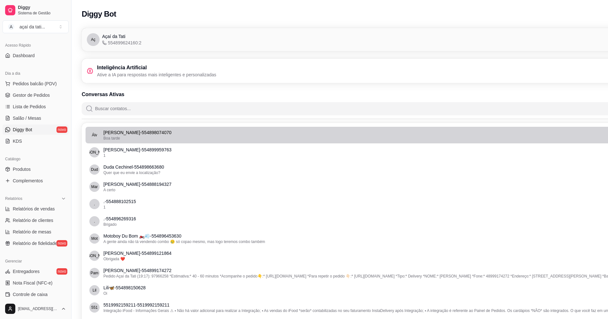
click at [143, 129] on p "[PERSON_NAME] - 554898074070" at bounding box center [376, 132] width 546 height 6
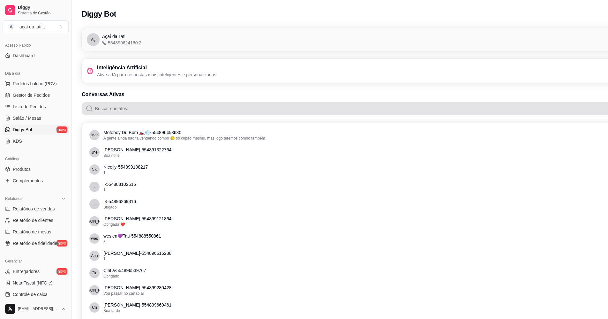
click at [118, 112] on input "Buscar contatos..." at bounding box center [379, 108] width 572 height 13
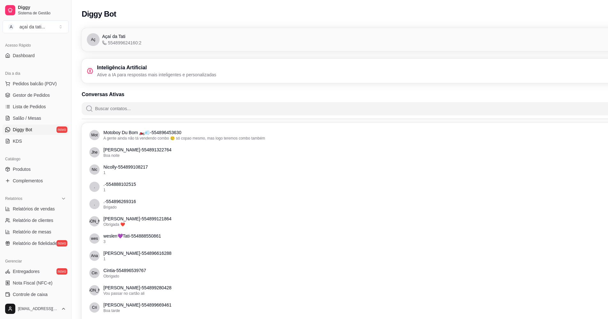
click at [132, 110] on input "Buscar contatos..." at bounding box center [379, 108] width 572 height 13
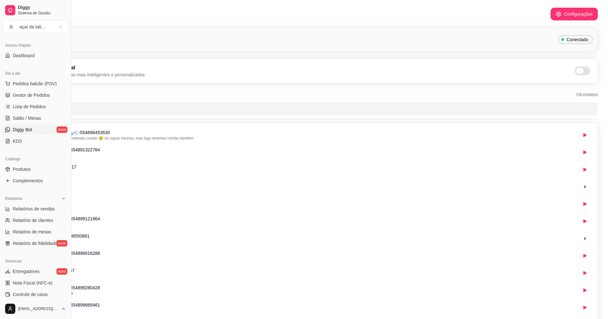
click at [578, 72] on span at bounding box center [580, 71] width 8 height 6
click at [578, 72] on input "checkbox" at bounding box center [577, 74] width 4 height 4
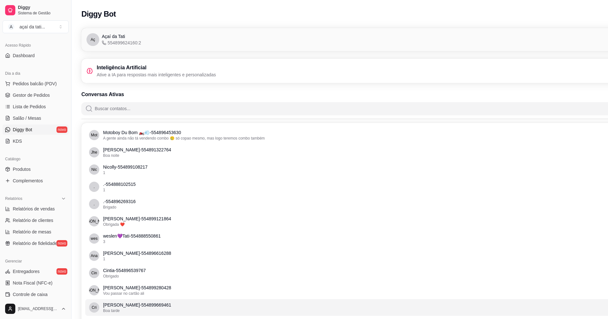
scroll to position [0, 0]
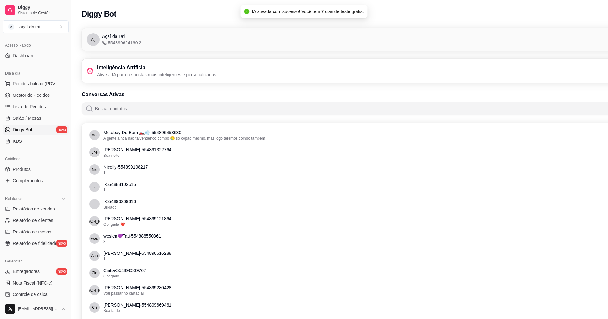
click at [182, 42] on div "Aç Açaí da Tati 554899624160:2 Conectado" at bounding box center [376, 39] width 578 height 13
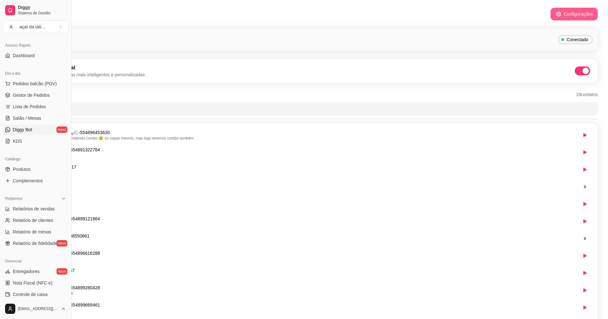
click at [575, 16] on button "Configurações" at bounding box center [574, 14] width 47 height 13
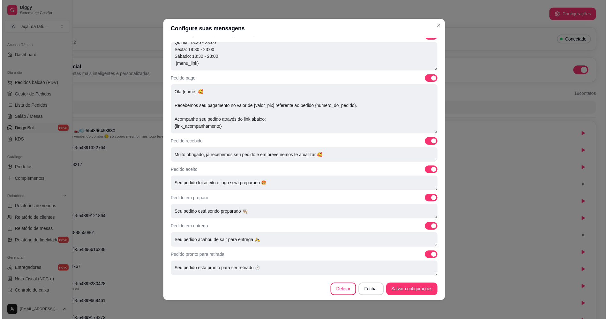
scroll to position [1, 0]
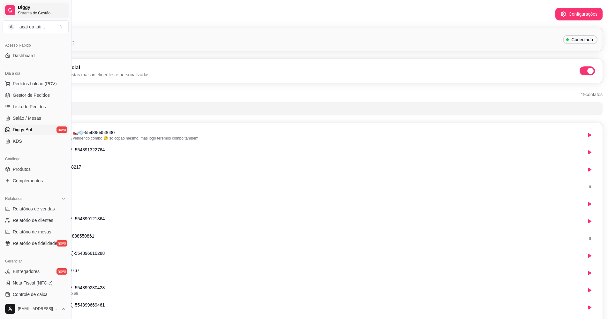
click at [23, 11] on span "Sistema de Gestão" at bounding box center [42, 13] width 48 height 5
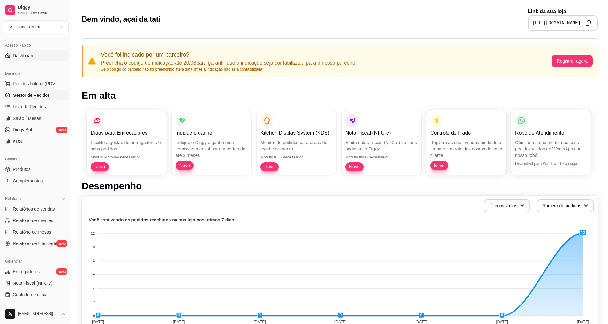
click at [26, 94] on span "Gestor de Pedidos" at bounding box center [31, 95] width 37 height 6
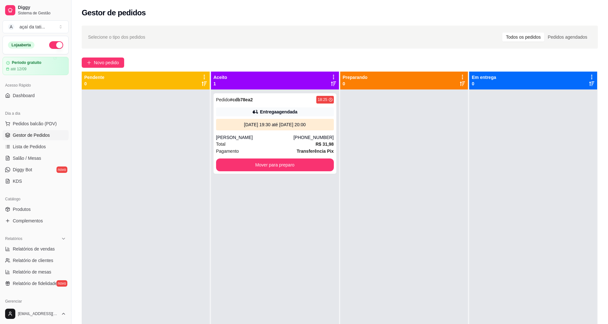
click at [132, 164] on div at bounding box center [146, 251] width 128 height 324
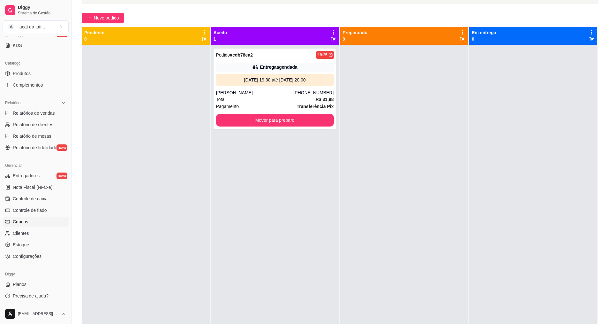
scroll to position [97, 0]
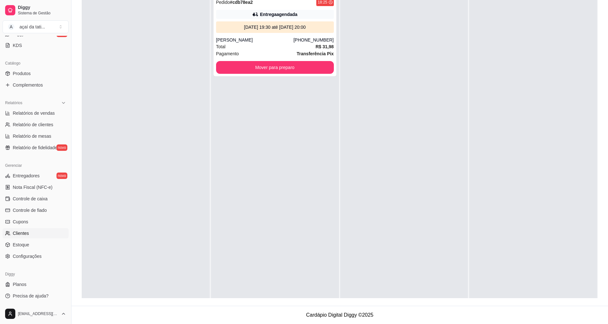
click at [26, 233] on span "Clientes" at bounding box center [21, 233] width 16 height 6
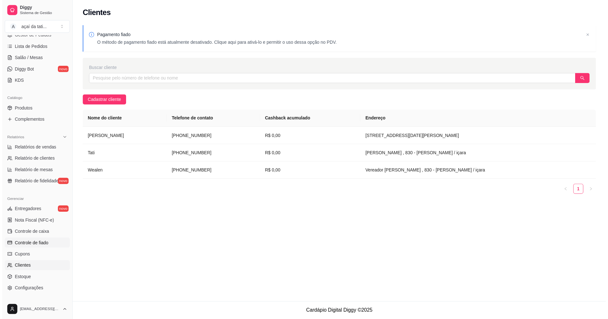
scroll to position [72, 0]
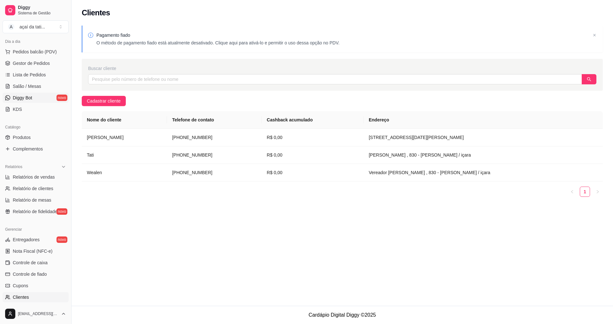
click at [33, 99] on link "Diggy Bot novo" at bounding box center [36, 98] width 66 height 10
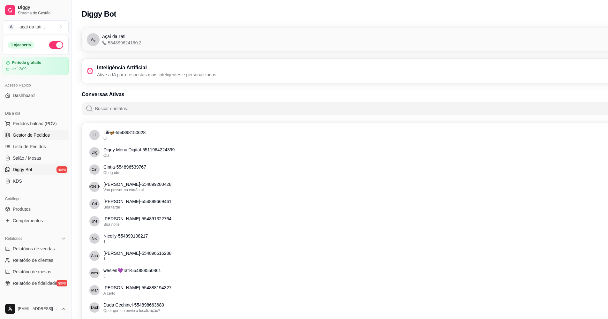
click at [30, 136] on span "Gestor de Pedidos" at bounding box center [31, 135] width 37 height 6
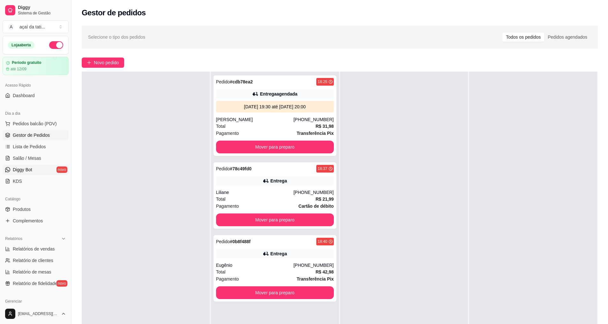
click at [46, 165] on link "Diggy Bot novo" at bounding box center [36, 169] width 66 height 10
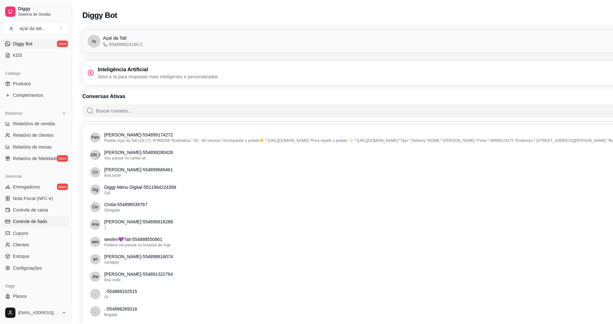
scroll to position [128, 0]
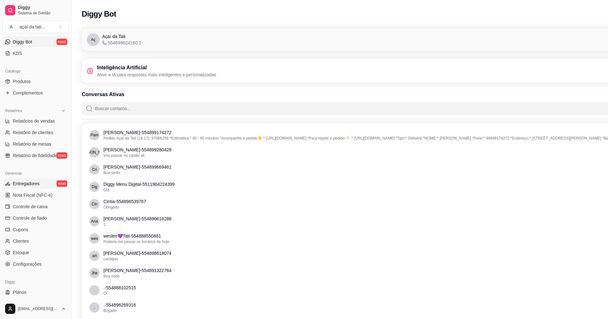
click at [33, 183] on span "Entregadores" at bounding box center [26, 183] width 27 height 6
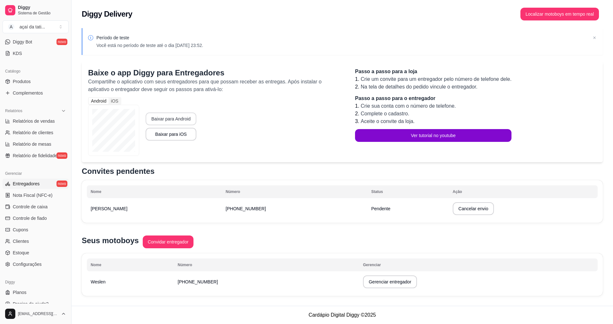
click at [157, 118] on button "Baixar para Android" at bounding box center [171, 118] width 51 height 13
click at [178, 121] on button "Baixar para Android" at bounding box center [170, 119] width 49 height 12
click at [112, 102] on div "iOS" at bounding box center [115, 101] width 12 height 6
click at [109, 98] on input "iOS" at bounding box center [109, 98] width 0 height 0
click at [104, 102] on div "Android" at bounding box center [99, 101] width 20 height 6
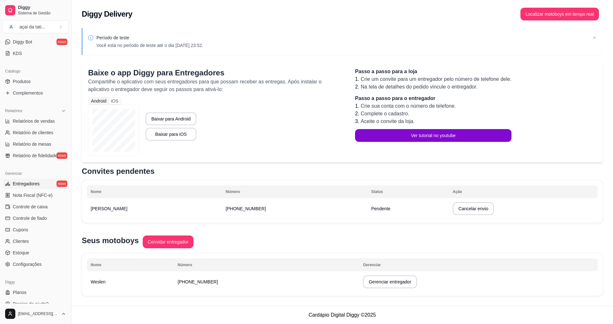
click at [89, 98] on input "Android" at bounding box center [89, 98] width 0 height 0
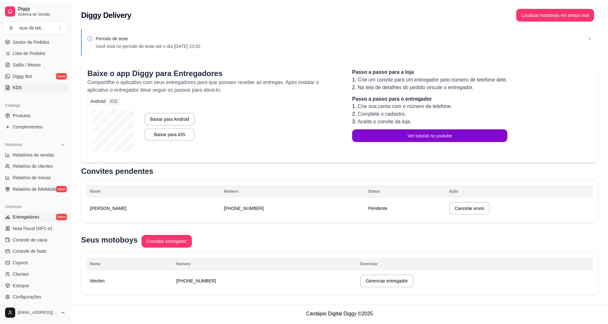
scroll to position [64, 0]
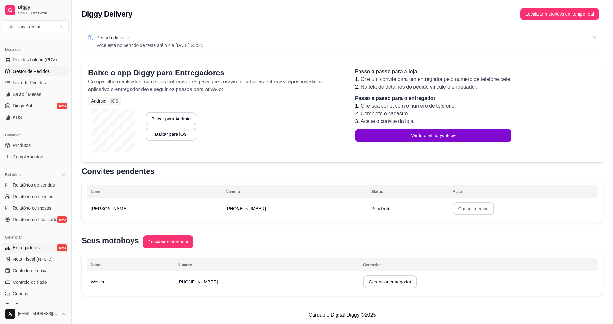
click at [35, 69] on span "Gestor de Pedidos" at bounding box center [31, 71] width 37 height 6
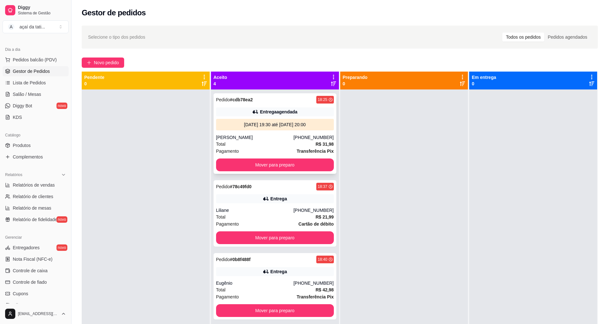
click at [265, 109] on div "Entrega agendada" at bounding box center [278, 112] width 37 height 6
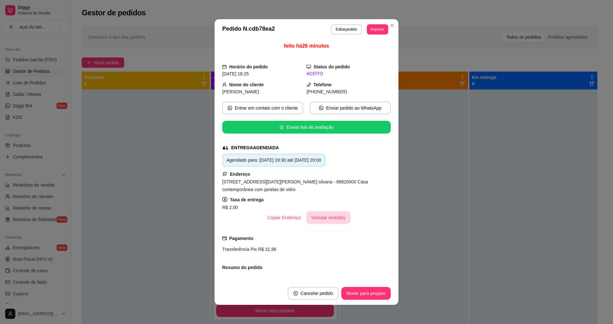
click at [320, 215] on button "Vincular motoboy" at bounding box center [328, 217] width 45 height 13
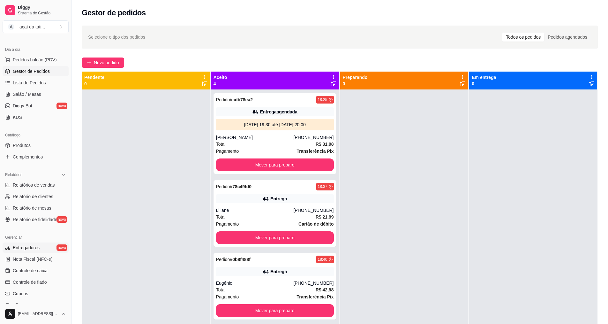
click at [40, 248] on link "Entregadores novo" at bounding box center [36, 247] width 66 height 10
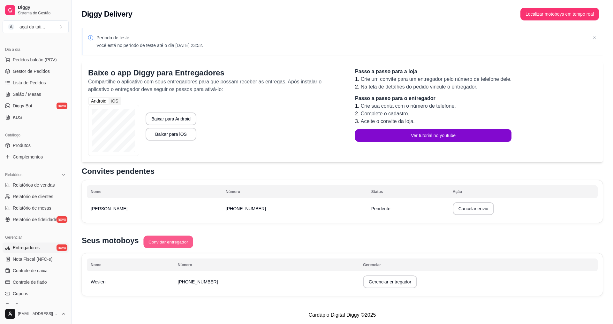
click at [162, 244] on button "Convidar entregador" at bounding box center [167, 242] width 49 height 12
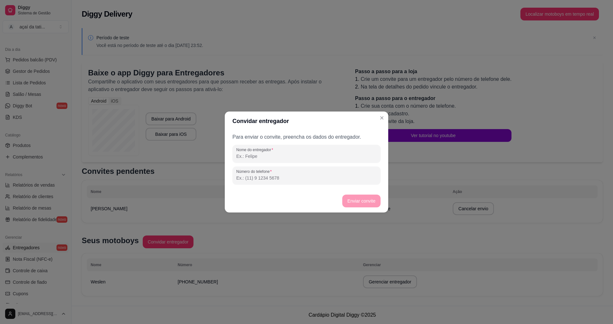
click at [250, 157] on input "Nome do entregador" at bounding box center [306, 156] width 140 height 6
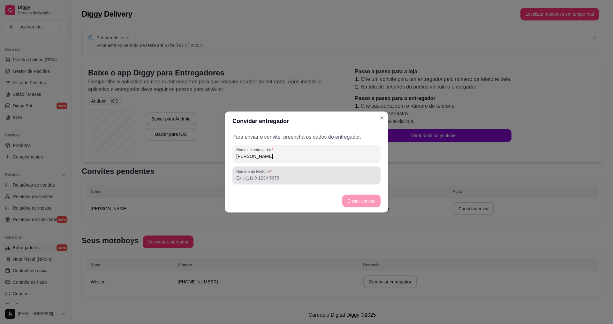
type input "[PERSON_NAME]"
click at [268, 173] on label "Número do telefone" at bounding box center [255, 171] width 38 height 5
click at [268, 175] on input "Número do telefone" at bounding box center [306, 178] width 140 height 6
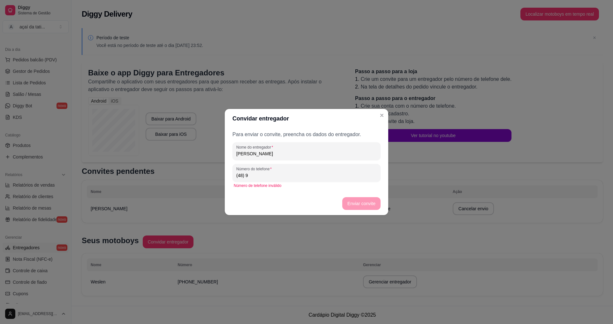
click at [268, 174] on input "(48) 9" at bounding box center [306, 175] width 140 height 6
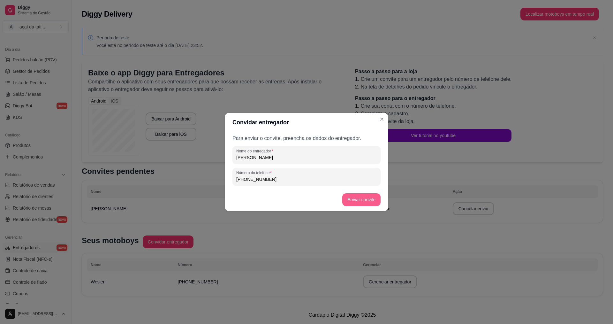
type input "[PHONE_NUMBER]"
click at [371, 198] on button "Enviar convite" at bounding box center [361, 199] width 38 height 13
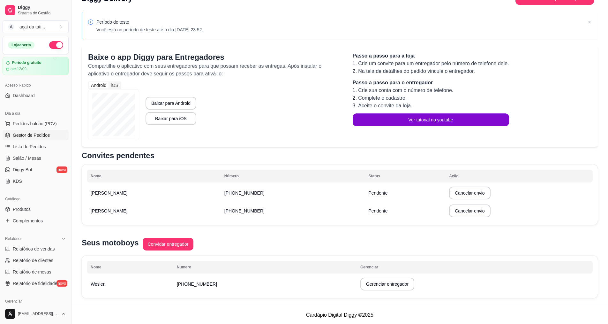
click at [36, 139] on link "Gestor de Pedidos" at bounding box center [36, 135] width 66 height 10
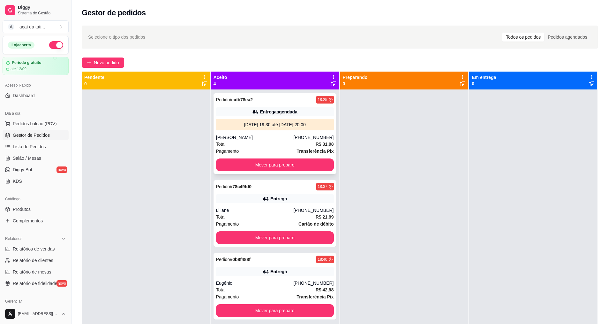
click at [270, 101] on div "Pedido # cdb78ea2 18:25" at bounding box center [275, 100] width 118 height 8
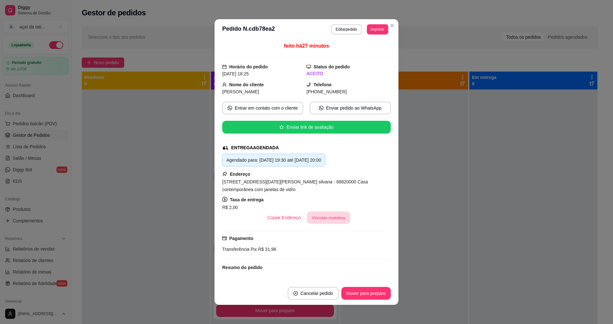
click at [315, 218] on button "Vincular motoboy" at bounding box center [328, 217] width 43 height 12
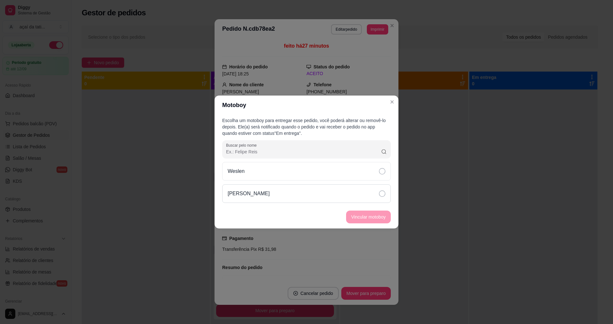
click at [301, 192] on div "[PERSON_NAME]" at bounding box center [306, 193] width 169 height 19
click at [381, 166] on div "Weslen" at bounding box center [306, 171] width 169 height 19
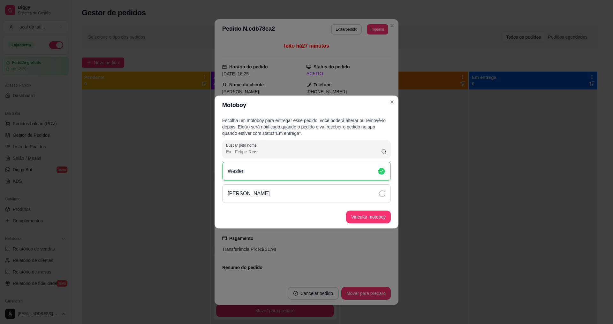
click at [381, 192] on icon at bounding box center [382, 193] width 6 height 6
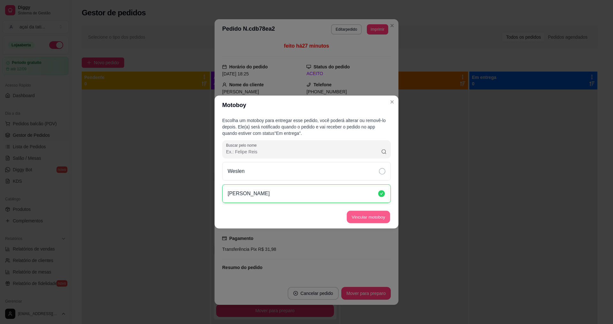
click at [377, 215] on button "Vincular motoboy" at bounding box center [368, 217] width 43 height 12
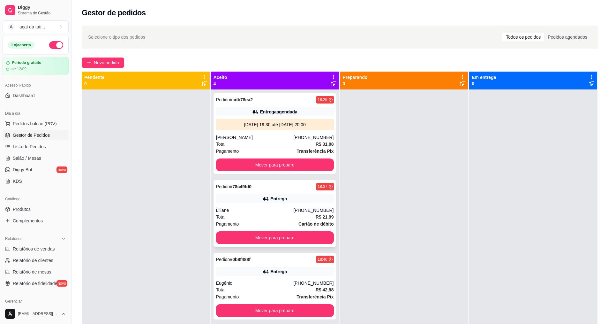
click at [245, 205] on div "Pedido # 78c49fd0 18:37 Entrega Liliane [PHONE_NUMBER] Total R$ 21,99 Pagamento…" at bounding box center [275, 213] width 123 height 66
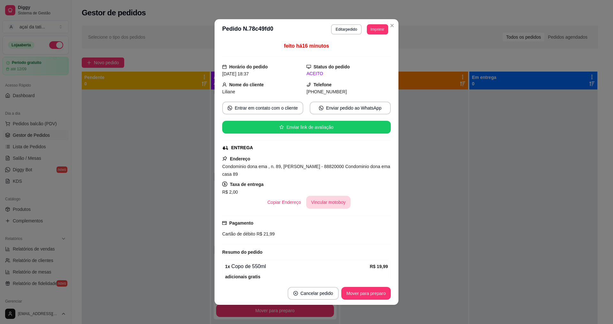
click at [315, 207] on button "Vincular motoboy" at bounding box center [328, 202] width 45 height 13
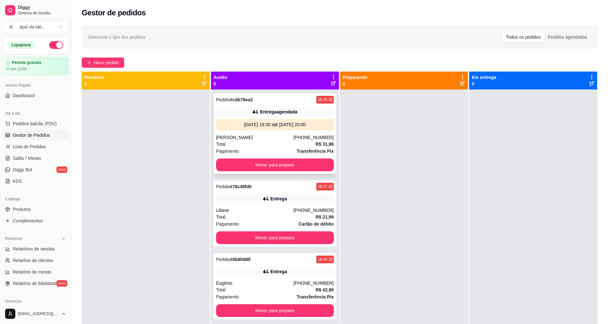
click at [268, 102] on div "Pedido # cdb78ea2 18:25" at bounding box center [275, 100] width 118 height 8
click at [273, 102] on div "Pedido # cdb78ea2 18:25" at bounding box center [275, 100] width 118 height 8
click at [294, 99] on div "Pedido # cdb78ea2 18:25" at bounding box center [275, 100] width 118 height 8
click at [262, 189] on div "Pedido # 78c49fd0 18:37" at bounding box center [275, 187] width 118 height 8
click at [292, 184] on div "Pedido # 78c49fd0 18:37" at bounding box center [275, 187] width 118 height 8
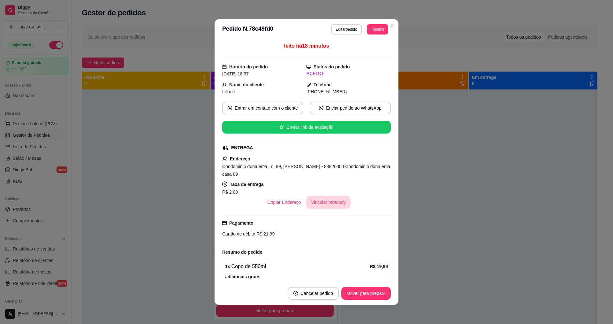
click at [322, 205] on button "Vincular motoboy" at bounding box center [328, 202] width 45 height 13
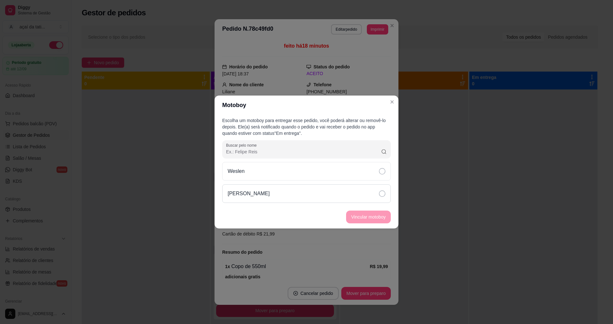
click at [369, 197] on div "[PERSON_NAME]" at bounding box center [306, 193] width 169 height 19
click at [370, 216] on button "Vincular motoboy" at bounding box center [368, 217] width 43 height 12
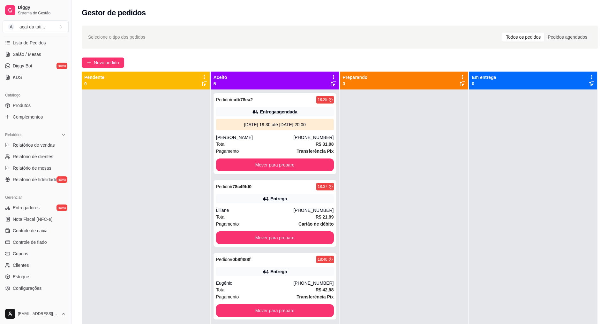
scroll to position [72, 0]
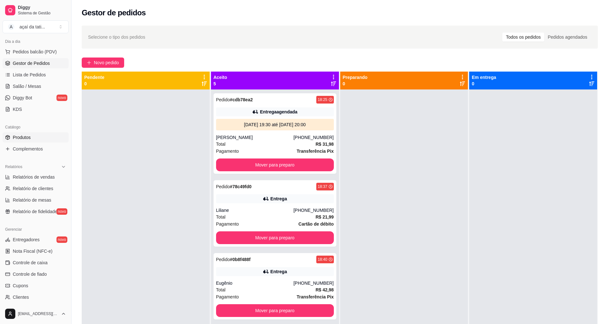
click at [31, 140] on link "Produtos" at bounding box center [36, 137] width 66 height 10
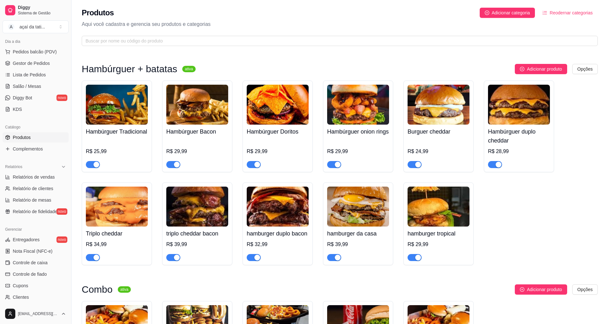
click at [418, 260] on div "button" at bounding box center [418, 257] width 6 height 6
click at [18, 67] on link "Gestor de Pedidos" at bounding box center [36, 63] width 66 height 10
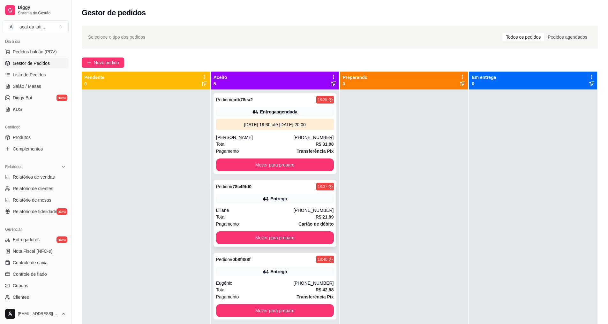
click at [258, 216] on div "Total R$ 21,99" at bounding box center [275, 216] width 118 height 7
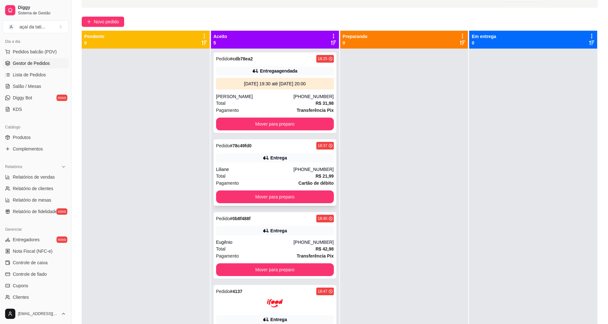
scroll to position [34, 0]
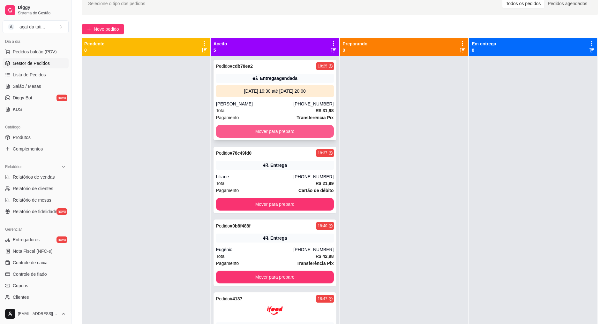
click at [284, 132] on button "Mover para preparo" at bounding box center [275, 131] width 118 height 13
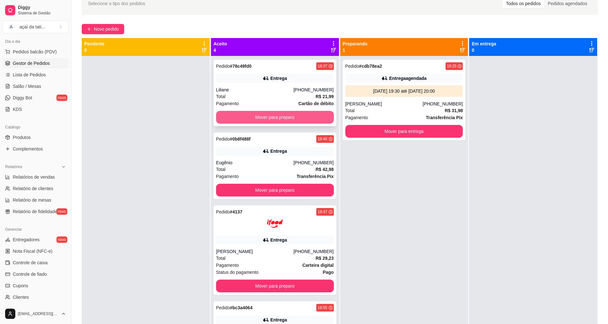
click at [269, 120] on button "Mover para preparo" at bounding box center [275, 117] width 118 height 13
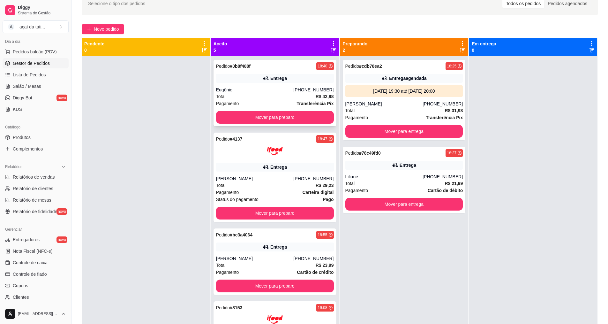
click at [273, 65] on div "Pedido # 0b8f488f 18:40" at bounding box center [275, 66] width 118 height 8
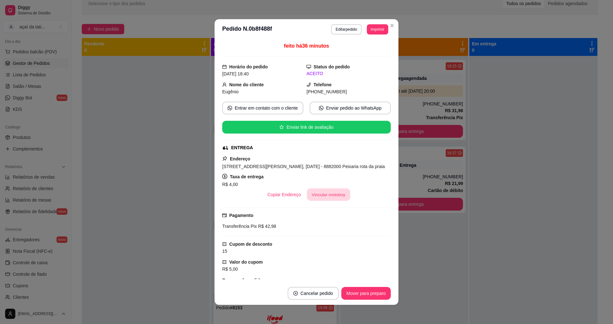
click at [327, 201] on button "Vincular motoboy" at bounding box center [328, 194] width 43 height 12
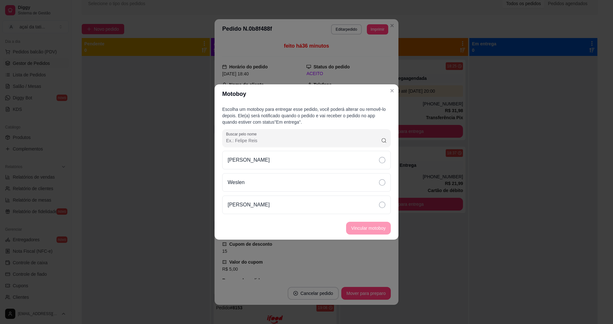
click at [278, 226] on footer "Vincular motoboy" at bounding box center [307, 227] width 184 height 23
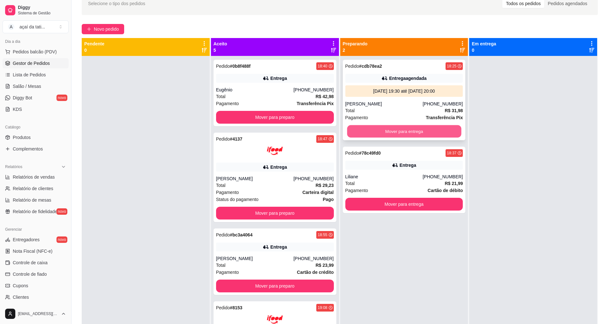
click at [418, 129] on button "Mover para entrega" at bounding box center [404, 131] width 114 height 12
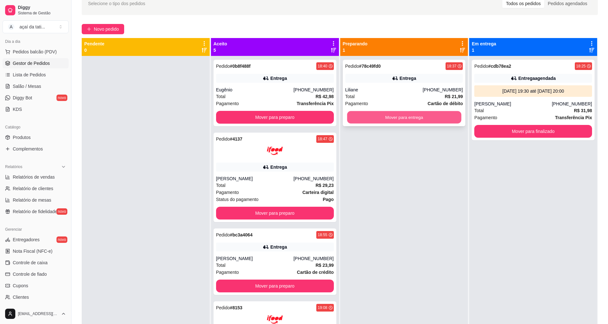
click at [422, 115] on button "Mover para entrega" at bounding box center [404, 117] width 114 height 12
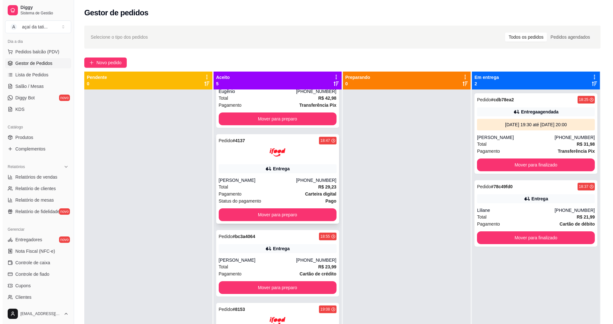
scroll to position [0, 0]
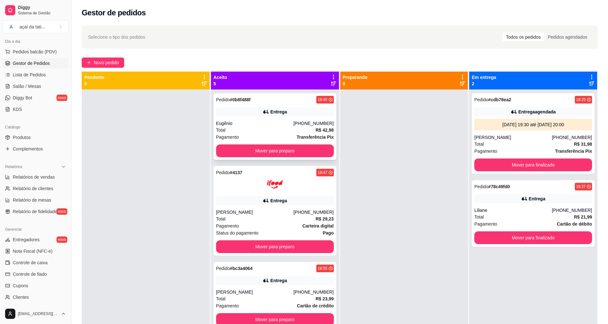
click at [274, 129] on div "Total R$ 42,98" at bounding box center [275, 129] width 118 height 7
click at [249, 155] on button "Mover para preparo" at bounding box center [275, 151] width 114 height 12
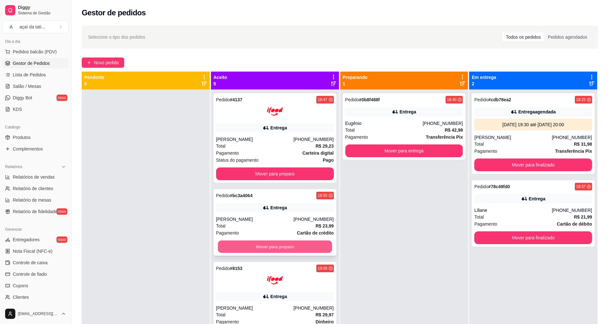
click at [271, 251] on button "Mover para preparo" at bounding box center [275, 246] width 114 height 12
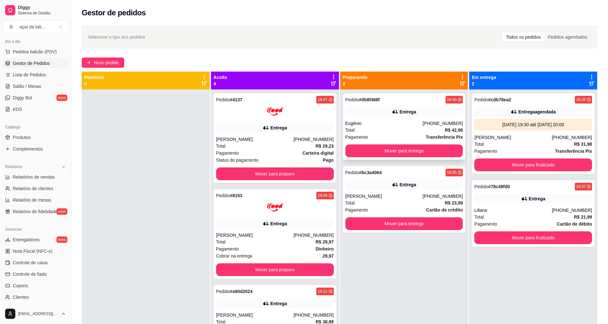
click at [404, 118] on div "Pedido # 0b8f488f 18:40 Entrega Eugênio [PHONE_NUMBER] Total R$ 42,98 Pagamento…" at bounding box center [404, 126] width 123 height 66
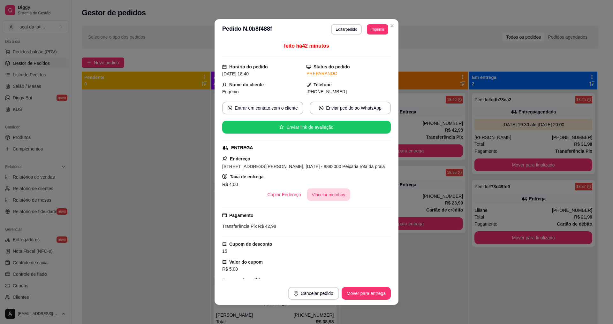
click at [326, 201] on button "Vincular motoboy" at bounding box center [328, 194] width 43 height 12
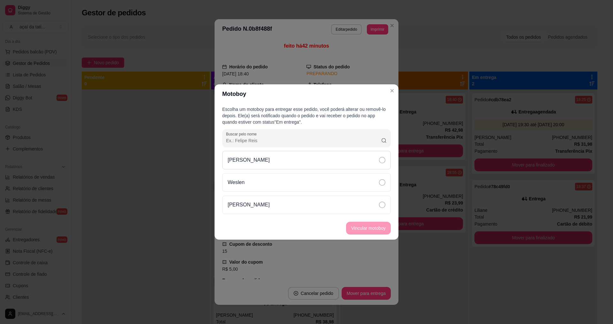
click at [278, 164] on div "[PERSON_NAME]" at bounding box center [306, 160] width 169 height 19
click at [372, 232] on button "Vincular motoboy" at bounding box center [368, 228] width 43 height 12
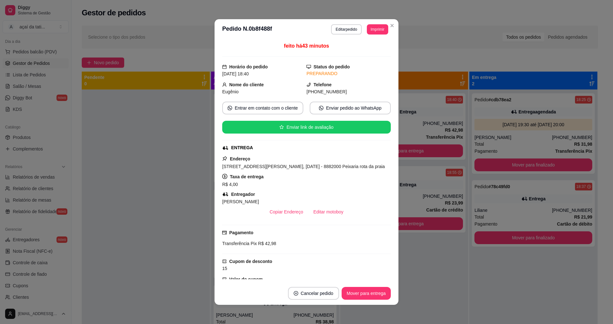
click at [392, 91] on div "feito há 43 minutos Horário do pedido [DATE] 18:40 Status do pedido PREPARANDO …" at bounding box center [307, 161] width 184 height 242
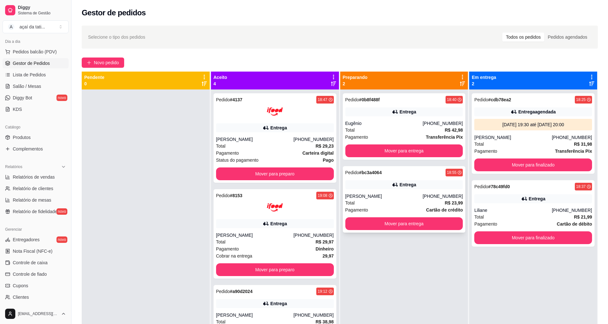
click at [413, 199] on div "[PERSON_NAME]" at bounding box center [384, 196] width 78 height 6
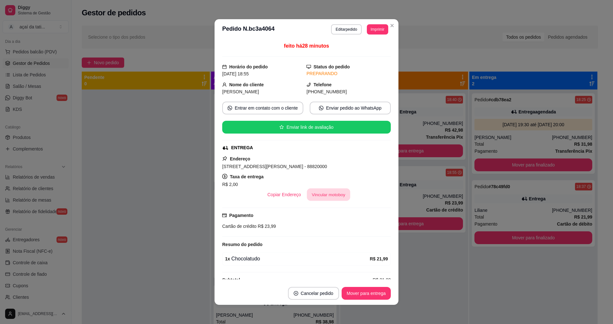
click at [334, 196] on button "Vincular motoboy" at bounding box center [328, 194] width 43 height 12
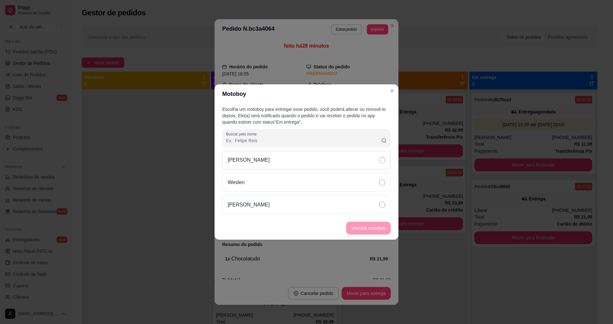
click at [377, 164] on div "[PERSON_NAME]" at bounding box center [306, 160] width 169 height 19
click at [388, 230] on button "Vincular motoboy" at bounding box center [368, 228] width 43 height 12
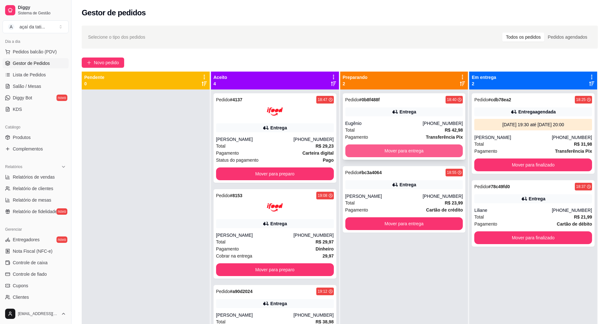
click at [416, 152] on button "Mover para entrega" at bounding box center [404, 150] width 118 height 13
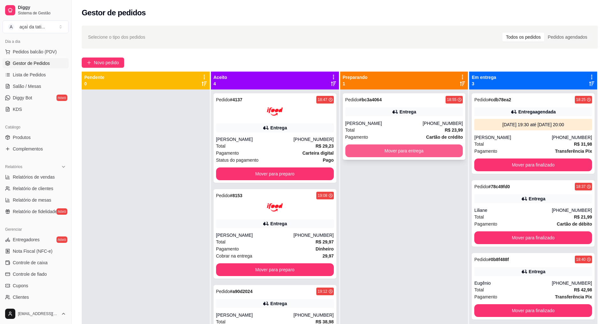
click at [414, 147] on button "Mover para entrega" at bounding box center [404, 150] width 118 height 13
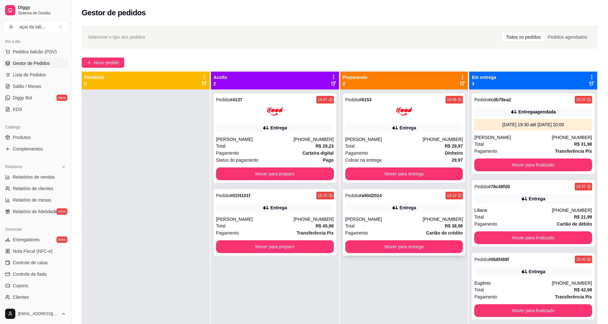
click at [419, 218] on div "[PERSON_NAME]" at bounding box center [384, 219] width 78 height 6
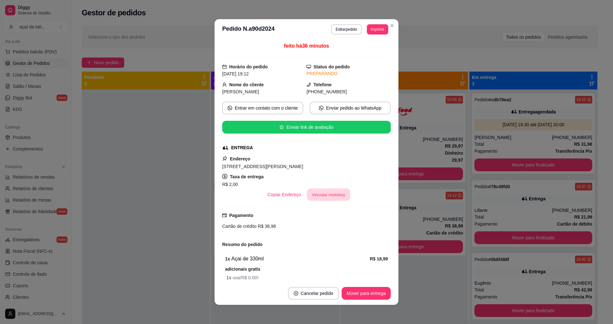
click at [329, 188] on button "Vincular motoboy" at bounding box center [328, 194] width 43 height 12
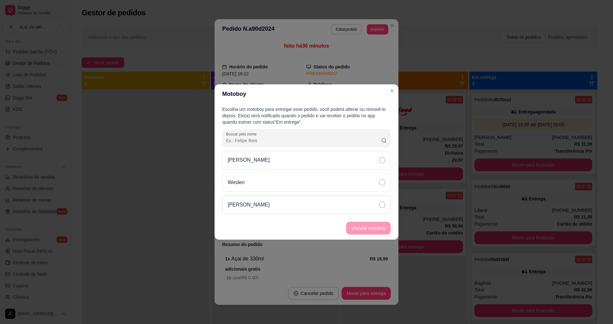
click at [380, 205] on icon at bounding box center [382, 204] width 6 height 6
click at [380, 224] on button "Vincular motoboy" at bounding box center [368, 228] width 43 height 12
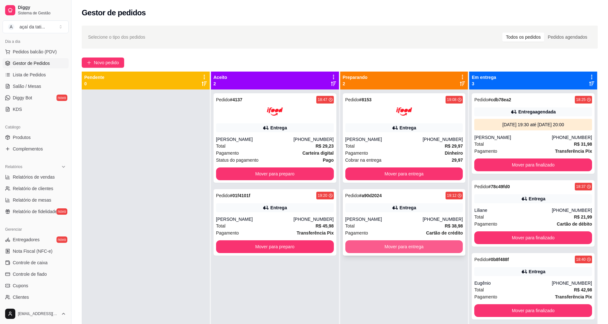
click at [396, 246] on button "Mover para entrega" at bounding box center [404, 246] width 118 height 13
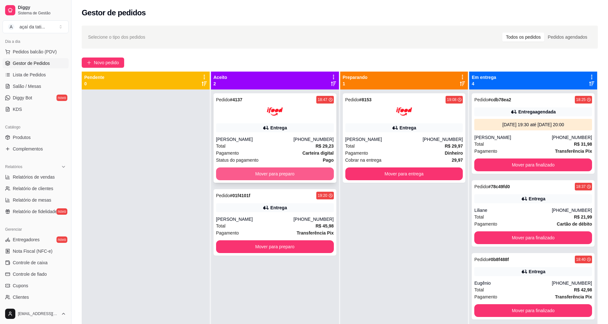
click at [283, 173] on button "Mover para preparo" at bounding box center [275, 173] width 118 height 13
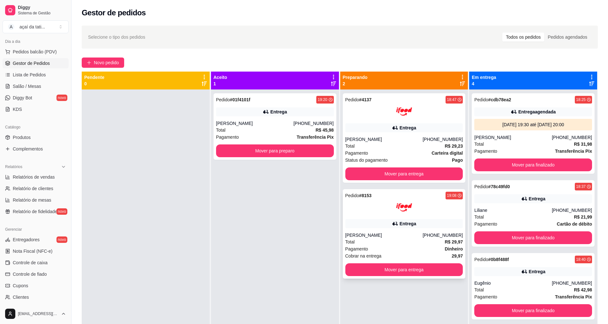
click at [404, 223] on div "Entrega" at bounding box center [408, 223] width 17 height 6
click at [404, 209] on img at bounding box center [404, 207] width 16 height 16
click at [284, 118] on div "Pedido # 01f4101f 19:20 Entrega [PERSON_NAME] [PHONE_NUMBER] Total R$ 45,98 Pag…" at bounding box center [275, 126] width 123 height 66
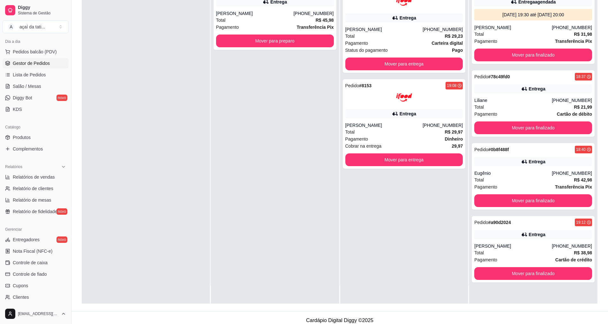
scroll to position [97, 0]
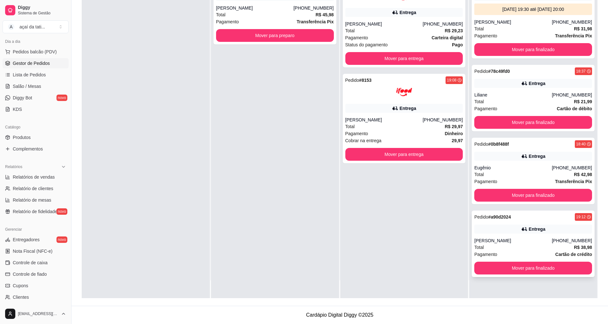
click at [512, 245] on div "Total R$ 38,98" at bounding box center [533, 247] width 118 height 7
click at [559, 166] on div "[PHONE_NUMBER]" at bounding box center [572, 167] width 40 height 6
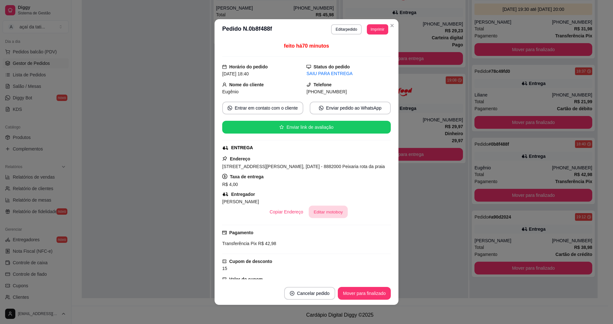
click at [321, 218] on button "Editar motoboy" at bounding box center [328, 212] width 39 height 12
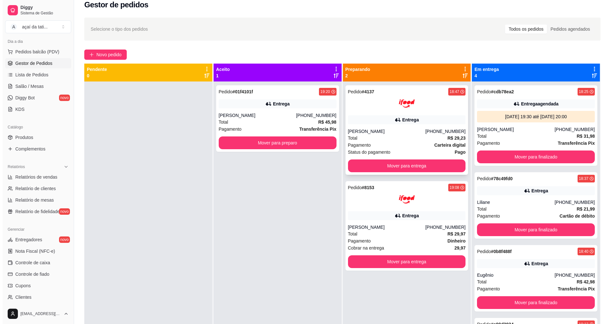
scroll to position [2, 0]
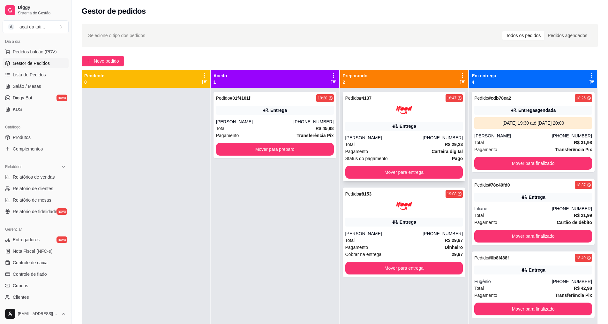
click at [377, 140] on div "[PERSON_NAME]" at bounding box center [384, 137] width 78 height 6
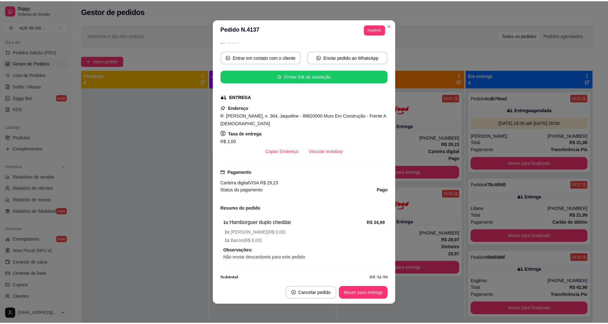
scroll to position [23, 0]
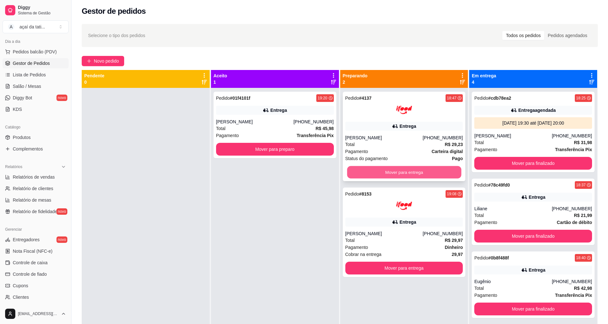
click at [399, 173] on button "Mover para entrega" at bounding box center [404, 172] width 114 height 12
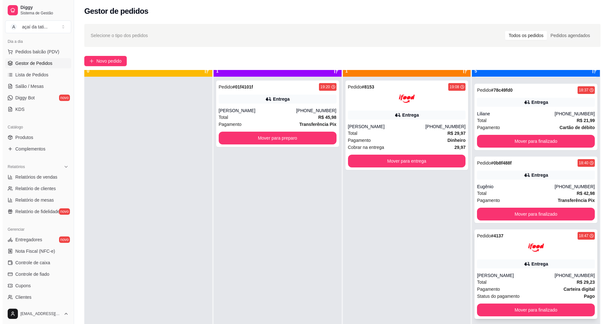
scroll to position [18, 0]
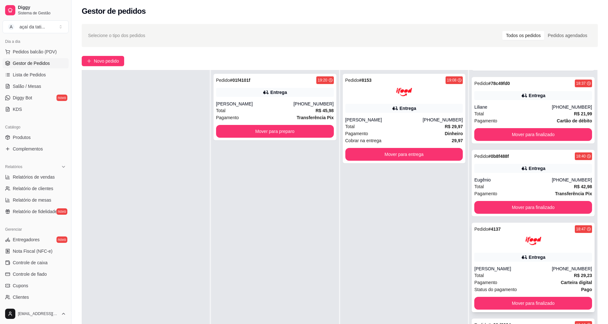
click at [561, 281] on strong "Carteira digital" at bounding box center [576, 282] width 31 height 5
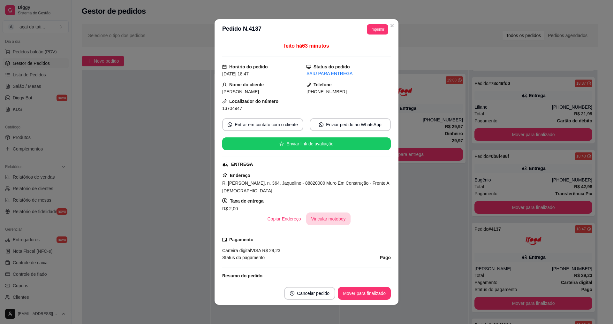
click at [338, 220] on button "Vincular motoboy" at bounding box center [328, 218] width 45 height 13
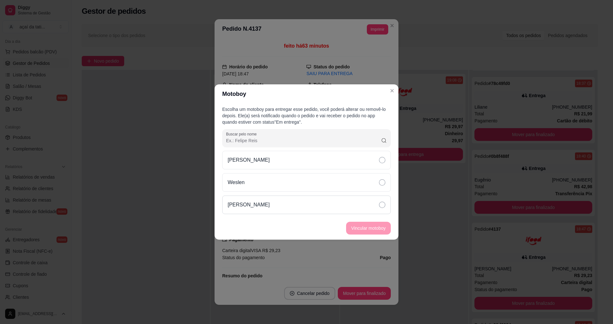
click at [334, 202] on div "[PERSON_NAME]" at bounding box center [306, 204] width 169 height 19
click at [359, 230] on button "Vincular motoboy" at bounding box center [368, 228] width 45 height 13
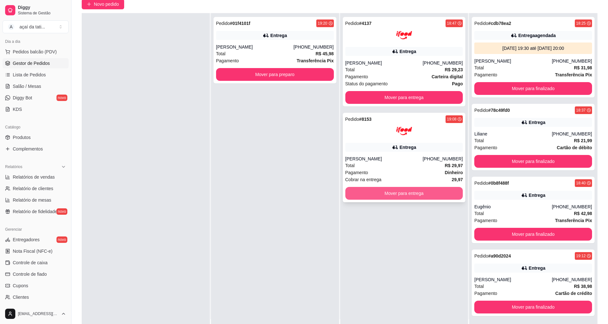
scroll to position [2, 0]
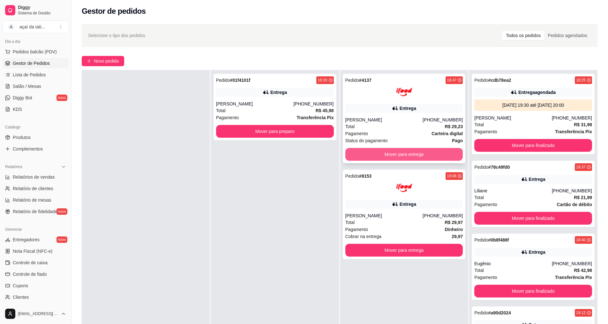
click at [411, 154] on button "Mover para entrega" at bounding box center [404, 154] width 118 height 13
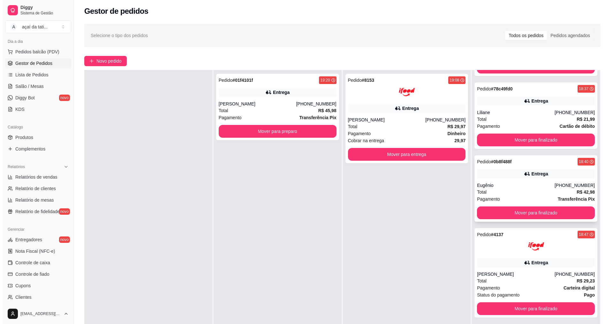
scroll to position [84, 0]
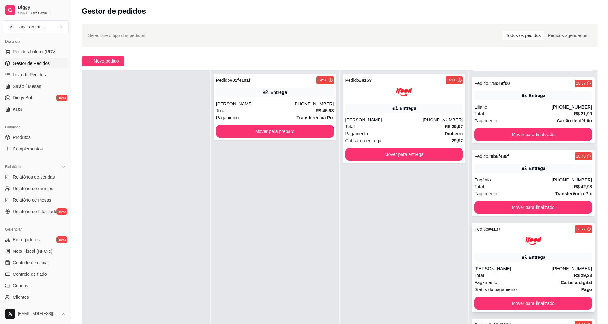
click at [526, 281] on div "Pagamento Carteira digital" at bounding box center [533, 282] width 118 height 7
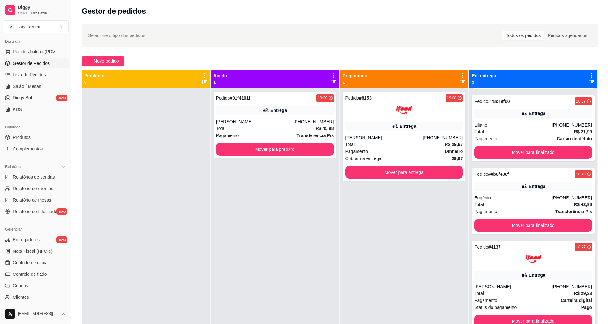
scroll to position [0, 0]
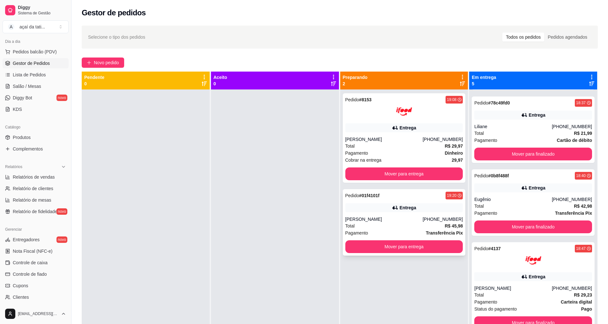
click at [401, 221] on div "[PERSON_NAME]" at bounding box center [384, 219] width 78 height 6
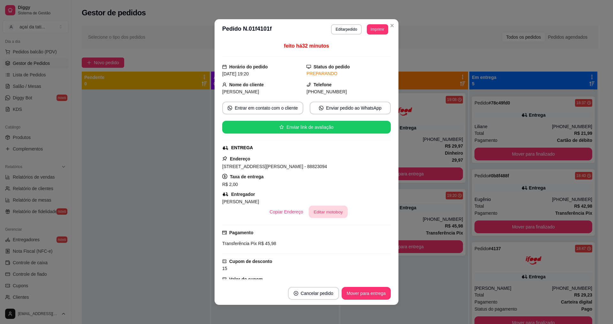
click at [316, 213] on button "Editar motoboy" at bounding box center [328, 212] width 39 height 12
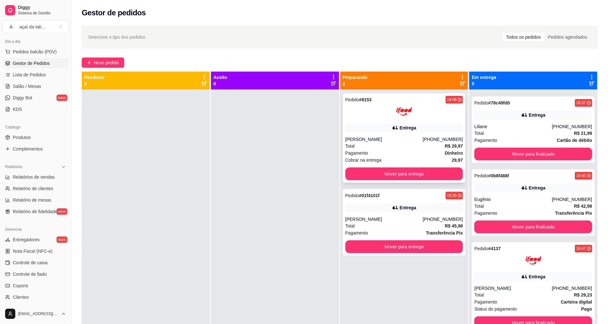
click at [428, 127] on div "Entrega" at bounding box center [404, 127] width 118 height 9
click at [422, 177] on button "Mover para entrega" at bounding box center [404, 173] width 118 height 13
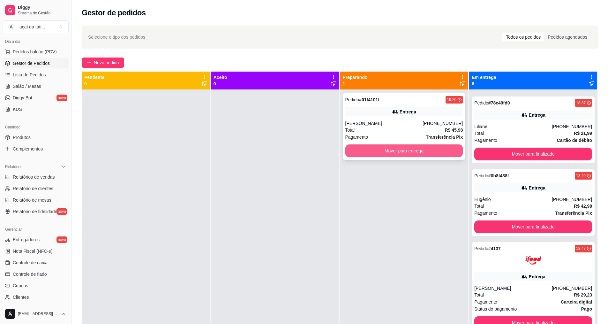
click at [425, 153] on button "Mover para entrega" at bounding box center [404, 150] width 118 height 13
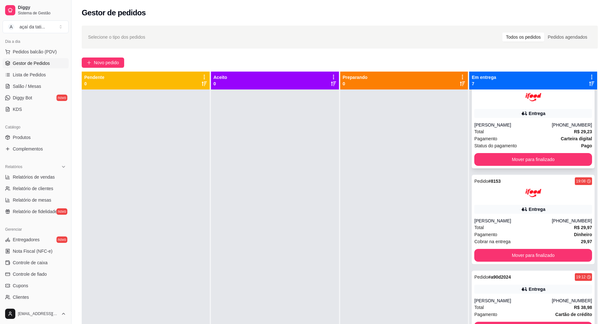
scroll to position [252, 0]
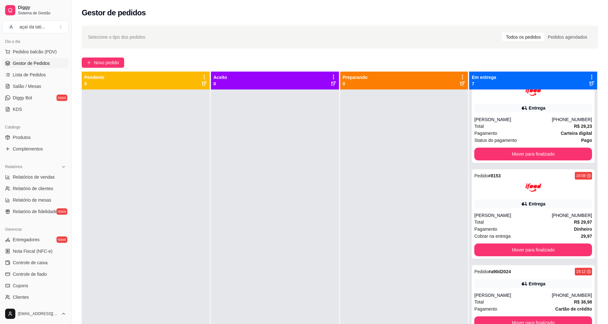
click at [406, 21] on div "Gestor de pedidos" at bounding box center [340, 11] width 537 height 22
click at [365, 184] on div at bounding box center [404, 251] width 128 height 324
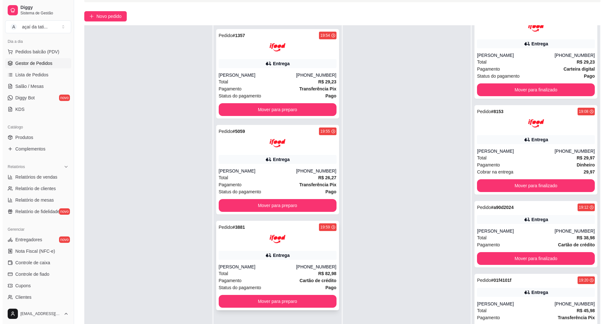
scroll to position [96, 0]
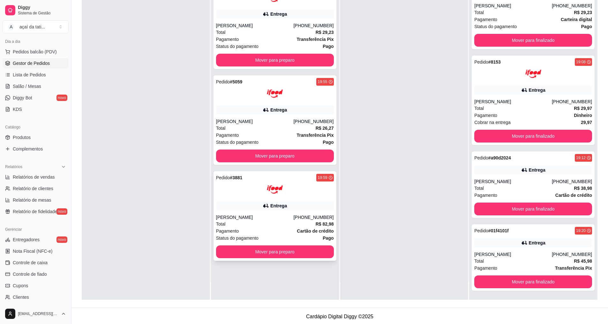
click at [293, 195] on div at bounding box center [275, 189] width 118 height 16
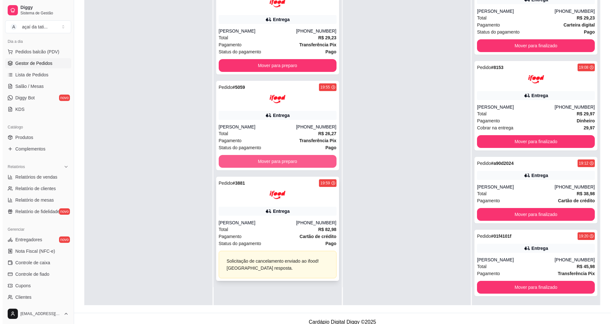
scroll to position [97, 0]
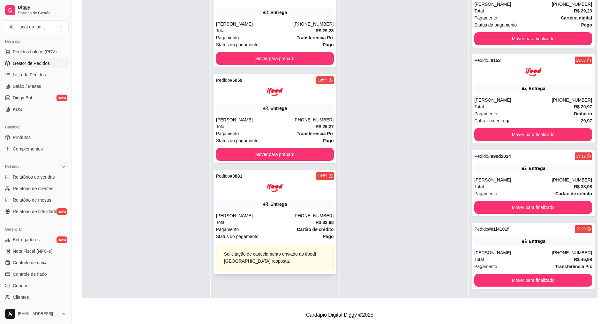
click at [281, 230] on div "Pagamento Cartão de crédito" at bounding box center [275, 229] width 118 height 7
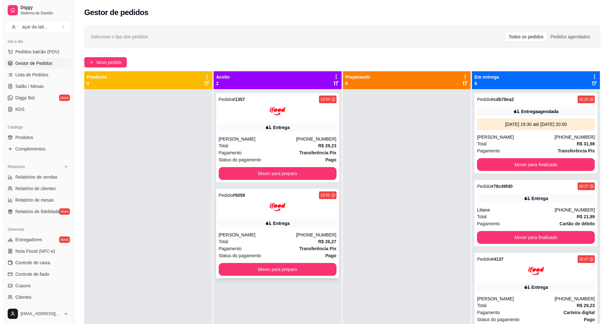
scroll to position [0, 0]
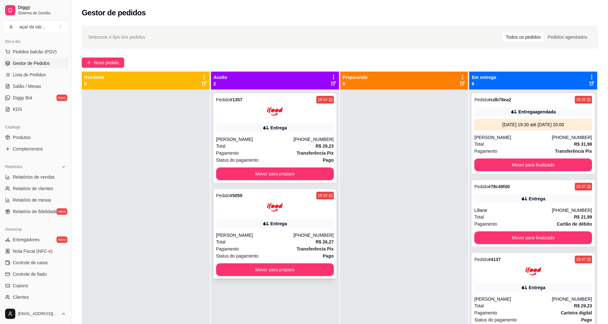
click at [292, 202] on div at bounding box center [275, 207] width 118 height 16
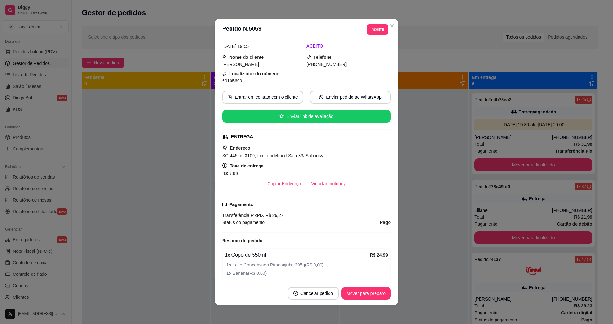
scroll to position [9, 0]
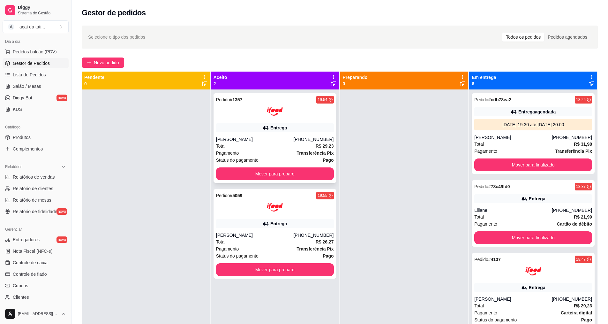
click at [290, 122] on div "Pedido # 1357 19:54 Entrega [PERSON_NAME] [PHONE_NUMBER] Total R$ 29,23 Pagamen…" at bounding box center [275, 137] width 123 height 89
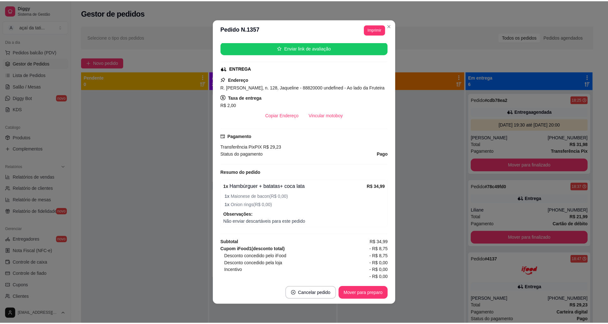
scroll to position [111, 0]
